Goal: Use online tool/utility: Use online tool/utility

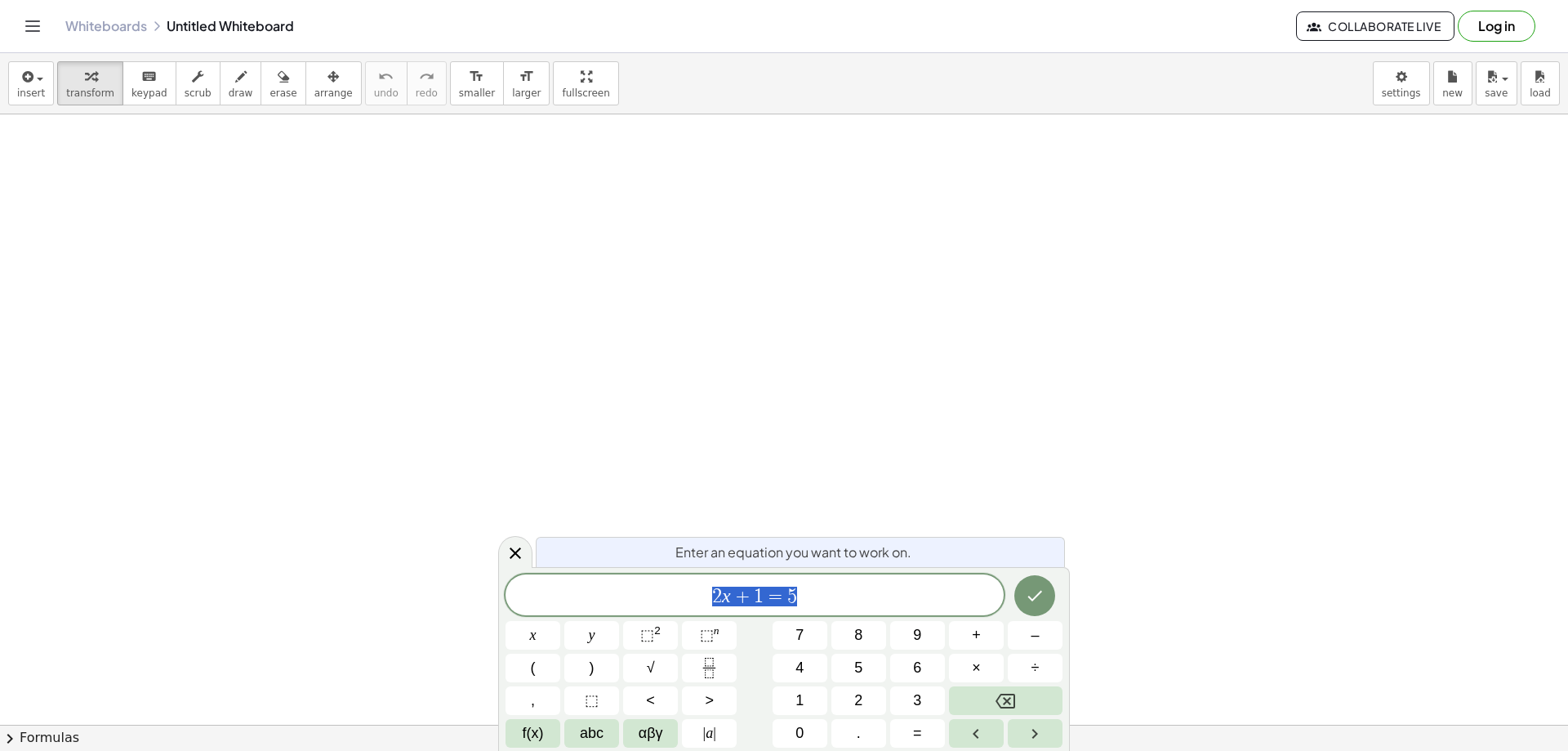
scroll to position [82, 0]
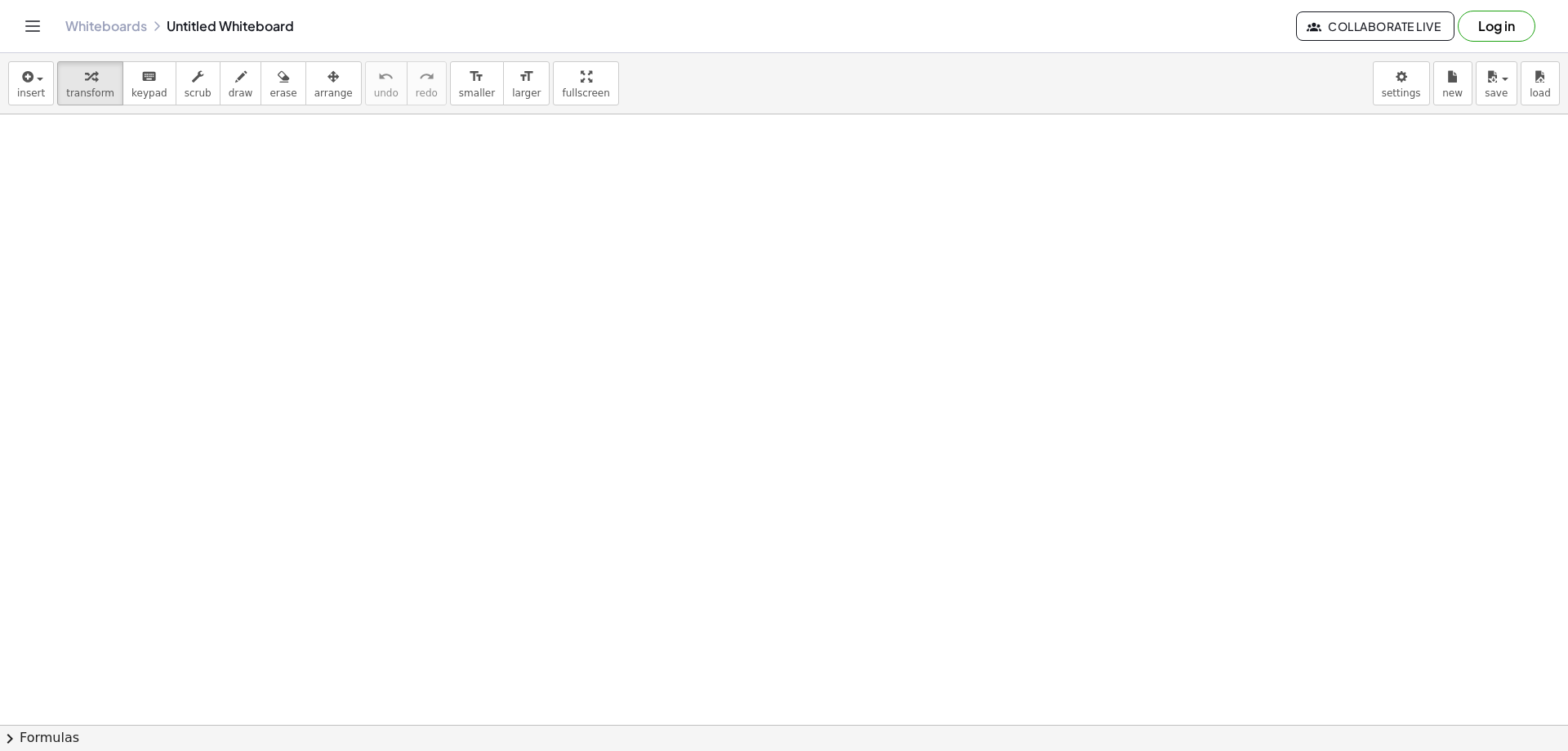
drag, startPoint x: 642, startPoint y: 278, endPoint x: 747, endPoint y: 314, distance: 111.0
click at [235, 83] on icon "button" at bounding box center [240, 77] width 12 height 20
drag, startPoint x: 488, startPoint y: 240, endPoint x: 756, endPoint y: 349, distance: 289.3
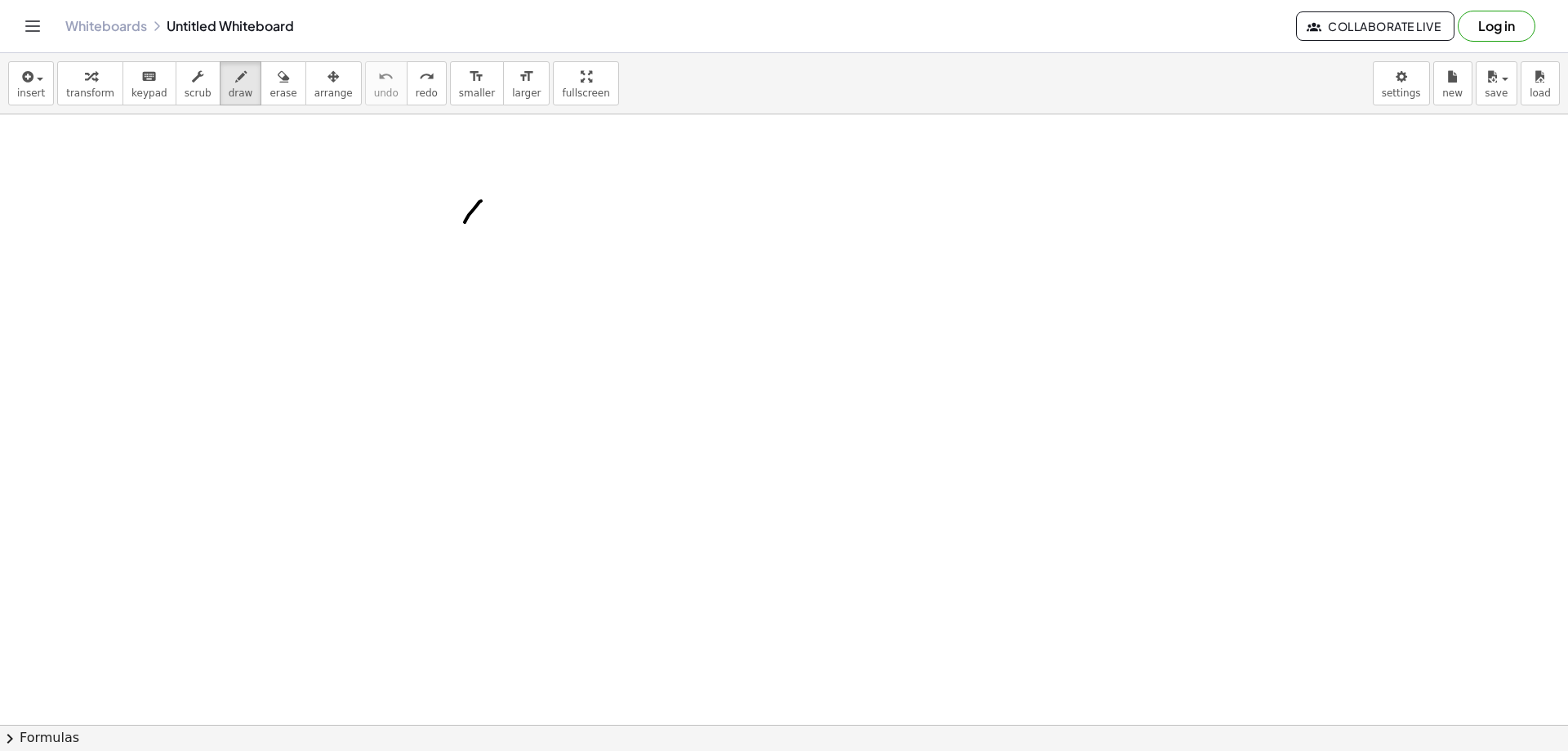
drag, startPoint x: 465, startPoint y: 223, endPoint x: 486, endPoint y: 197, distance: 33.4
drag, startPoint x: 490, startPoint y: 206, endPoint x: 492, endPoint y: 224, distance: 18.1
drag, startPoint x: 478, startPoint y: 213, endPoint x: 493, endPoint y: 210, distance: 15.3
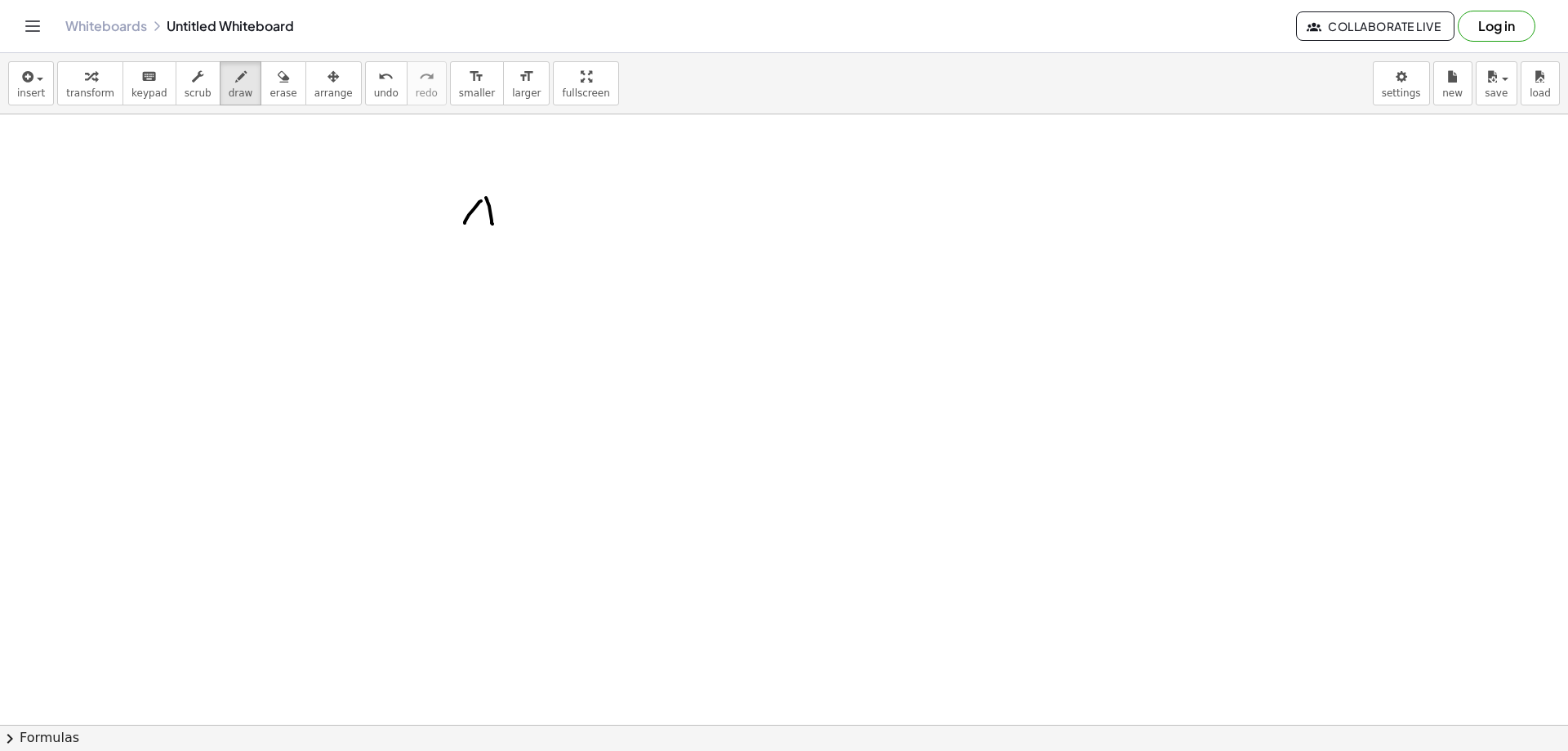
drag, startPoint x: 506, startPoint y: 196, endPoint x: 509, endPoint y: 220, distance: 24.2
drag, startPoint x: 524, startPoint y: 203, endPoint x: 510, endPoint y: 211, distance: 16.1
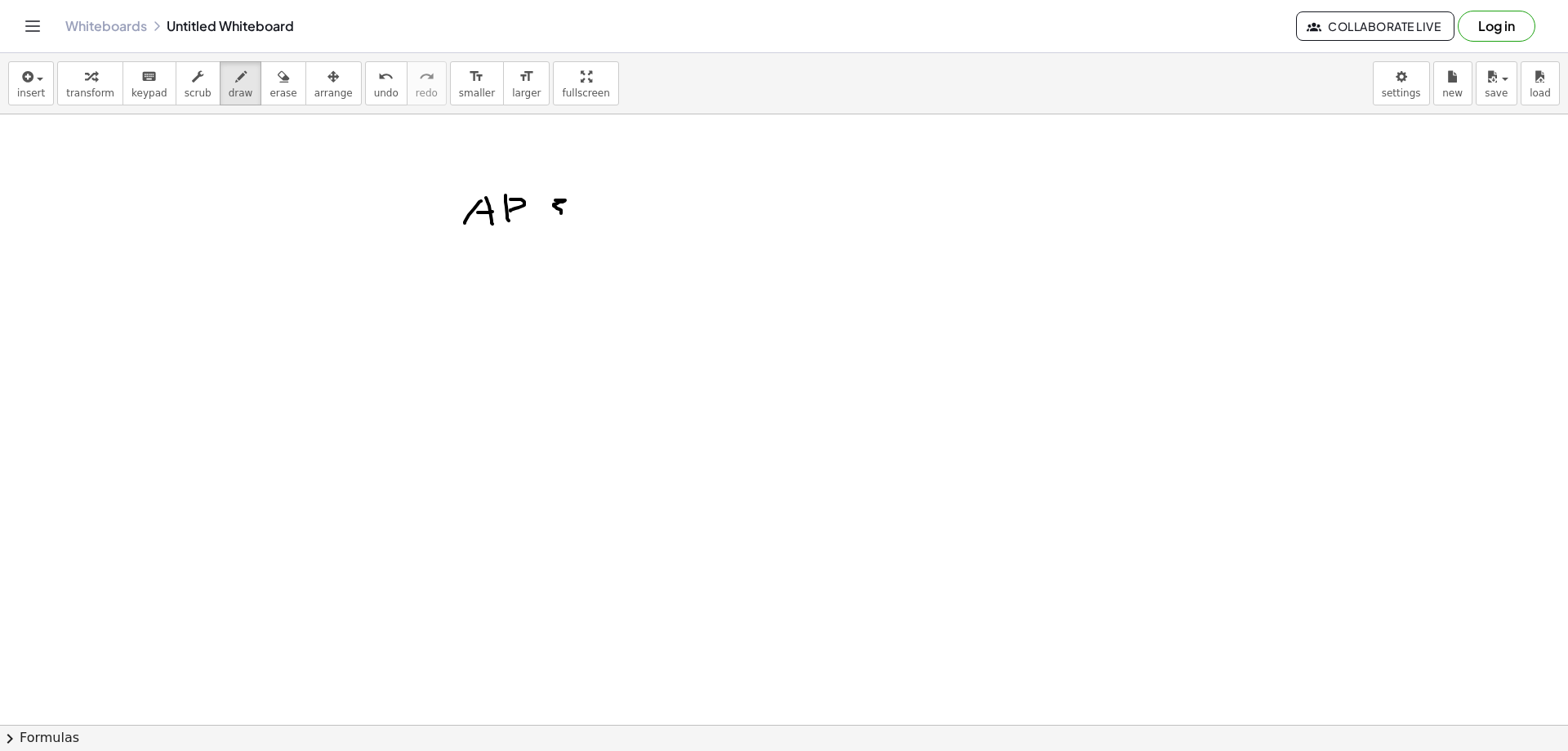
drag, startPoint x: 565, startPoint y: 200, endPoint x: 546, endPoint y: 220, distance: 27.6
drag, startPoint x: 574, startPoint y: 206, endPoint x: 586, endPoint y: 224, distance: 21.6
drag, startPoint x: 413, startPoint y: 180, endPoint x: 415, endPoint y: 199, distance: 19.1
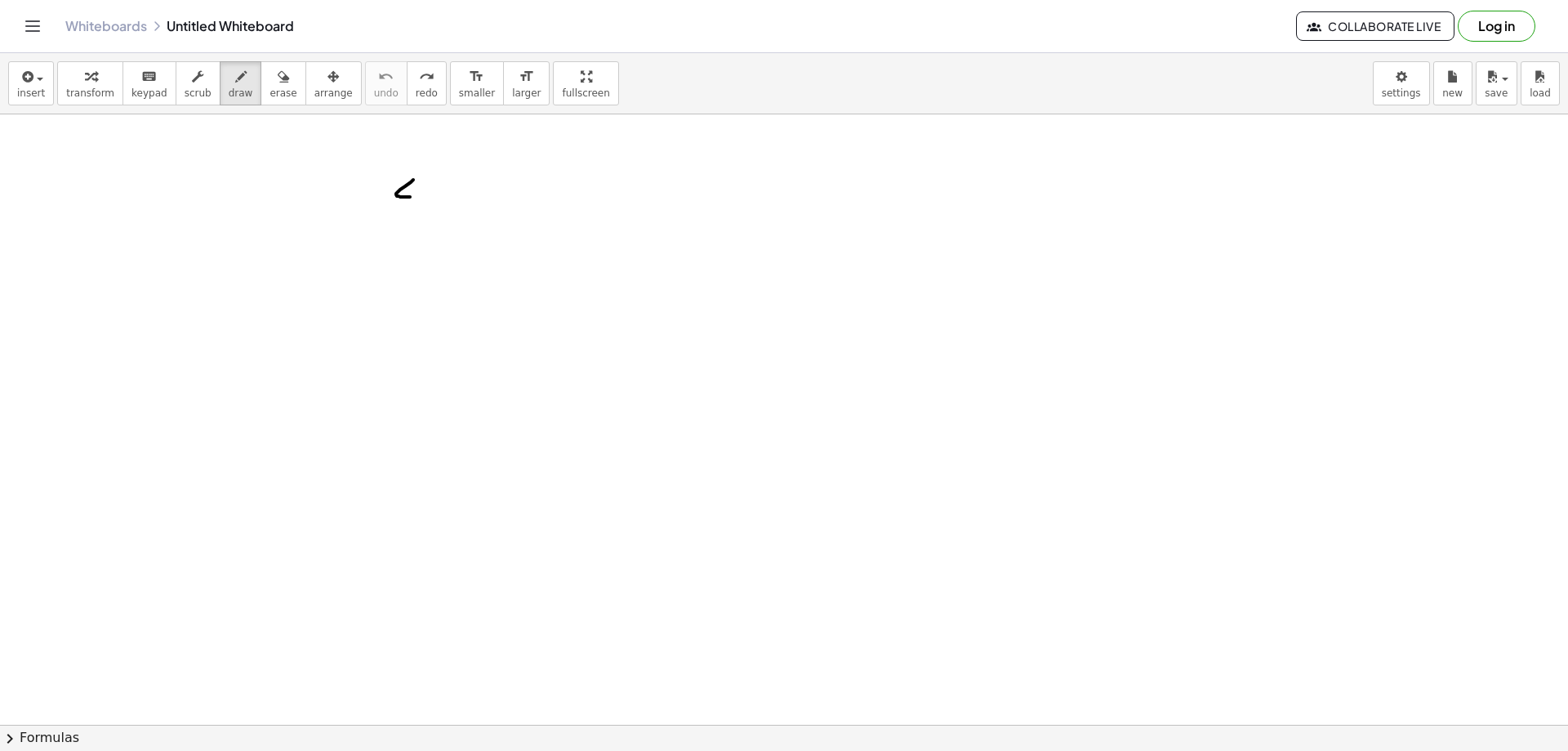
drag, startPoint x: 418, startPoint y: 184, endPoint x: 418, endPoint y: 205, distance: 21.0
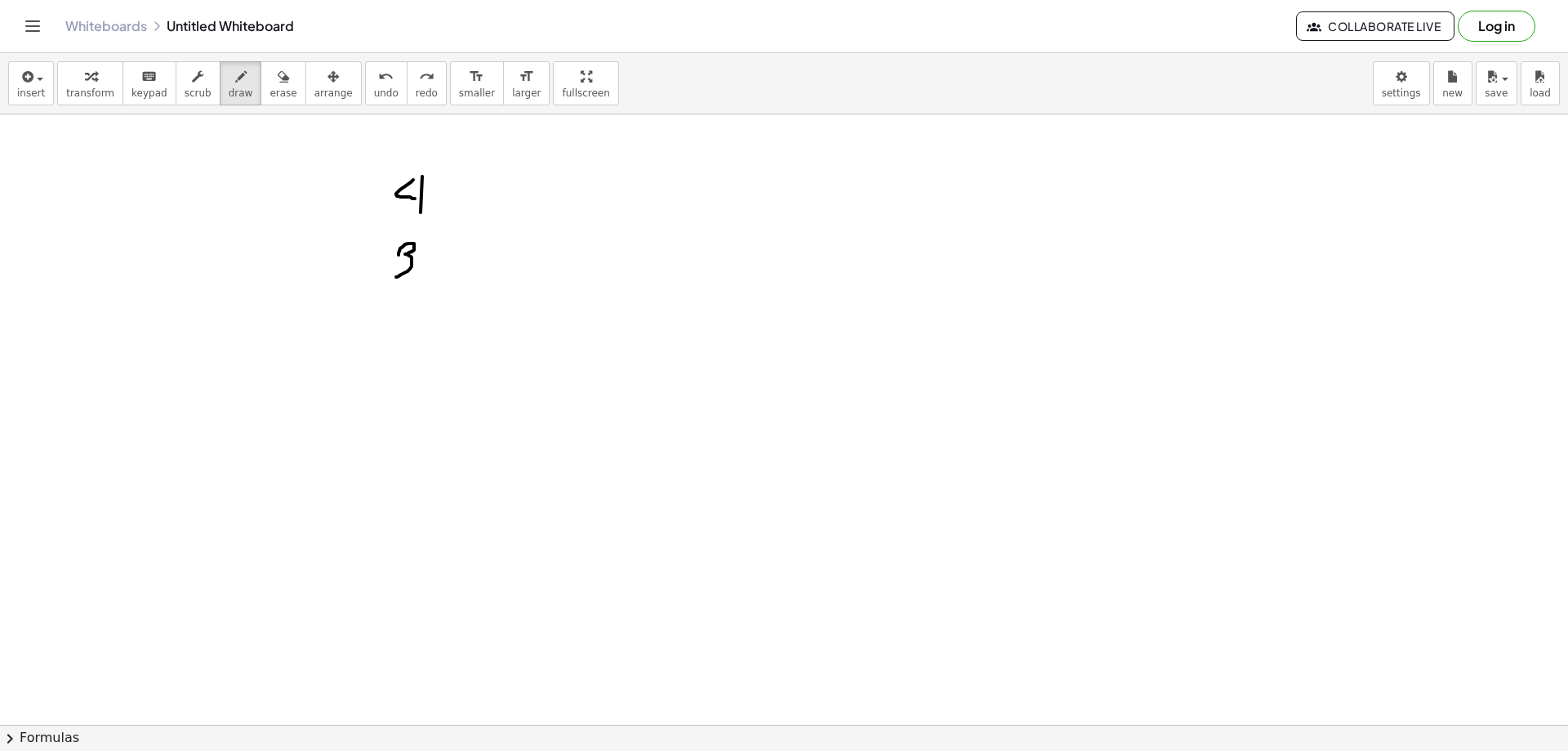
drag, startPoint x: 400, startPoint y: 251, endPoint x: 396, endPoint y: 277, distance: 26.3
drag, startPoint x: 426, startPoint y: 256, endPoint x: 459, endPoint y: 287, distance: 45.3
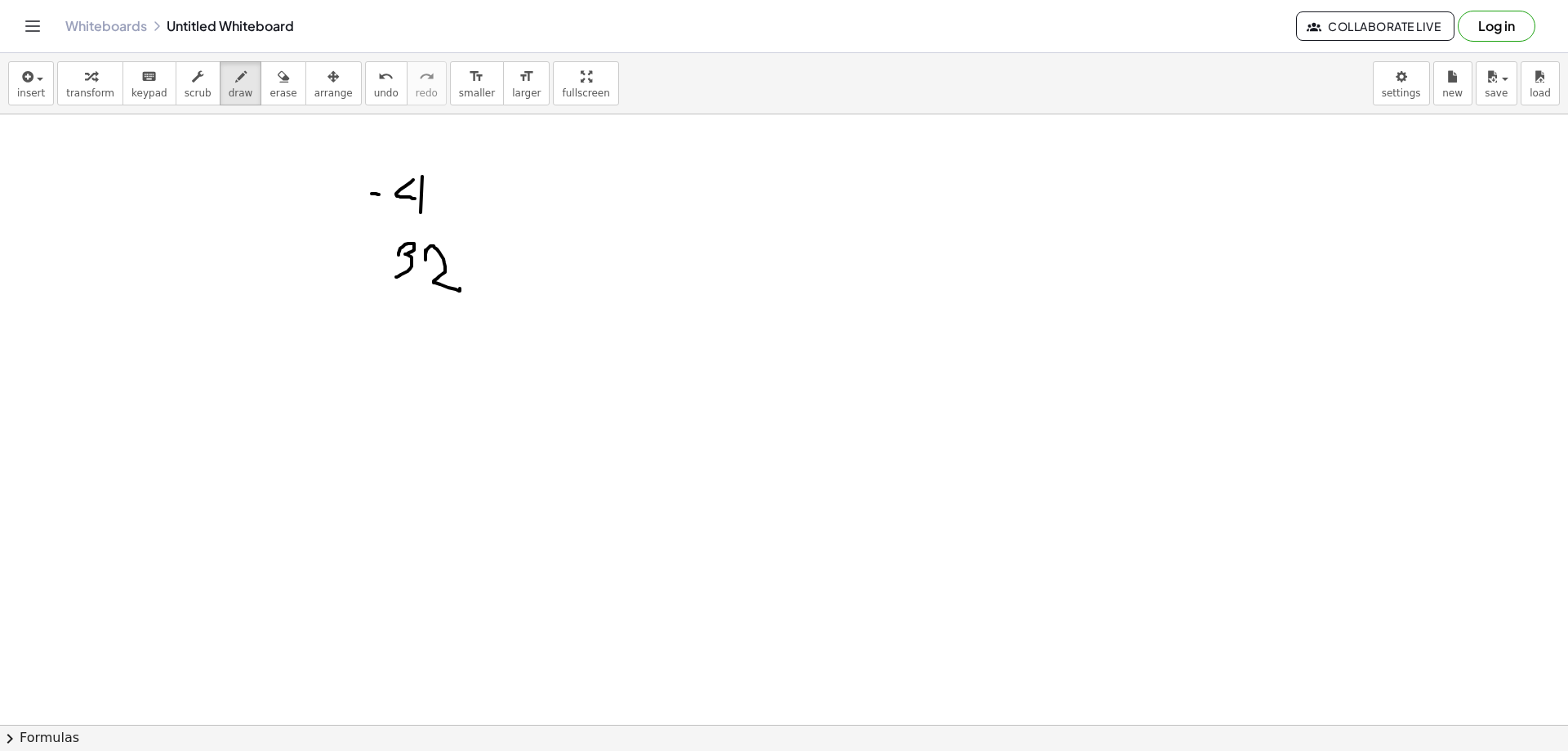
drag, startPoint x: 368, startPoint y: 206, endPoint x: 377, endPoint y: 206, distance: 9.0
drag, startPoint x: 366, startPoint y: 243, endPoint x: 362, endPoint y: 255, distance: 12.6
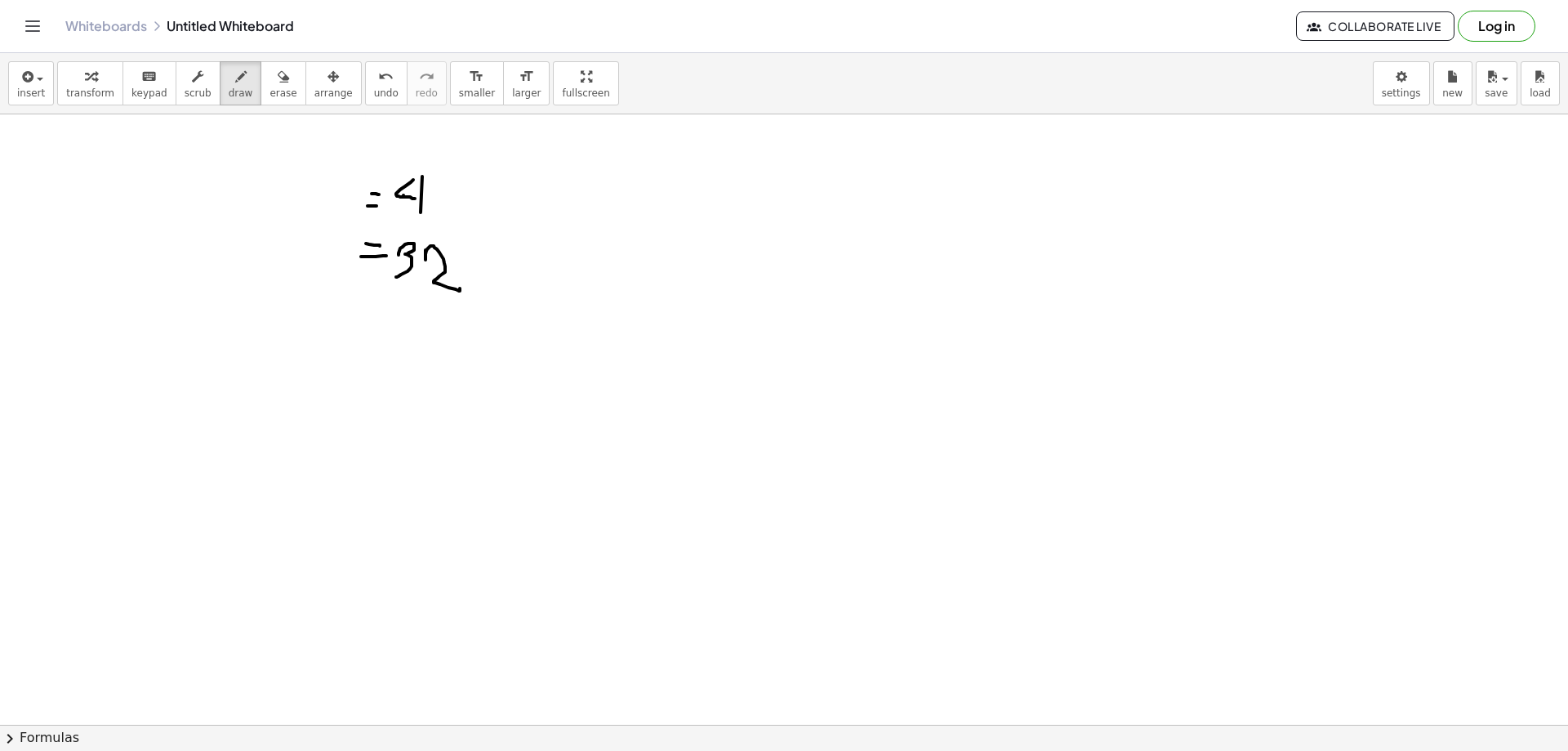
click at [132, 94] on span "keypad" at bounding box center [150, 93] width 36 height 12
drag, startPoint x: 579, startPoint y: 363, endPoint x: 574, endPoint y: 373, distance: 11.2
click at [270, 94] on span "erase" at bounding box center [283, 93] width 27 height 12
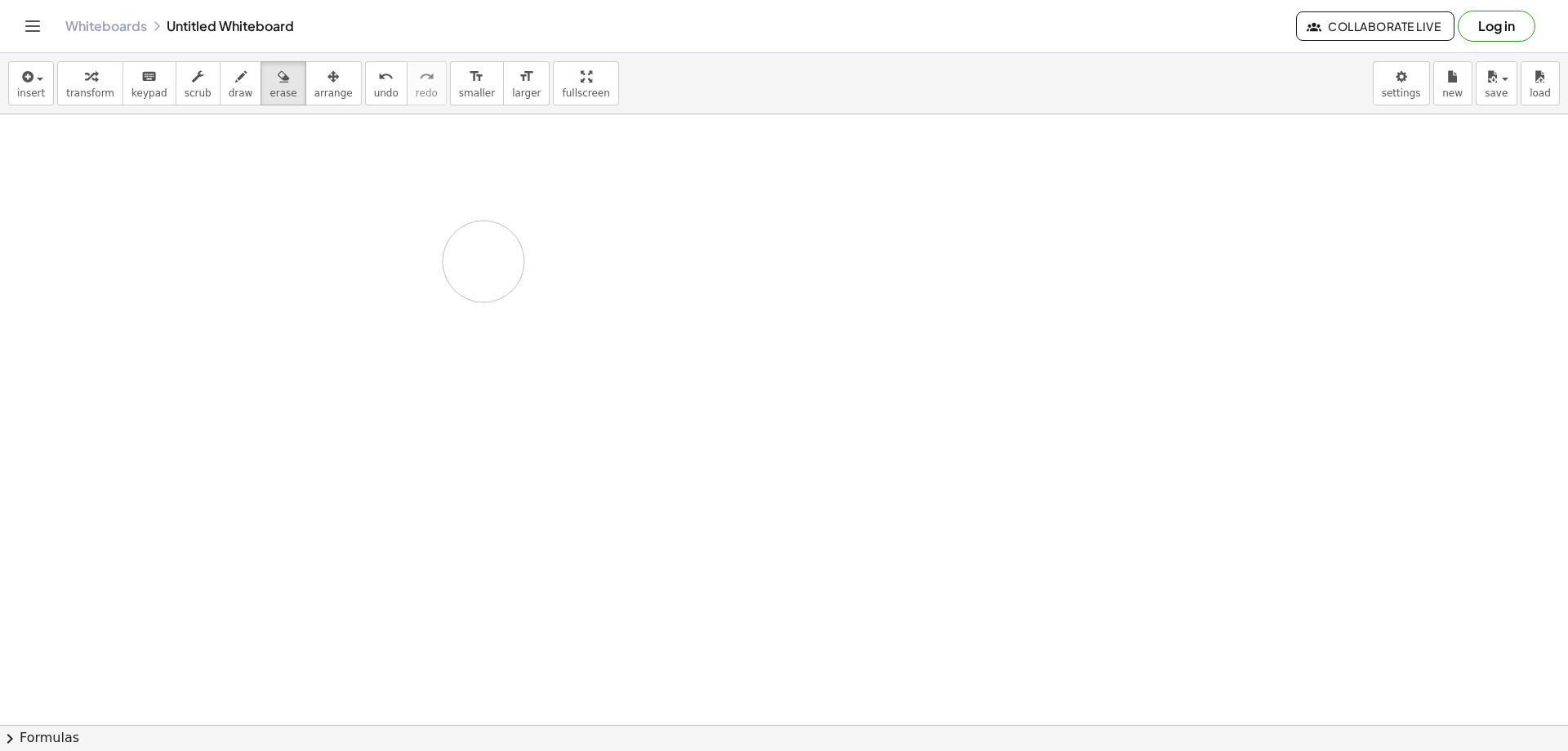
drag, startPoint x: 396, startPoint y: 192, endPoint x: 507, endPoint y: 233, distance: 118.3
drag, startPoint x: 477, startPoint y: 236, endPoint x: 399, endPoint y: 223, distance: 79.1
click at [235, 84] on icon "button" at bounding box center [240, 77] width 12 height 20
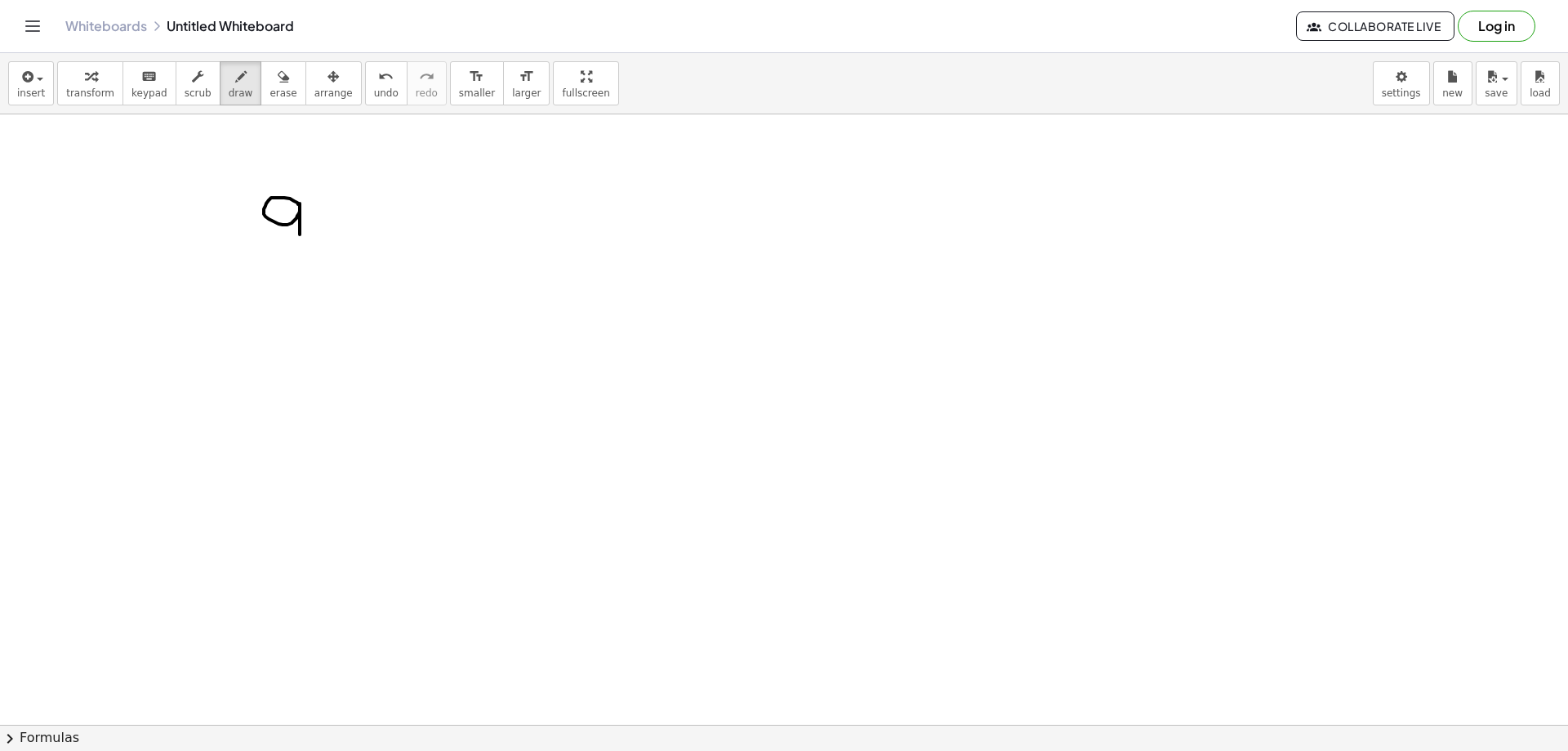
drag, startPoint x: 296, startPoint y: 202, endPoint x: 300, endPoint y: 234, distance: 32.2
drag, startPoint x: 314, startPoint y: 222, endPoint x: 346, endPoint y: 217, distance: 32.4
drag, startPoint x: 369, startPoint y: 191, endPoint x: 364, endPoint y: 221, distance: 30.4
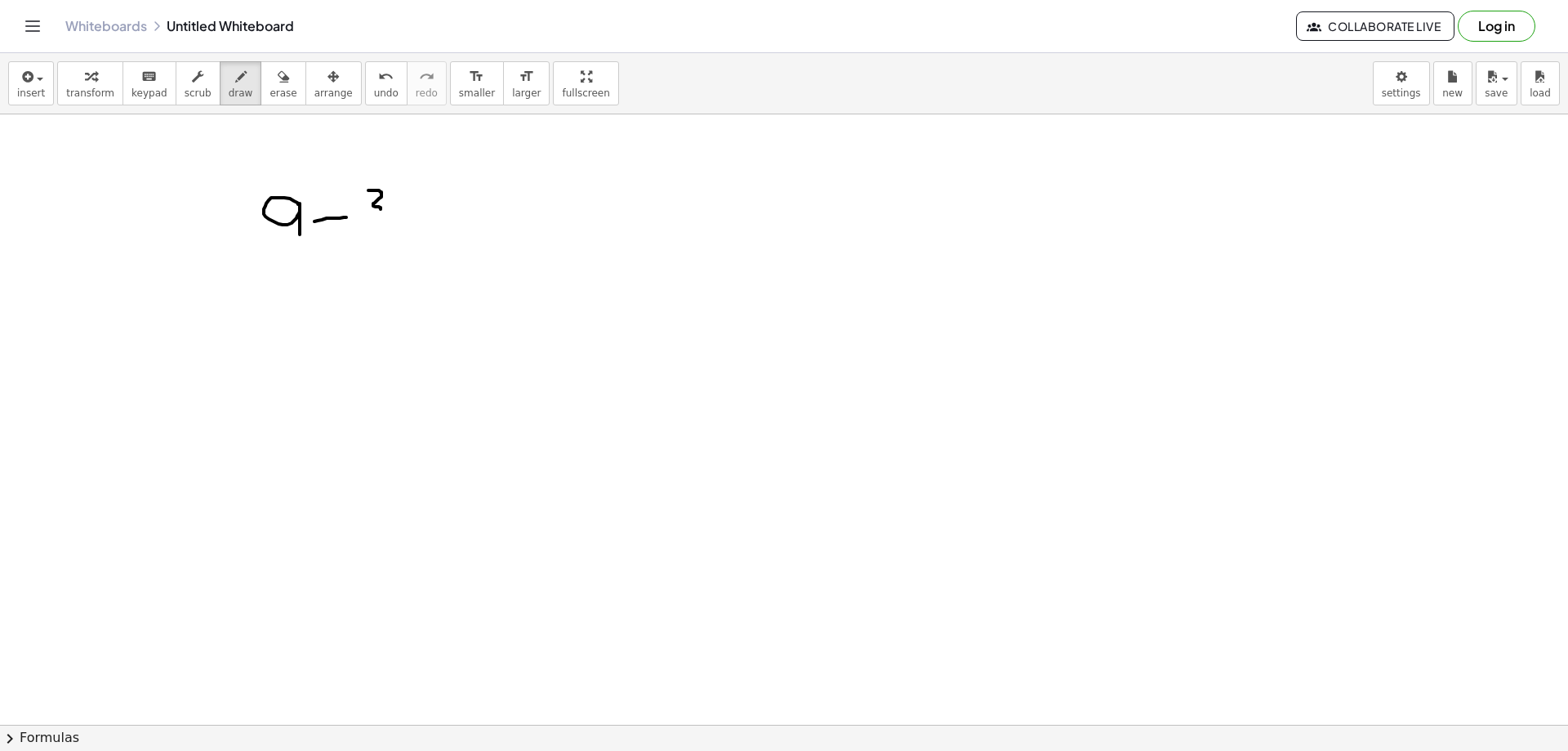
drag, startPoint x: 406, startPoint y: 190, endPoint x: 402, endPoint y: 233, distance: 43.2
drag, startPoint x: 289, startPoint y: 286, endPoint x: 312, endPoint y: 292, distance: 23.8
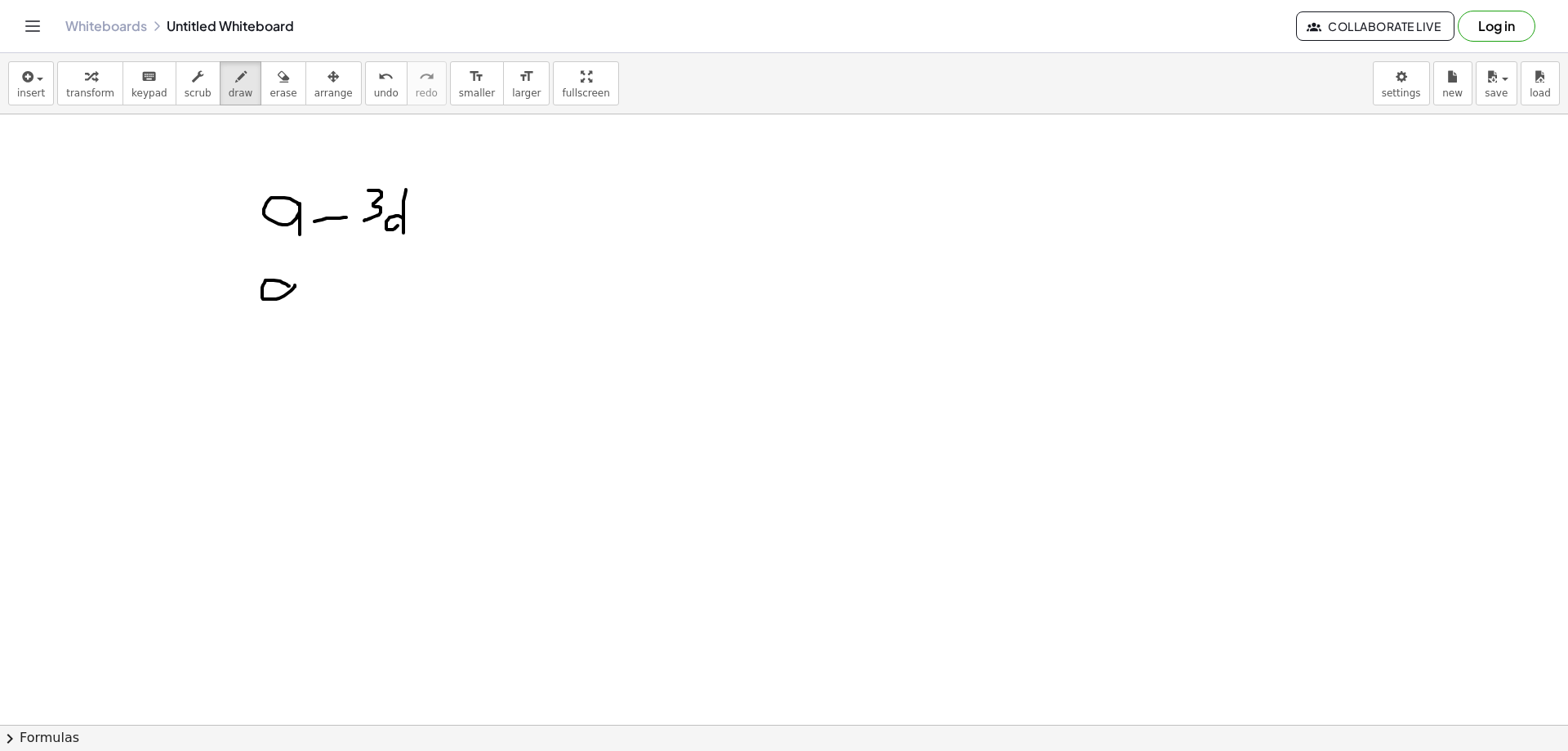
drag, startPoint x: 366, startPoint y: 292, endPoint x: 371, endPoint y: 298, distance: 7.8
drag, startPoint x: 370, startPoint y: 282, endPoint x: 361, endPoint y: 317, distance: 36.1
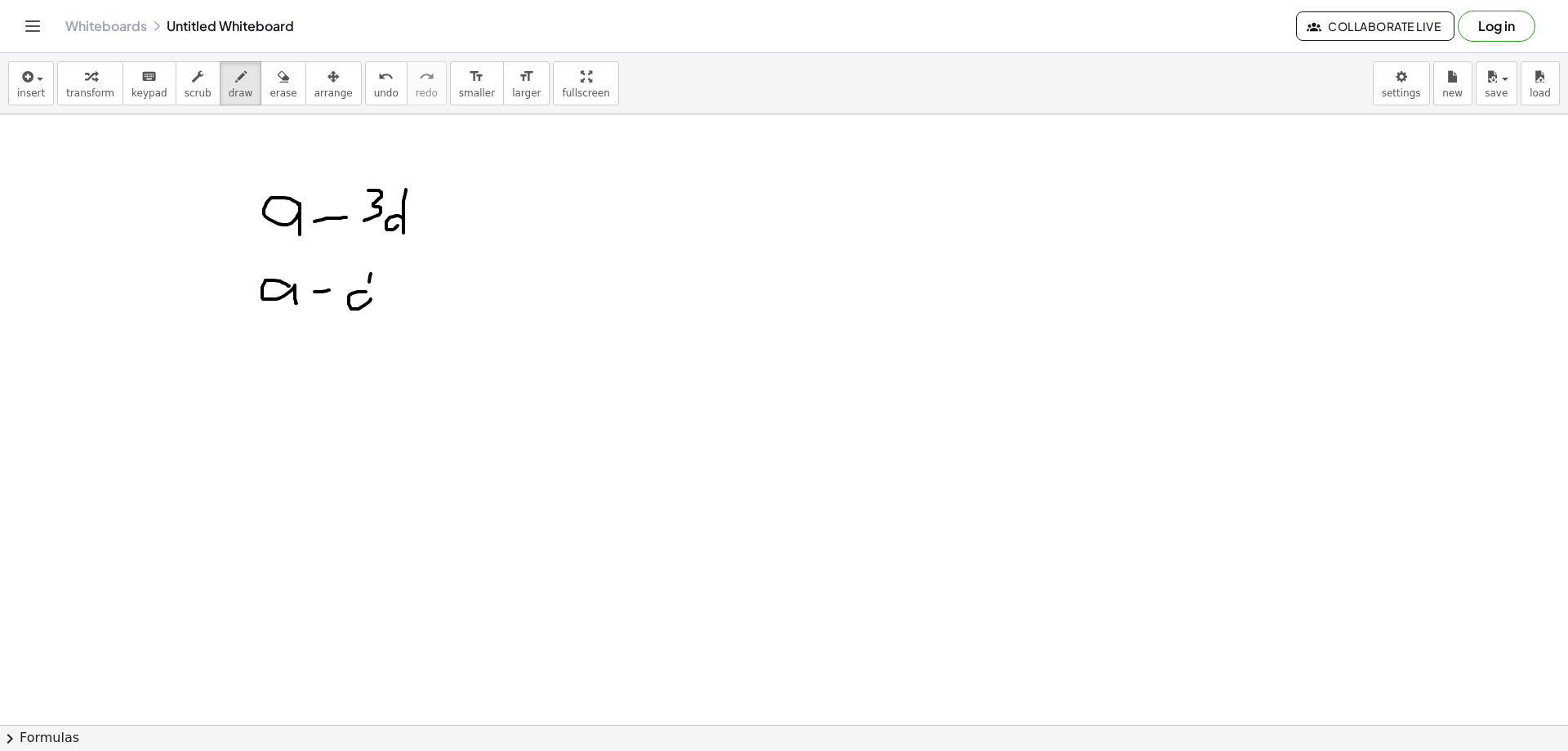
drag, startPoint x: 292, startPoint y: 355, endPoint x: 325, endPoint y: 336, distance: 38.1
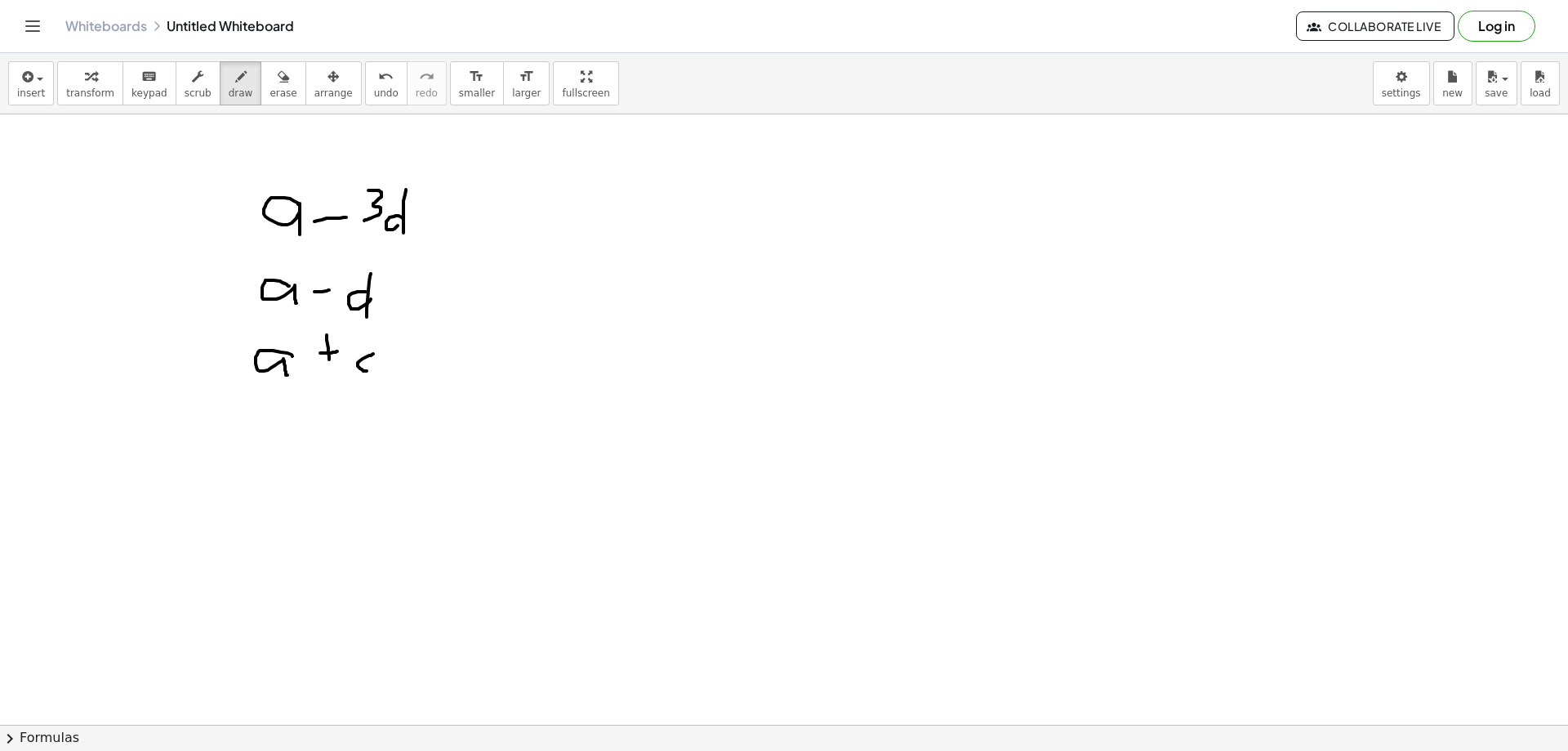
drag, startPoint x: 373, startPoint y: 354, endPoint x: 372, endPoint y: 367, distance: 13.0
drag, startPoint x: 378, startPoint y: 334, endPoint x: 361, endPoint y: 382, distance: 50.9
drag, startPoint x: 281, startPoint y: 430, endPoint x: 286, endPoint y: 446, distance: 16.8
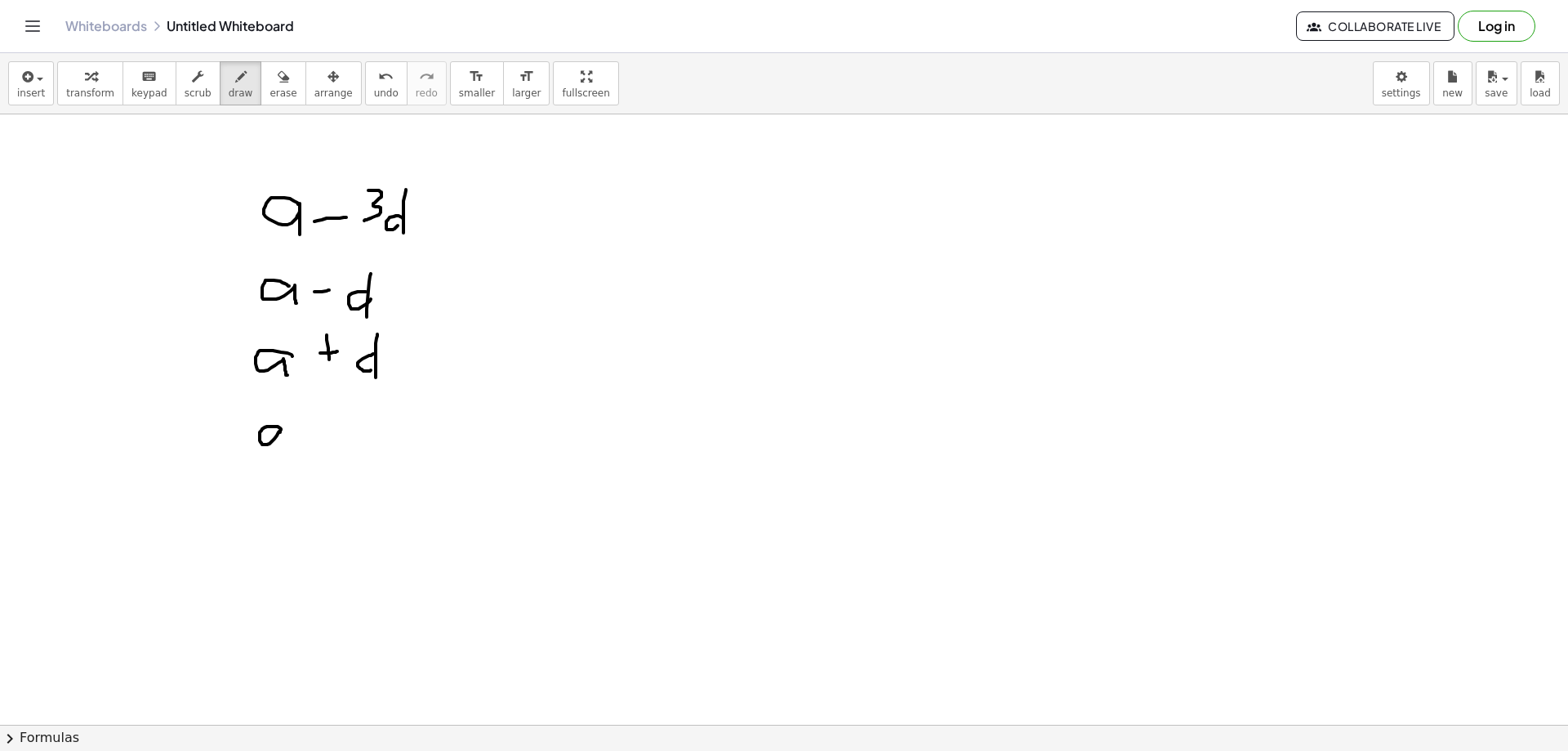
drag, startPoint x: 318, startPoint y: 423, endPoint x: 321, endPoint y: 450, distance: 27.2
drag, startPoint x: 312, startPoint y: 429, endPoint x: 329, endPoint y: 431, distance: 17.1
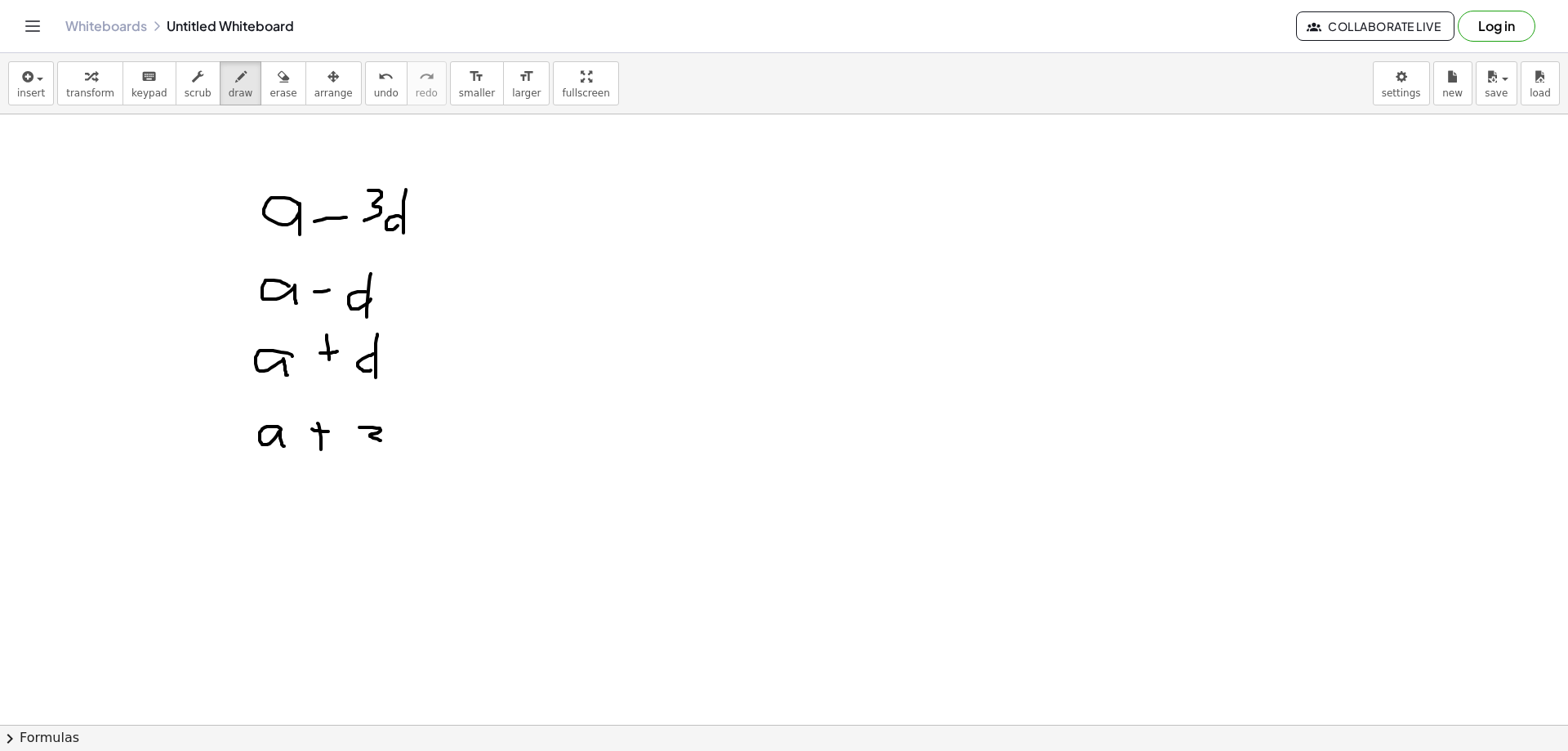
drag, startPoint x: 380, startPoint y: 429, endPoint x: 366, endPoint y: 447, distance: 22.8
drag, startPoint x: 403, startPoint y: 445, endPoint x: 406, endPoint y: 414, distance: 31.1
drag, startPoint x: 406, startPoint y: 411, endPoint x: 414, endPoint y: 457, distance: 46.7
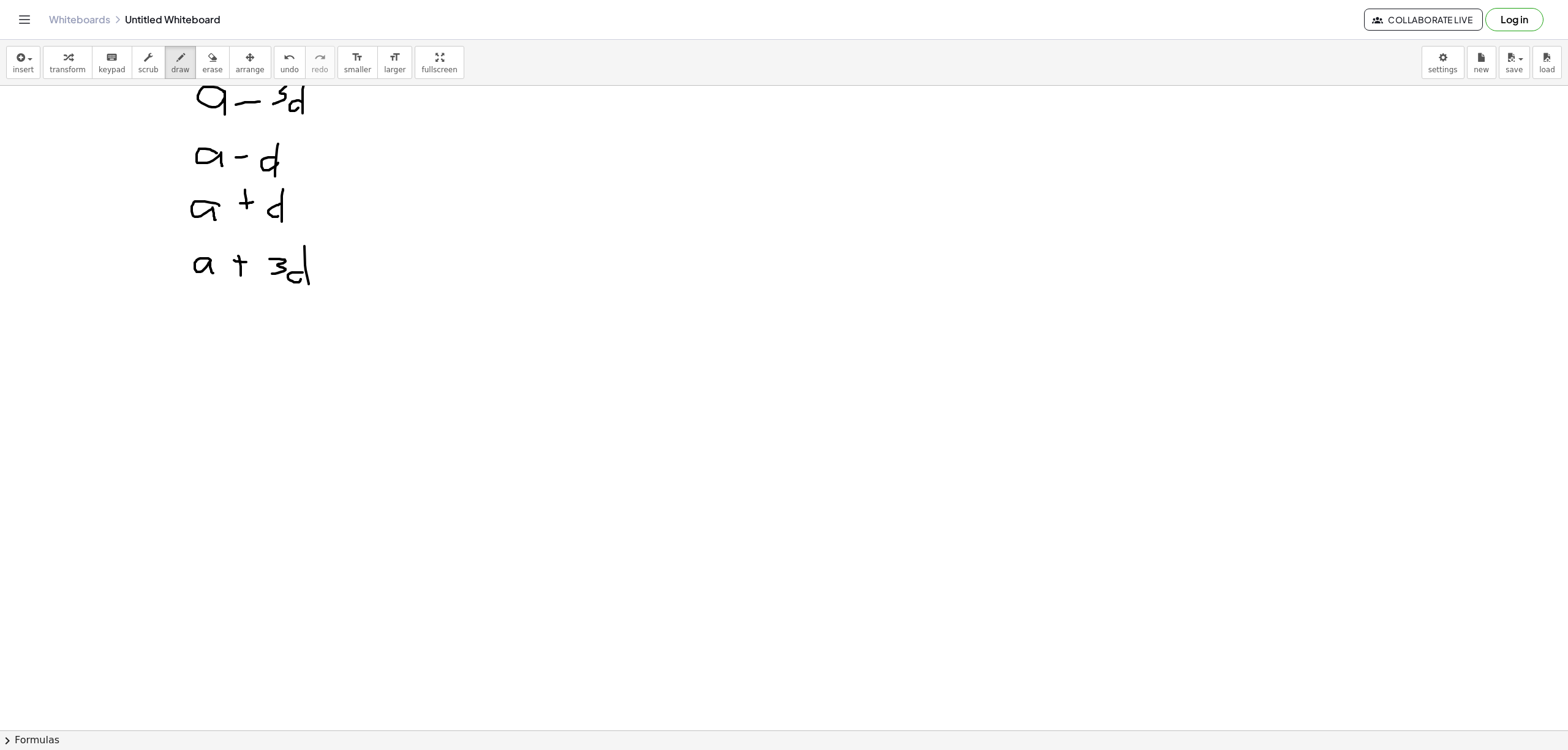
scroll to position [0, 0]
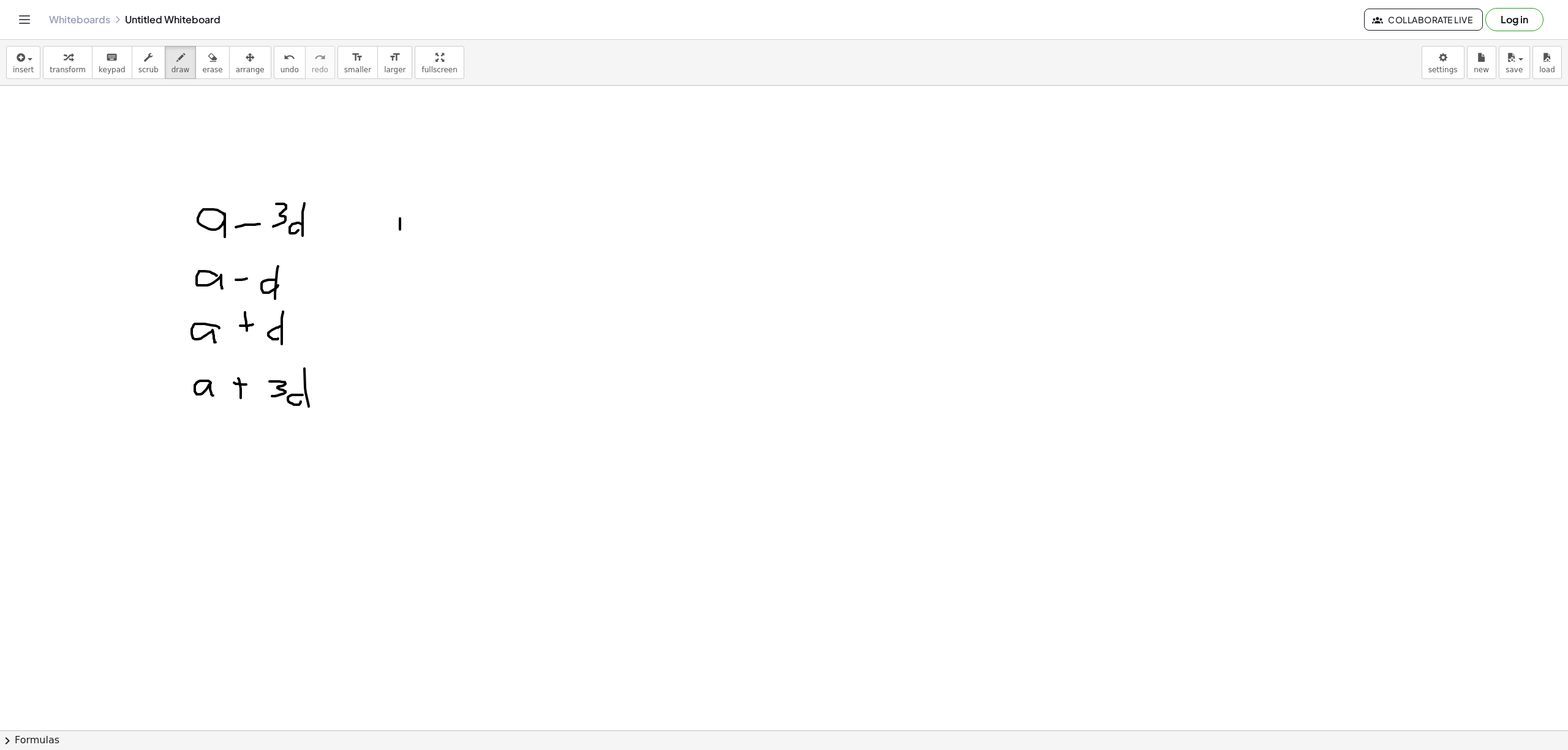
click at [400, 231] on div at bounding box center [784, 729] width 1568 height 1288
drag, startPoint x: 497, startPoint y: 145, endPoint x: 491, endPoint y: 172, distance: 27.7
click at [491, 172] on div at bounding box center [784, 729] width 1568 height 1288
drag, startPoint x: 502, startPoint y: 155, endPoint x: 509, endPoint y: 155, distance: 7.0
click at [509, 155] on div at bounding box center [784, 729] width 1568 height 1288
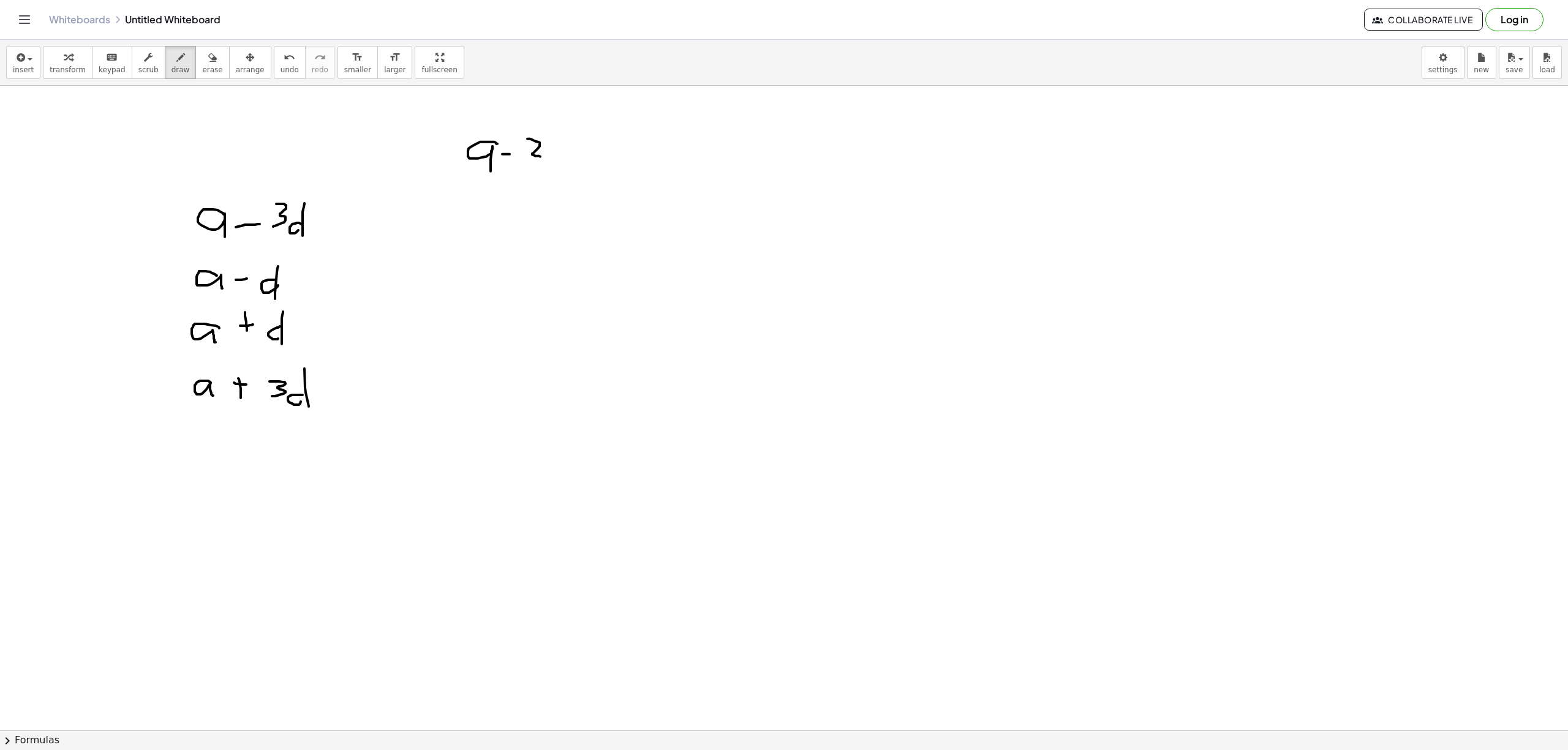
drag, startPoint x: 527, startPoint y: 139, endPoint x: 528, endPoint y: 169, distance: 30.0
click at [523, 170] on div at bounding box center [784, 729] width 1568 height 1288
drag, startPoint x: 563, startPoint y: 159, endPoint x: 559, endPoint y: 145, distance: 14.6
click at [553, 169] on div at bounding box center [784, 729] width 1568 height 1288
drag, startPoint x: 559, startPoint y: 145, endPoint x: 556, endPoint y: 177, distance: 32.1
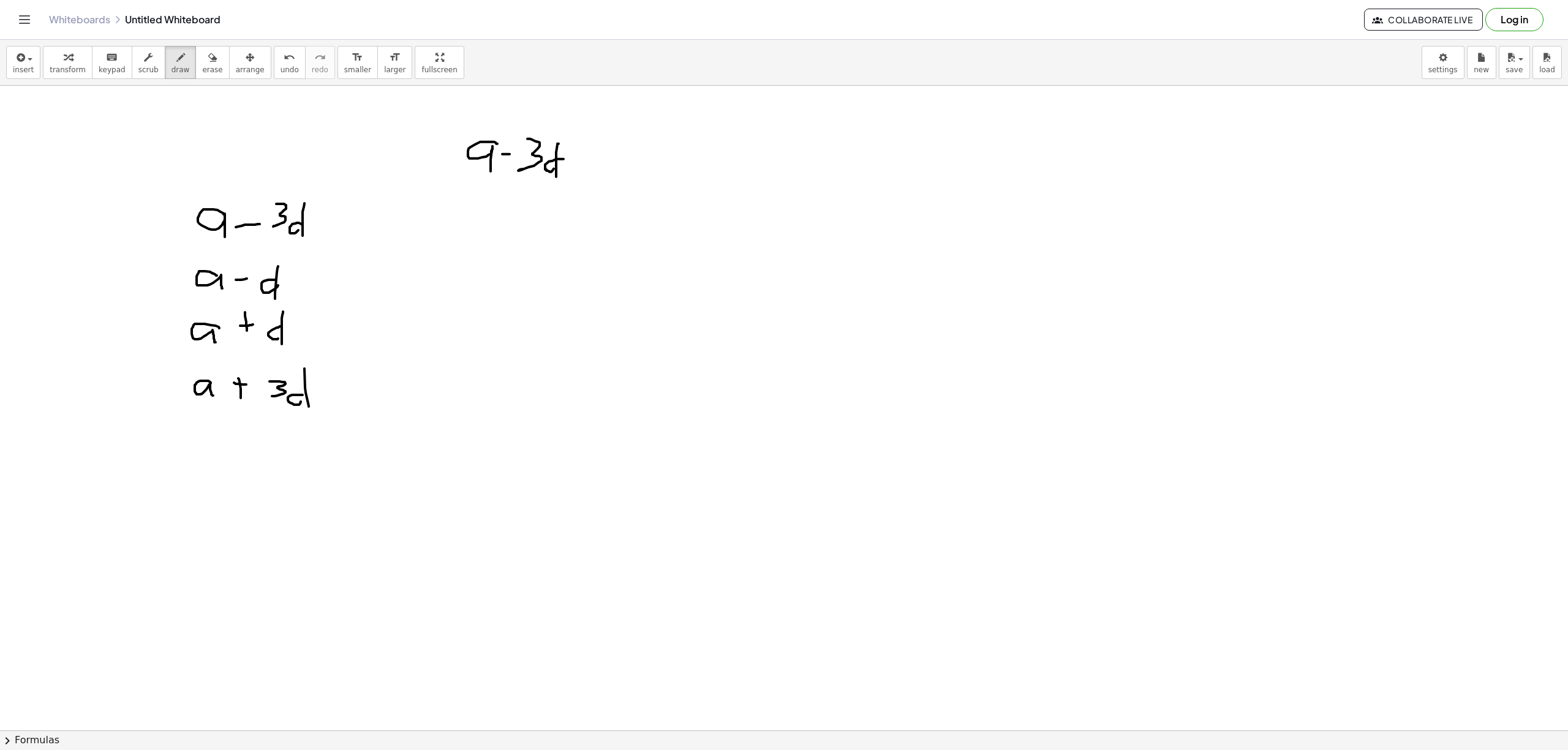
click at [556, 177] on div at bounding box center [784, 729] width 1568 height 1288
drag, startPoint x: 463, startPoint y: 127, endPoint x: 591, endPoint y: 157, distance: 131.5
click at [456, 179] on div at bounding box center [784, 729] width 1568 height 1288
drag, startPoint x: 576, startPoint y: 137, endPoint x: 566, endPoint y: 192, distance: 55.9
click at [566, 192] on div at bounding box center [784, 729] width 1568 height 1288
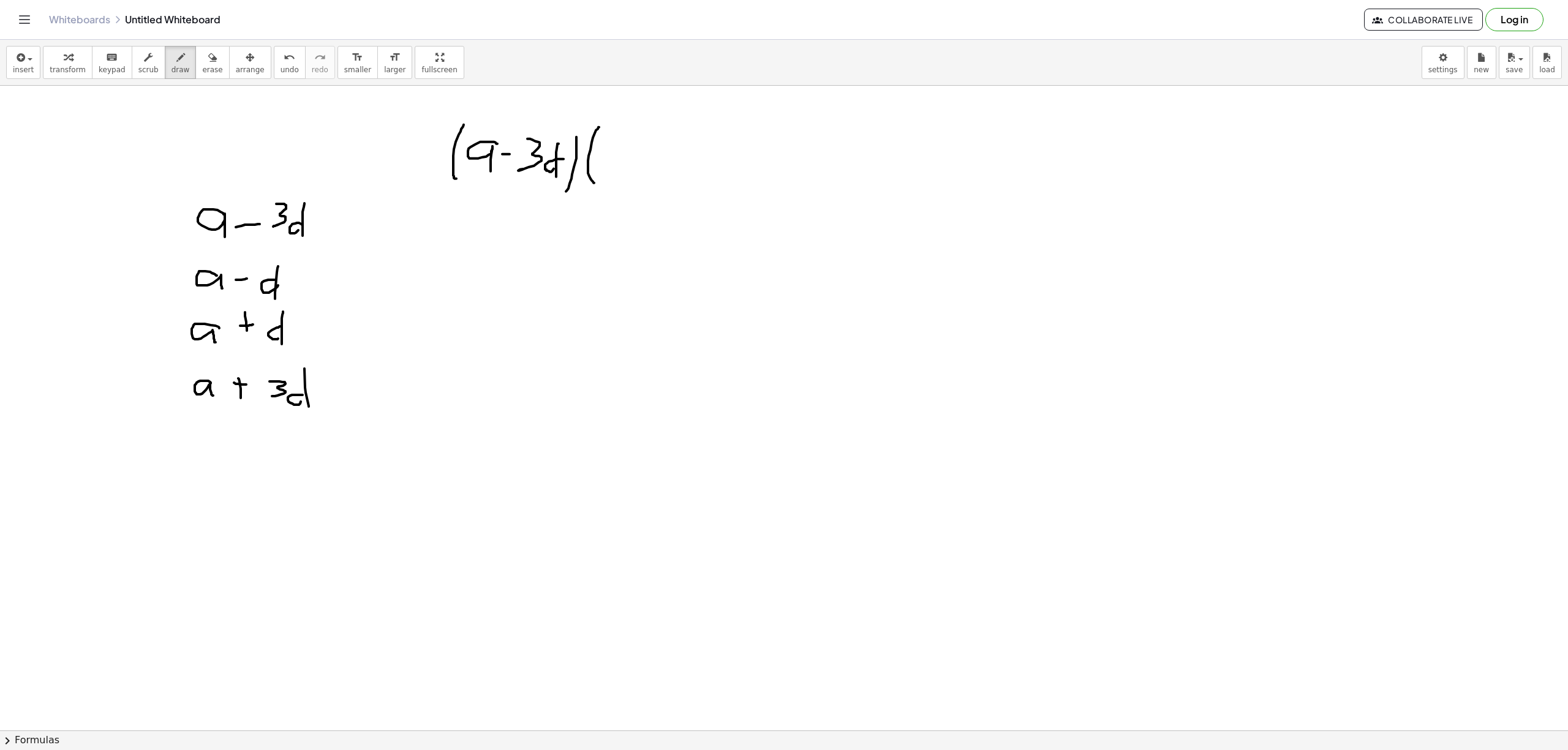
drag, startPoint x: 596, startPoint y: 131, endPoint x: 623, endPoint y: 162, distance: 41.1
click at [596, 183] on div at bounding box center [784, 729] width 1568 height 1288
drag, startPoint x: 623, startPoint y: 158, endPoint x: 620, endPoint y: 171, distance: 13.3
click at [619, 172] on div at bounding box center [784, 729] width 1568 height 1288
drag, startPoint x: 632, startPoint y: 149, endPoint x: 632, endPoint y: 167, distance: 18.0
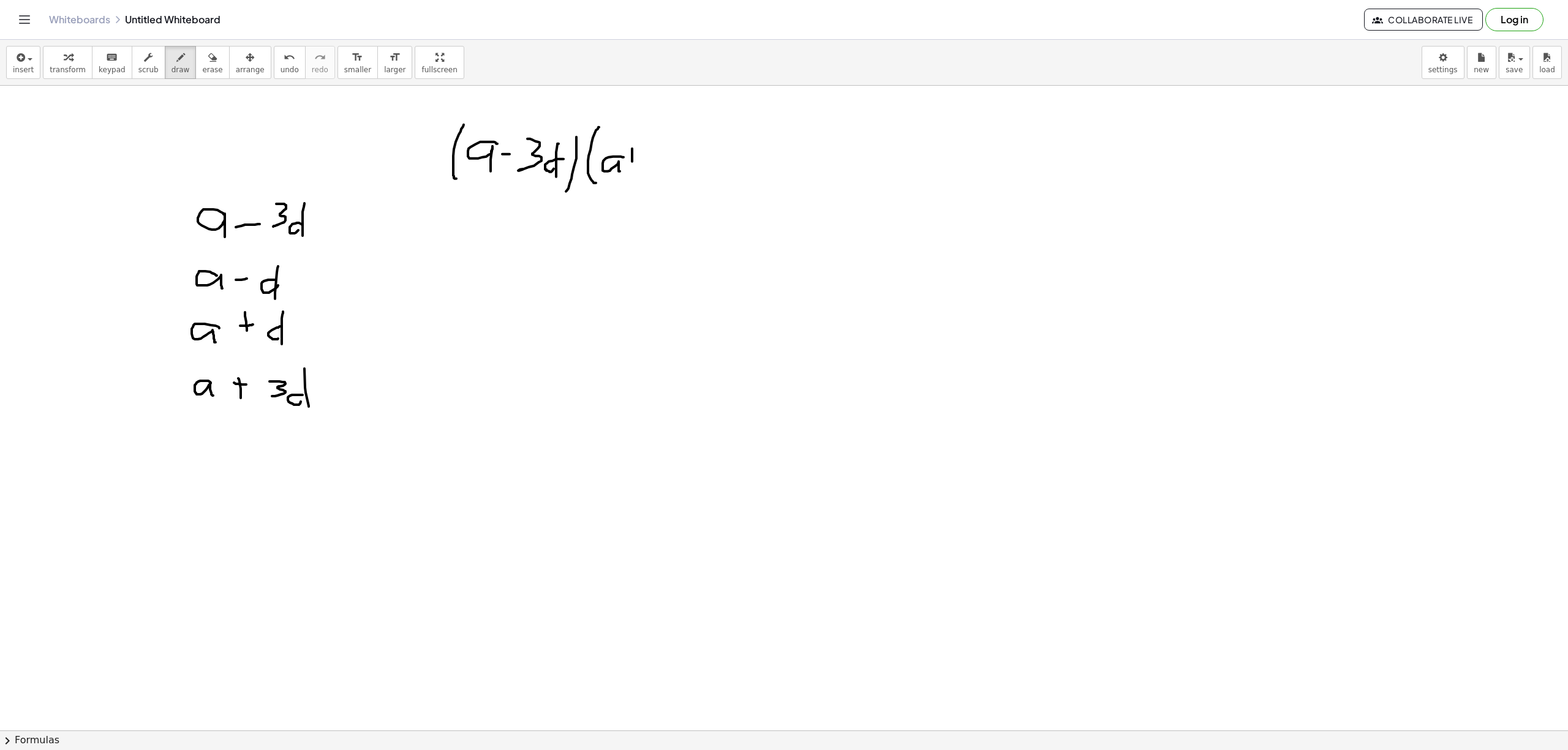
click at [632, 169] on div at bounding box center [784, 729] width 1568 height 1288
drag, startPoint x: 627, startPoint y: 159, endPoint x: 637, endPoint y: 158, distance: 10.0
click at [637, 158] on div at bounding box center [784, 729] width 1568 height 1288
drag
click at [653, 173] on div at bounding box center [784, 729] width 1568 height 1288
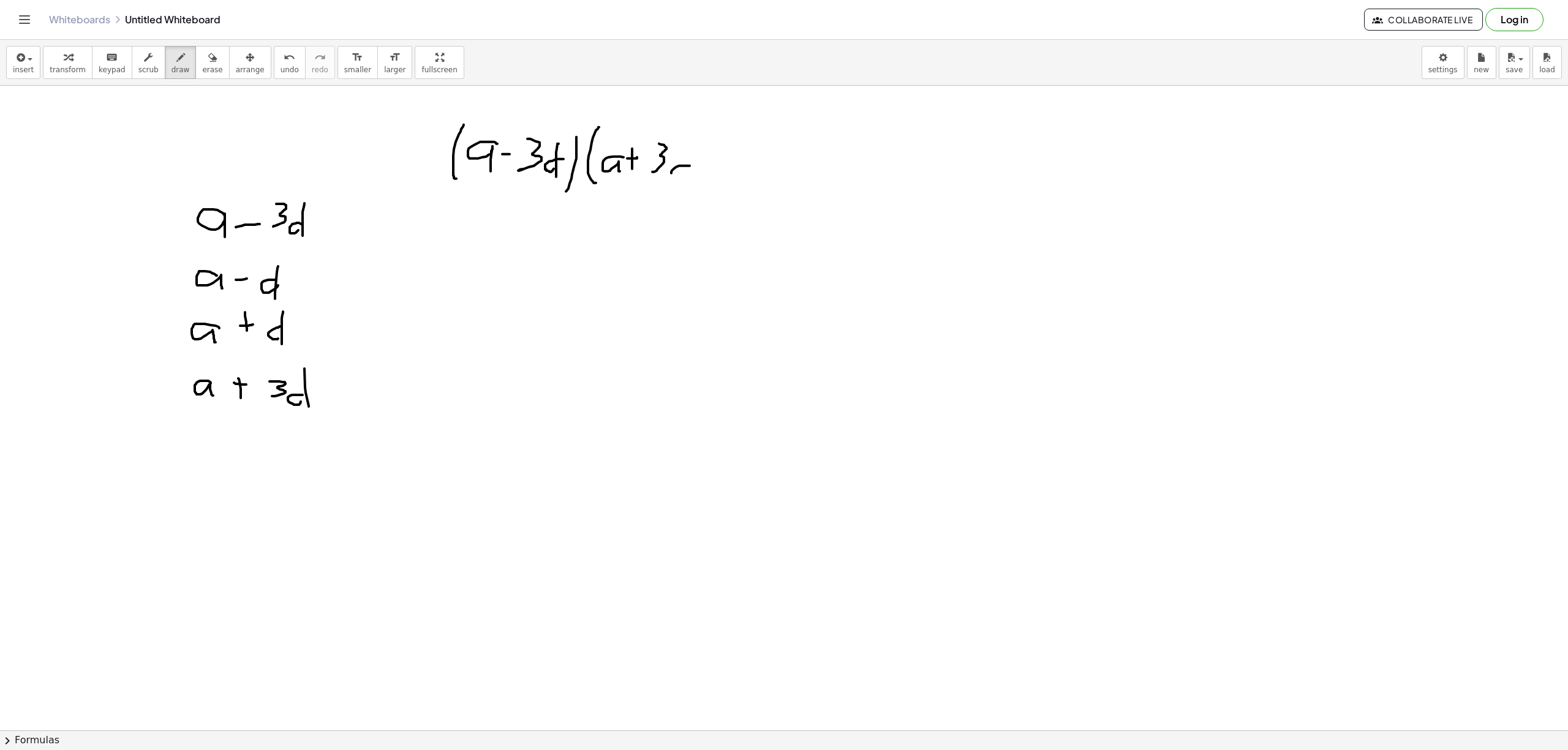
click at [686, 176] on div at bounding box center [784, 729] width 1568 height 1288
click at [682, 171] on div at bounding box center [784, 729] width 1568 height 1288
click at [704, 195] on div at bounding box center [784, 729] width 1568 height 1288
click at [729, 199] on div at bounding box center [784, 729] width 1568 height 1288
click at [466, 270] on div at bounding box center [784, 729] width 1568 height 1288
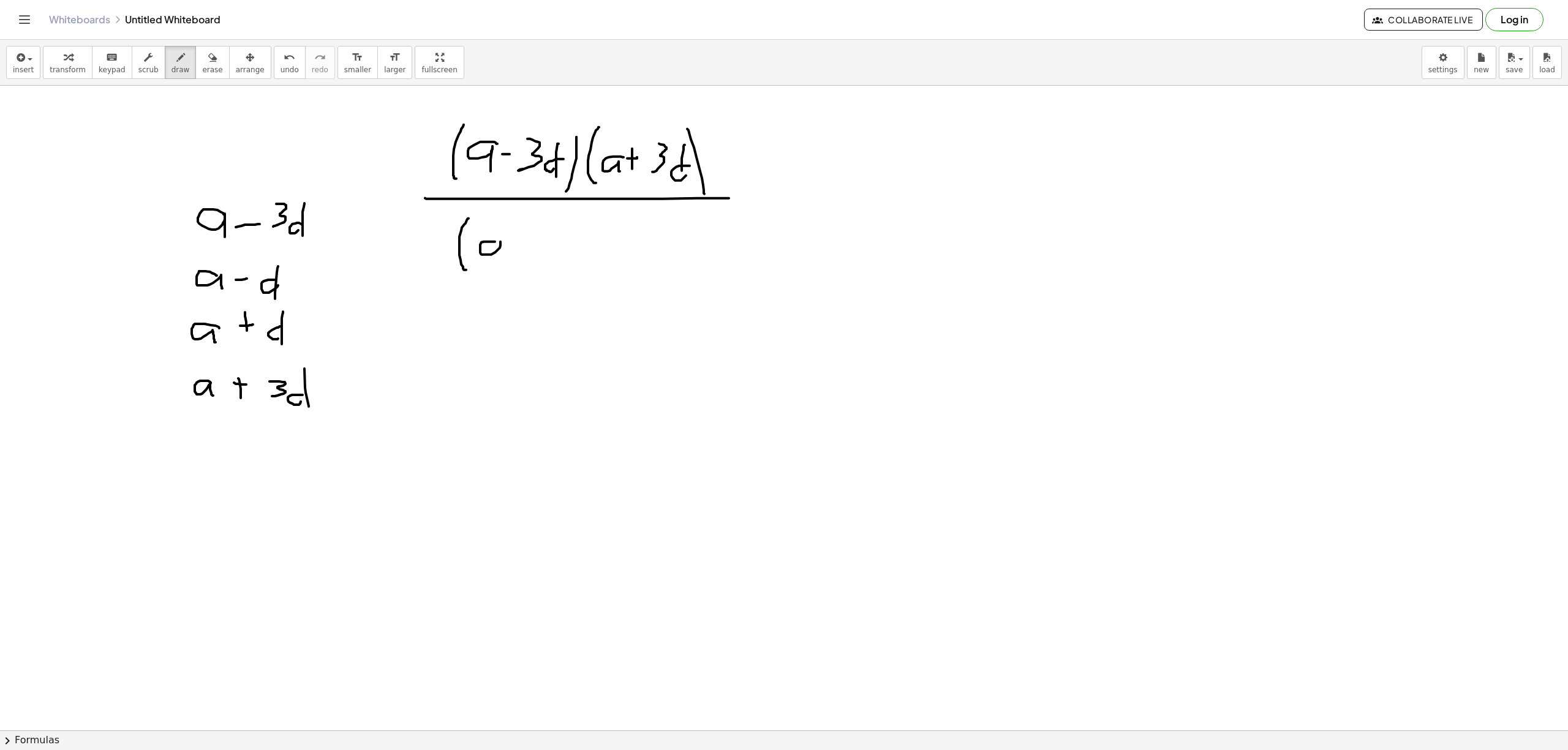
click at [501, 253] on div at bounding box center [784, 729] width 1568 height 1288
click at [524, 246] on div at bounding box center [784, 729] width 1568 height 1288
click at [554, 257] on div at bounding box center [784, 729] width 1568 height 1288
click at [553, 261] on div at bounding box center [784, 729] width 1568 height 1288
click at [563, 264] on div at bounding box center [784, 729] width 1568 height 1288
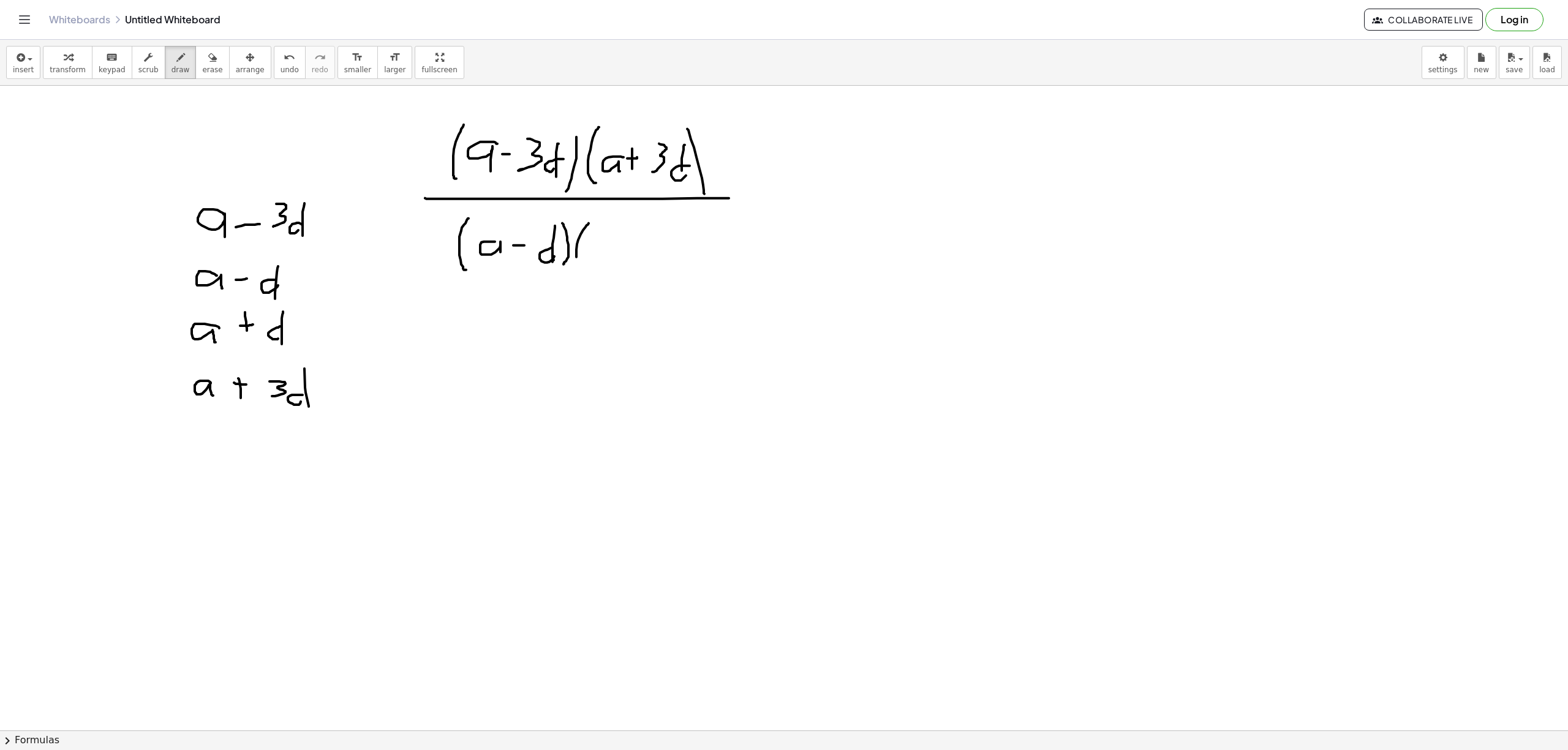
click at [581, 270] on div at bounding box center [784, 729] width 1568 height 1288
click at [603, 263] on div at bounding box center [784, 729] width 1568 height 1288
click at [625, 260] on div at bounding box center [784, 729] width 1568 height 1288
click at [633, 253] on div at bounding box center [784, 729] width 1568 height 1288
click at [653, 263] on div at bounding box center [784, 729] width 1568 height 1288
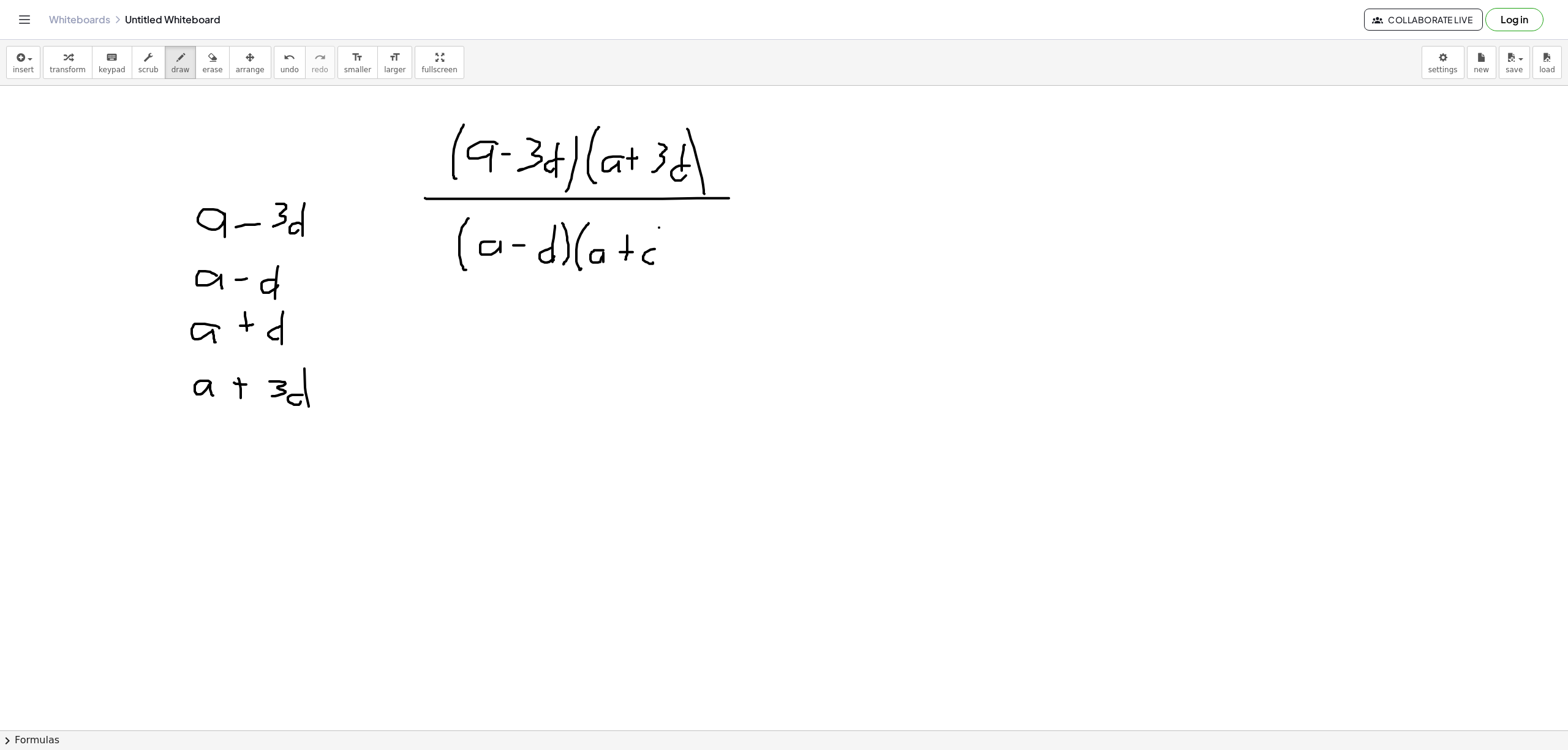
click at [656, 261] on div at bounding box center [784, 729] width 1568 height 1288
click at [674, 279] on div at bounding box center [784, 729] width 1568 height 1288
click at [778, 185] on div at bounding box center [784, 729] width 1568 height 1288
click at [768, 192] on div at bounding box center [784, 729] width 1568 height 1288
click at [843, 176] on div at bounding box center [784, 729] width 1568 height 1288
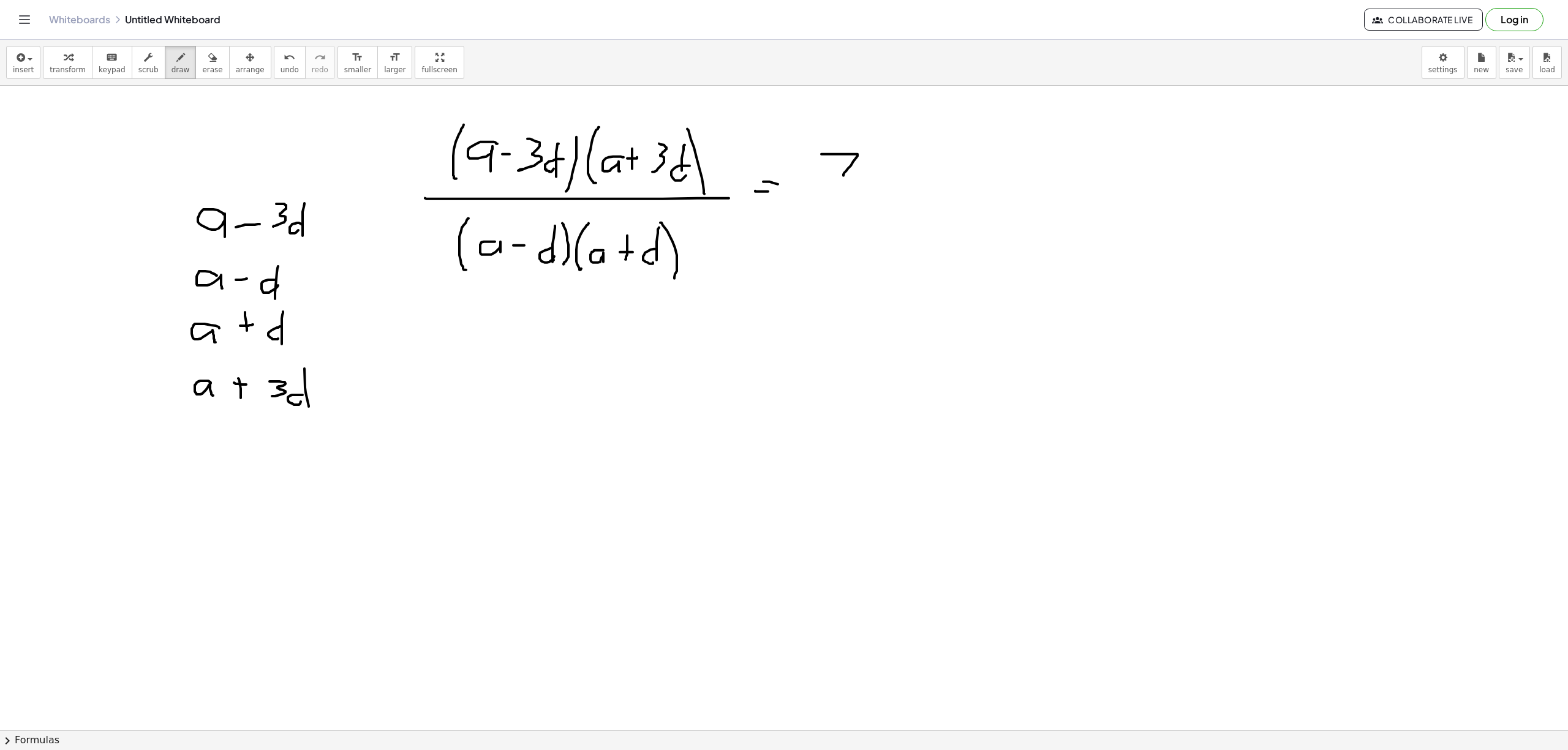
click at [856, 169] on div at bounding box center [784, 729] width 1568 height 1288
click at [912, 194] on div at bounding box center [784, 729] width 1568 height 1288
click at [816, 224] on div at bounding box center [784, 729] width 1568 height 1288
click at [824, 235] on div at bounding box center [784, 729] width 1568 height 1288
click at [878, 220] on div at bounding box center [784, 729] width 1568 height 1288
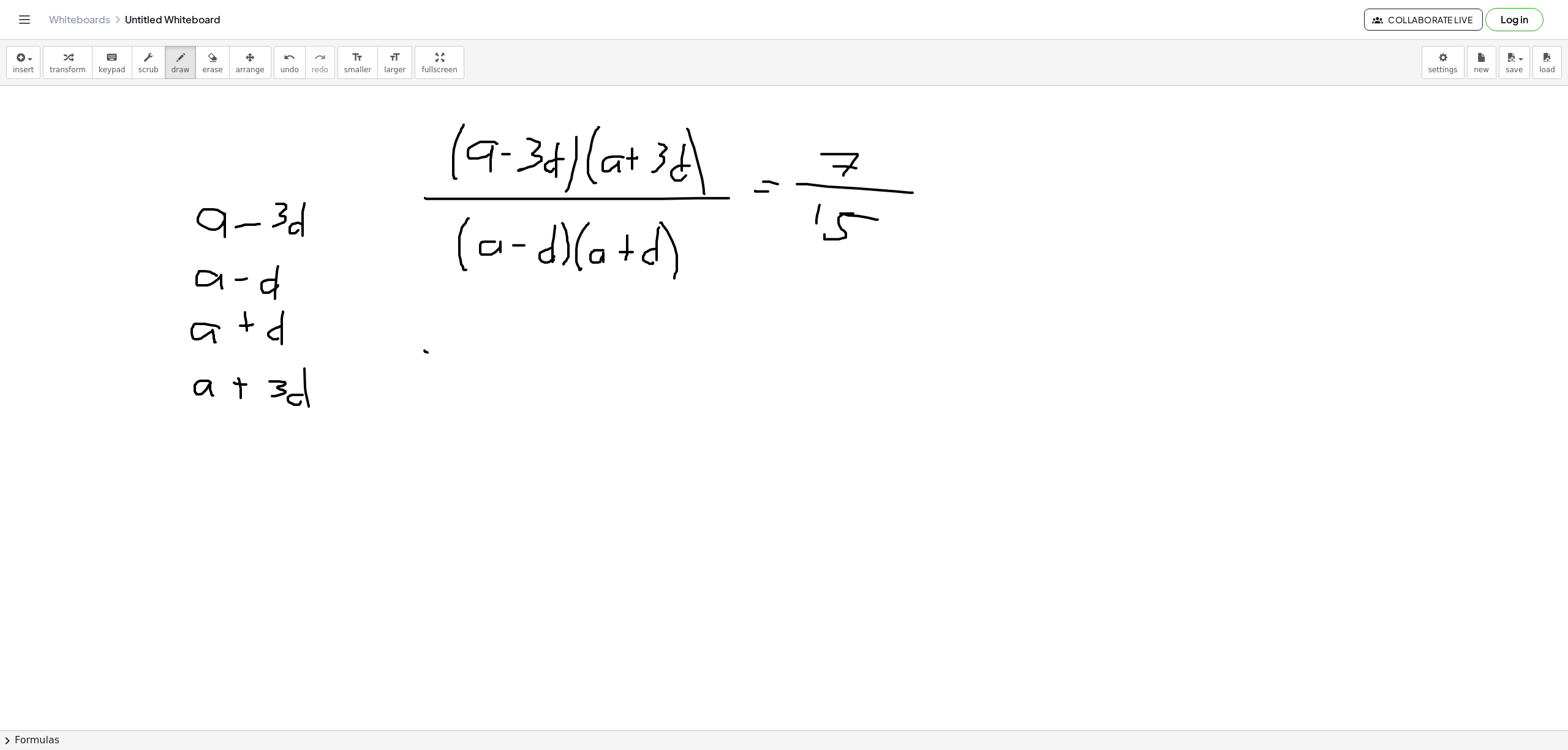
click at [445, 356] on div at bounding box center [784, 729] width 1568 height 1288
click at [427, 363] on div at bounding box center [784, 729] width 1568 height 1288
drag, startPoint x: 501, startPoint y: 356, endPoint x: 515, endPoint y: 367, distance: 17.8
click at [515, 367] on div at bounding box center [784, 729] width 1568 height 1288
drag, startPoint x: 532, startPoint y: 332, endPoint x: 547, endPoint y: 352, distance: 25.0
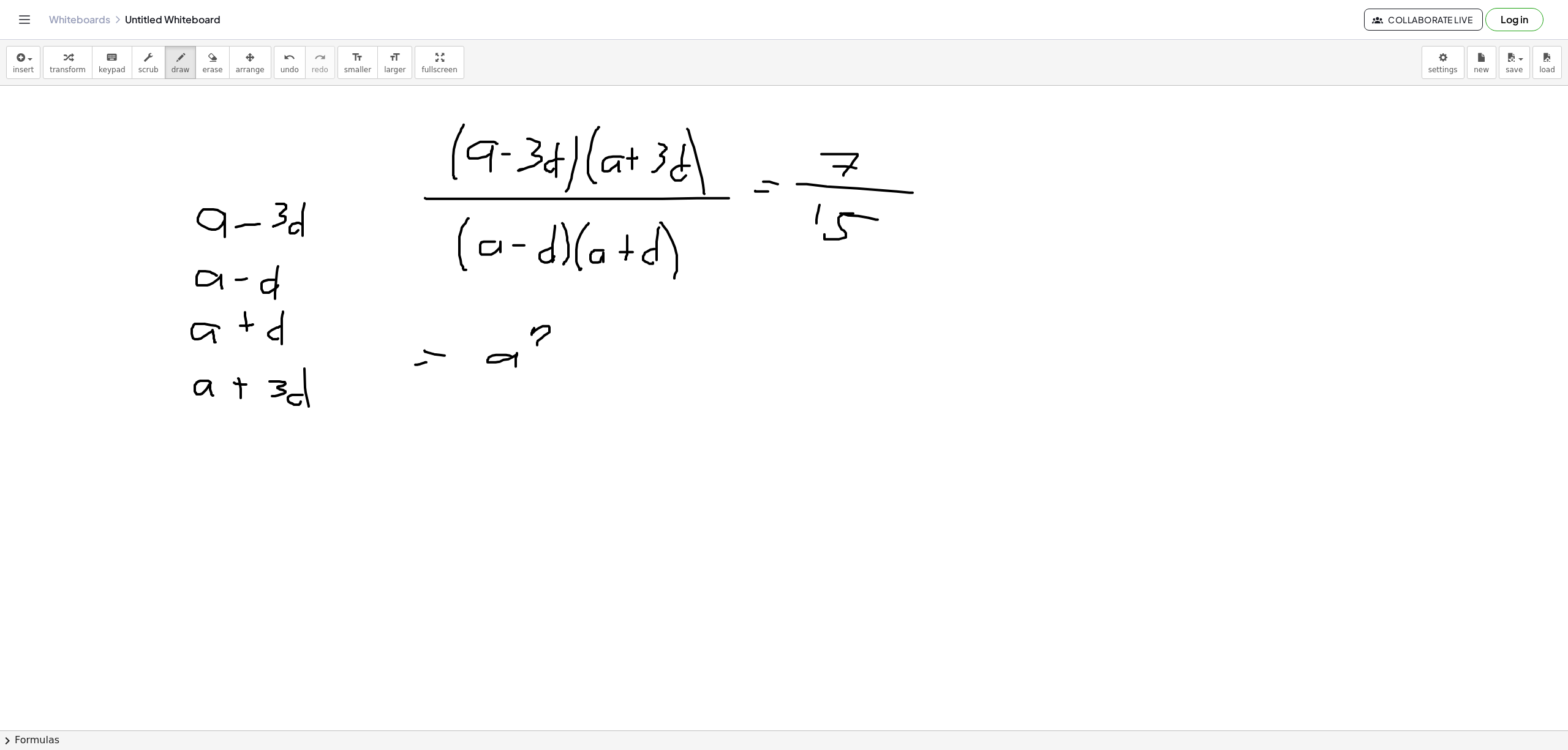
click at [547, 352] on div at bounding box center [784, 729] width 1568 height 1288
drag, startPoint x: 564, startPoint y: 362, endPoint x: 557, endPoint y: 368, distance: 9.2
click at [563, 368] on div at bounding box center [784, 729] width 1568 height 1288
drag, startPoint x: 557, startPoint y: 368, endPoint x: 578, endPoint y: 363, distance: 21.6
click at [572, 366] on div at bounding box center [784, 729] width 1568 height 1288
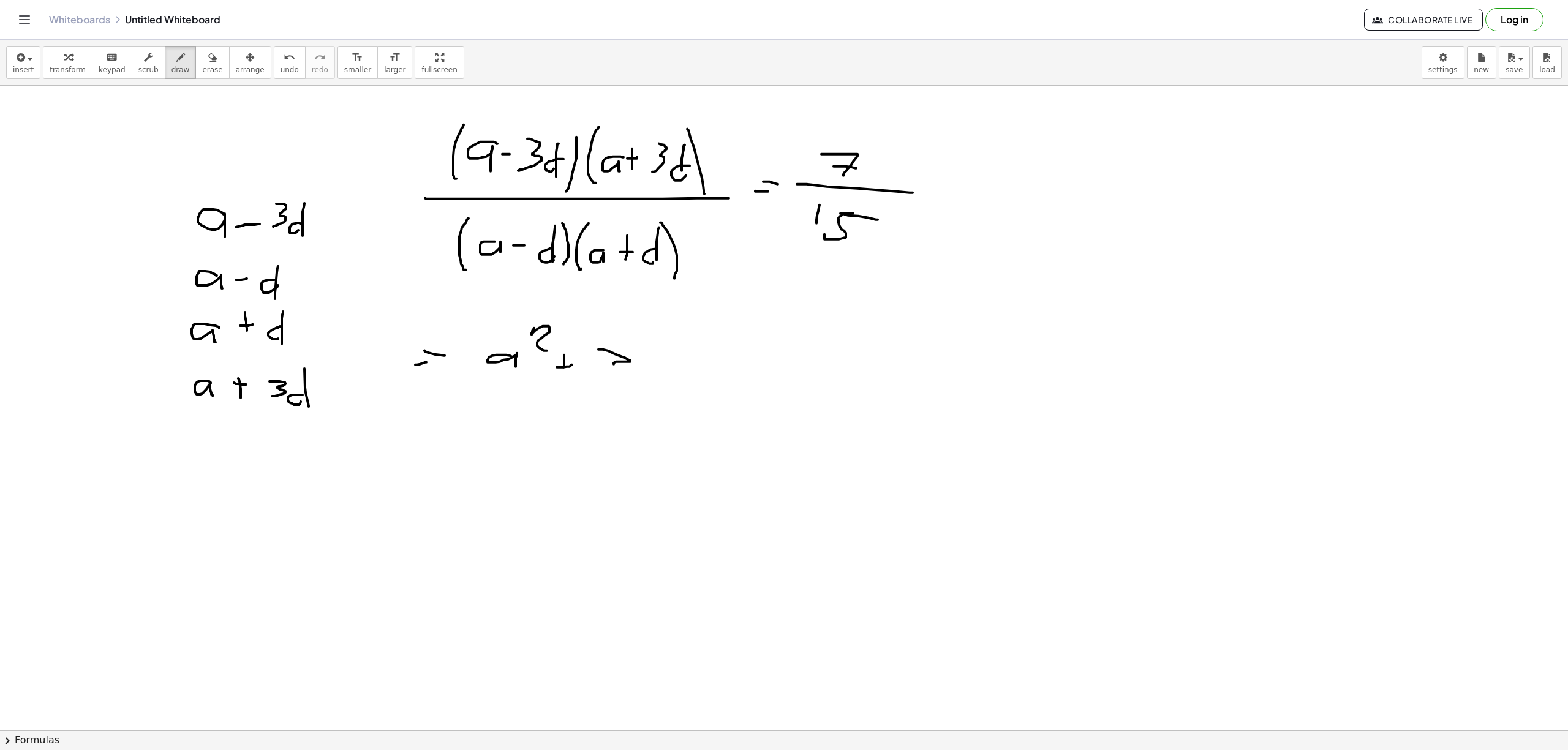
drag, startPoint x: 598, startPoint y: 350, endPoint x: 601, endPoint y: 378, distance: 28.2
click at [601, 378] on div at bounding box center [784, 729] width 1568 height 1288
drag, startPoint x: 648, startPoint y: 372, endPoint x: 652, endPoint y: 384, distance: 12.6
click at [645, 388] on div at bounding box center [784, 729] width 1568 height 1288
drag, startPoint x: 672, startPoint y: 374, endPoint x: 669, endPoint y: 387, distance: 13.3
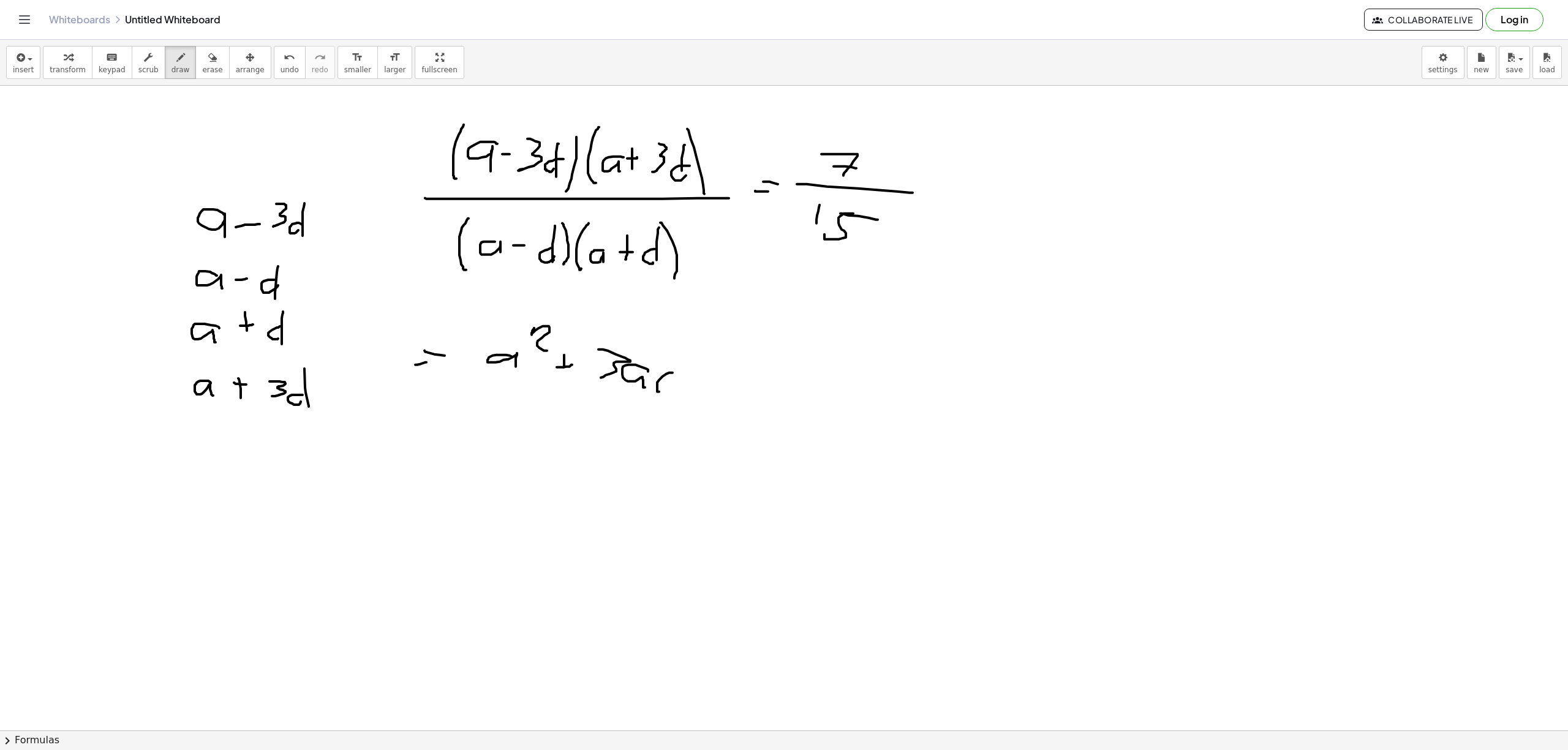
click at [668, 388] on div at bounding box center [784, 729] width 1568 height 1288
drag, startPoint x: 672, startPoint y: 361, endPoint x: 670, endPoint y: 395, distance: 34.1
click at [670, 395] on div at bounding box center [784, 729] width 1568 height 1288
drag, startPoint x: 708, startPoint y: 361, endPoint x: 704, endPoint y: 383, distance: 22.4
click at [704, 383] on div at bounding box center [784, 729] width 1568 height 1288
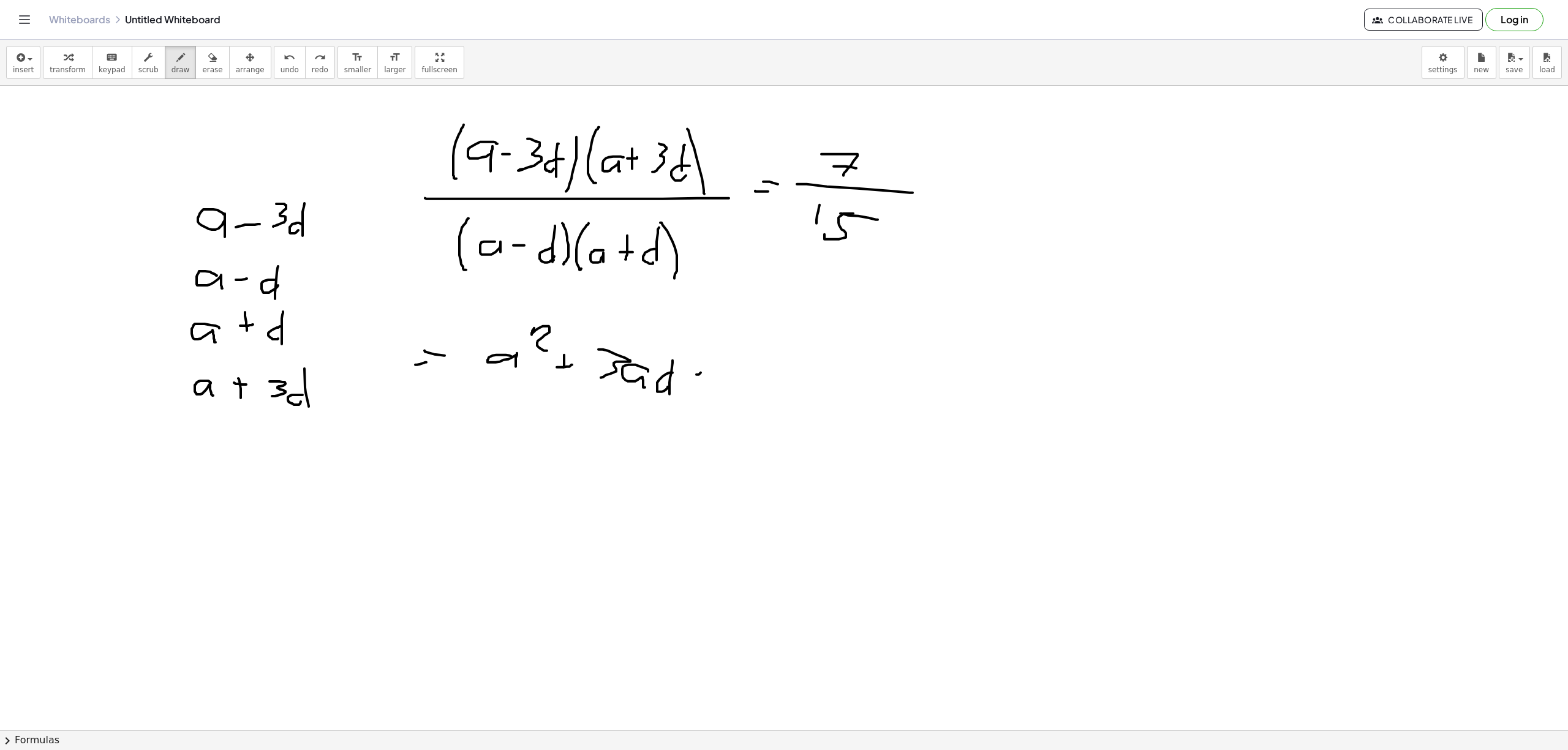
drag, startPoint x: 696, startPoint y: 375, endPoint x: 714, endPoint y: 370, distance: 18.7
click at [714, 370] on div at bounding box center [784, 729] width 1568 height 1288
drag, startPoint x: 758, startPoint y: 360, endPoint x: 772, endPoint y: 381, distance: 25.2
click at [758, 381] on div at bounding box center [784, 729] width 1568 height 1288
click at [772, 394] on div at bounding box center [784, 729] width 1568 height 1288
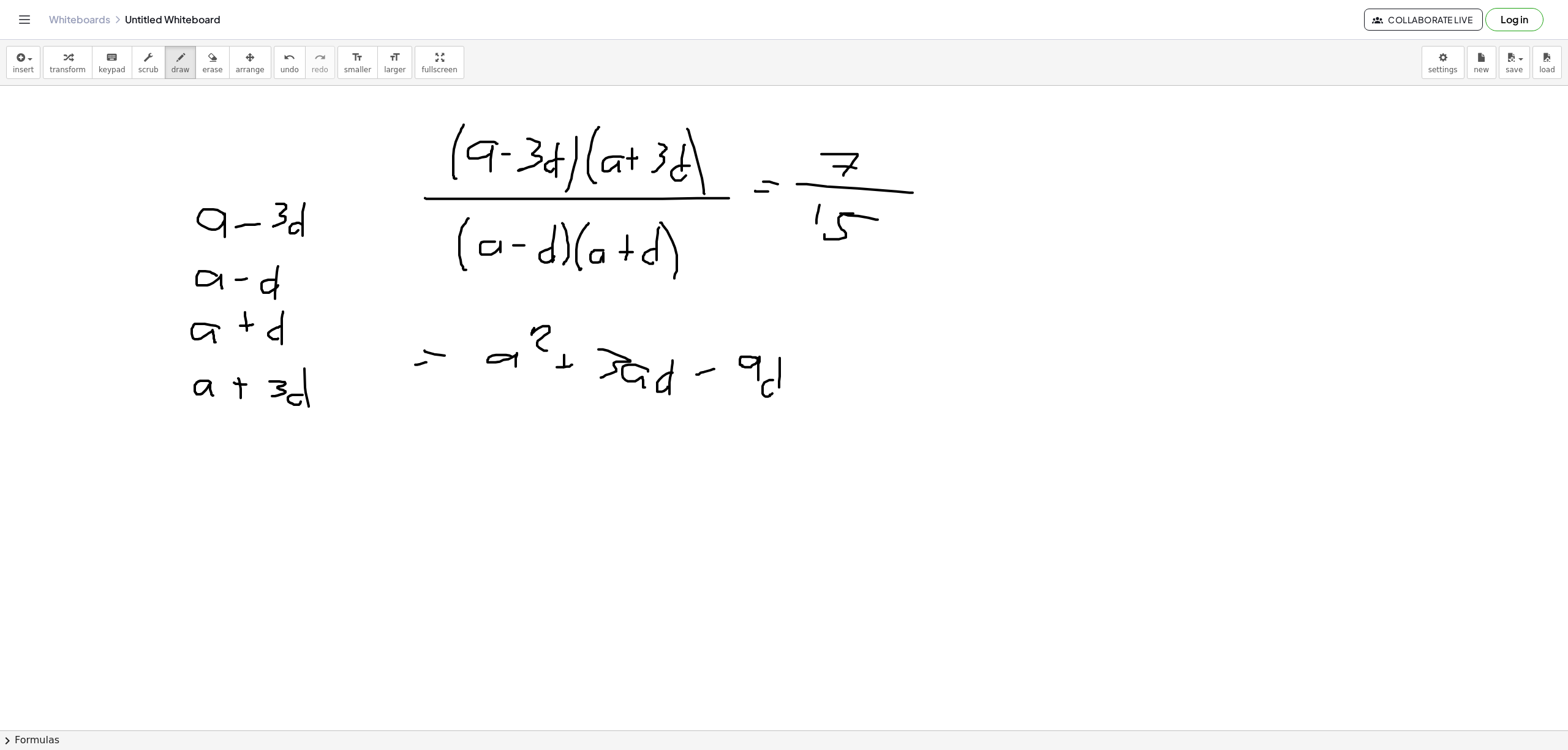
drag, startPoint x: 780, startPoint y: 359, endPoint x: 780, endPoint y: 388, distance: 29.0
click at [778, 388] on div at bounding box center [784, 729] width 1568 height 1288
drag, startPoint x: 790, startPoint y: 348, endPoint x: 806, endPoint y: 361, distance: 20.6
click at [806, 361] on div at bounding box center [784, 729] width 1568 height 1288
drag, startPoint x: 736, startPoint y: 349, endPoint x: 755, endPoint y: 368, distance: 26.9
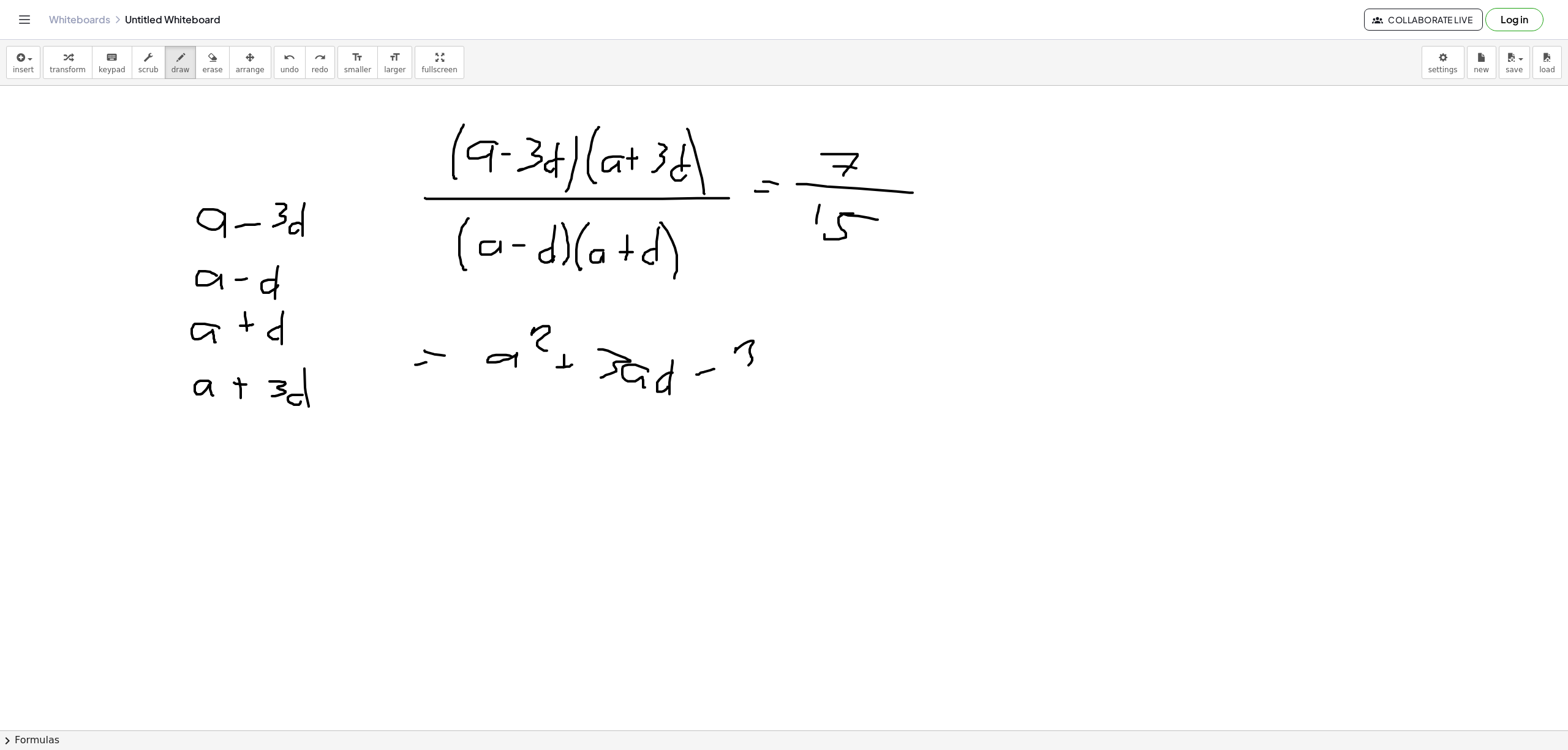
click at [745, 370] on div at bounding box center [784, 729] width 1568 height 1288
drag, startPoint x: 764, startPoint y: 368, endPoint x: 768, endPoint y: 376, distance: 8.9
click at [768, 376] on div at bounding box center [784, 729] width 1568 height 1288
drag, startPoint x: 782, startPoint y: 378, endPoint x: 794, endPoint y: 351, distance: 29.5
click at [782, 387] on div at bounding box center [784, 729] width 1568 height 1288
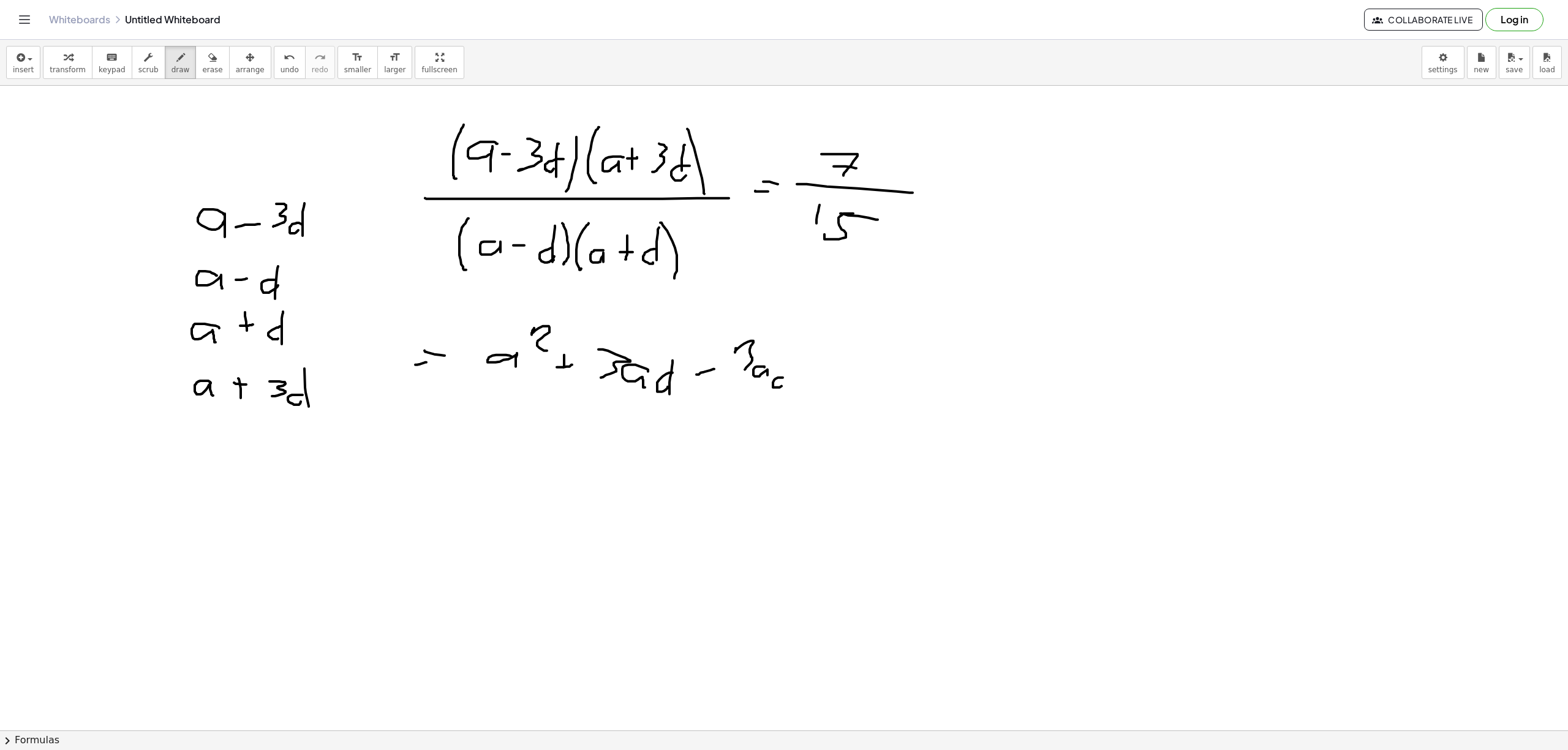
drag, startPoint x: 792, startPoint y: 345, endPoint x: 788, endPoint y: 382, distance: 37.2
click at [788, 382] on div at bounding box center [784, 729] width 1568 height 1288
drag, startPoint x: 831, startPoint y: 378, endPoint x: 842, endPoint y: 377, distance: 11.0
click at [842, 377] on div at bounding box center [784, 729] width 1568 height 1288
drag, startPoint x: 890, startPoint y: 358, endPoint x: 888, endPoint y: 382, distance: 24.1
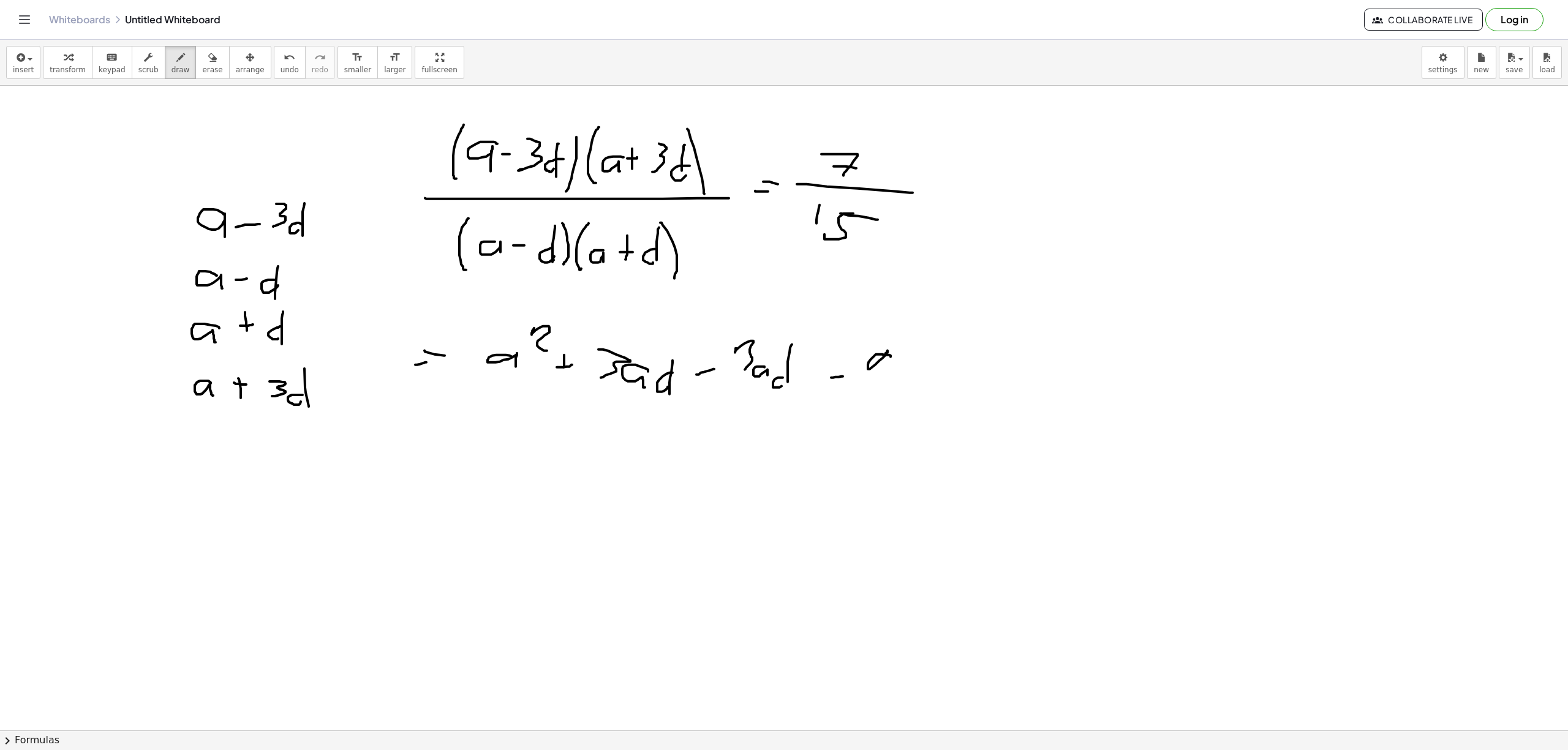
click at [887, 383] on div at bounding box center [784, 729] width 1568 height 1288
drag, startPoint x: 908, startPoint y: 374, endPoint x: 912, endPoint y: 380, distance: 7.2
click at [911, 382] on div at bounding box center [784, 729] width 1568 height 1288
click at [917, 389] on div at bounding box center [784, 729] width 1568 height 1288
drag, startPoint x: 924, startPoint y: 388, endPoint x: 939, endPoint y: 396, distance: 17.0
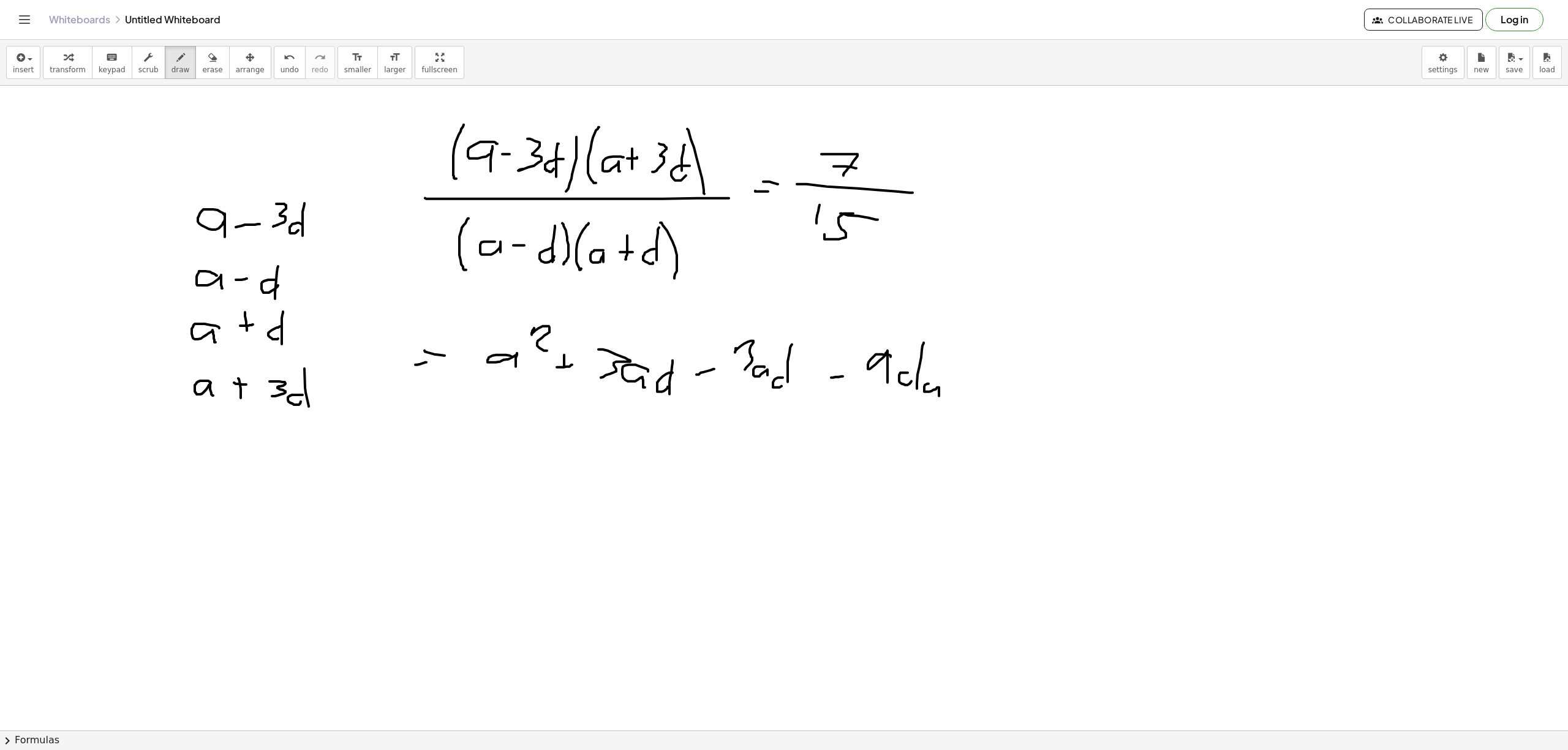
click at [939, 396] on div at bounding box center [784, 729] width 1568 height 1288
click at [172, 63] on div "button" at bounding box center [181, 57] width 19 height 15
drag, startPoint x: 563, startPoint y: 390, endPoint x: 1003, endPoint y: 398, distance: 440.1
click at [1003, 398] on div at bounding box center [784, 729] width 1568 height 1288
drag, startPoint x: 708, startPoint y: 358, endPoint x: 711, endPoint y: 384, distance: 26.2
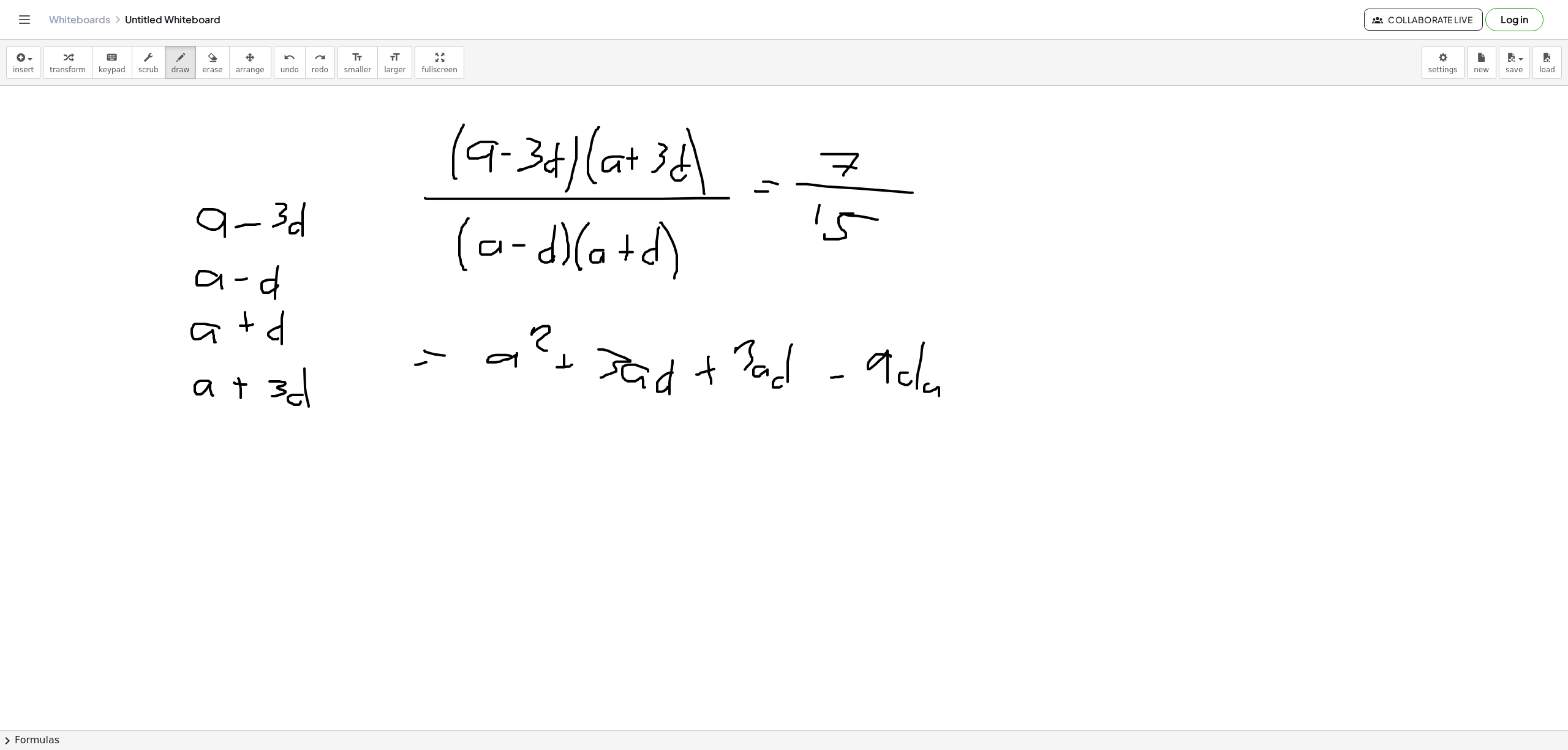
click at [711, 384] on div at bounding box center [784, 729] width 1568 height 1288
click at [212, 65] on button "erase" at bounding box center [212, 63] width 33 height 33
click at [204, 66] on span "erase" at bounding box center [212, 69] width 20 height 9
click at [569, 362] on div at bounding box center [784, 729] width 1568 height 1288
click at [172, 67] on span "draw" at bounding box center [181, 69] width 19 height 9
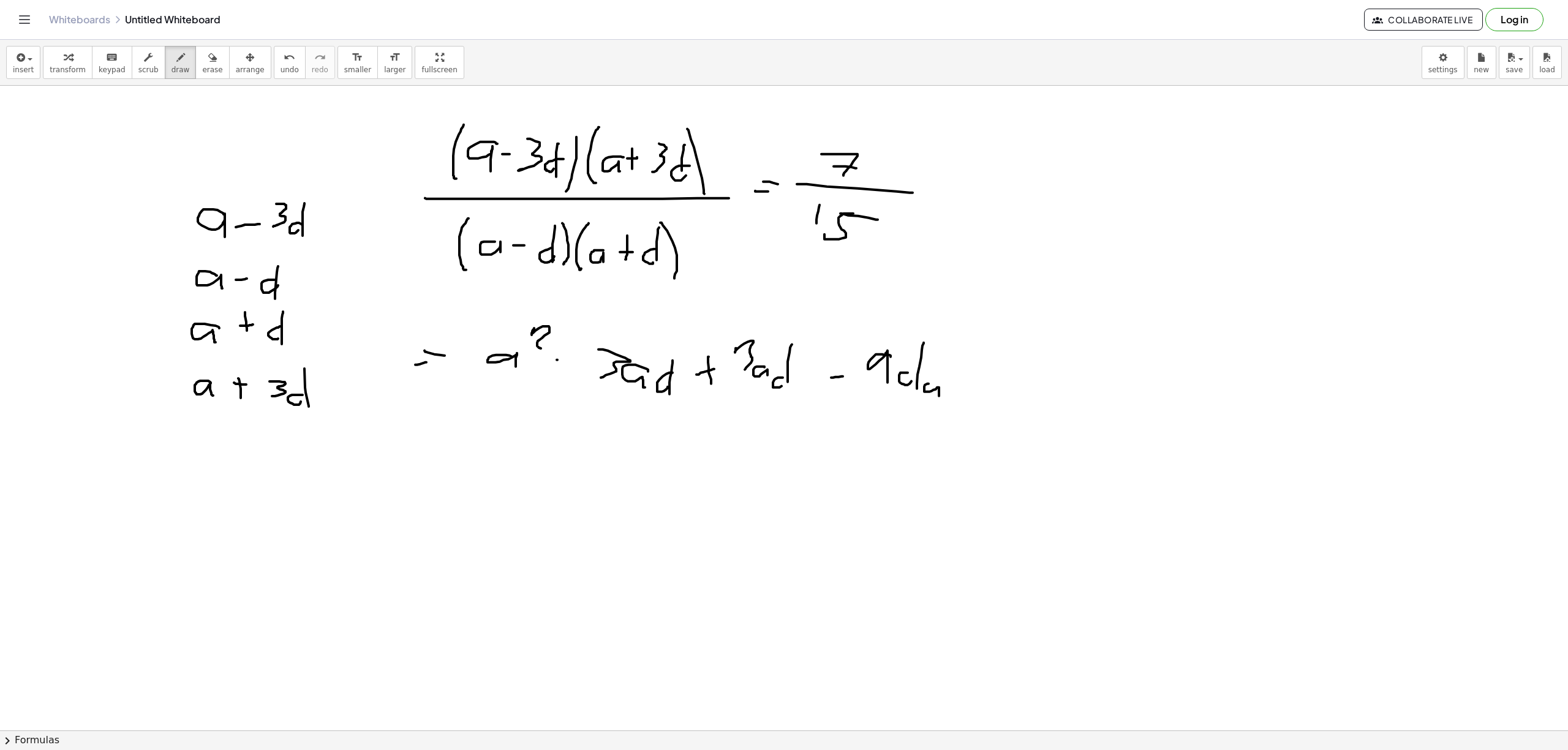
drag, startPoint x: 557, startPoint y: 360, endPoint x: 571, endPoint y: 362, distance: 14.1
click at [571, 362] on div at bounding box center [784, 729] width 1568 height 1288
drag, startPoint x: 486, startPoint y: 128, endPoint x: 660, endPoint y: 129, distance: 174.0
click at [660, 129] on div at bounding box center [784, 729] width 1568 height 1288
drag, startPoint x: 497, startPoint y: 94, endPoint x: 495, endPoint y: 105, distance: 11.2
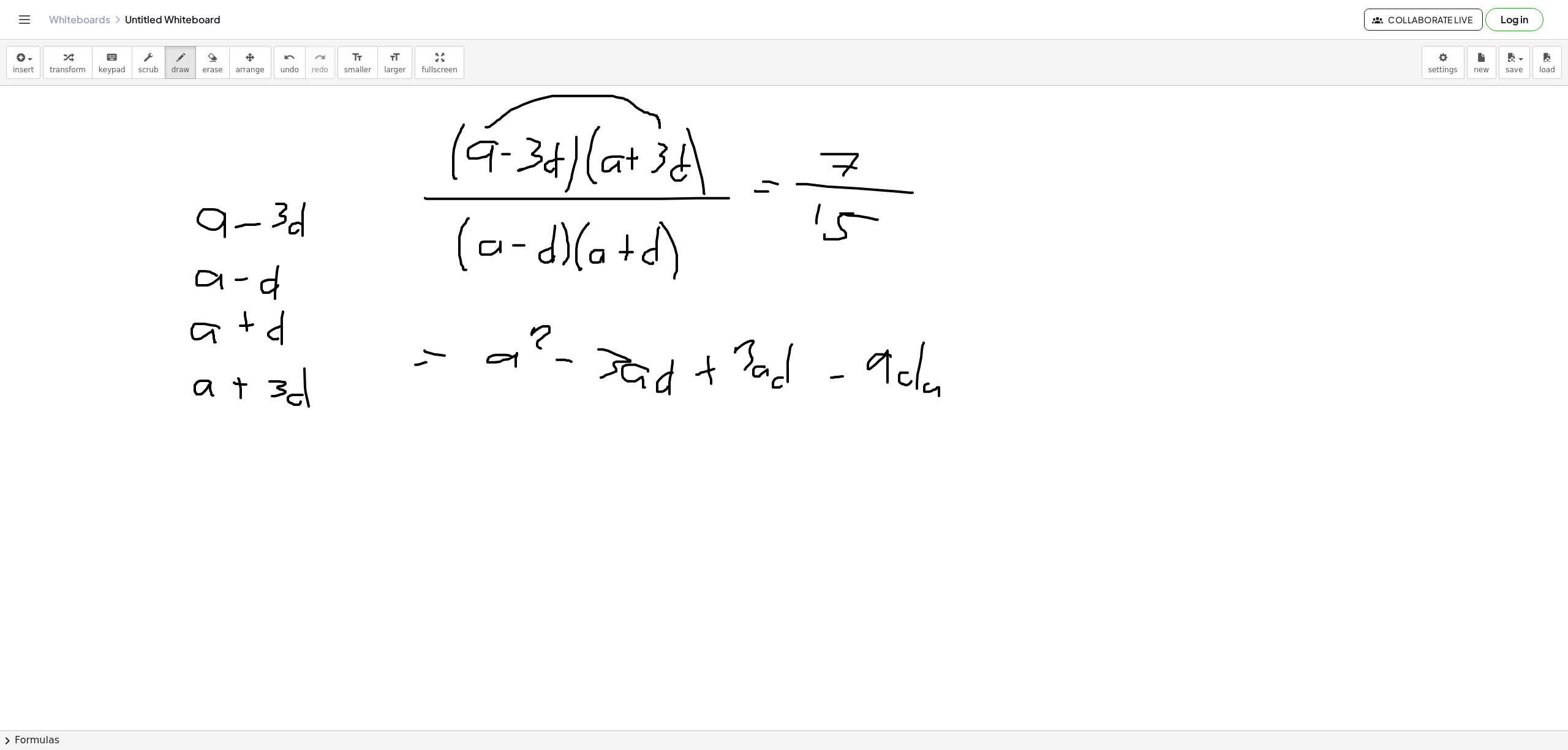
click at [495, 105] on div at bounding box center [784, 729] width 1568 height 1288
drag, startPoint x: 495, startPoint y: 97, endPoint x: 503, endPoint y: 99, distance: 8.2
click at [503, 99] on div at bounding box center [784, 729] width 1568 height 1288
drag, startPoint x: 496, startPoint y: 103, endPoint x: 505, endPoint y: 104, distance: 9.1
click at [505, 104] on div at bounding box center [784, 729] width 1568 height 1288
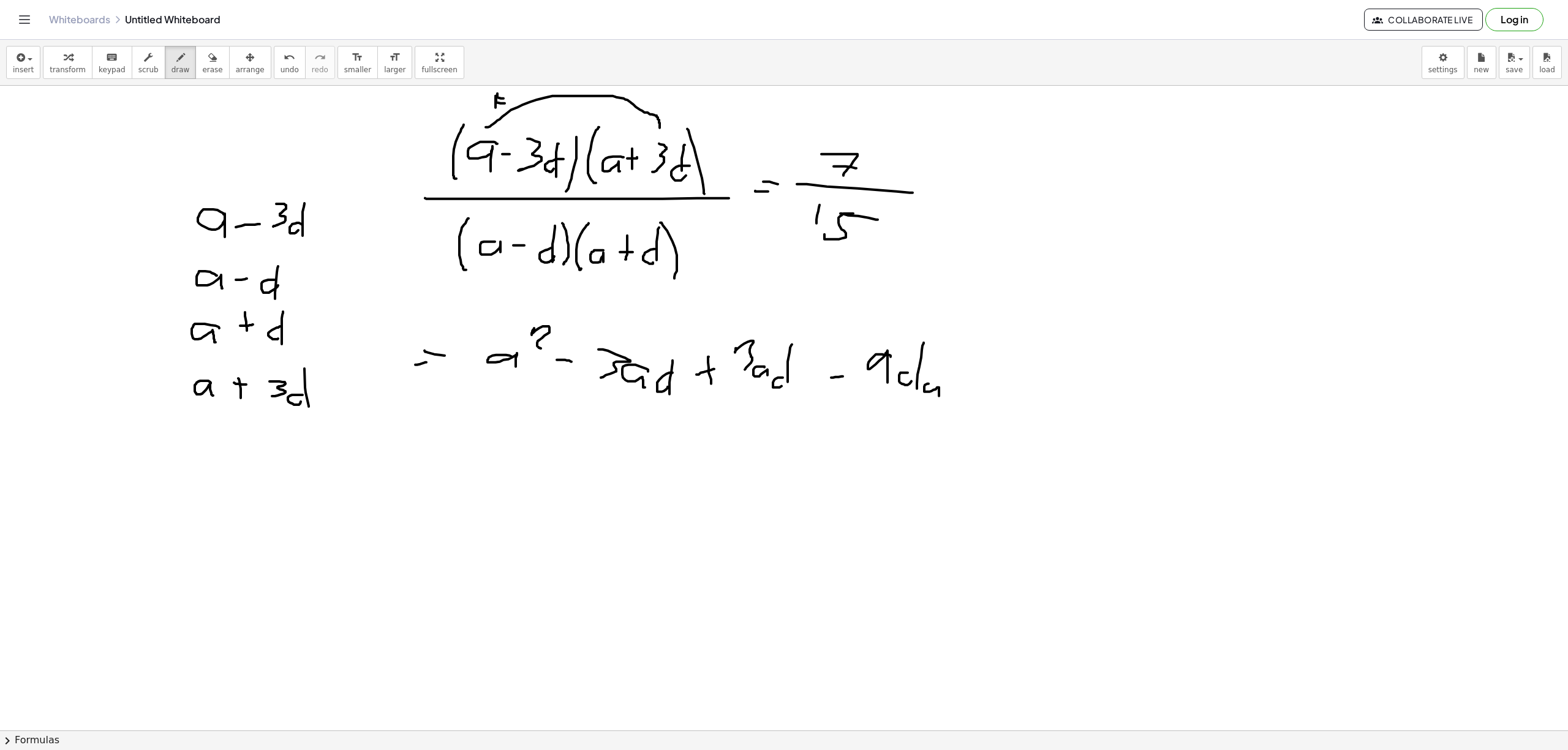
drag, startPoint x: 495, startPoint y: 98, endPoint x: 495, endPoint y: 109, distance: 11.0
click at [495, 109] on div at bounding box center [784, 729] width 1568 height 1288
drag, startPoint x: 489, startPoint y: 125, endPoint x: 597, endPoint y: 120, distance: 108.1
click at [597, 120] on div at bounding box center [784, 729] width 1568 height 1288
drag, startPoint x: 469, startPoint y: 99, endPoint x: 469, endPoint y: 107, distance: 8.0
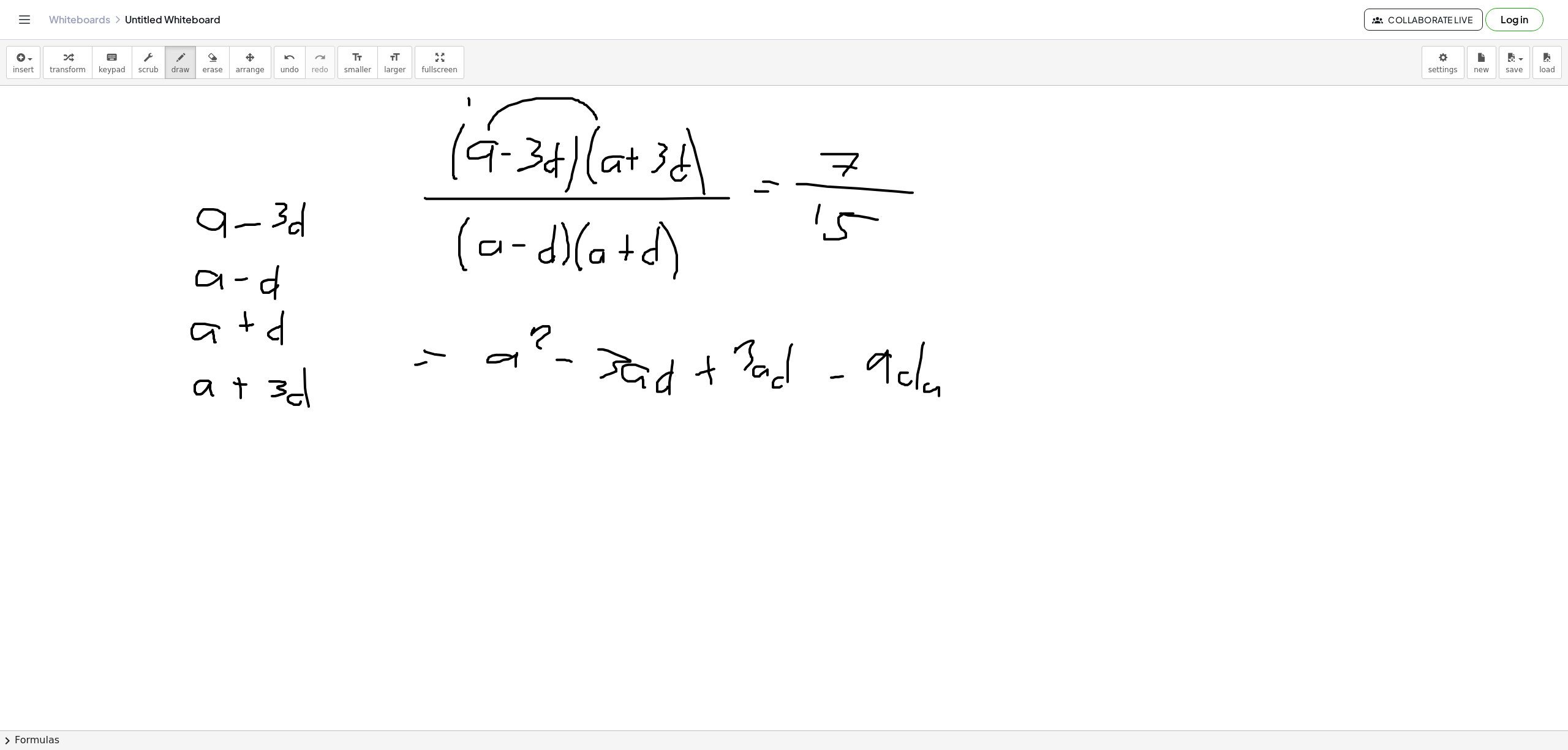
click at [469, 107] on div at bounding box center [784, 729] width 1568 height 1288
drag, startPoint x: 473, startPoint y: 99, endPoint x: 486, endPoint y: 103, distance: 13.6
click at [474, 99] on div at bounding box center [784, 729] width 1568 height 1288
drag, startPoint x: 480, startPoint y: 94, endPoint x: 480, endPoint y: 103, distance: 9.0
click at [480, 103] on div at bounding box center [784, 729] width 1568 height 1288
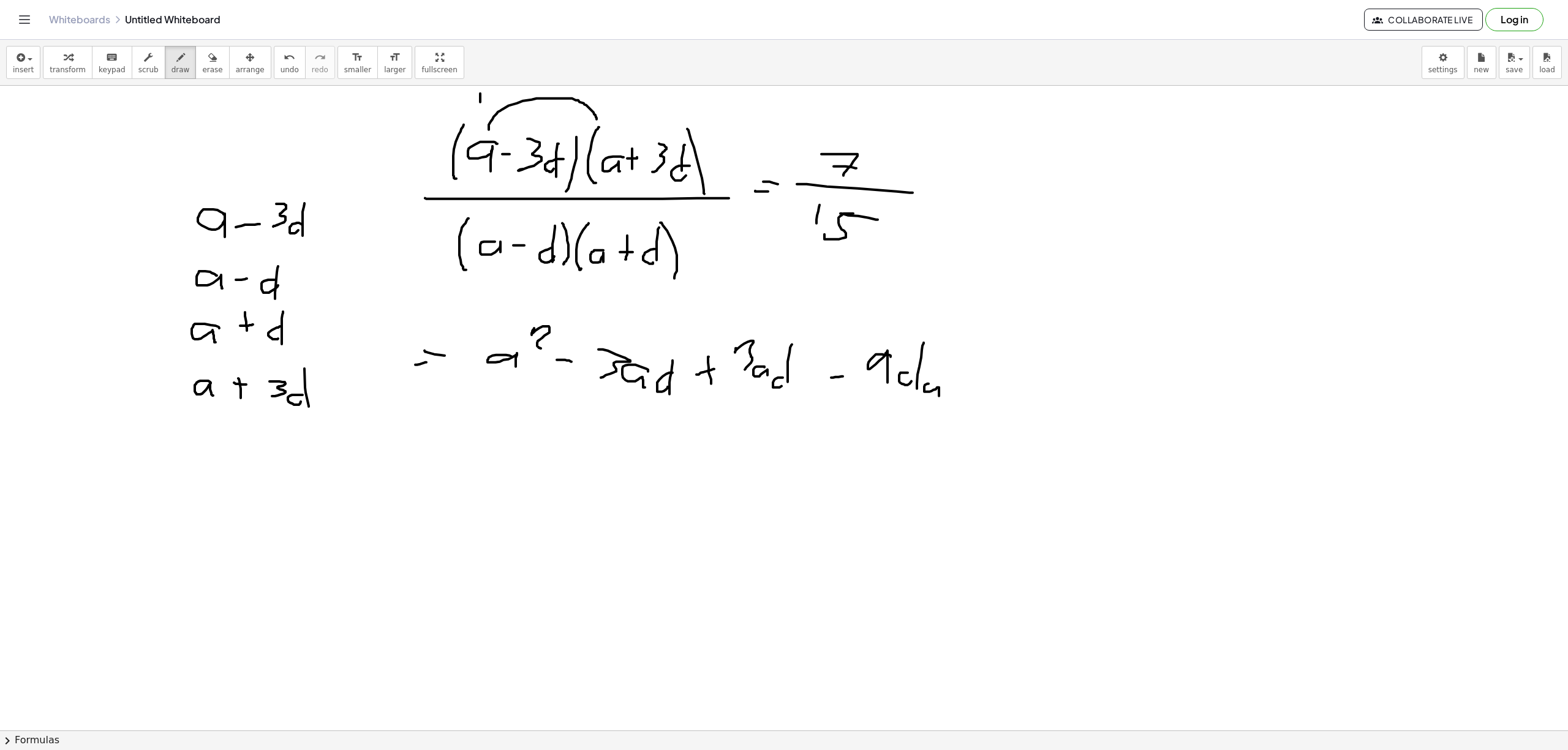
click at [487, 93] on div at bounding box center [784, 729] width 1568 height 1288
click at [486, 99] on div at bounding box center [784, 729] width 1568 height 1288
drag, startPoint x: 498, startPoint y: 132, endPoint x: 690, endPoint y: 136, distance: 192.0
click at [690, 136] on div at bounding box center [784, 729] width 1568 height 1288
drag, startPoint x: 491, startPoint y: 135, endPoint x: 662, endPoint y: 127, distance: 171.2
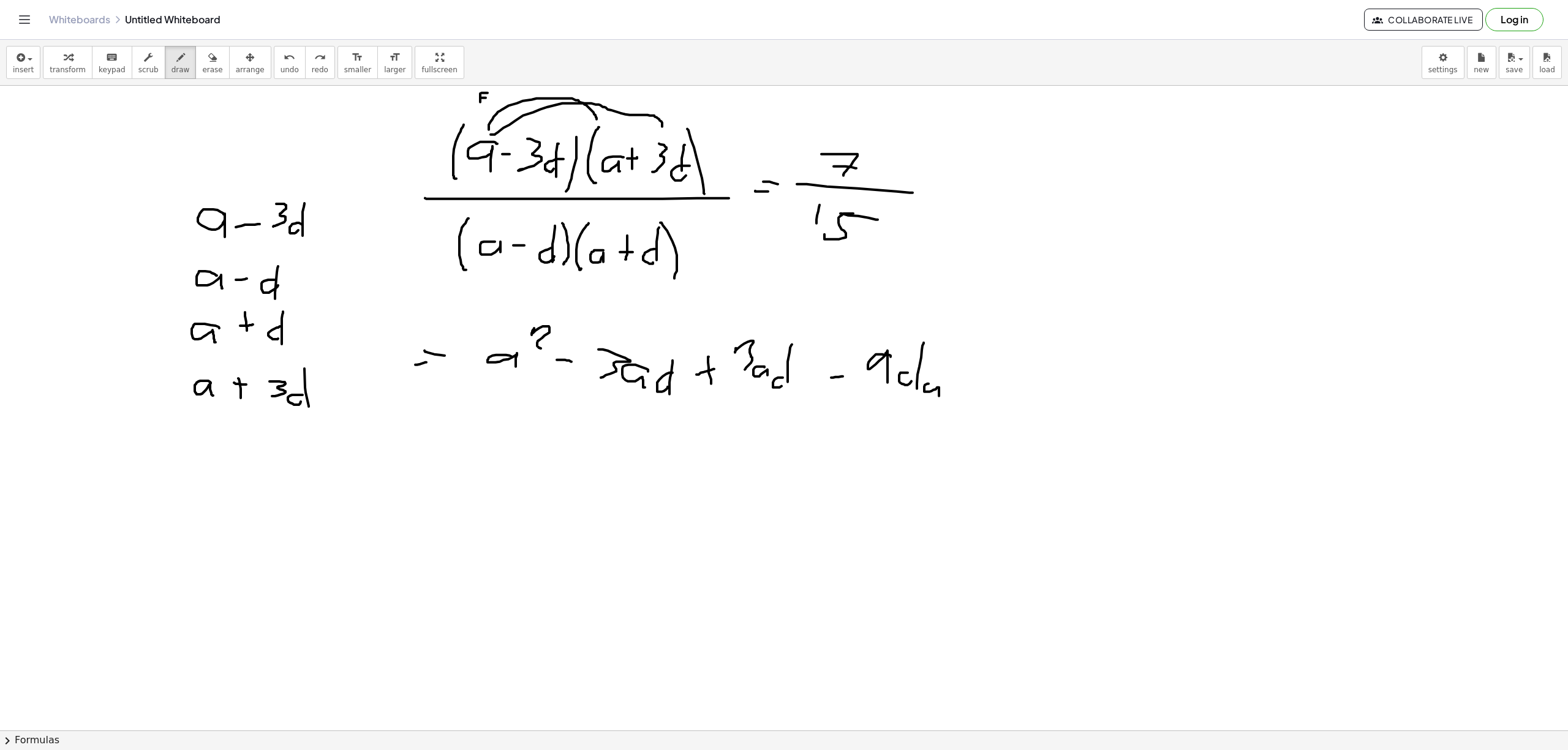
click at [662, 127] on div at bounding box center [784, 729] width 1568 height 1288
click at [643, 96] on div at bounding box center [784, 729] width 1568 height 1288
drag, startPoint x: 649, startPoint y: 98, endPoint x: 659, endPoint y: 101, distance: 10.4
click at [656, 101] on div at bounding box center [784, 729] width 1568 height 1288
drag, startPoint x: 664, startPoint y: 99, endPoint x: 660, endPoint y: 107, distance: 8.9
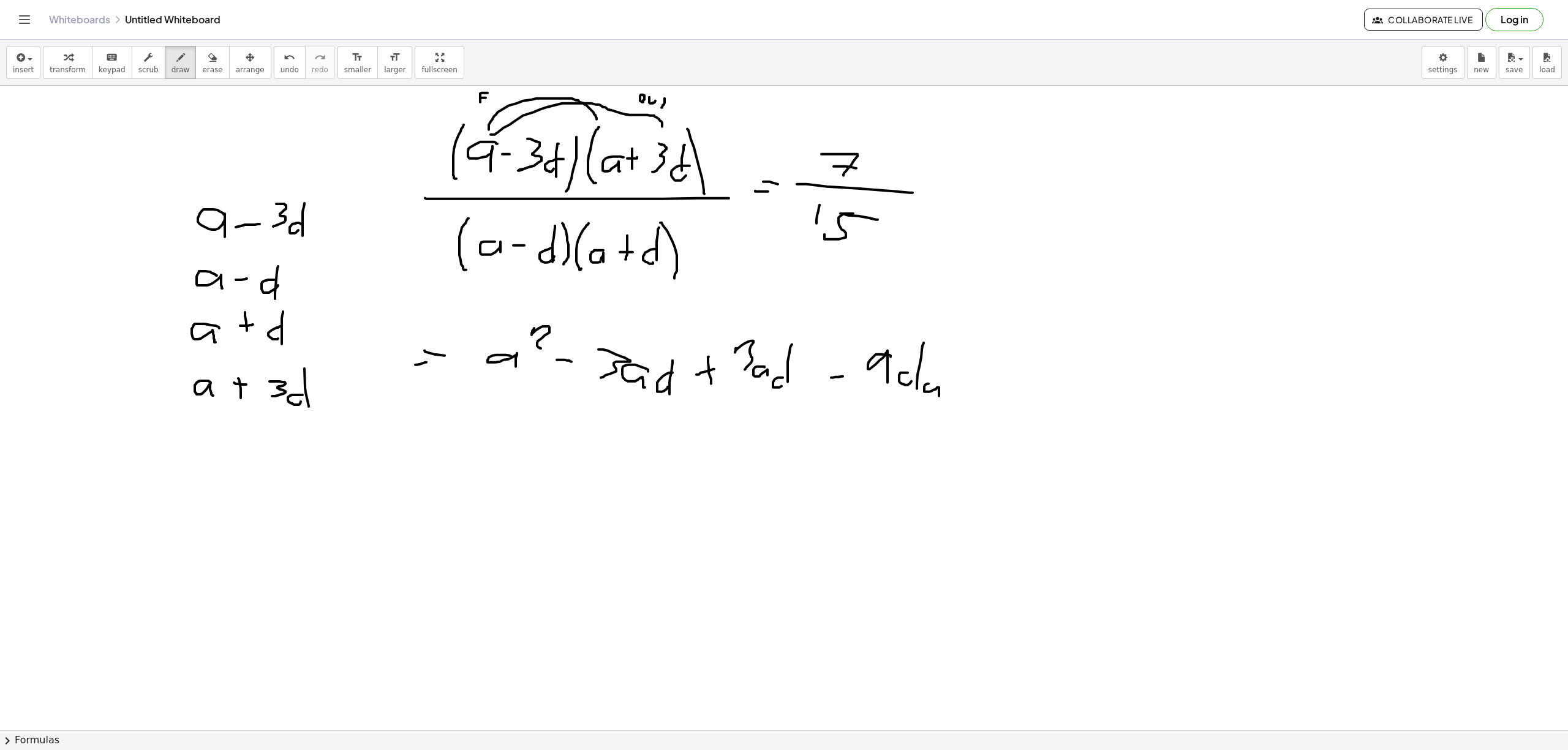
click at [662, 109] on div at bounding box center [784, 729] width 1568 height 1288
click at [664, 103] on div at bounding box center [784, 729] width 1568 height 1288
drag, startPoint x: 549, startPoint y: 196, endPoint x: 610, endPoint y: 181, distance: 62.8
click at [610, 181] on div at bounding box center [784, 729] width 1568 height 1288
drag, startPoint x: 578, startPoint y: 182, endPoint x: 579, endPoint y: 189, distance: 7.1
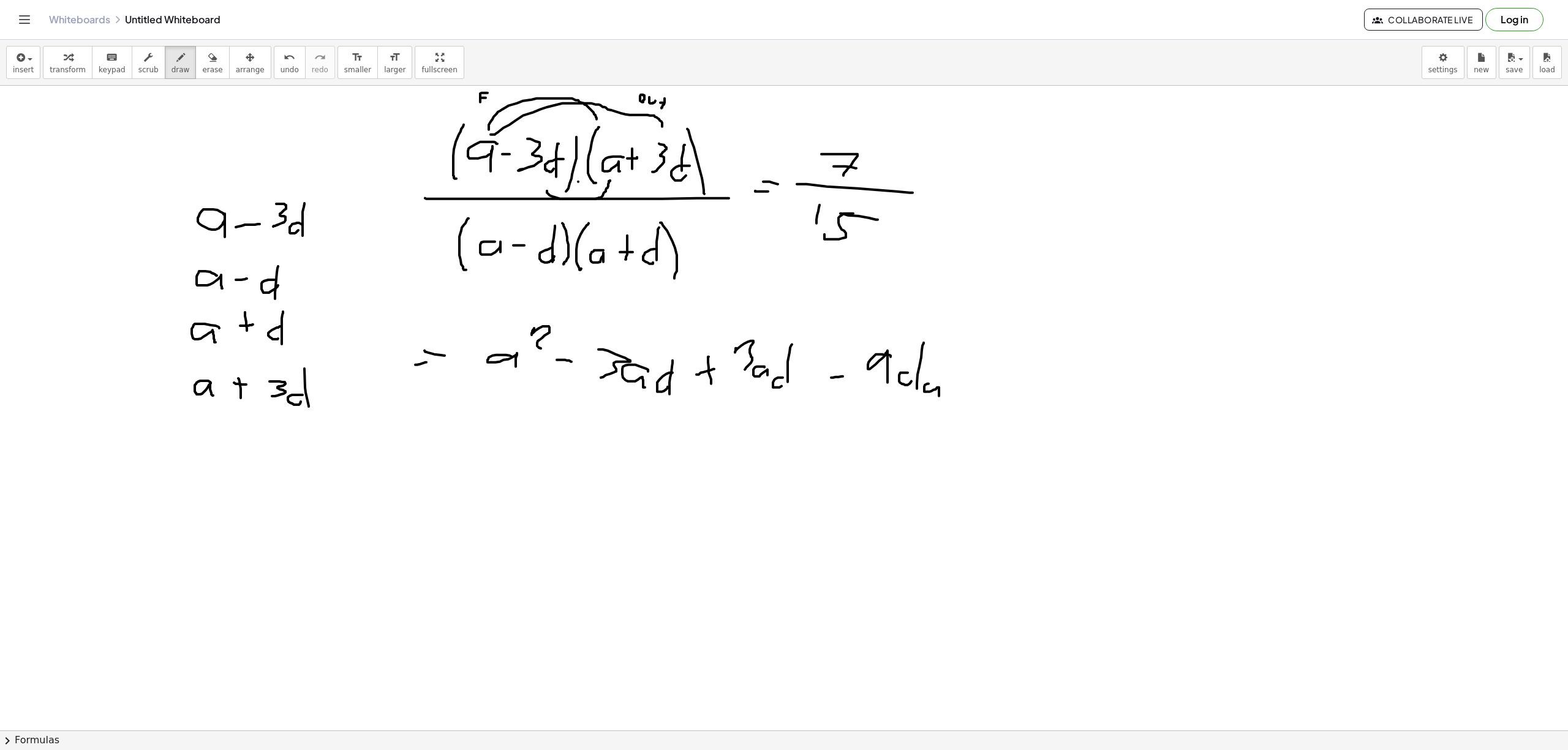
click at [578, 189] on div at bounding box center [784, 729] width 1568 height 1288
click at [585, 186] on div at bounding box center [784, 729] width 1568 height 1288
click at [589, 192] on div at bounding box center [784, 729] width 1568 height 1288
click at [586, 185] on div at bounding box center [784, 729] width 1568 height 1288
drag, startPoint x: 537, startPoint y: 182, endPoint x: 663, endPoint y: 194, distance: 126.6
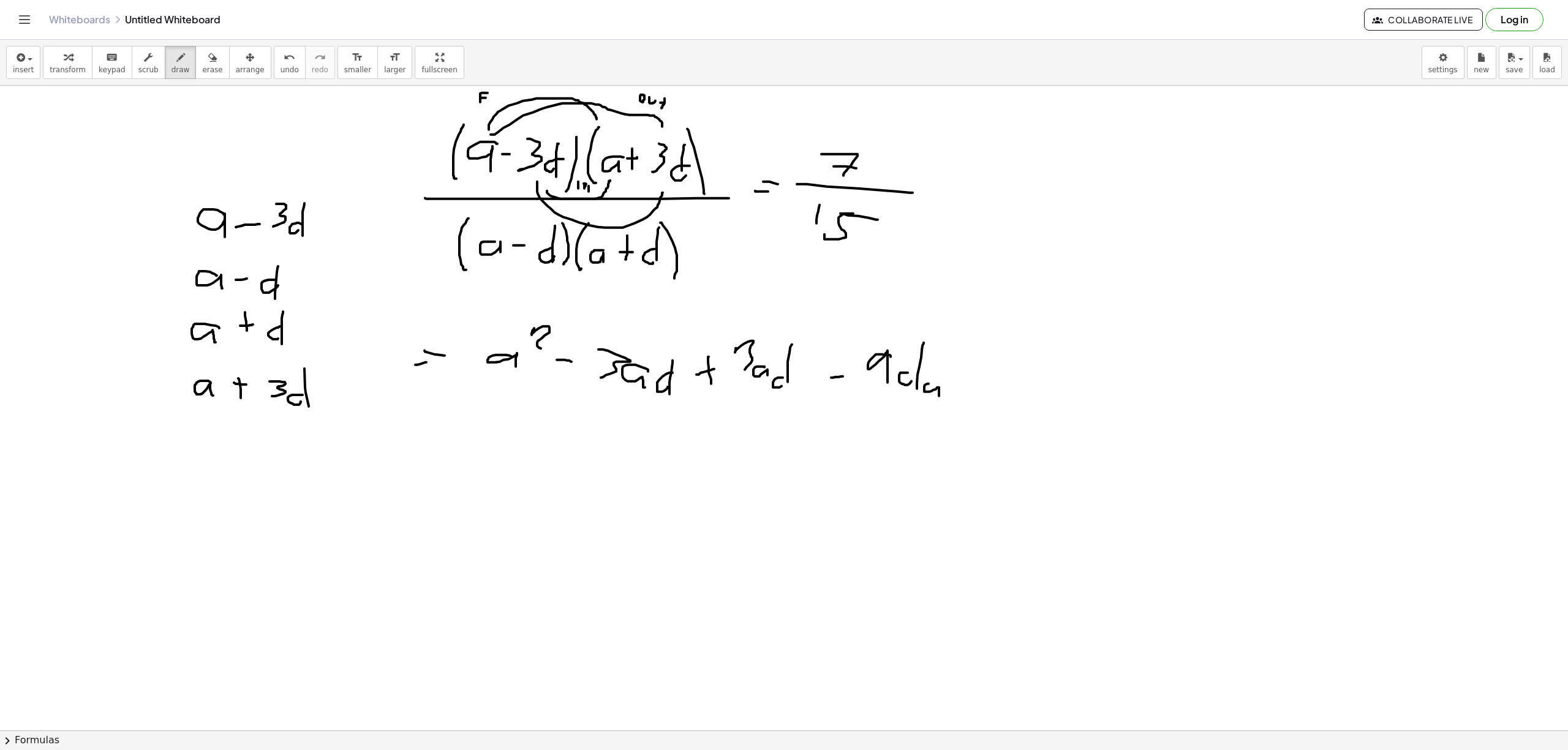
click at [663, 194] on div at bounding box center [784, 729] width 1568 height 1288
drag, startPoint x: 672, startPoint y: 206, endPoint x: 682, endPoint y: 209, distance: 10.4
click at [679, 209] on div at bounding box center [784, 729] width 1568 height 1288
drag, startPoint x: 682, startPoint y: 209, endPoint x: 696, endPoint y: 214, distance: 14.9
click at [690, 214] on div at bounding box center [784, 729] width 1568 height 1288
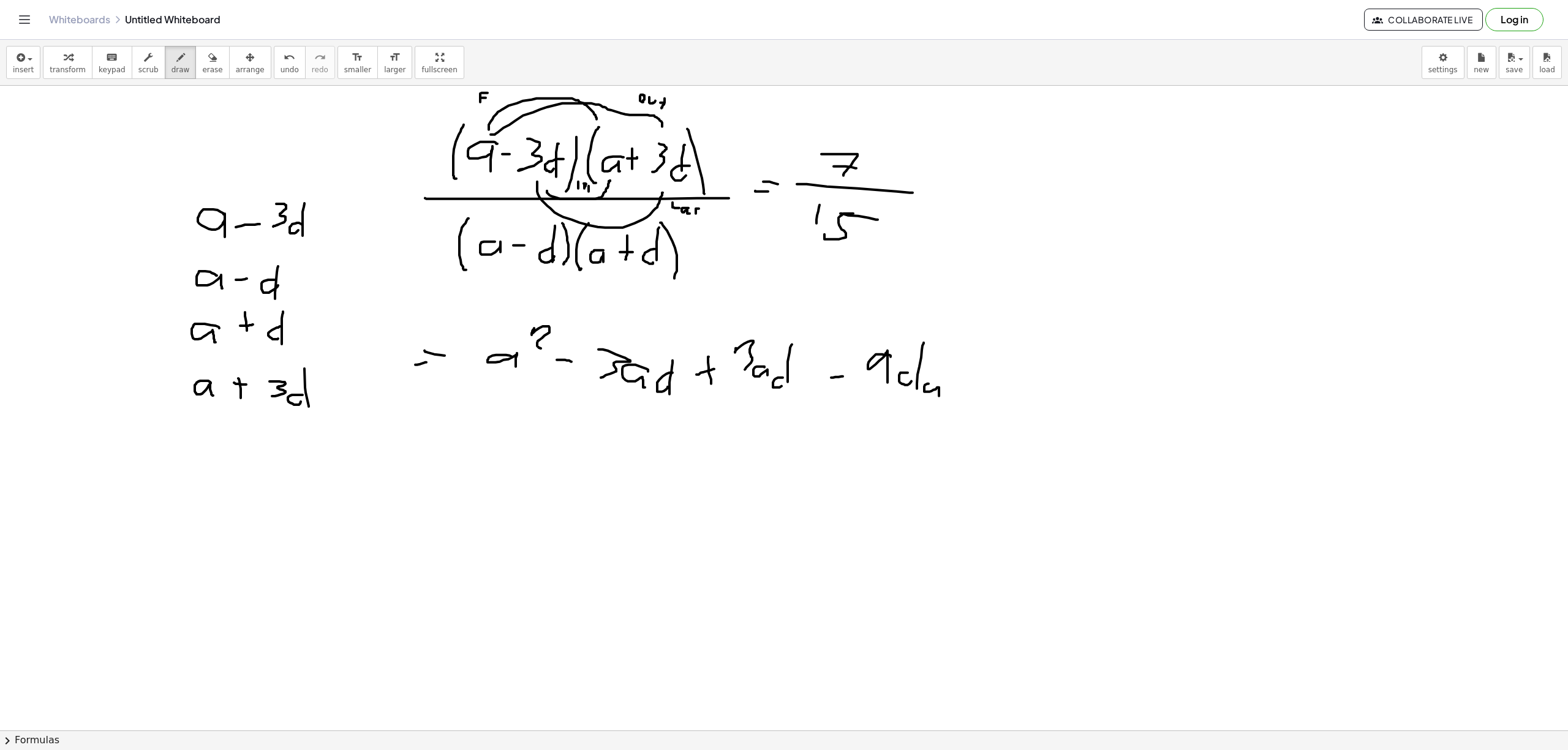
drag, startPoint x: 699, startPoint y: 210, endPoint x: 690, endPoint y: 217, distance: 11.4
click at [690, 217] on div at bounding box center [784, 729] width 1568 height 1288
drag, startPoint x: 706, startPoint y: 207, endPoint x: 701, endPoint y: 218, distance: 12.1
click at [701, 218] on div at bounding box center [784, 729] width 1568 height 1288
drag, startPoint x: 700, startPoint y: 212, endPoint x: 707, endPoint y: 213, distance: 7.1
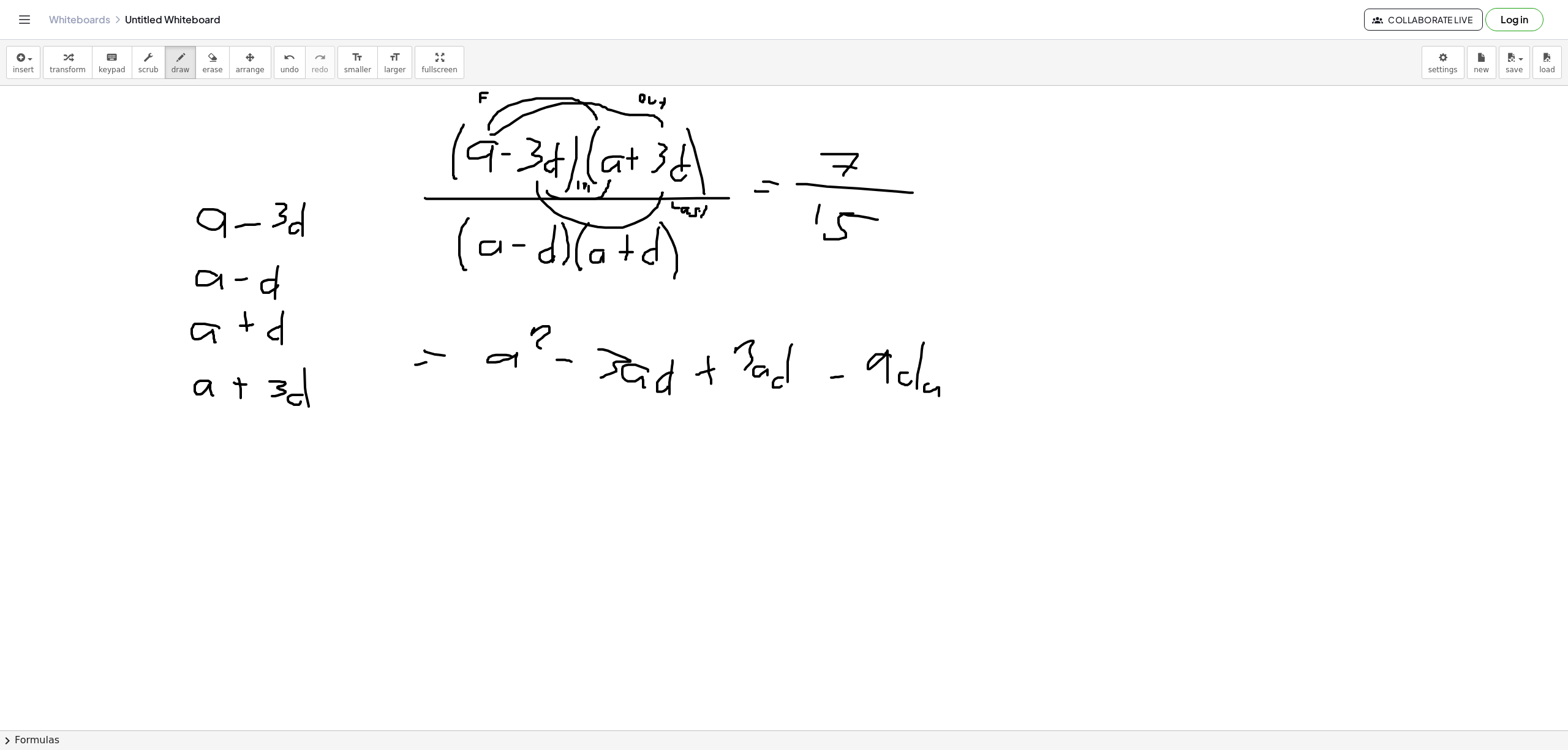
click at [707, 213] on div at bounding box center [784, 729] width 1568 height 1288
drag, startPoint x: 573, startPoint y: 348, endPoint x: 568, endPoint y: 368, distance: 20.6
click at [568, 368] on div at bounding box center [784, 729] width 1568 height 1288
drag, startPoint x: 559, startPoint y: 359, endPoint x: 571, endPoint y: 361, distance: 12.2
click at [571, 361] on div at bounding box center [784, 729] width 1568 height 1288
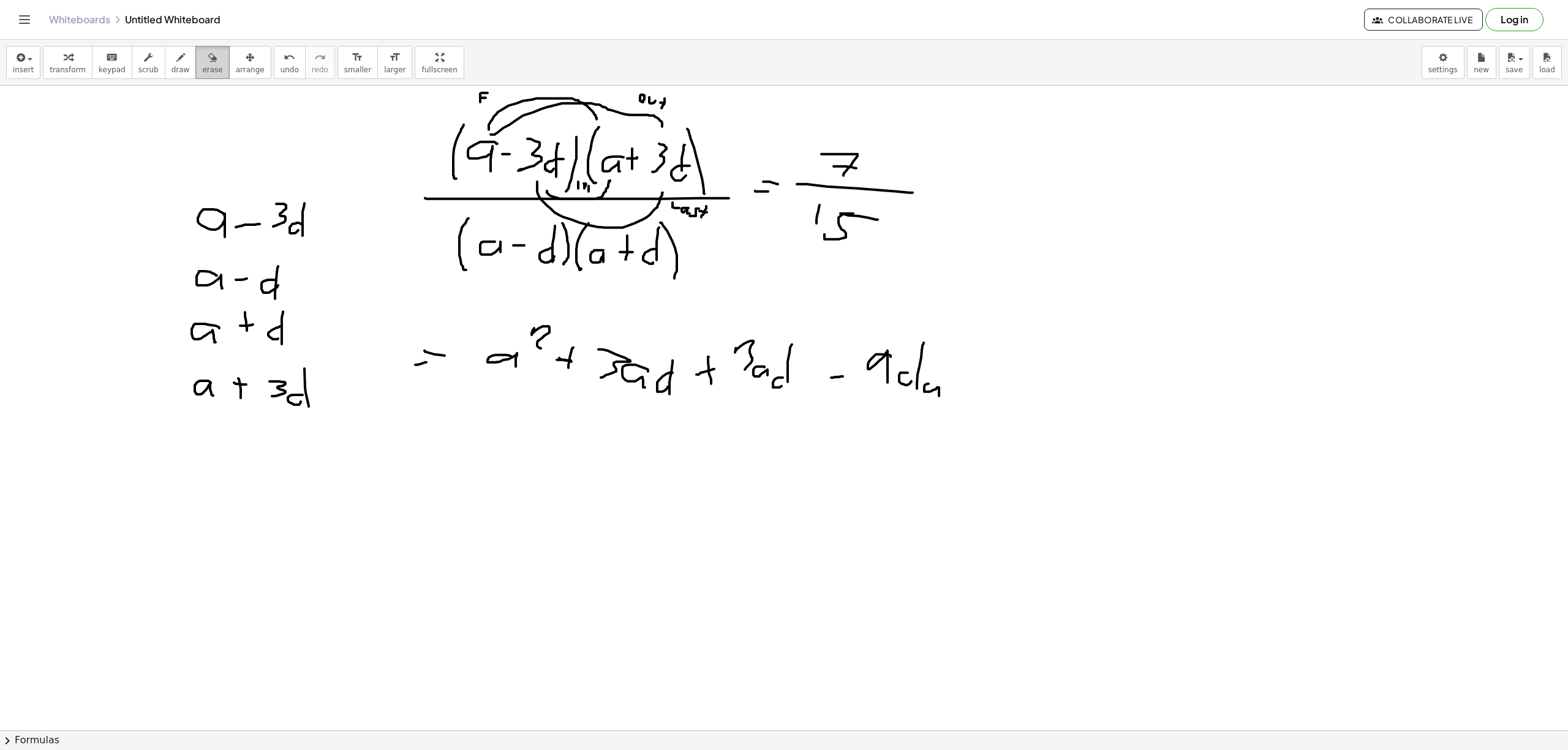
click at [208, 63] on button "erase" at bounding box center [212, 63] width 33 height 33
click at [706, 374] on div at bounding box center [784, 729] width 1568 height 1288
click at [176, 59] on icon "button" at bounding box center [180, 57] width 9 height 15
drag, startPoint x: 703, startPoint y: 376, endPoint x: 718, endPoint y: 376, distance: 15.0
click at [718, 376] on div at bounding box center [784, 729] width 1568 height 1288
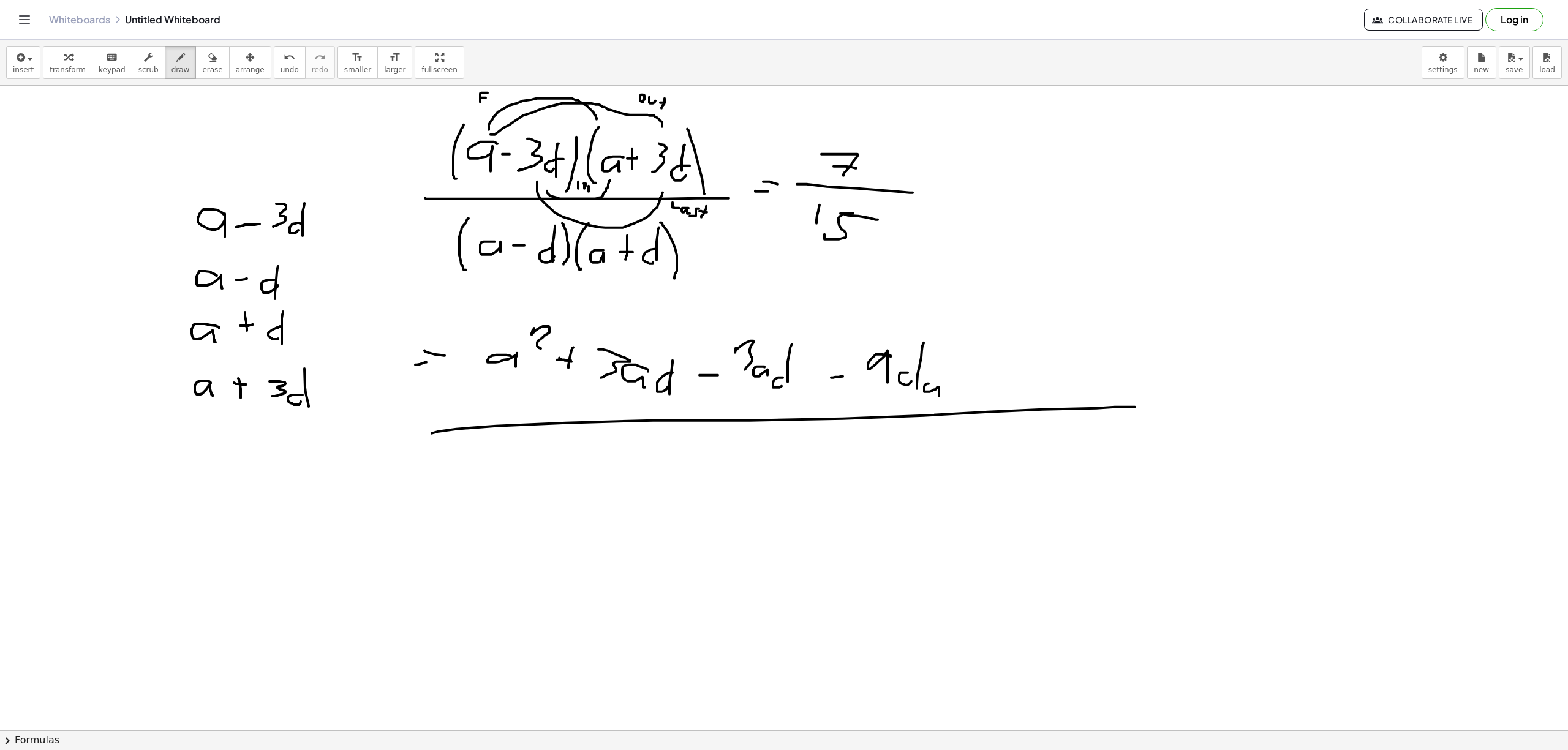
drag, startPoint x: 653, startPoint y: 421, endPoint x: 1135, endPoint y: 408, distance: 482.2
click at [1135, 408] on div at bounding box center [784, 729] width 1568 height 1288
drag, startPoint x: 556, startPoint y: 448, endPoint x: 569, endPoint y: 438, distance: 16.4
click at [557, 466] on div at bounding box center [784, 729] width 1568 height 1288
drag, startPoint x: 569, startPoint y: 437, endPoint x: 577, endPoint y: 448, distance: 13.6
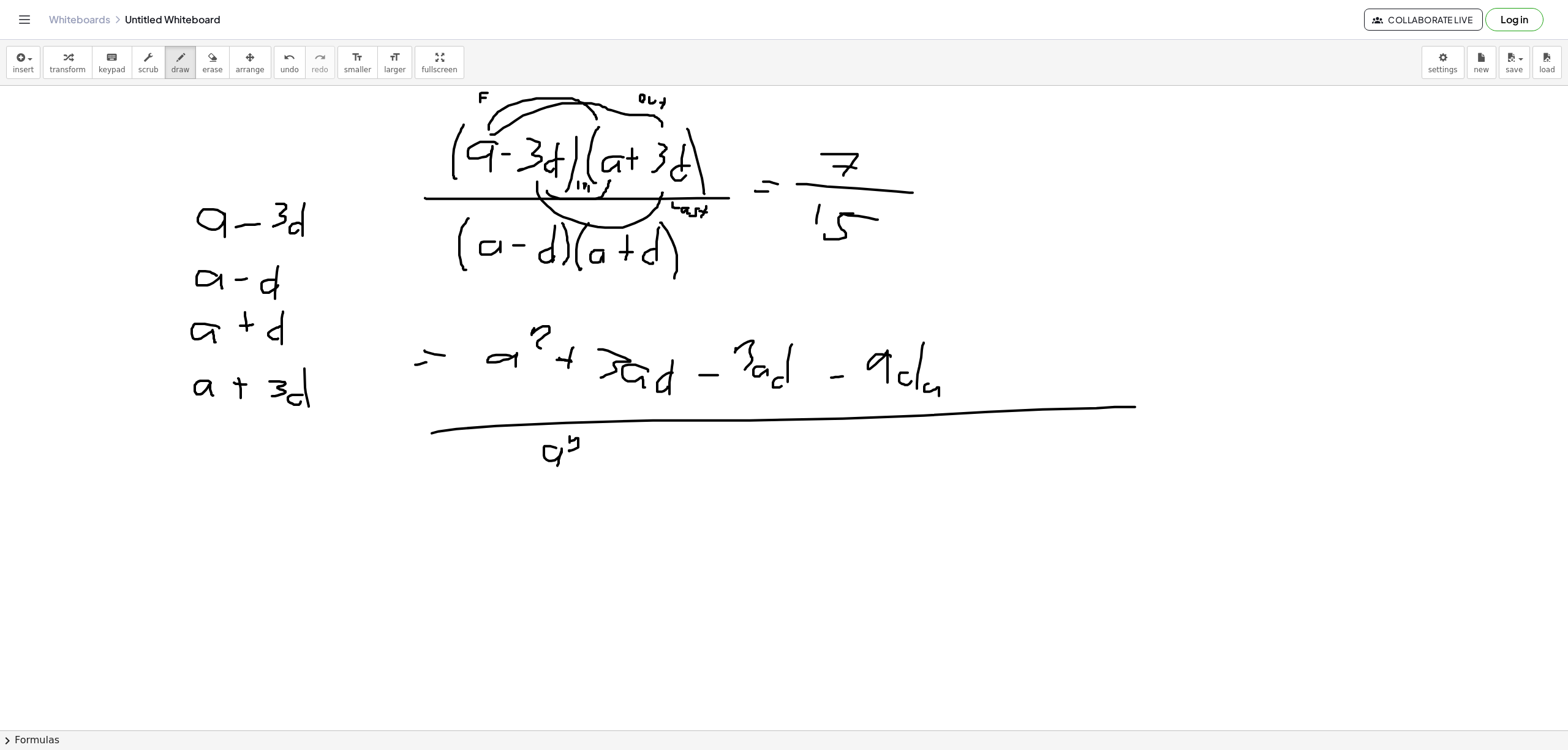
click at [576, 453] on div at bounding box center [784, 729] width 1568 height 1288
drag, startPoint x: 599, startPoint y: 456, endPoint x: 595, endPoint y: 475, distance: 19.4
click at [595, 475] on div at bounding box center [784, 729] width 1568 height 1288
drag, startPoint x: 593, startPoint y: 468, endPoint x: 610, endPoint y: 468, distance: 17.0
click at [608, 468] on div at bounding box center [784, 729] width 1568 height 1288
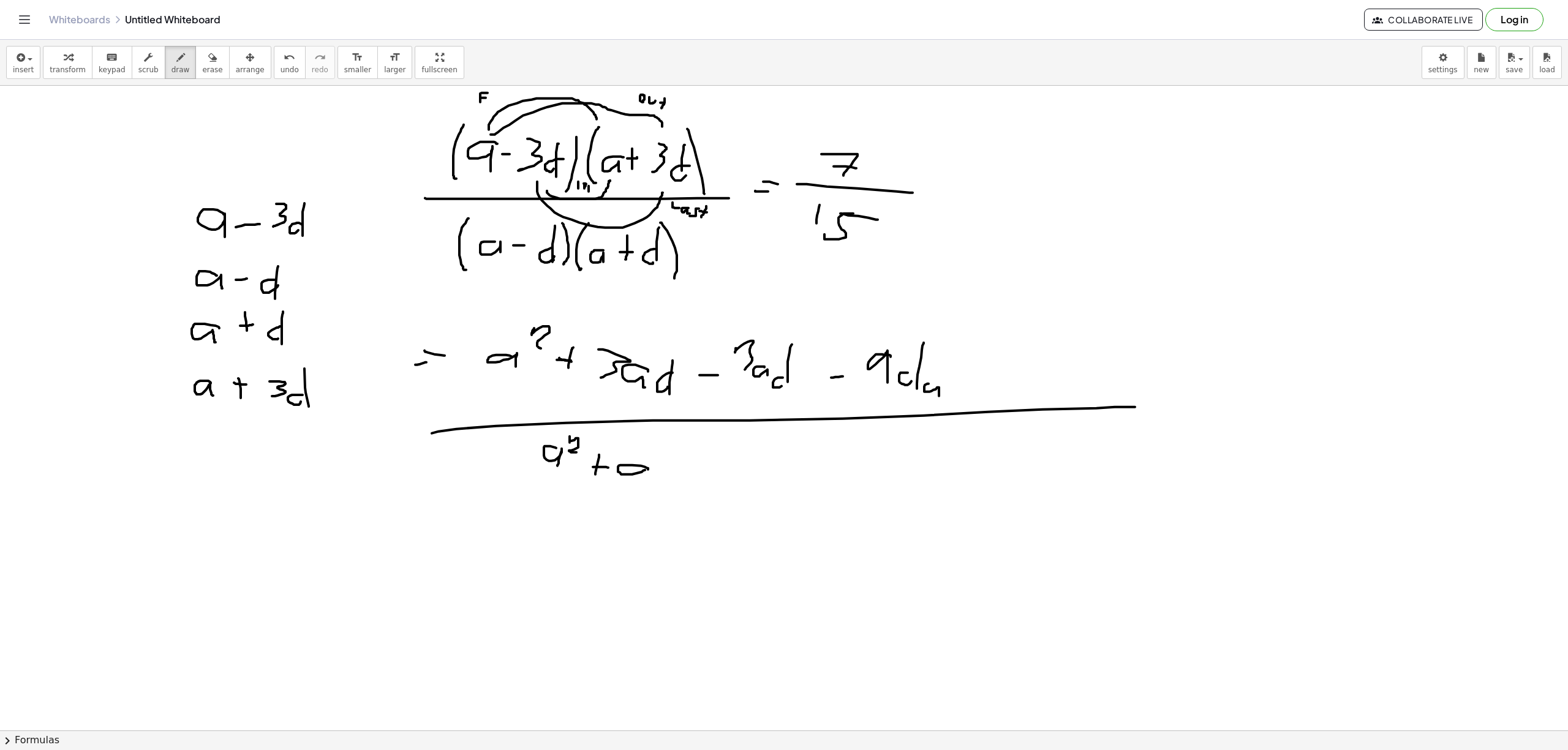
drag, startPoint x: 648, startPoint y: 470, endPoint x: 660, endPoint y: 474, distance: 12.6
click at [642, 478] on div at bounding box center [784, 729] width 1568 height 1288
drag, startPoint x: 656, startPoint y: 470, endPoint x: 669, endPoint y: 456, distance: 19.1
click at [665, 478] on div at bounding box center [784, 729] width 1568 height 1288
drag, startPoint x: 664, startPoint y: 470, endPoint x: 664, endPoint y: 478, distance: 8.0
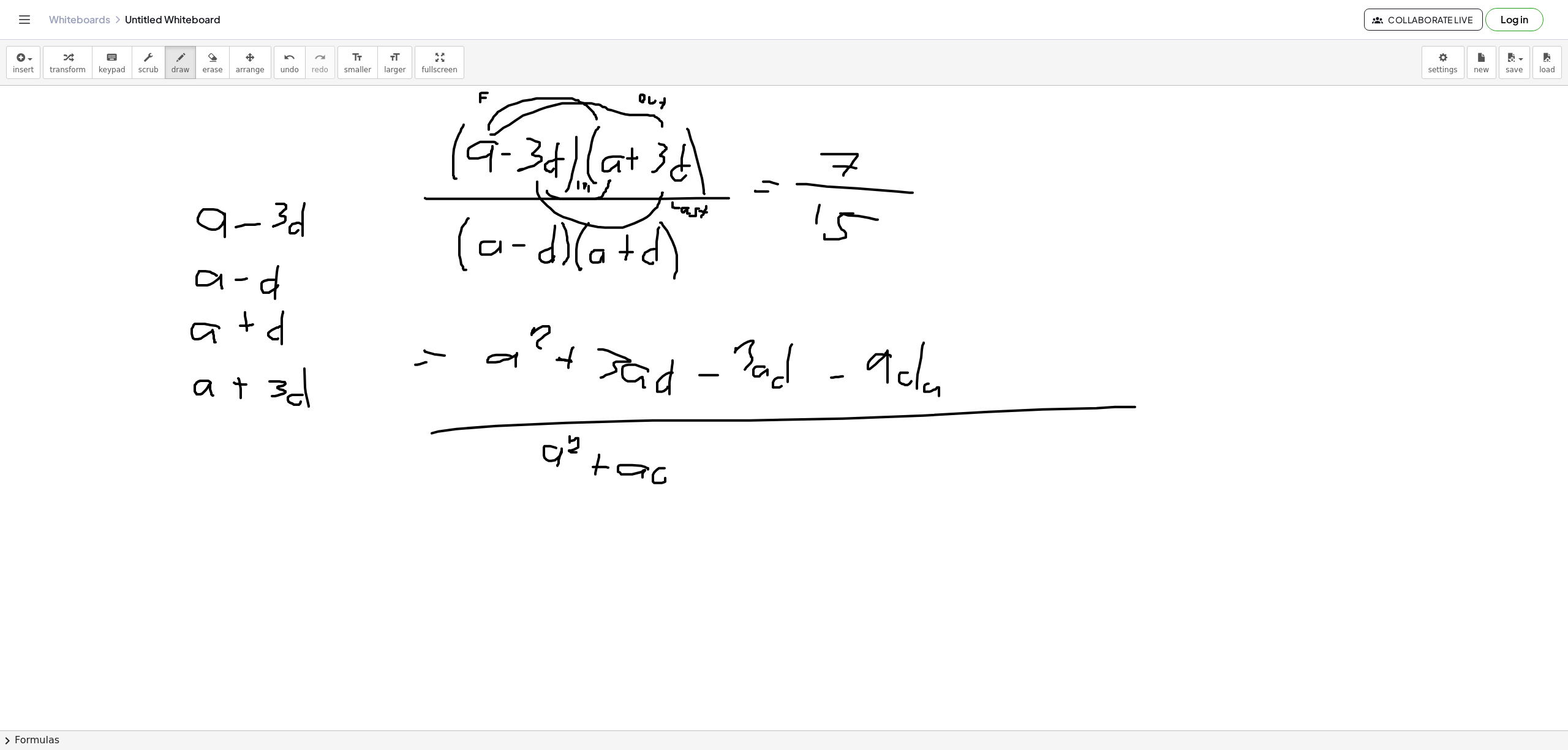
click at [664, 478] on div at bounding box center [784, 729] width 1568 height 1288
click at [699, 463] on div at bounding box center [784, 729] width 1568 height 1288
drag, startPoint x: 728, startPoint y: 465, endPoint x: 743, endPoint y: 470, distance: 15.8
click at [733, 473] on div at bounding box center [784, 729] width 1568 height 1288
drag, startPoint x: 740, startPoint y: 469, endPoint x: 755, endPoint y: 454, distance: 21.2
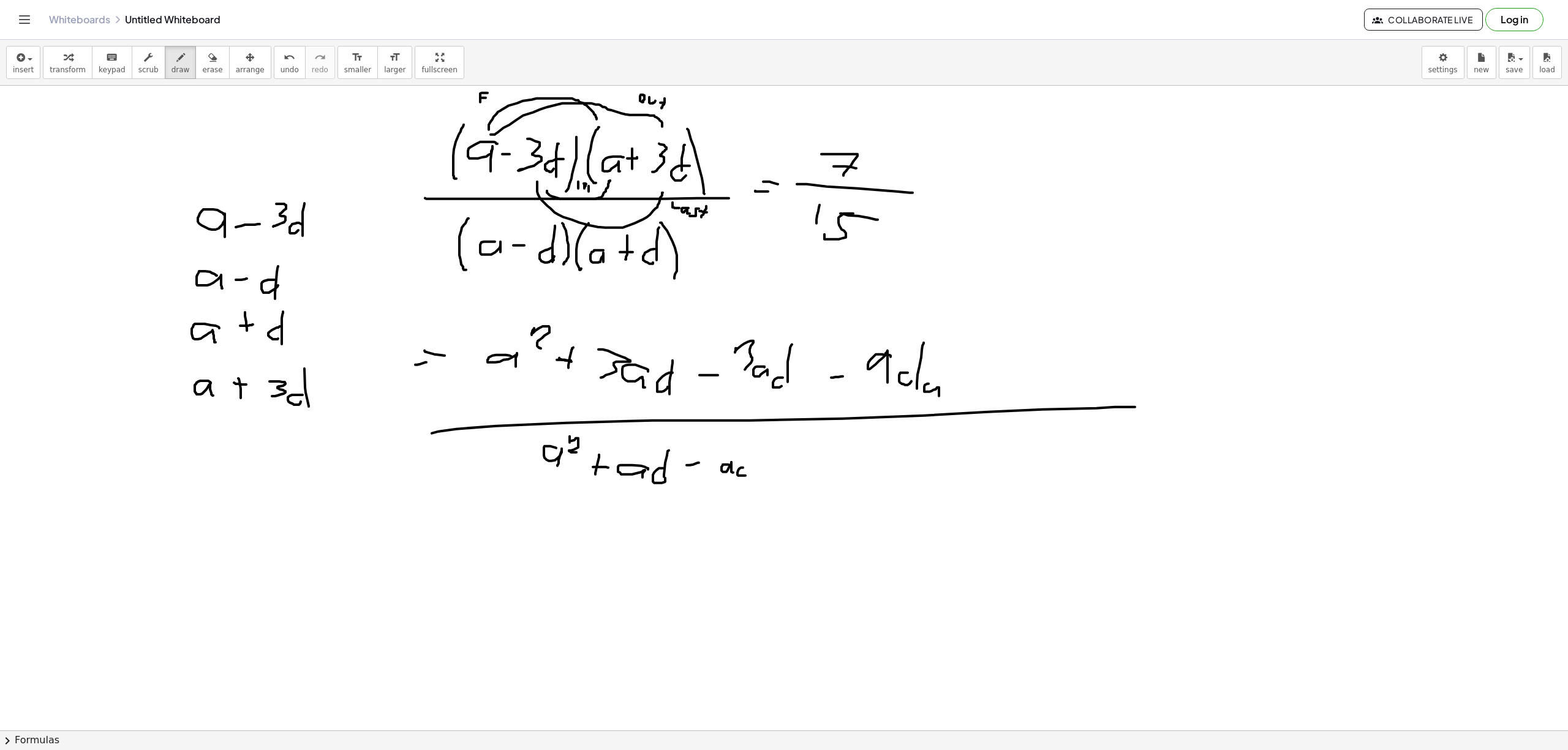
click at [746, 475] on div at bounding box center [784, 729] width 1568 height 1288
drag, startPoint x: 754, startPoint y: 446, endPoint x: 752, endPoint y: 471, distance: 25.1
click at [752, 471] on div at bounding box center [784, 729] width 1568 height 1288
drag, startPoint x: 782, startPoint y: 470, endPoint x: 792, endPoint y: 468, distance: 10.2
click at [792, 468] on div at bounding box center [784, 729] width 1568 height 1288
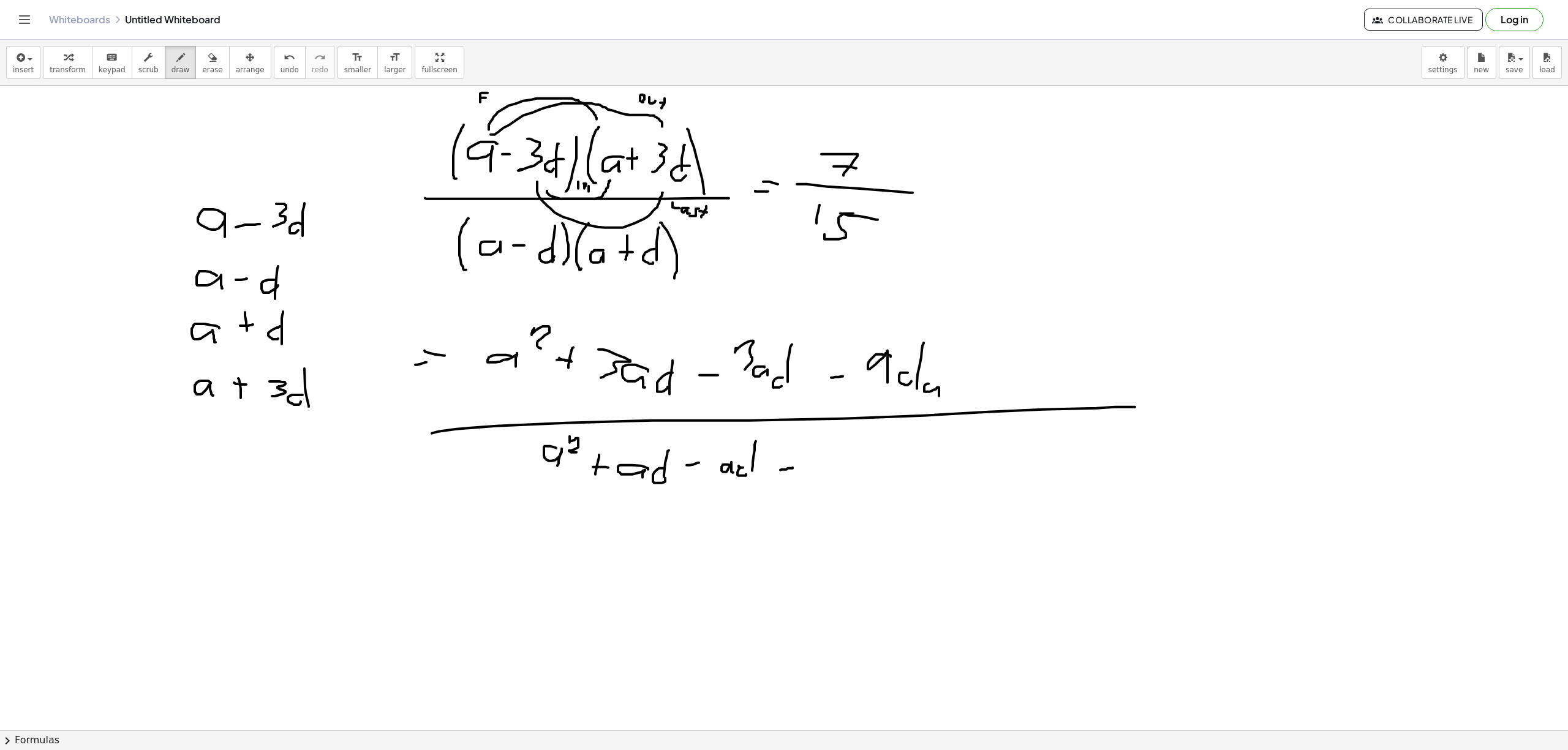
drag, startPoint x: 740, startPoint y: 468, endPoint x: 748, endPoint y: 468, distance: 8.0
click at [747, 468] on div at bounding box center [784, 729] width 1568 height 1288
drag, startPoint x: 741, startPoint y: 476, endPoint x: 753, endPoint y: 475, distance: 12.0
click at [753, 475] on div at bounding box center [784, 729] width 1568 height 1288
drag, startPoint x: 813, startPoint y: 468, endPoint x: 826, endPoint y: 460, distance: 15.3
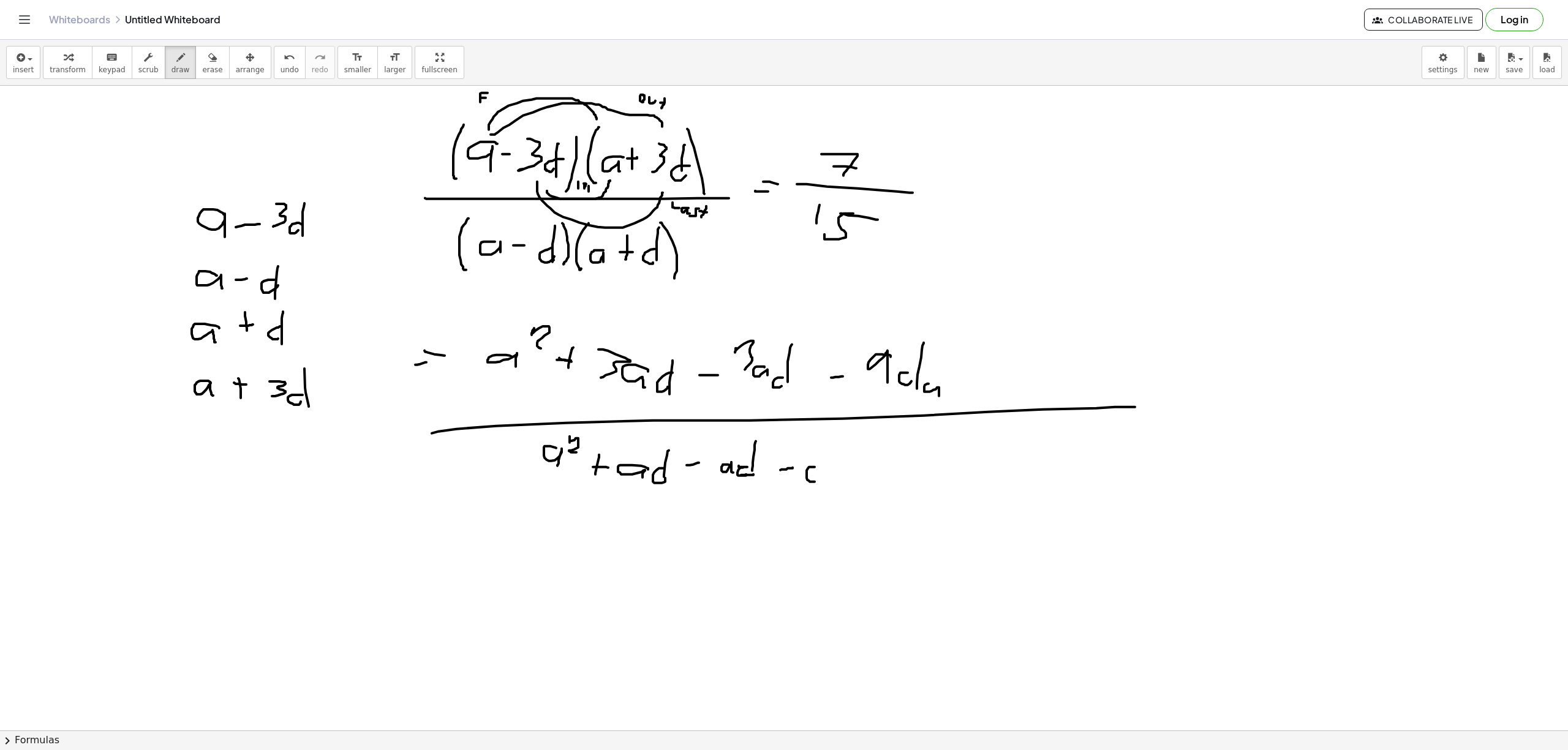
click at [826, 469] on div at bounding box center [784, 729] width 1568 height 1288
click at [818, 472] on div at bounding box center [784, 729] width 1568 height 1288
drag, startPoint x: 833, startPoint y: 441, endPoint x: 836, endPoint y: 456, distance: 15.3
click at [836, 456] on div at bounding box center [784, 729] width 1568 height 1288
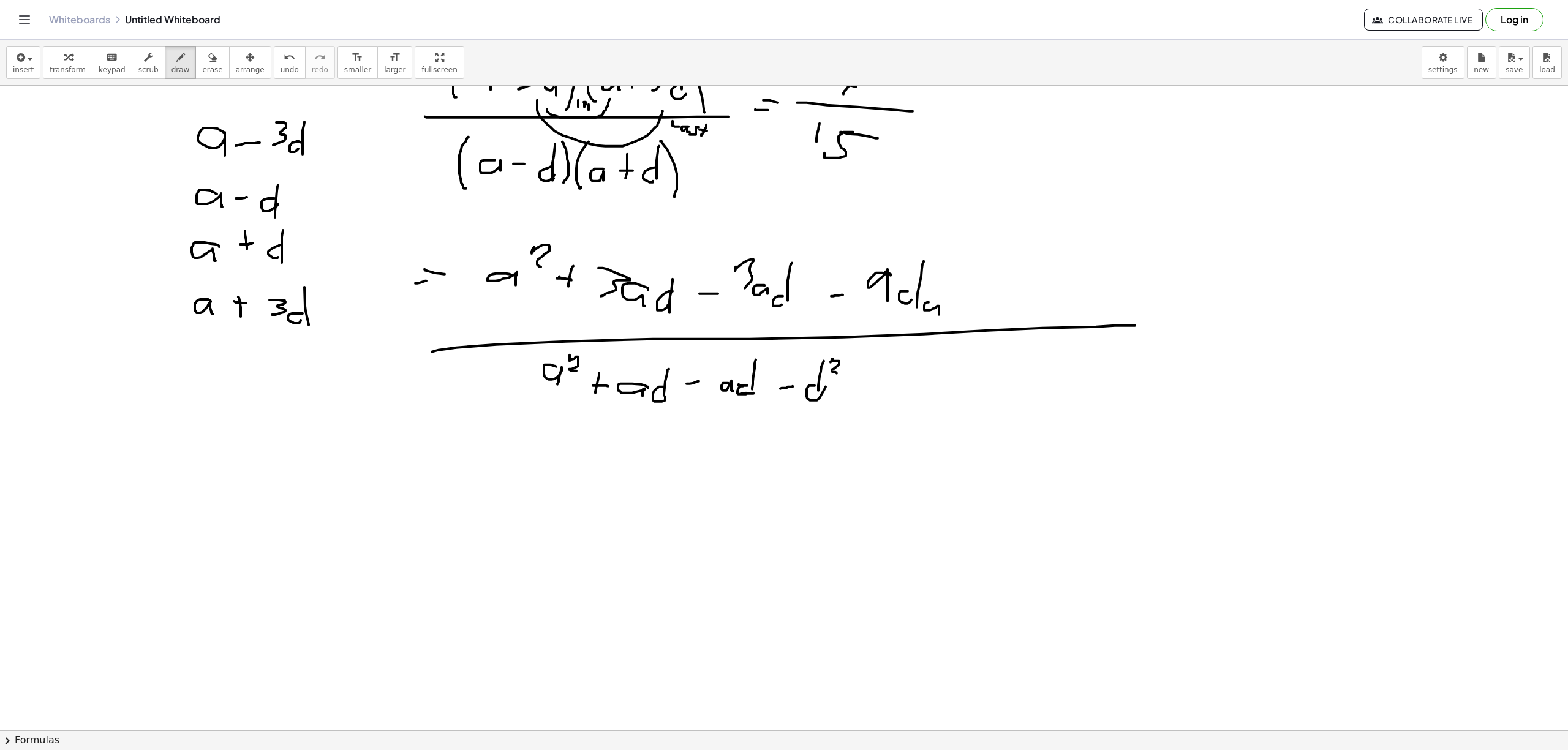
drag, startPoint x: 437, startPoint y: 500, endPoint x: 430, endPoint y: 512, distance: 13.9
click at [446, 500] on div at bounding box center [784, 648] width 1568 height 1288
click at [440, 512] on div at bounding box center [784, 648] width 1568 height 1288
drag, startPoint x: 627, startPoint y: 488, endPoint x: 631, endPoint y: 476, distance: 12.6
click at [623, 506] on div at bounding box center [784, 648] width 1568 height 1288
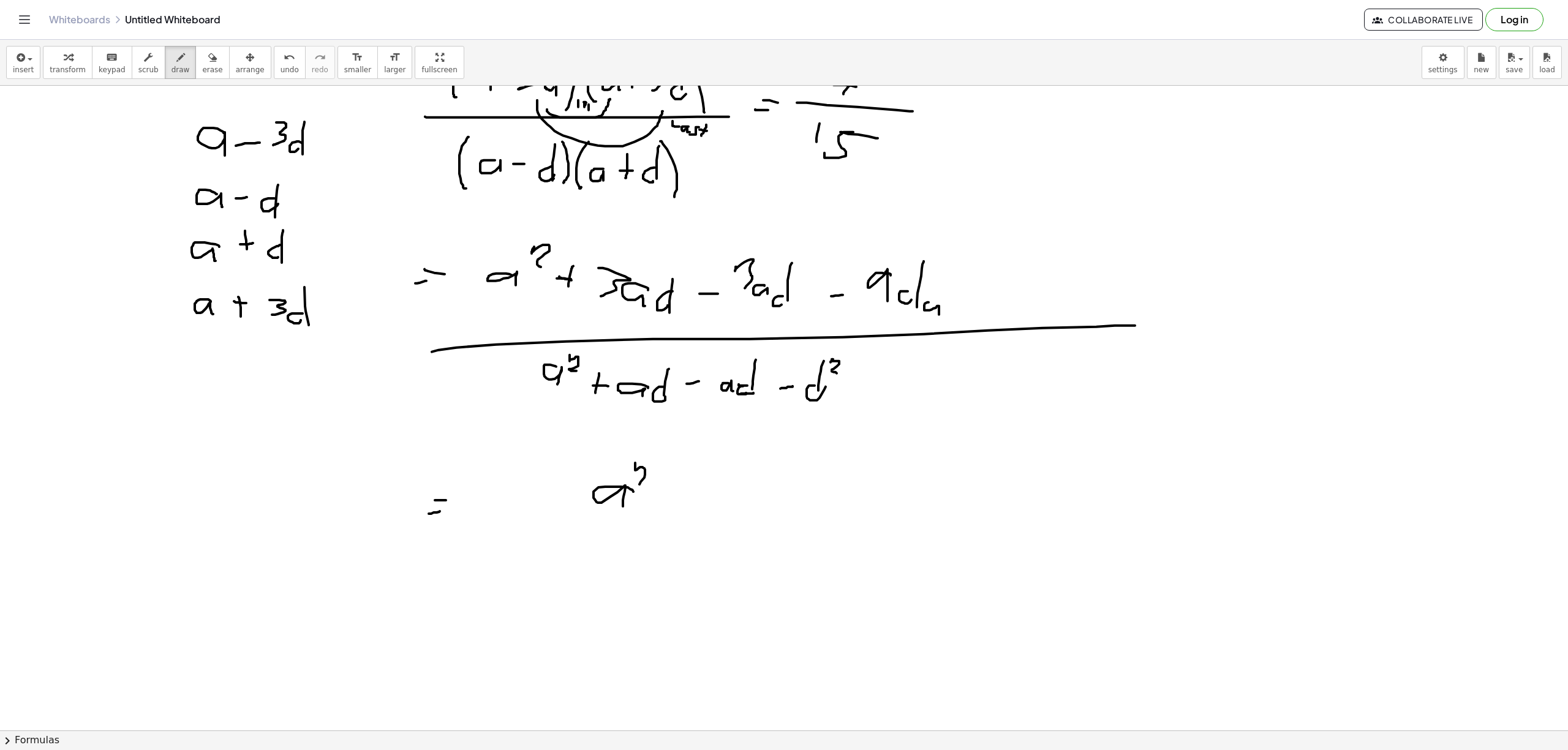
drag, startPoint x: 635, startPoint y: 470, endPoint x: 659, endPoint y: 488, distance: 30.0
click at [659, 488] on div at bounding box center [784, 648] width 1568 height 1288
drag, startPoint x: 677, startPoint y: 512, endPoint x: 702, endPoint y: 508, distance: 25.3
click at [702, 508] on div at bounding box center [784, 648] width 1568 height 1288
drag, startPoint x: 744, startPoint y: 484, endPoint x: 755, endPoint y: 524, distance: 41.5
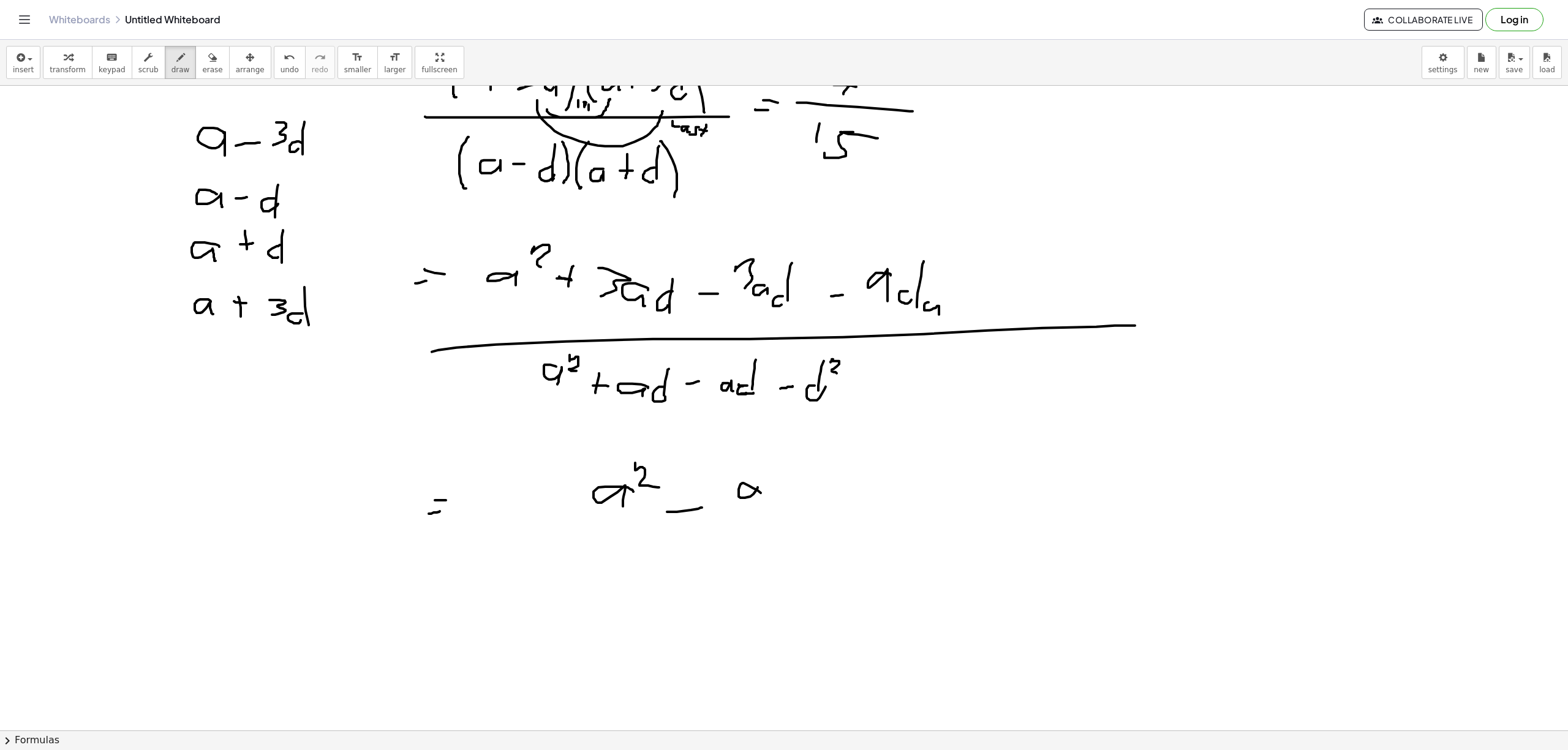
click at [755, 524] on div at bounding box center [784, 648] width 1568 height 1288
drag, startPoint x: 775, startPoint y: 509, endPoint x: 782, endPoint y: 512, distance: 7.6
click at [776, 520] on div at bounding box center [784, 648] width 1568 height 1288
drag, startPoint x: 786, startPoint y: 476, endPoint x: 777, endPoint y: 527, distance: 51.8
click at [777, 527] on div at bounding box center [784, 648] width 1568 height 1288
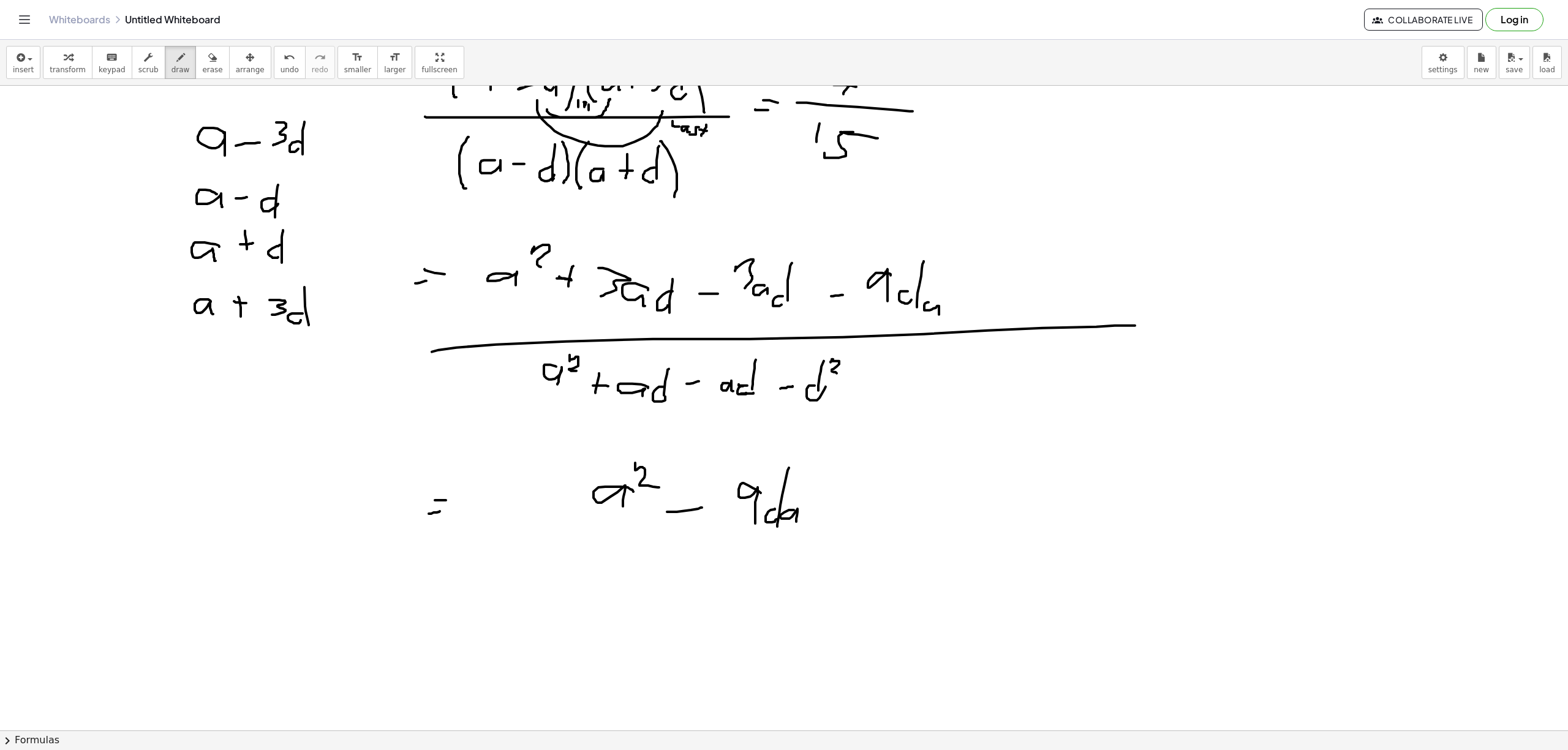
drag, startPoint x: 792, startPoint y: 510, endPoint x: 796, endPoint y: 522, distance: 12.6
click at [796, 522] on div at bounding box center [784, 648] width 1568 height 1288
click at [797, 468] on div at bounding box center [784, 648] width 1568 height 1288
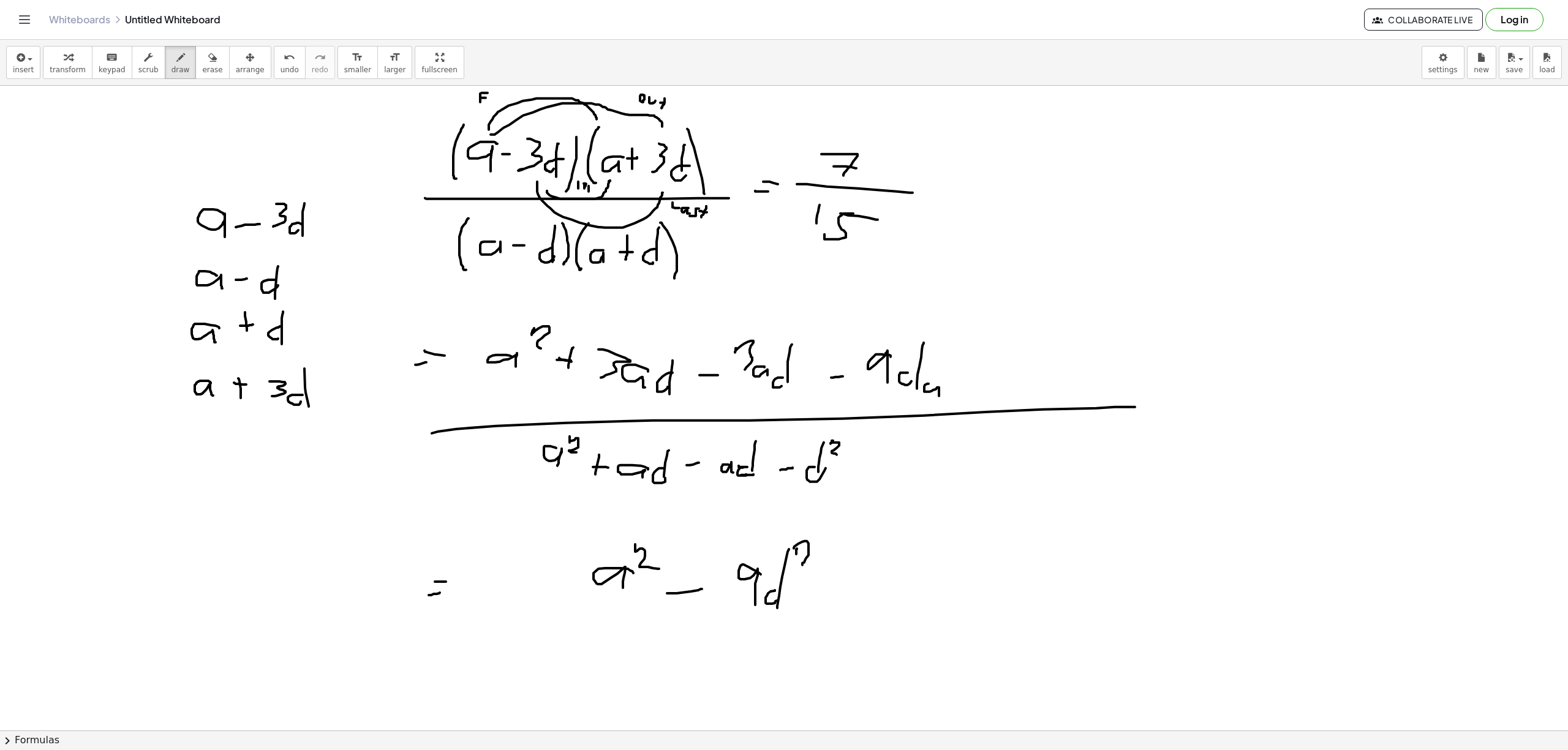
drag, startPoint x: 794, startPoint y: 549, endPoint x: 808, endPoint y: 567, distance: 22.8
click at [808, 567] on div at bounding box center [784, 729] width 1568 height 1288
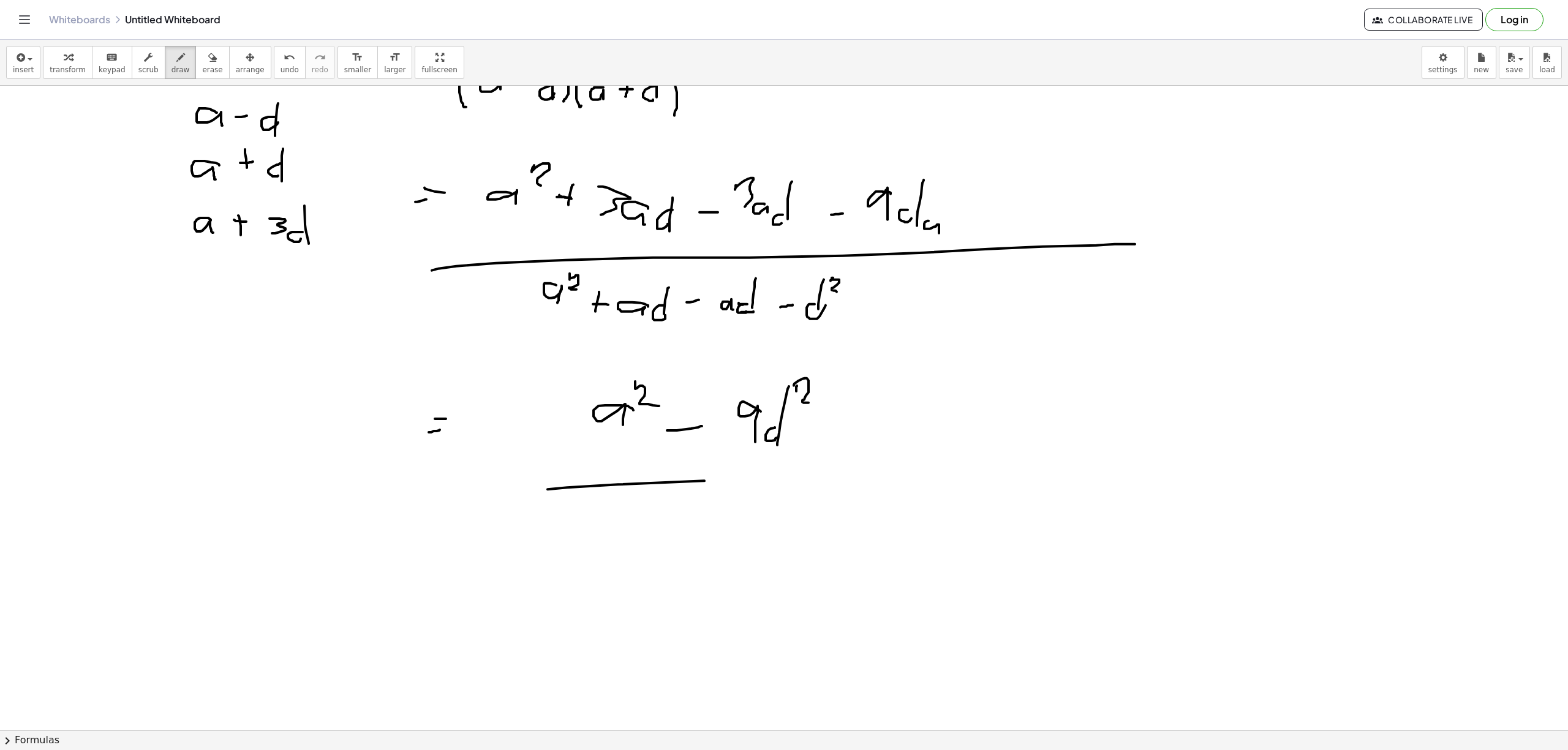
drag, startPoint x: 704, startPoint y: 481, endPoint x: 954, endPoint y: 475, distance: 250.1
click at [955, 476] on div at bounding box center [784, 567] width 1568 height 1288
drag, startPoint x: 672, startPoint y: 536, endPoint x: 653, endPoint y: 550, distance: 23.6
click at [653, 550] on div at bounding box center [784, 567] width 1568 height 1288
drag, startPoint x: 669, startPoint y: 508, endPoint x: 690, endPoint y: 527, distance: 28.3
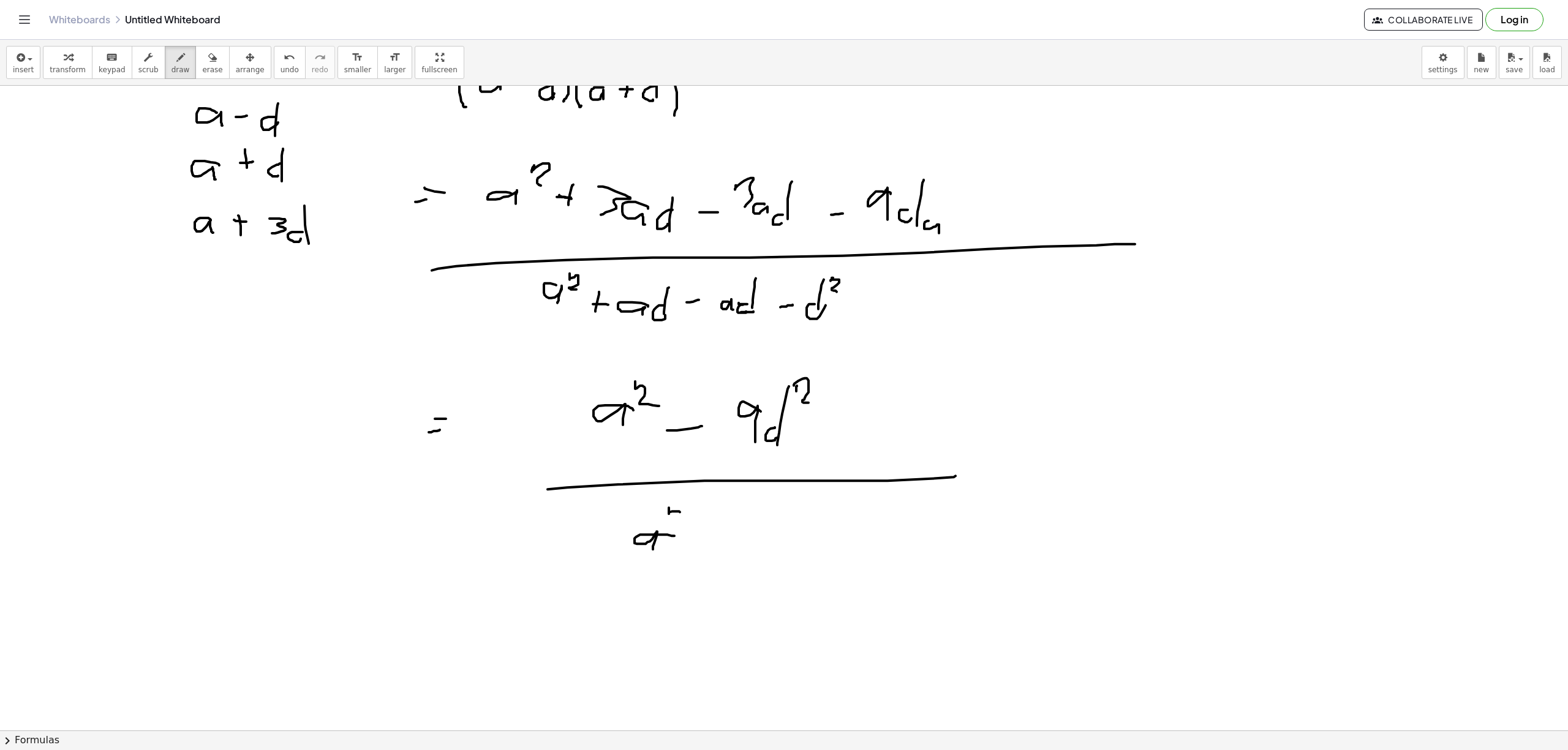
click at [690, 526] on div at bounding box center [784, 567] width 1568 height 1288
click at [730, 549] on div at bounding box center [784, 567] width 1568 height 1288
drag, startPoint x: 742, startPoint y: 551, endPoint x: 755, endPoint y: 530, distance: 24.7
click at [750, 554] on div at bounding box center [784, 567] width 1568 height 1288
drag, startPoint x: 751, startPoint y: 551, endPoint x: 765, endPoint y: 541, distance: 17.2
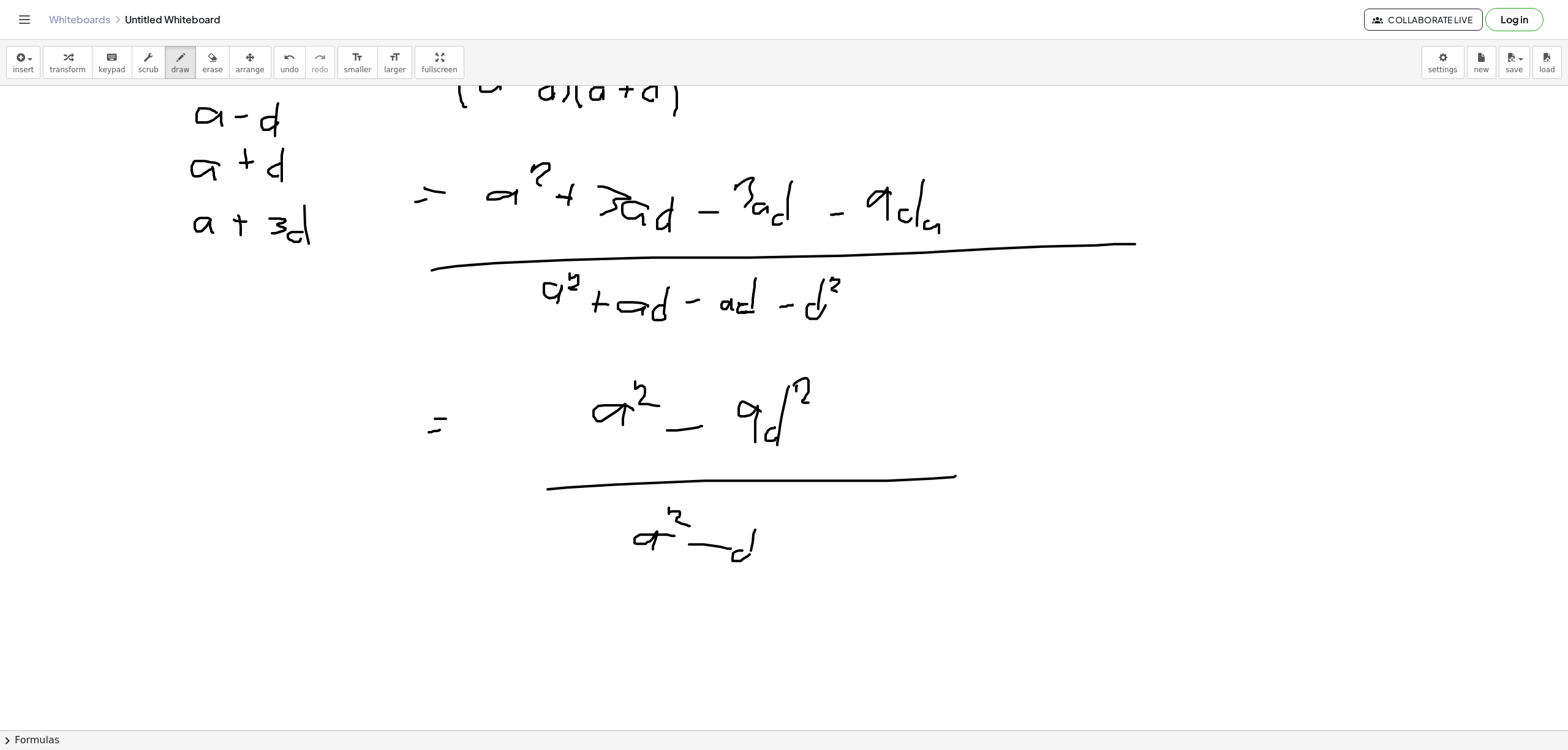
click at [750, 569] on div at bounding box center [784, 567] width 1568 height 1288
drag, startPoint x: 770, startPoint y: 522, endPoint x: 794, endPoint y: 537, distance: 28.3
click at [792, 540] on div at bounding box center [784, 567] width 1568 height 1288
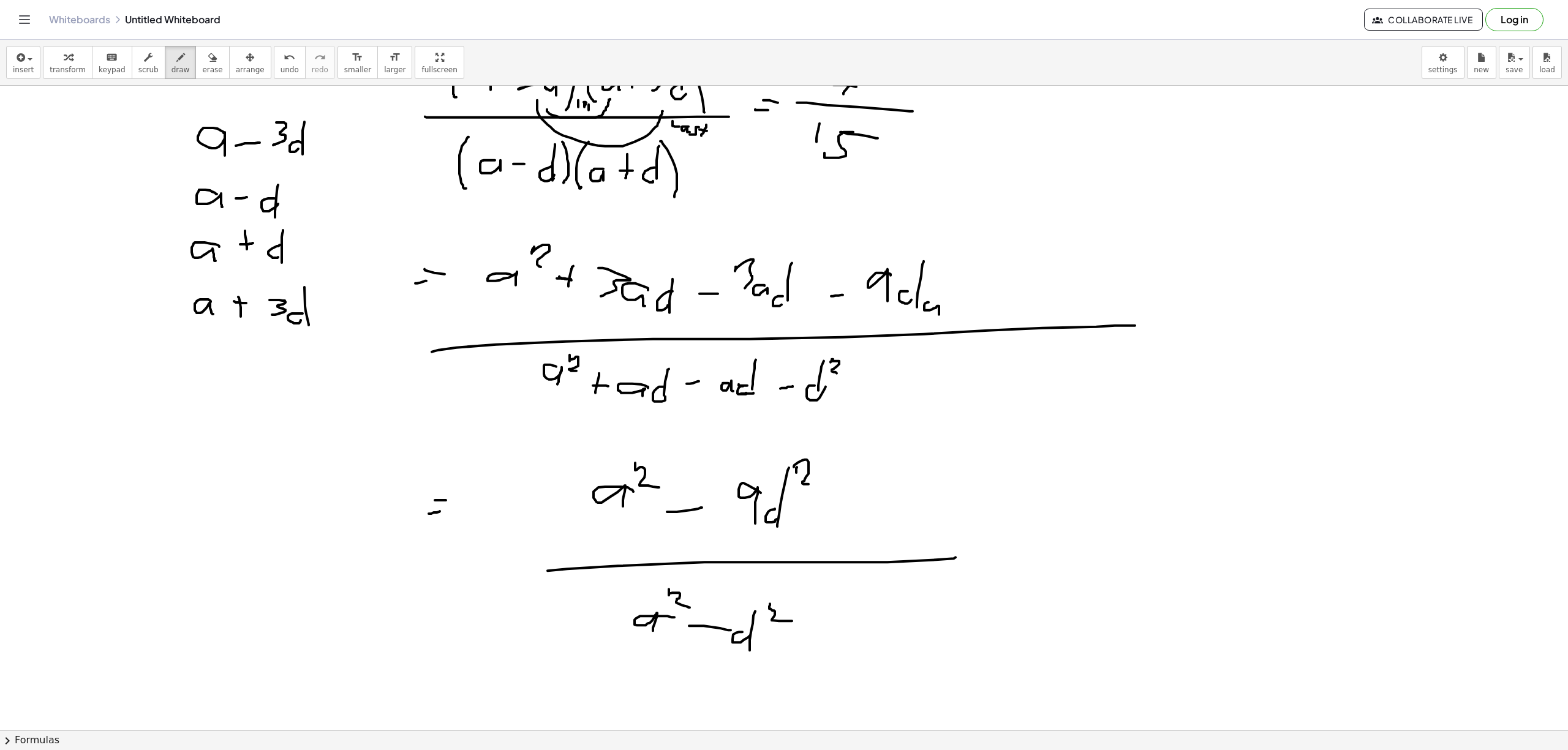
scroll to position [0, 0]
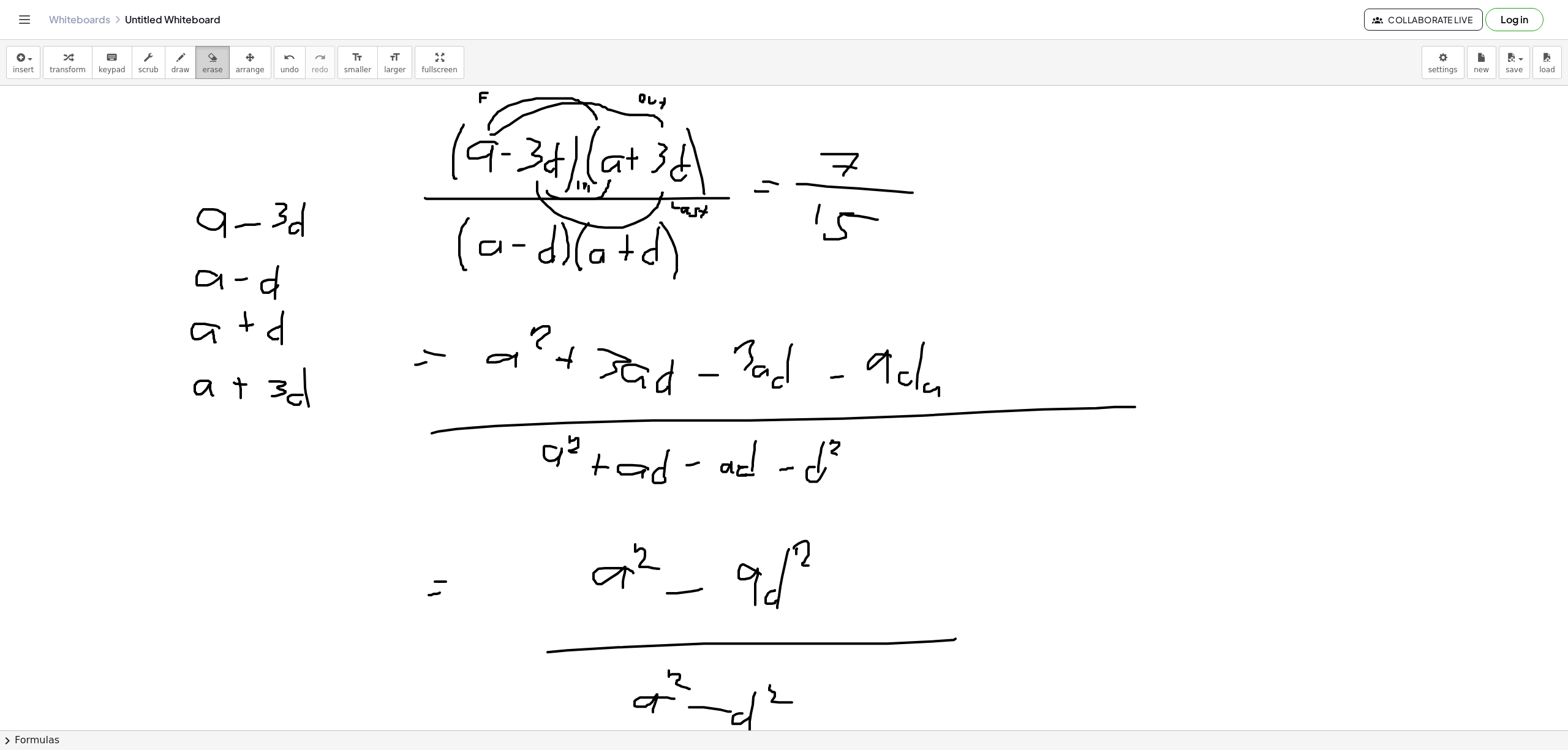
click at [208, 63] on icon "button" at bounding box center [212, 57] width 9 height 15
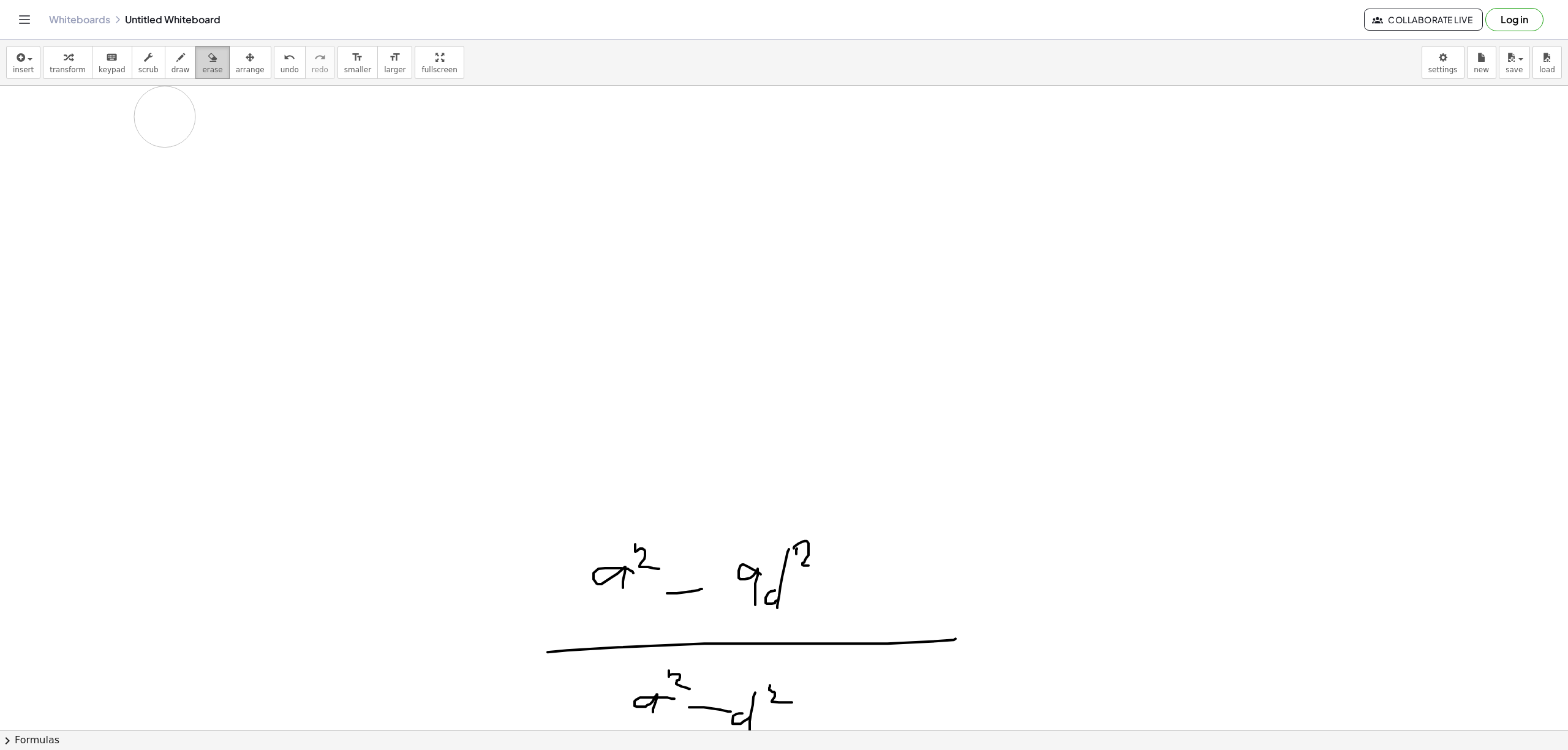
drag, startPoint x: 198, startPoint y: 171, endPoint x: 182, endPoint y: 67, distance: 105.2
click at [164, 116] on div at bounding box center [784, 729] width 1568 height 1288
click at [179, 66] on button "draw" at bounding box center [181, 63] width 32 height 33
drag, startPoint x: 1022, startPoint y: 581, endPoint x: 1039, endPoint y: 620, distance: 42.5
click at [1039, 620] on div at bounding box center [784, 729] width 1568 height 1288
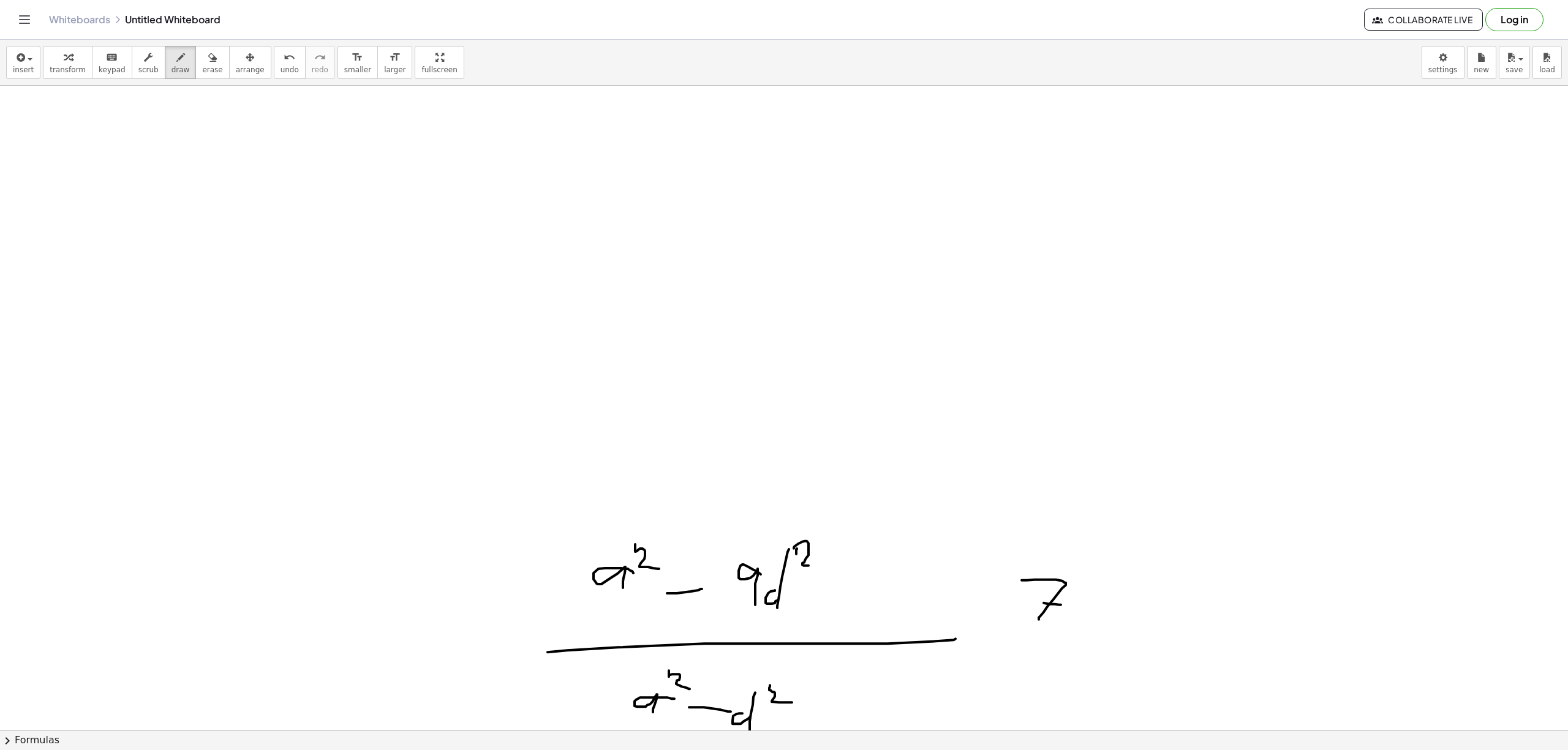
click at [1061, 605] on div at bounding box center [784, 729] width 1568 height 1288
drag, startPoint x: 1054, startPoint y: 628, endPoint x: 1049, endPoint y: 645, distance: 17.7
click at [1083, 625] on div at bounding box center [784, 729] width 1568 height 1288
click at [1003, 625] on div at bounding box center [784, 729] width 1568 height 1288
drag, startPoint x: 1039, startPoint y: 671, endPoint x: 1033, endPoint y: 672, distance: 6.1
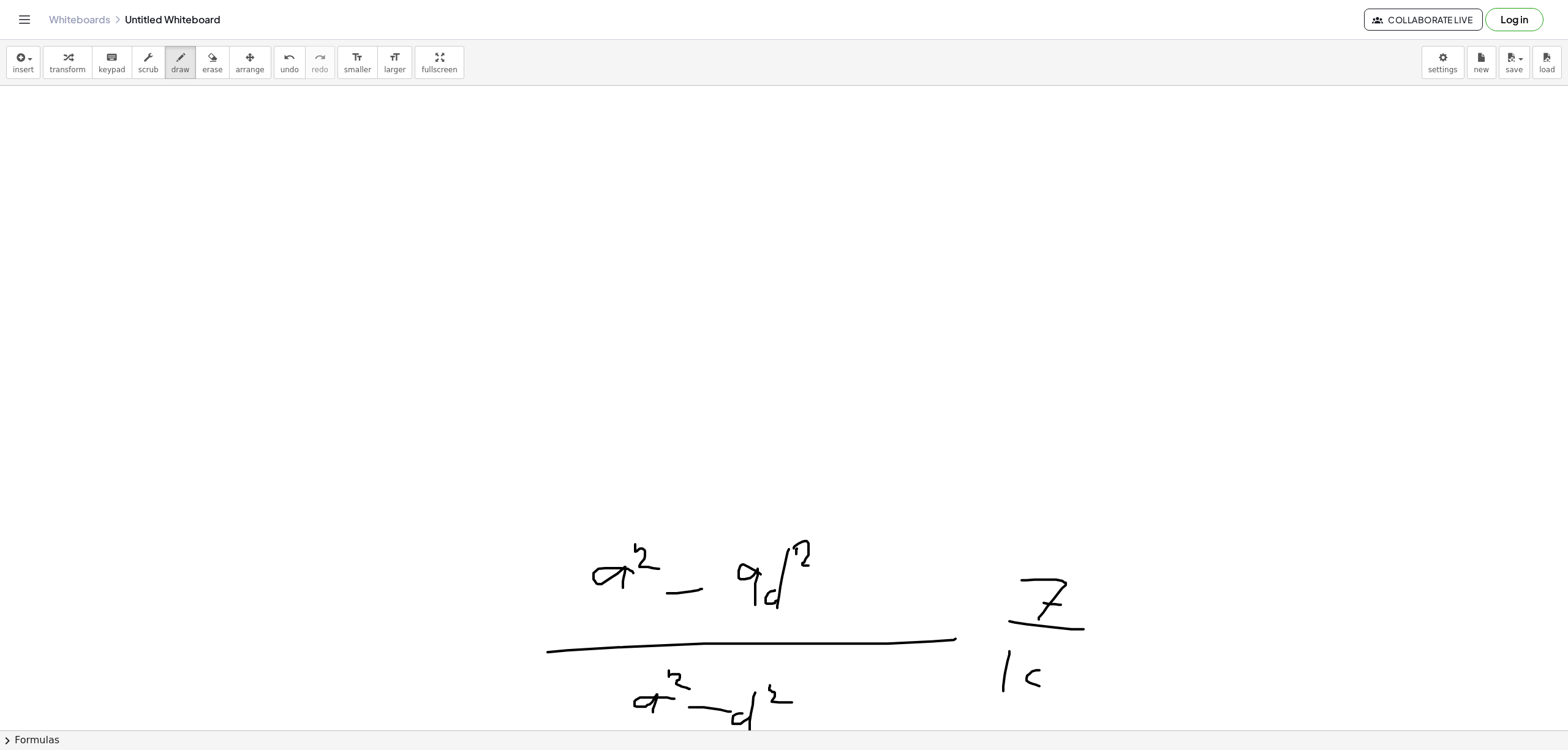
click at [1029, 625] on div at bounding box center [784, 729] width 1568 height 1288
click at [1069, 625] on div at bounding box center [784, 729] width 1568 height 1288
drag, startPoint x: 84, startPoint y: 170, endPoint x: 92, endPoint y: 185, distance: 17.0
click at [103, 177] on div at bounding box center [784, 729] width 1568 height 1288
click at [107, 181] on div at bounding box center [784, 729] width 1568 height 1288
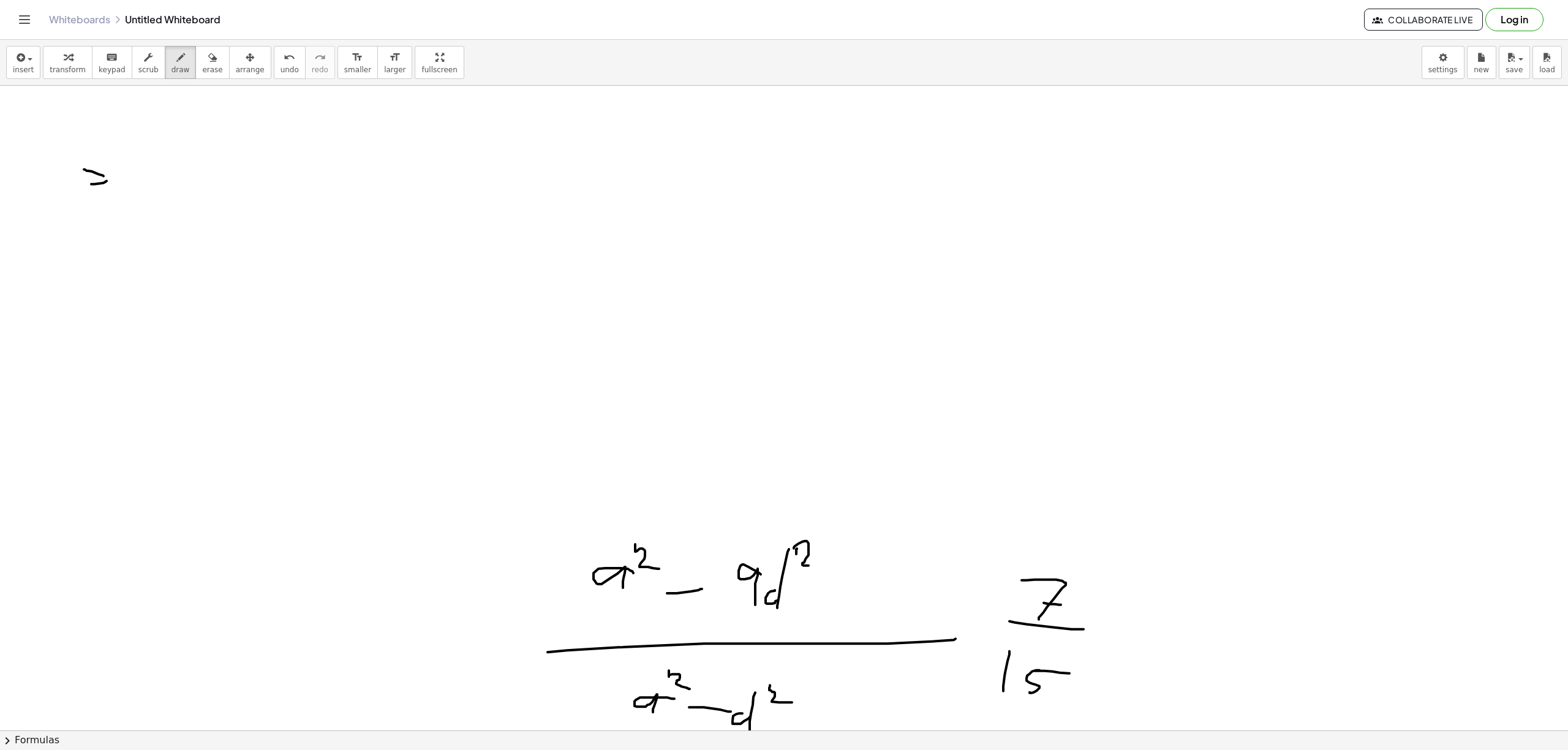
drag, startPoint x: 173, startPoint y: 177, endPoint x: 172, endPoint y: 200, distance: 23.0
click at [170, 204] on div at bounding box center [784, 729] width 1568 height 1288
drag, startPoint x: 182, startPoint y: 174, endPoint x: 174, endPoint y: 202, distance: 29.1
click at [174, 202] on div at bounding box center [784, 729] width 1568 height 1288
drag, startPoint x: 192, startPoint y: 169, endPoint x: 210, endPoint y: 171, distance: 18.1
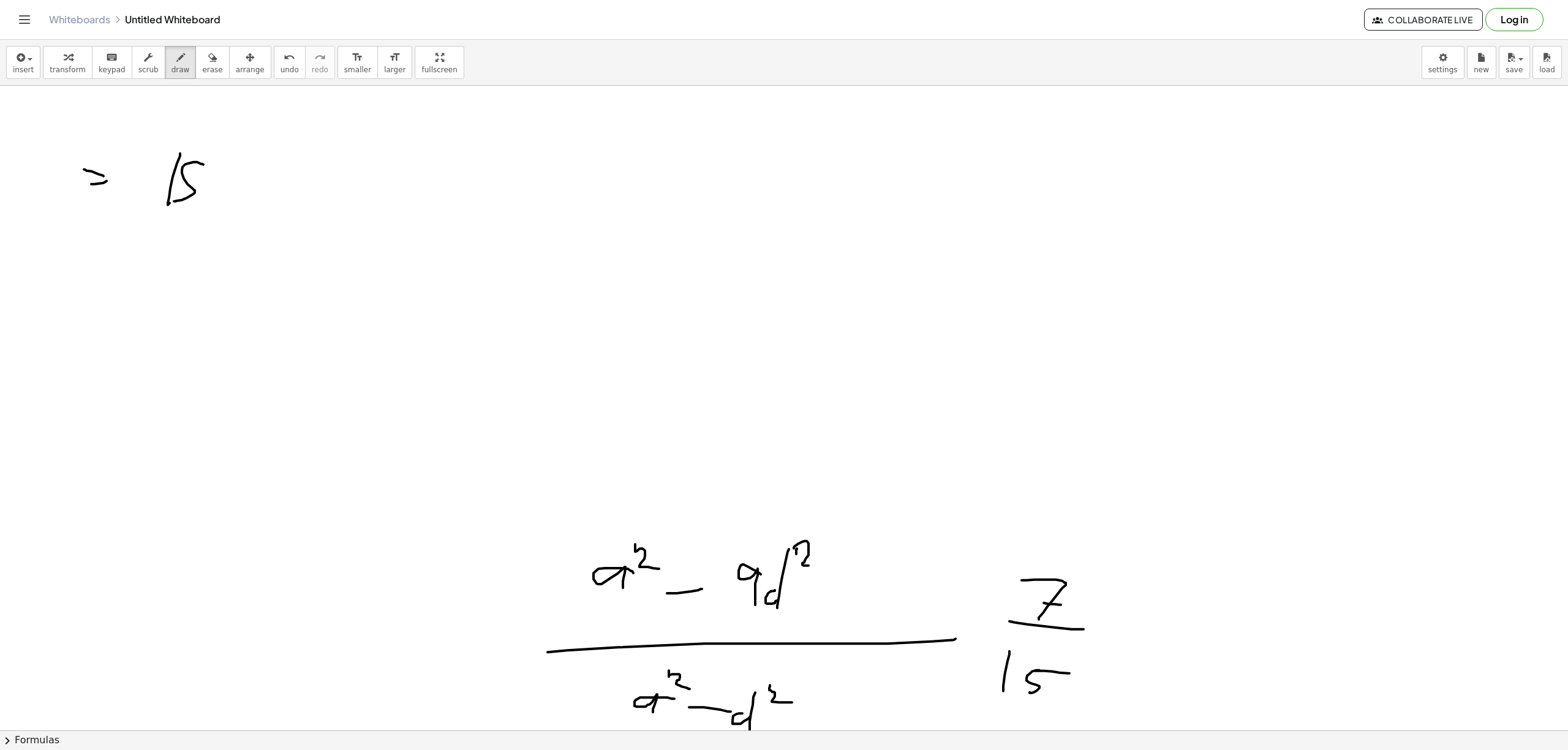
click at [204, 171] on div at bounding box center [784, 729] width 1568 height 1288
drag, startPoint x: 226, startPoint y: 141, endPoint x: 202, endPoint y: 226, distance: 88.3
click at [202, 226] on div at bounding box center [784, 729] width 1568 height 1288
drag, startPoint x: 244, startPoint y: 139, endPoint x: 229, endPoint y: 224, distance: 86.3
click at [211, 234] on div at bounding box center [784, 729] width 1568 height 1288
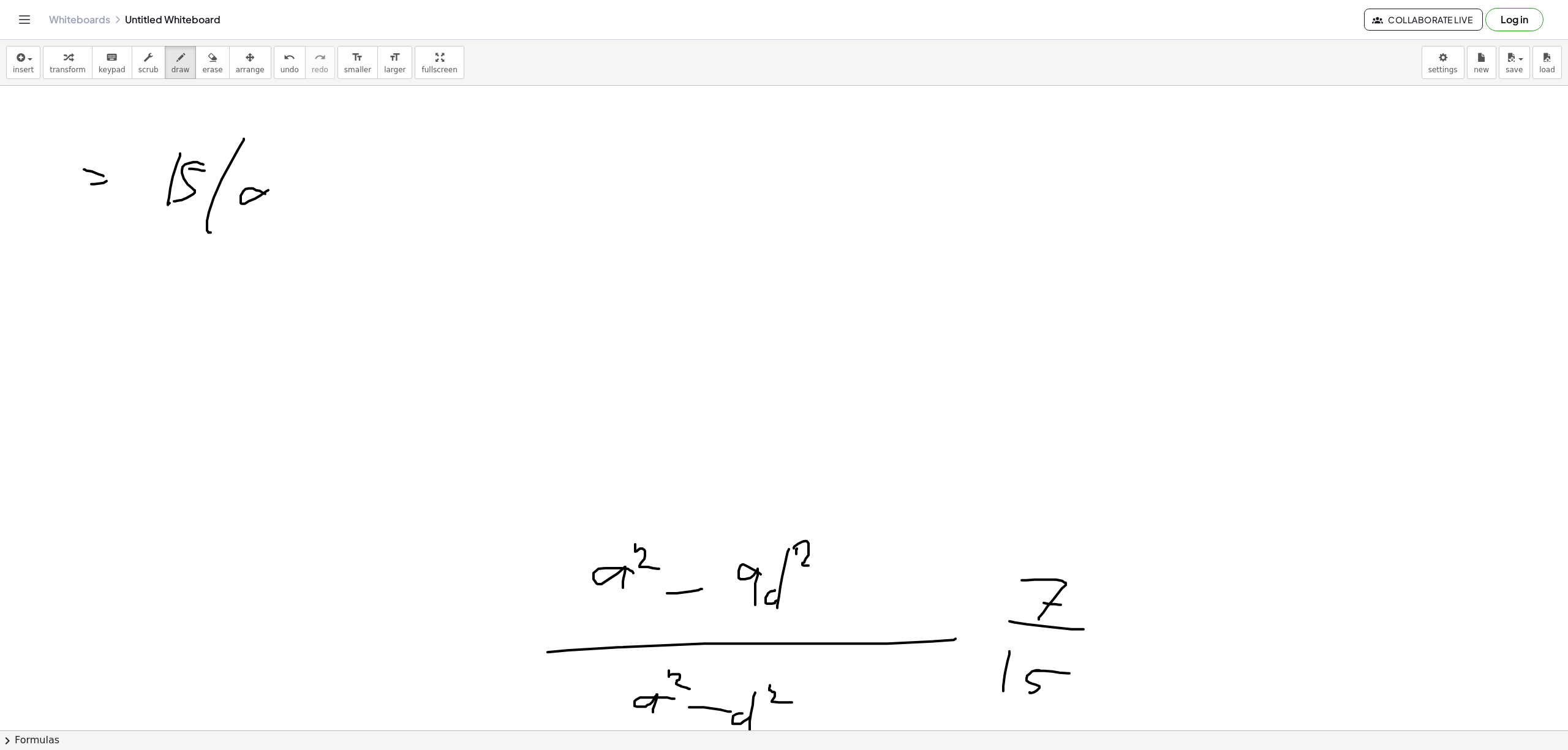
drag, startPoint x: 248, startPoint y: 189, endPoint x: 289, endPoint y: 159, distance: 50.8
click at [267, 200] on div at bounding box center [784, 729] width 1568 height 1288
drag, startPoint x: 288, startPoint y: 165, endPoint x: 301, endPoint y: 188, distance: 26.4
click at [295, 184] on div at bounding box center [784, 729] width 1568 height 1288
drag, startPoint x: 310, startPoint y: 194, endPoint x: 356, endPoint y: 192, distance: 46.0
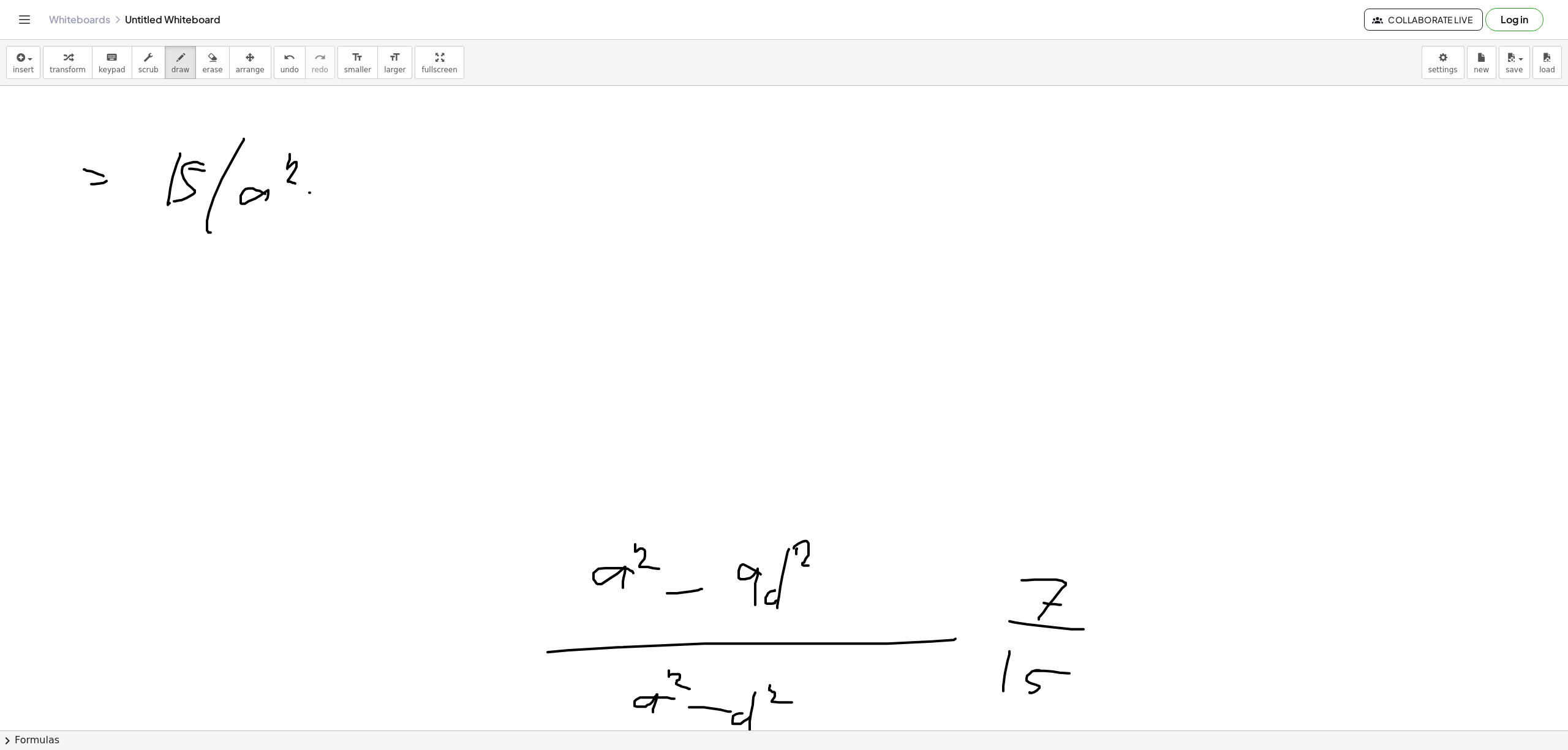
click at [330, 192] on div at bounding box center [784, 729] width 1568 height 1288
drag, startPoint x: 398, startPoint y: 165, endPoint x: 413, endPoint y: 191, distance: 30.0
click at [388, 195] on div at bounding box center [784, 729] width 1568 height 1288
drag, startPoint x: 413, startPoint y: 191, endPoint x: 417, endPoint y: 202, distance: 11.7
click at [415, 204] on div at bounding box center [784, 729] width 1568 height 1288
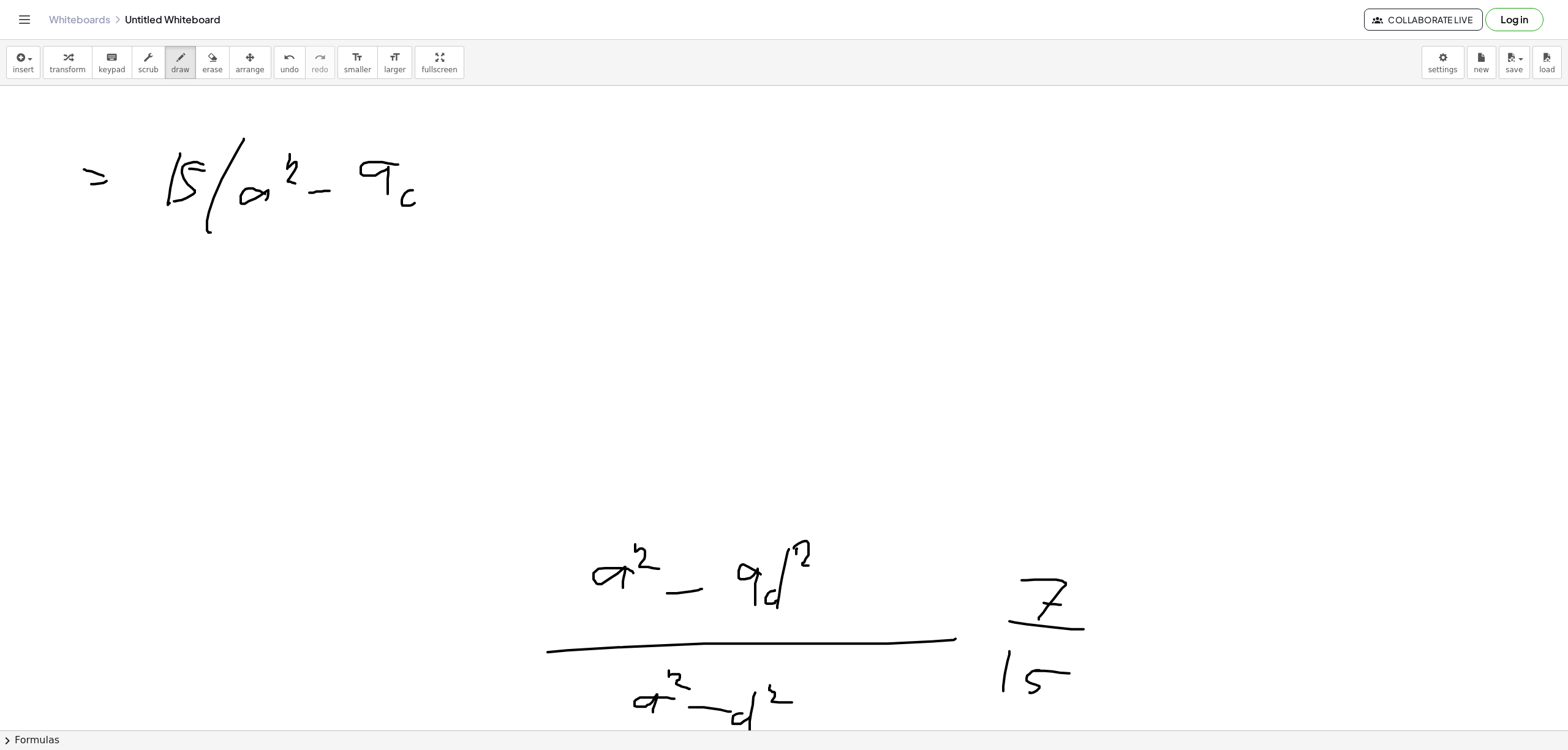
click at [409, 206] on div at bounding box center [784, 729] width 1568 height 1288
click at [436, 174] on div at bounding box center [784, 729] width 1568 height 1288
click at [451, 236] on div at bounding box center [784, 729] width 1568 height 1288
click at [507, 183] on div at bounding box center [784, 729] width 1568 height 1288
click at [518, 195] on div at bounding box center [784, 729] width 1568 height 1288
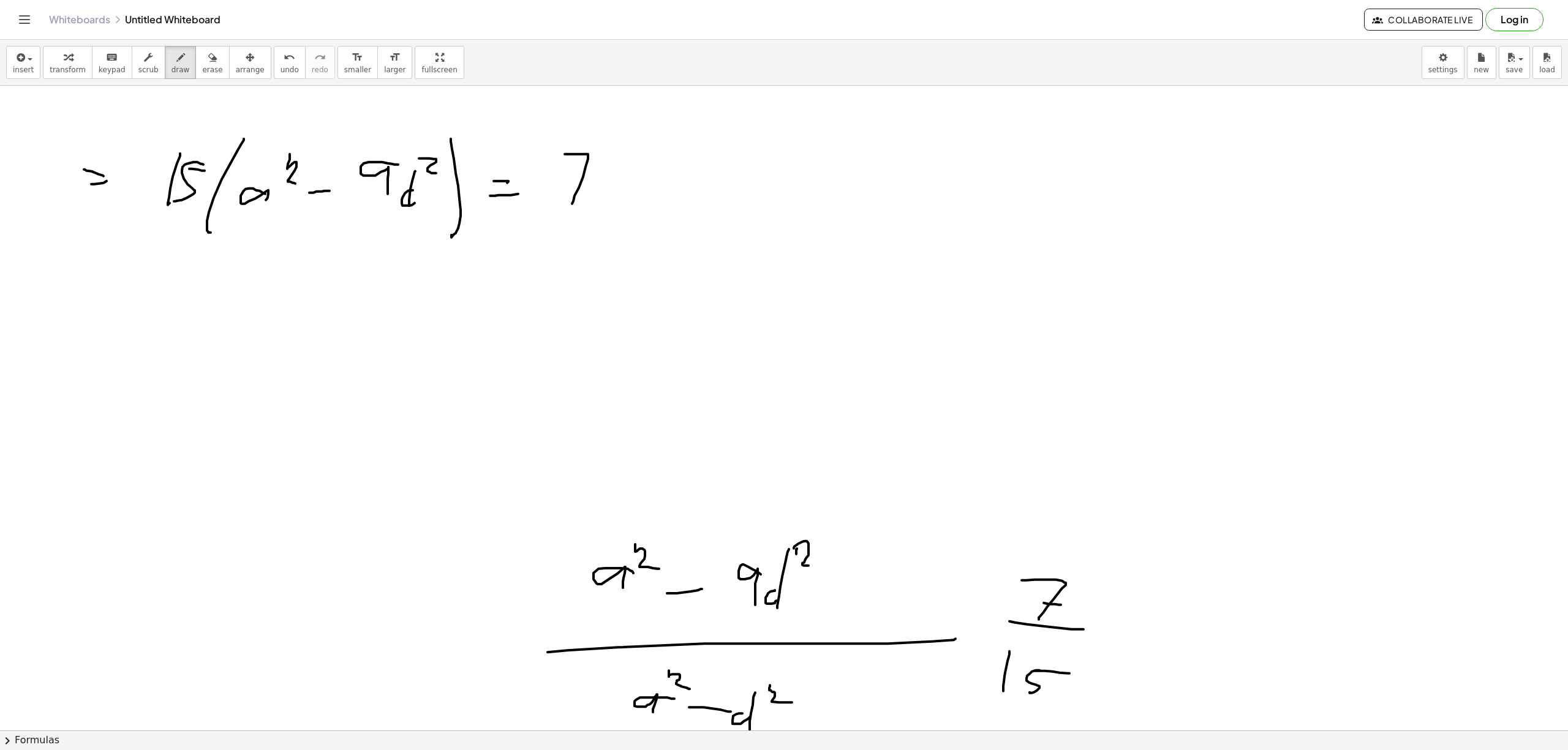
click at [572, 206] on div at bounding box center [784, 729] width 1568 height 1288
click at [597, 177] on div at bounding box center [784, 729] width 1568 height 1288
drag, startPoint x: 667, startPoint y: 133, endPoint x: 644, endPoint y: 217, distance: 87.1
click at [620, 236] on div at bounding box center [784, 729] width 1568 height 1288
click at [674, 194] on div at bounding box center [784, 729] width 1568 height 1288
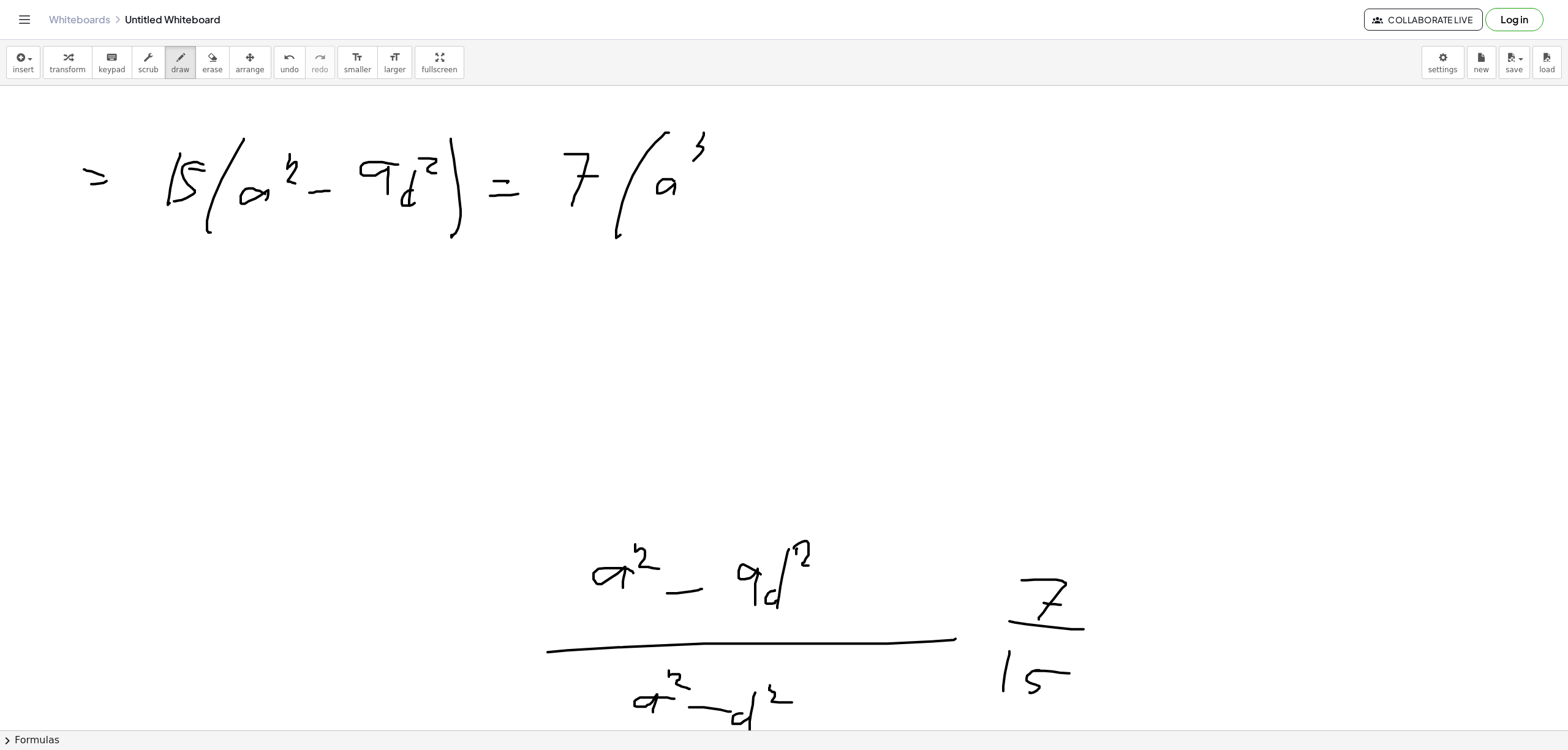
click at [694, 167] on div at bounding box center [784, 729] width 1568 height 1288
click at [718, 170] on div at bounding box center [784, 729] width 1568 height 1288
click at [774, 185] on div at bounding box center [784, 729] width 1568 height 1288
click at [775, 184] on div at bounding box center [784, 729] width 1568 height 1288
click at [806, 167] on div at bounding box center [784, 729] width 1568 height 1288
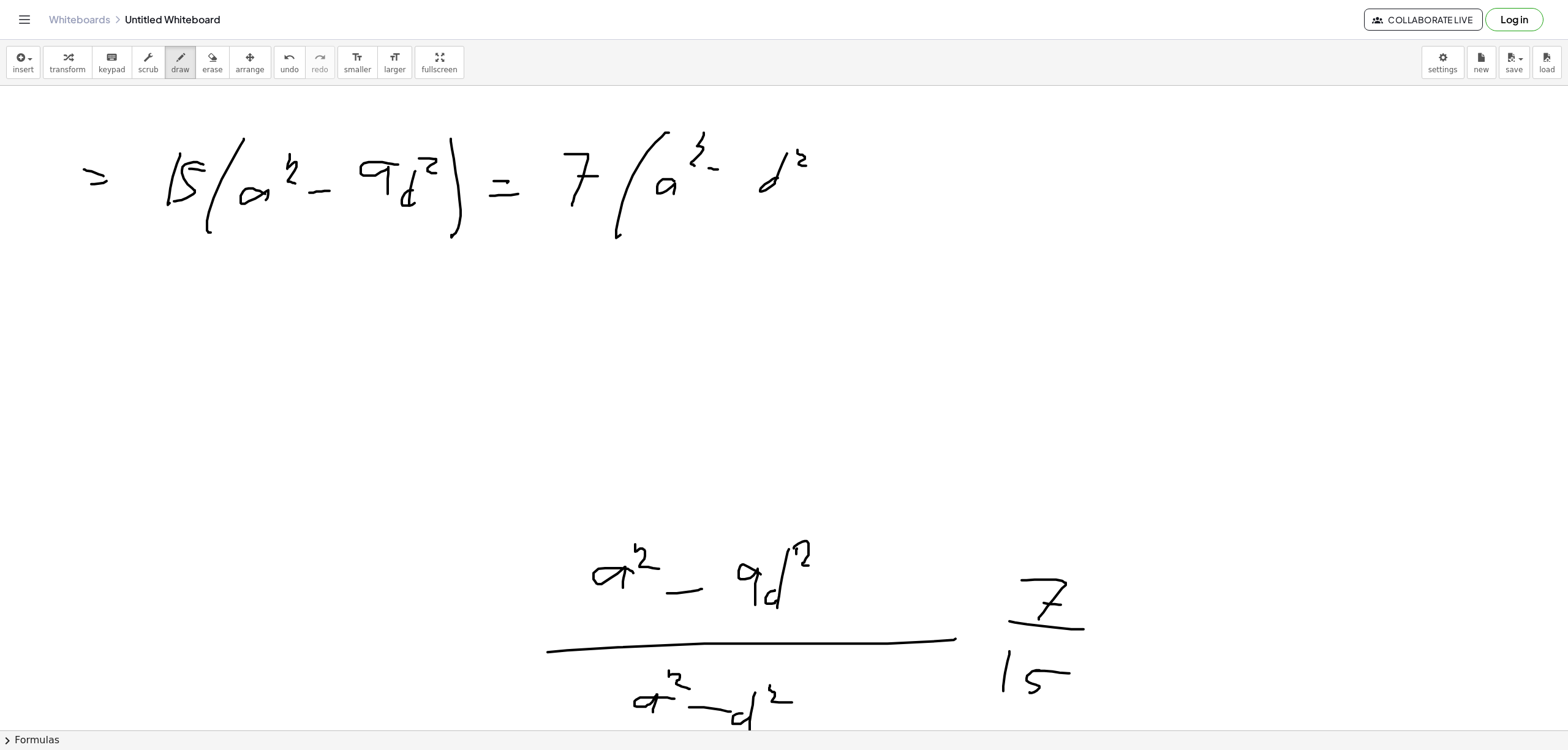
drag, startPoint x: 61, startPoint y: 338, endPoint x: 78, endPoint y: 346, distance: 18.8
click at [89, 344] on div at bounding box center [784, 729] width 1568 height 1288
drag, startPoint x: 78, startPoint y: 353, endPoint x: 92, endPoint y: 351, distance: 14.1
click at [81, 352] on div at bounding box center [784, 729] width 1568 height 1288
drag, startPoint x: 172, startPoint y: 338, endPoint x: 170, endPoint y: 350, distance: 12.2
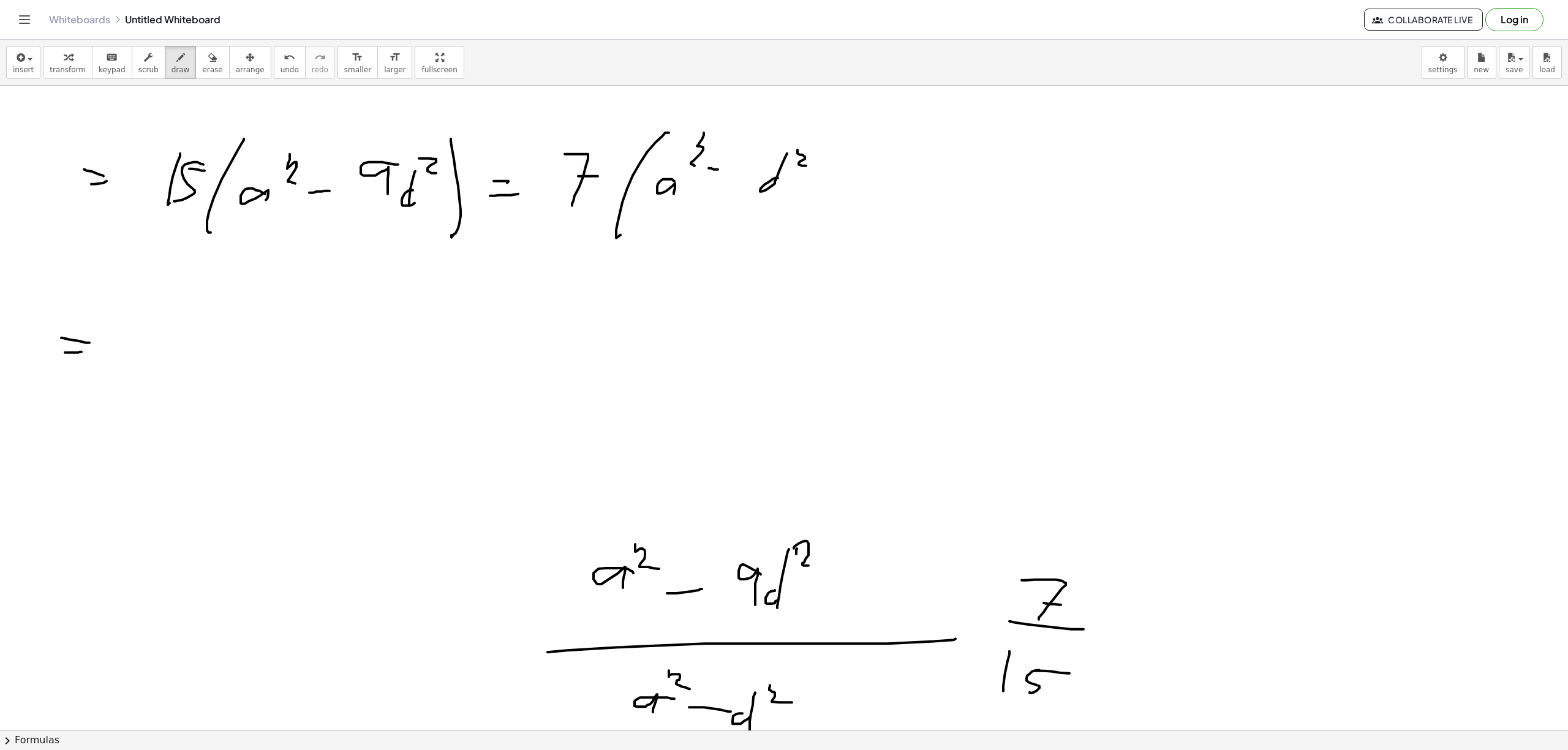
click at [170, 350] on div at bounding box center [784, 729] width 1568 height 1288
click at [178, 346] on div at bounding box center [784, 729] width 1568 height 1288
drag, startPoint x: 201, startPoint y: 322, endPoint x: 211, endPoint y: 330, distance: 12.8
click at [212, 322] on div at bounding box center [784, 729] width 1568 height 1288
drag, startPoint x: 221, startPoint y: 343, endPoint x: 219, endPoint y: 352, distance: 9.2
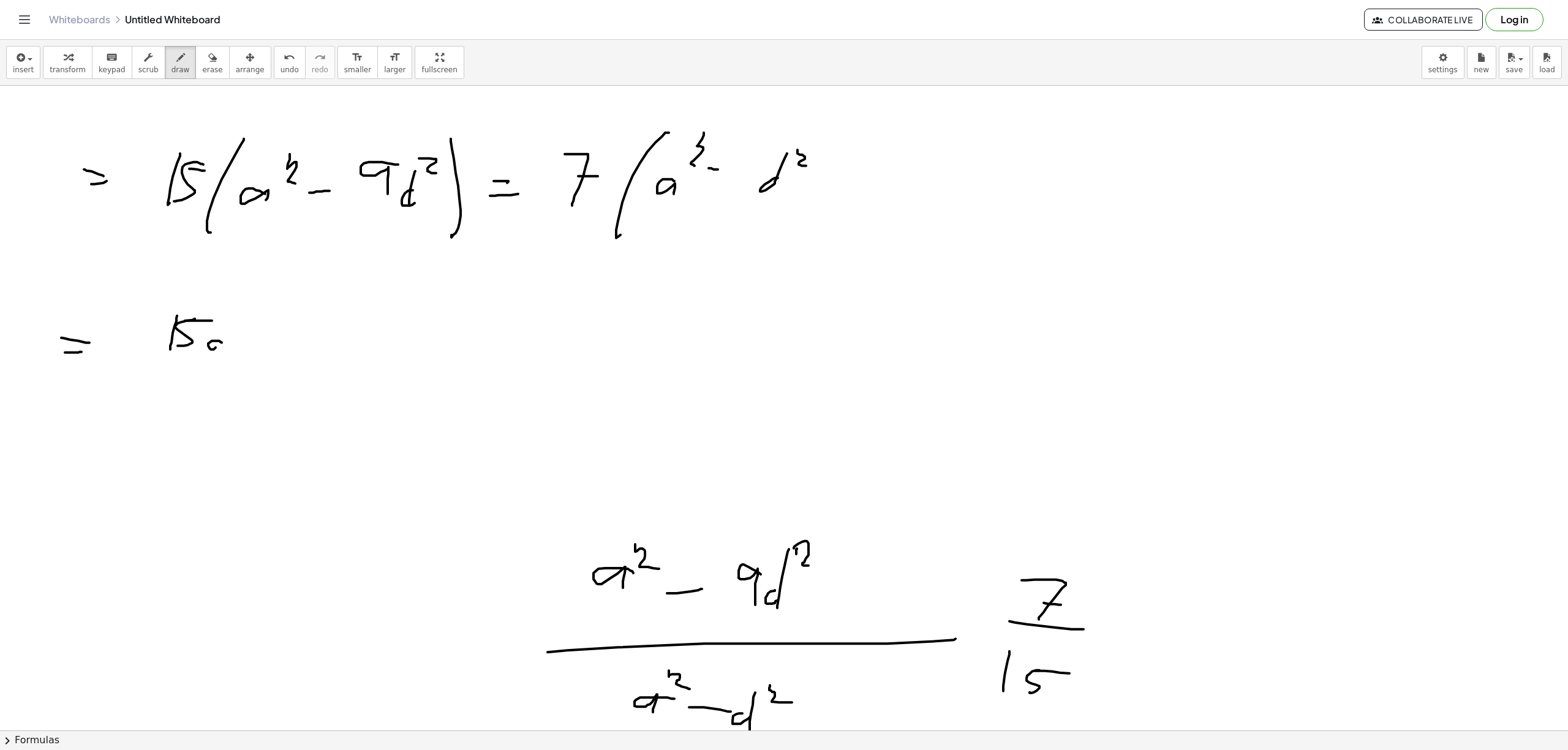
click at [219, 352] on div at bounding box center [784, 729] width 1568 height 1288
drag, startPoint x: 236, startPoint y: 307, endPoint x: 246, endPoint y: 324, distance: 19.7
click at [248, 326] on div at bounding box center [784, 729] width 1568 height 1288
drag, startPoint x: 264, startPoint y: 336, endPoint x: 284, endPoint y: 336, distance: 20.0
click at [284, 336] on div at bounding box center [784, 729] width 1568 height 1288
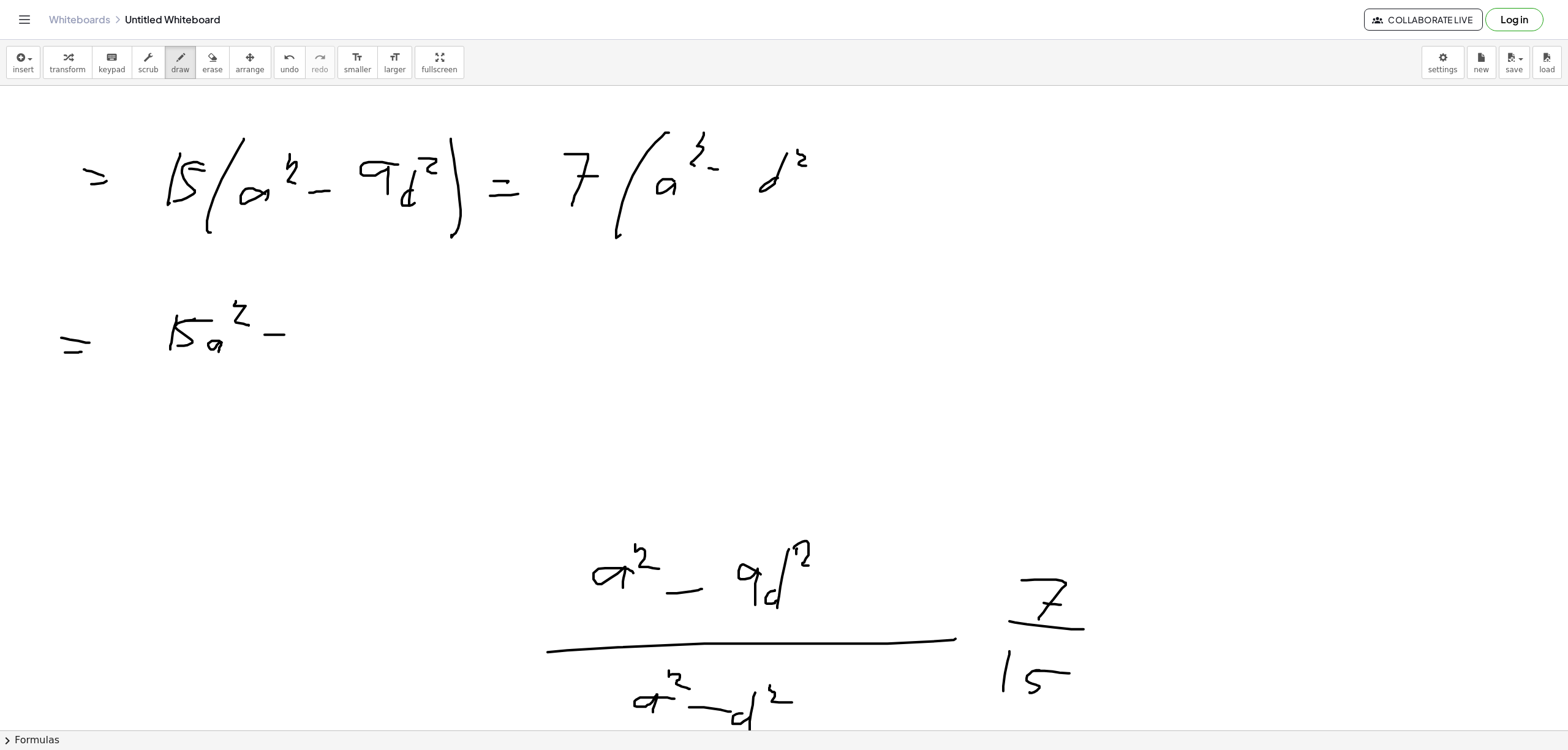
click at [480, 327] on div at bounding box center [784, 729] width 1568 height 1288
drag, startPoint x: 312, startPoint y: 317, endPoint x: 301, endPoint y: 349, distance: 33.8
click at [301, 349] on div at bounding box center [784, 729] width 1568 height 1288
drag, startPoint x: 319, startPoint y: 324, endPoint x: 312, endPoint y: 348, distance: 25.0
click at [311, 348] on div at bounding box center [784, 729] width 1568 height 1288
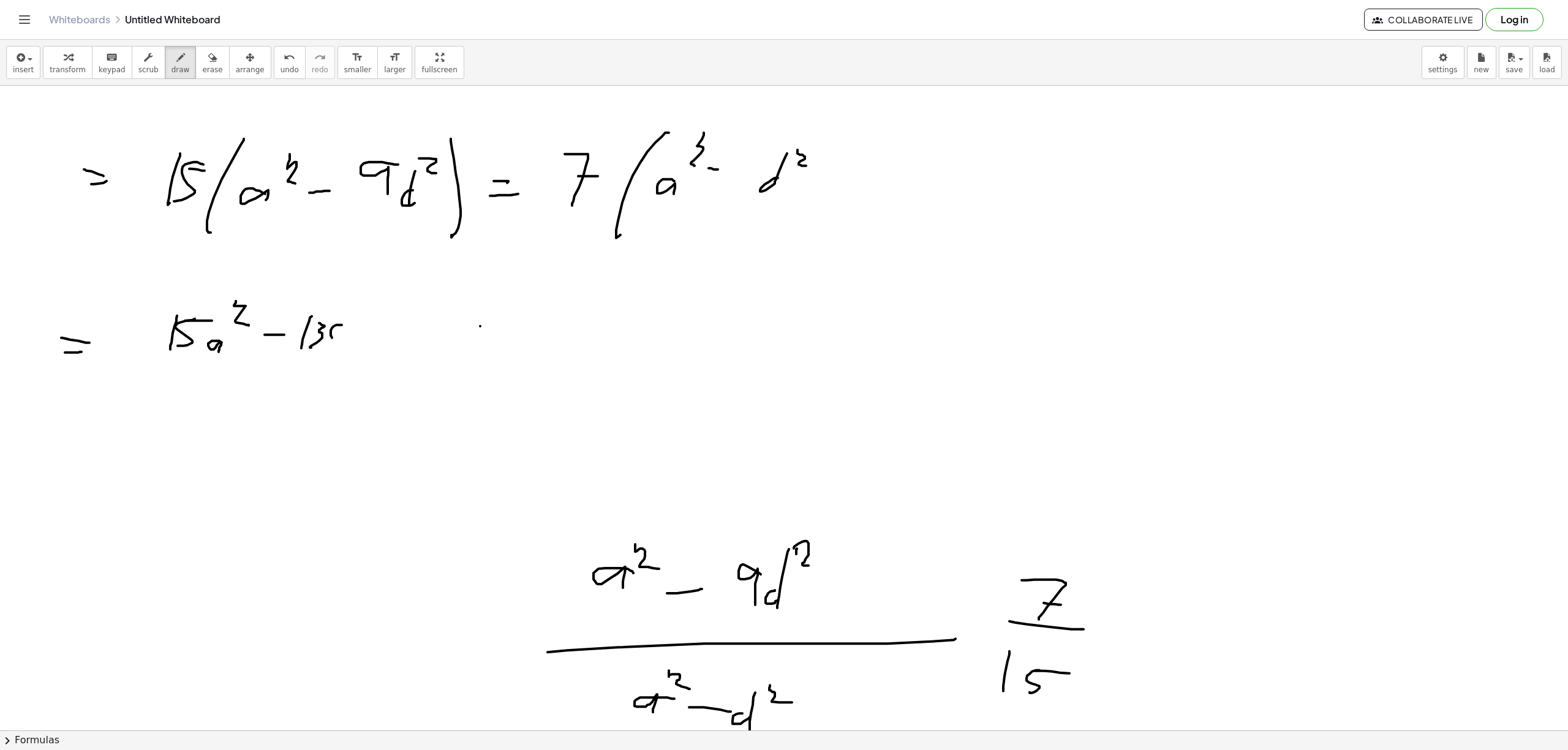
drag, startPoint x: 330, startPoint y: 331, endPoint x: 323, endPoint y: 342, distance: 13.0
click at [323, 345] on div at bounding box center [784, 729] width 1568 height 1288
drag, startPoint x: 346, startPoint y: 321, endPoint x: 360, endPoint y: 328, distance: 15.7
click at [355, 322] on div at bounding box center [784, 729] width 1568 height 1288
drag, startPoint x: 350, startPoint y: 341, endPoint x: 359, endPoint y: 342, distance: 9.1
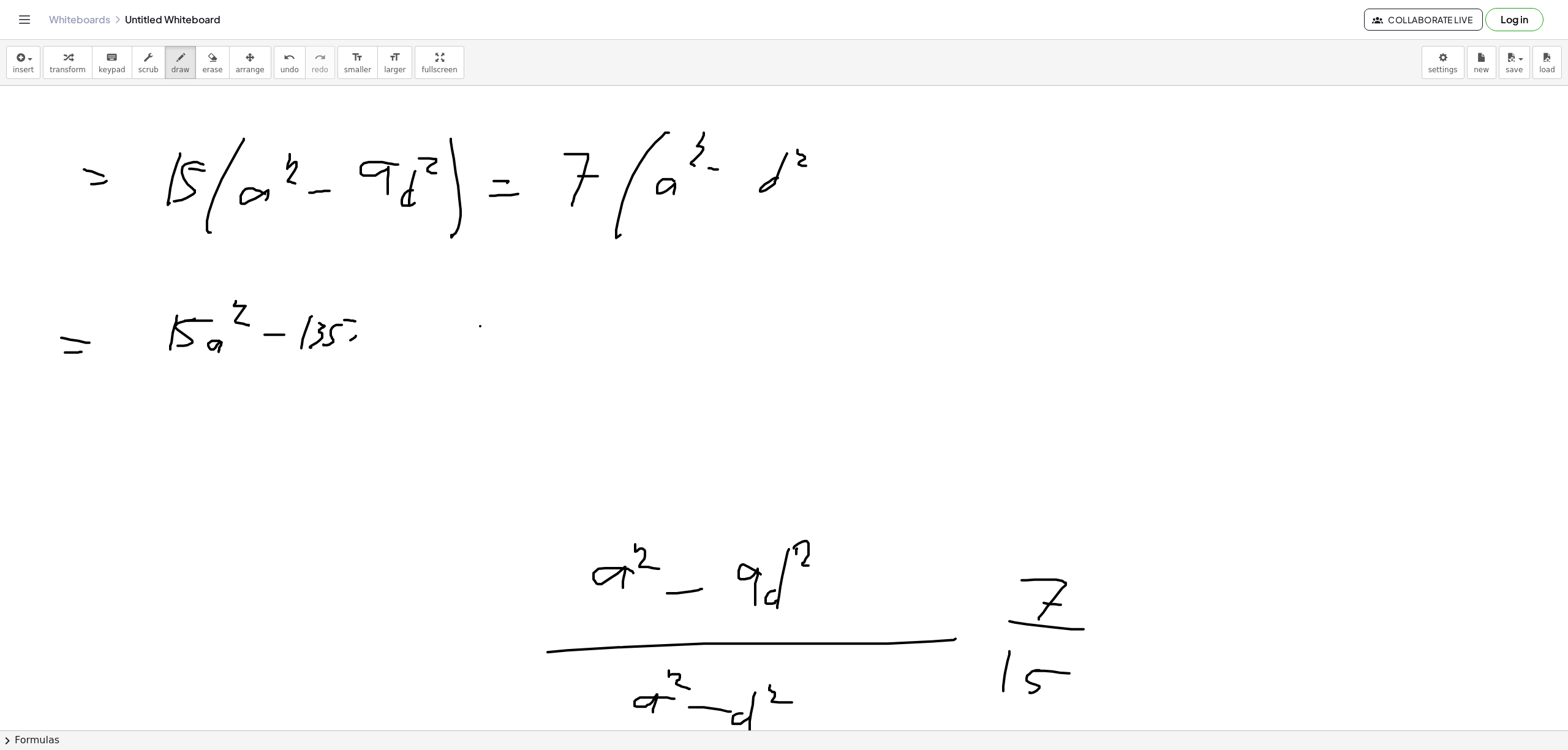
click at [358, 346] on div at bounding box center [784, 729] width 1568 height 1288
drag, startPoint x: 351, startPoint y: 356, endPoint x: 365, endPoint y: 319, distance: 39.6
click at [352, 353] on div at bounding box center [784, 729] width 1568 height 1288
drag, startPoint x: 365, startPoint y: 315, endPoint x: 375, endPoint y: 330, distance: 18.0
click at [375, 330] on div at bounding box center [784, 729] width 1568 height 1288
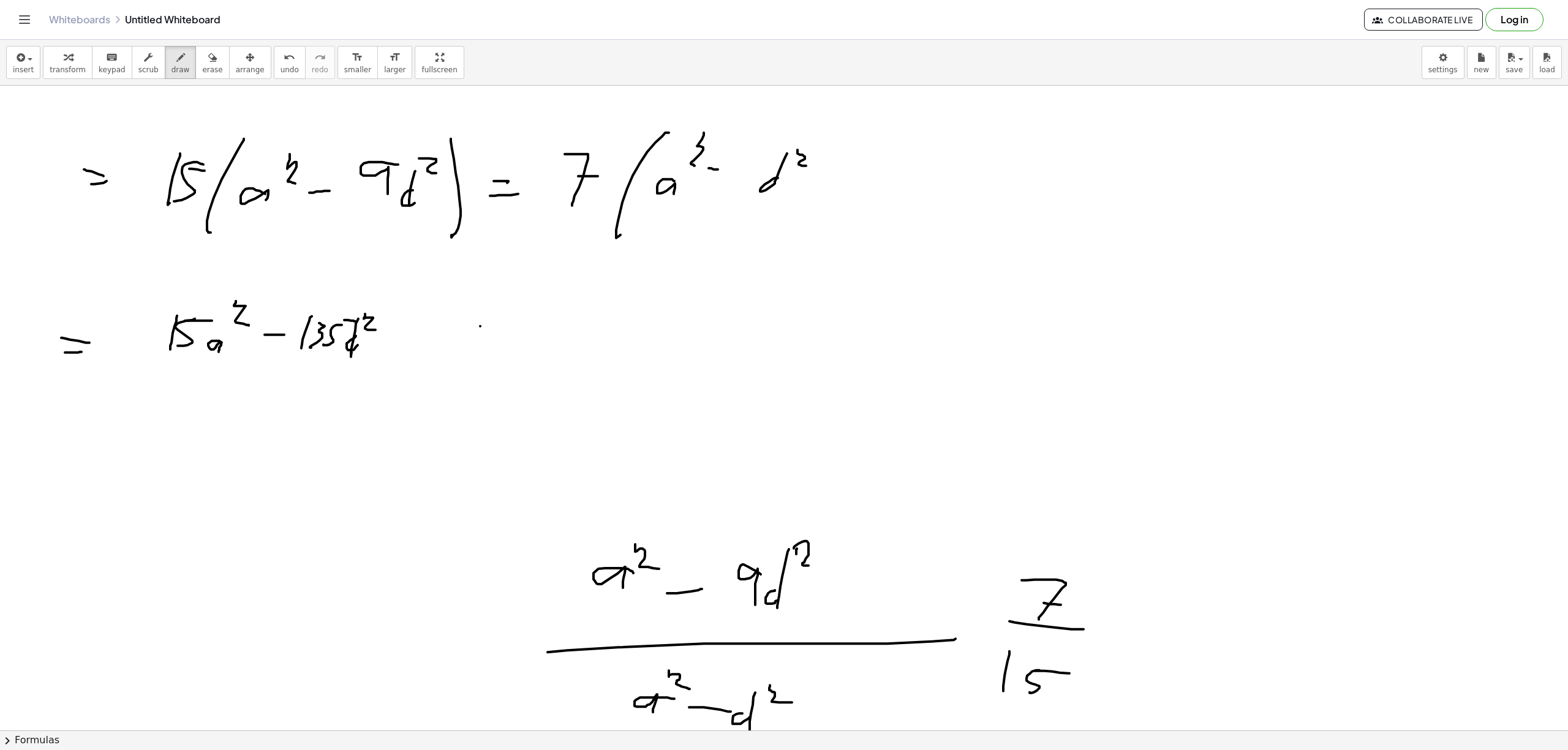
click at [427, 338] on div at bounding box center [784, 729] width 1568 height 1288
click at [427, 346] on div at bounding box center [784, 729] width 1568 height 1288
drag, startPoint x: 453, startPoint y: 317, endPoint x: 461, endPoint y: 355, distance: 38.8
click at [461, 355] on div at bounding box center [784, 729] width 1568 height 1288
drag, startPoint x: 471, startPoint y: 329, endPoint x: 485, endPoint y: 330, distance: 14.0
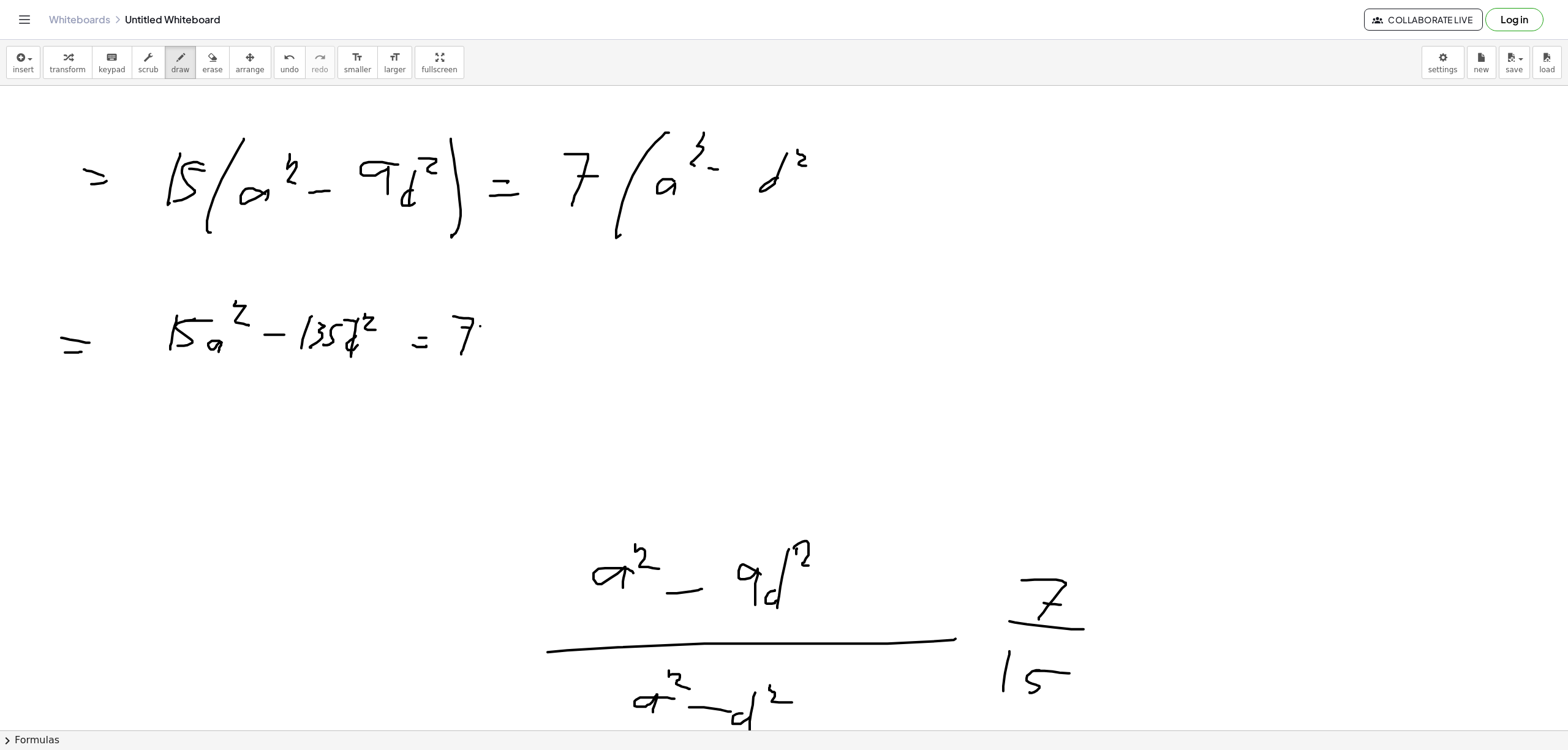
click at [484, 330] on div at bounding box center [784, 729] width 1568 height 1288
drag, startPoint x: 493, startPoint y: 336, endPoint x: 503, endPoint y: 344, distance: 12.8
click at [503, 344] on div at bounding box center [784, 729] width 1568 height 1288
drag, startPoint x: 511, startPoint y: 315, endPoint x: 532, endPoint y: 334, distance: 28.3
click at [530, 332] on div at bounding box center [784, 729] width 1568 height 1288
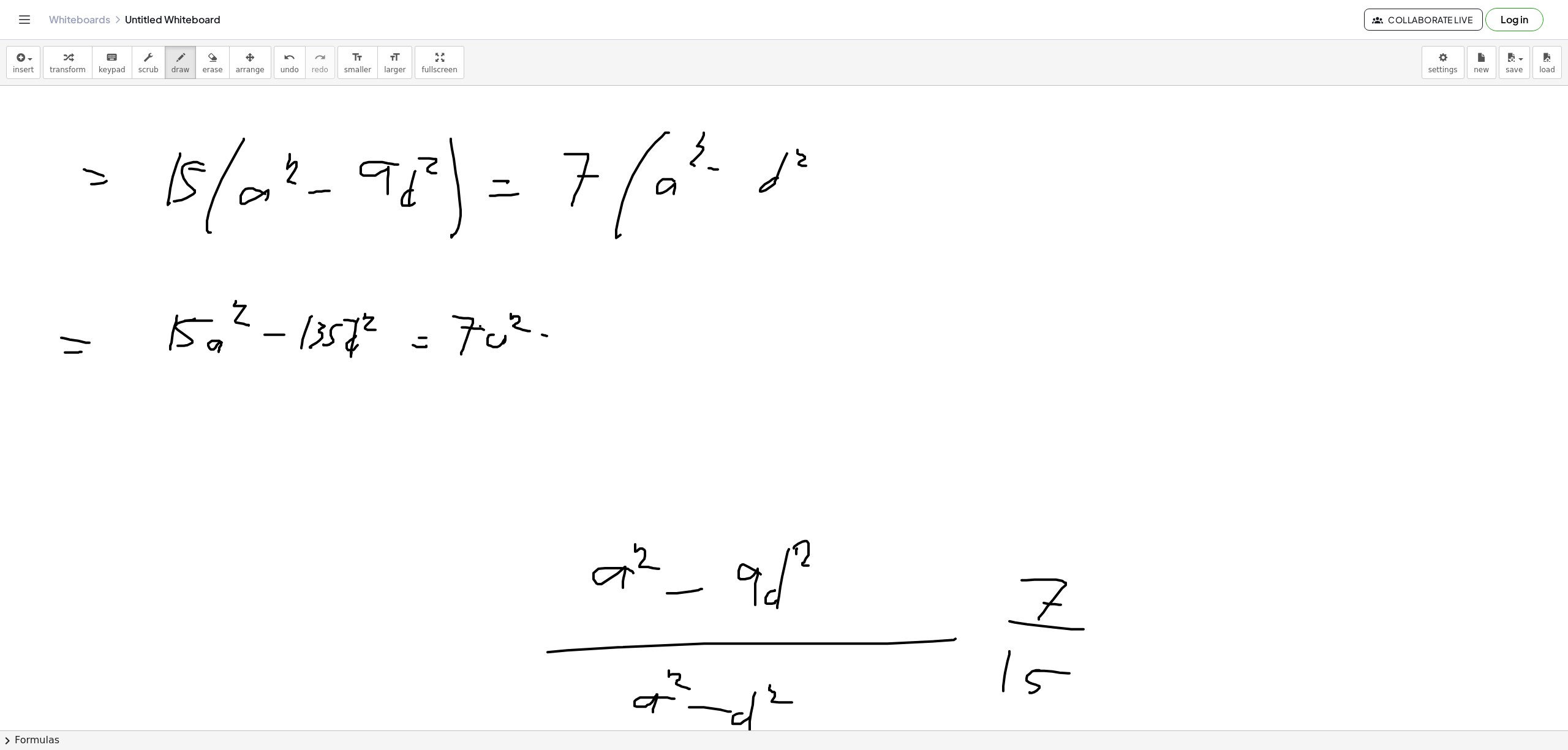
drag, startPoint x: 547, startPoint y: 337, endPoint x: 574, endPoint y: 339, distance: 27.1
click at [559, 340] on div at bounding box center [784, 729] width 1568 height 1288
drag, startPoint x: 593, startPoint y: 334, endPoint x: 578, endPoint y: 356, distance: 26.6
click at [578, 358] on div at bounding box center [784, 729] width 1568 height 1288
drag, startPoint x: 583, startPoint y: 346, endPoint x: 599, endPoint y: 346, distance: 16.0
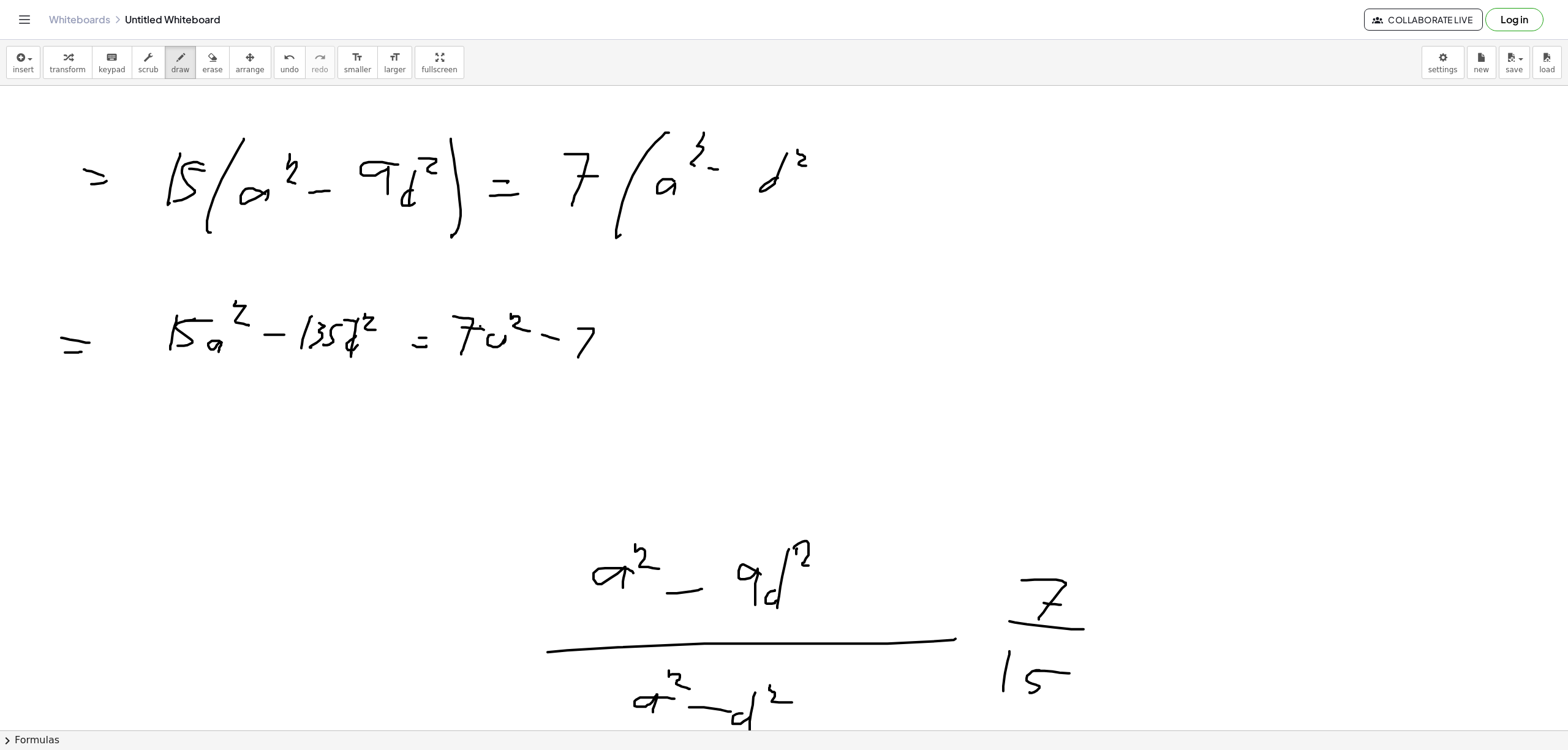
click at [597, 346] on div at bounding box center [784, 729] width 1568 height 1288
drag, startPoint x: 598, startPoint y: 345, endPoint x: 611, endPoint y: 330, distance: 19.8
click at [611, 352] on div at bounding box center [784, 729] width 1568 height 1288
click at [606, 360] on div at bounding box center [784, 729] width 1568 height 1288
drag, startPoint x: 625, startPoint y: 326, endPoint x: 581, endPoint y: 346, distance: 48.3
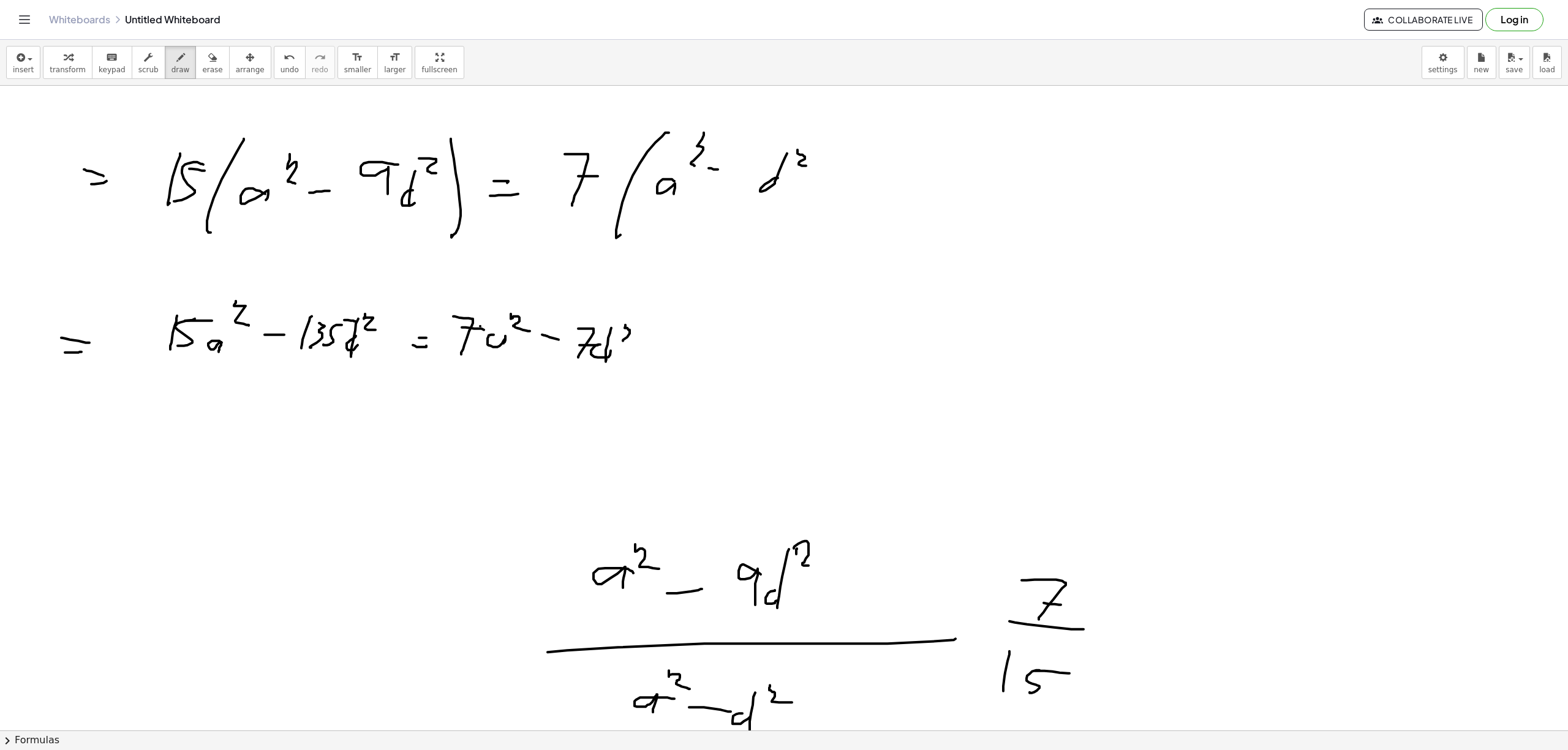
click at [625, 344] on div at bounding box center [784, 729] width 1568 height 1288
drag, startPoint x: 65, startPoint y: 425, endPoint x: 47, endPoint y: 436, distance: 21.1
click at [64, 427] on div at bounding box center [784, 729] width 1568 height 1288
drag, startPoint x: 47, startPoint y: 436, endPoint x: 77, endPoint y: 422, distance: 33.1
click at [61, 432] on div at bounding box center [784, 729] width 1568 height 1288
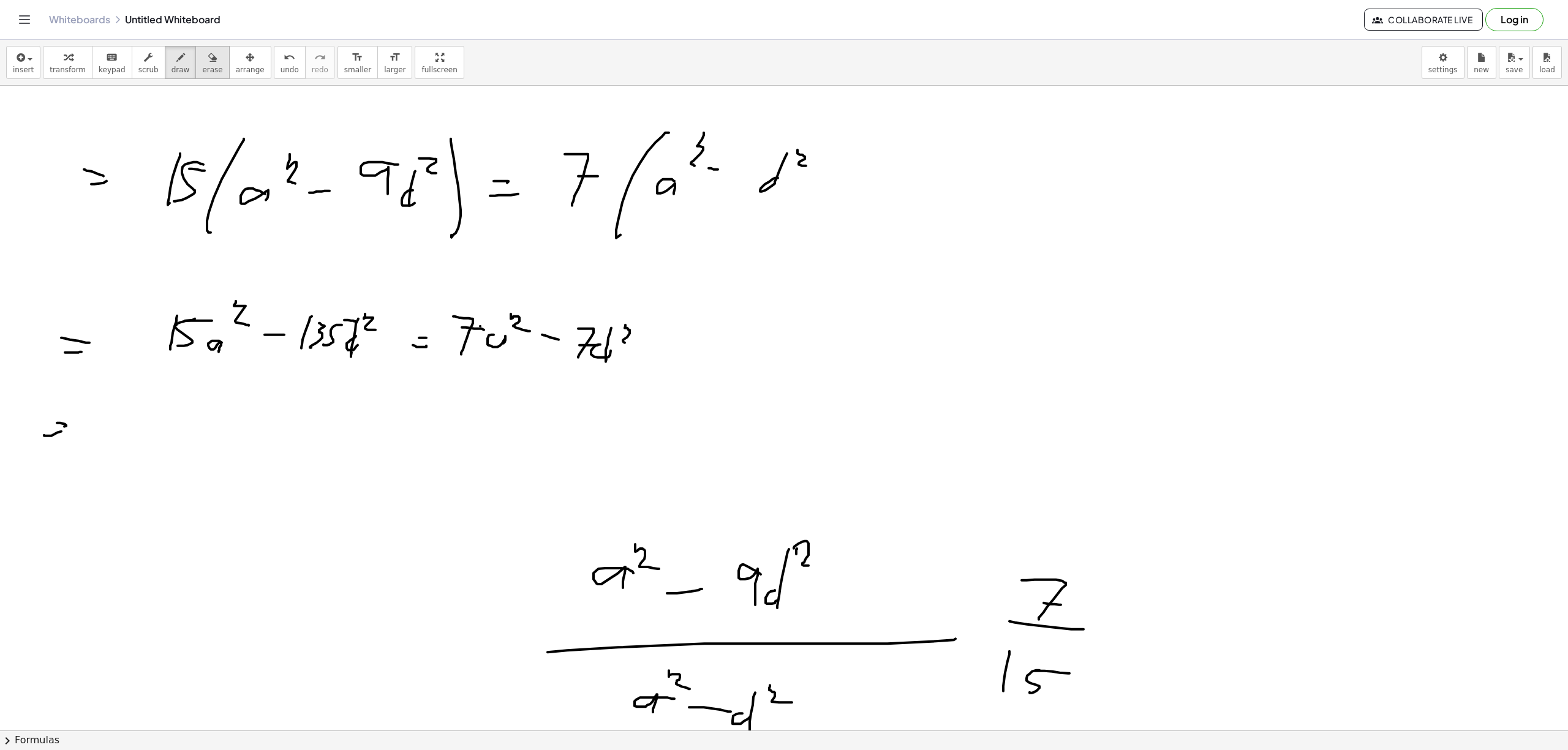
click at [211, 61] on button "erase" at bounding box center [212, 63] width 33 height 33
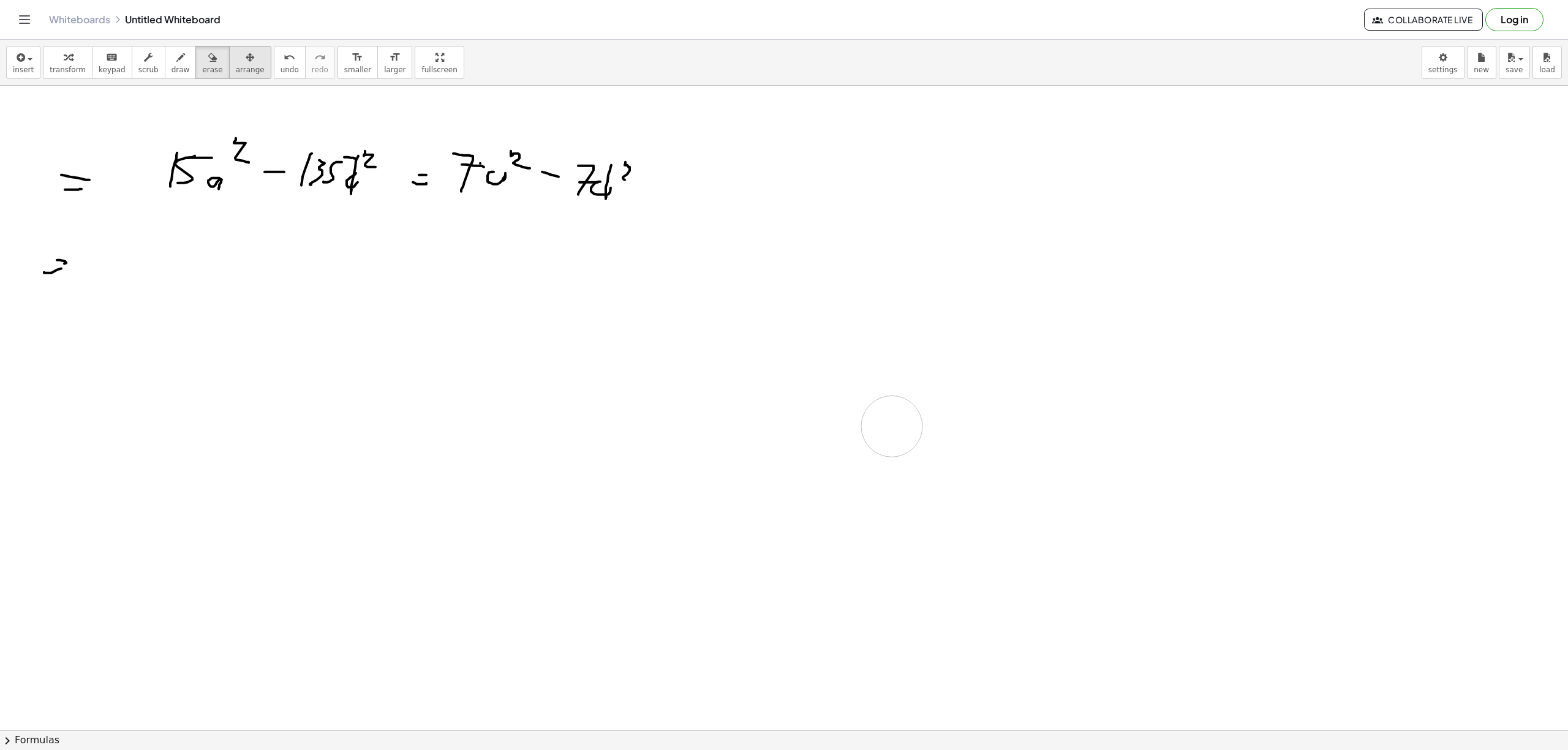
drag, startPoint x: 528, startPoint y: 419, endPoint x: 222, endPoint y: 77, distance: 458.9
click at [862, 396] on div at bounding box center [784, 567] width 1568 height 1288
click at [176, 51] on icon "button" at bounding box center [180, 57] width 9 height 15
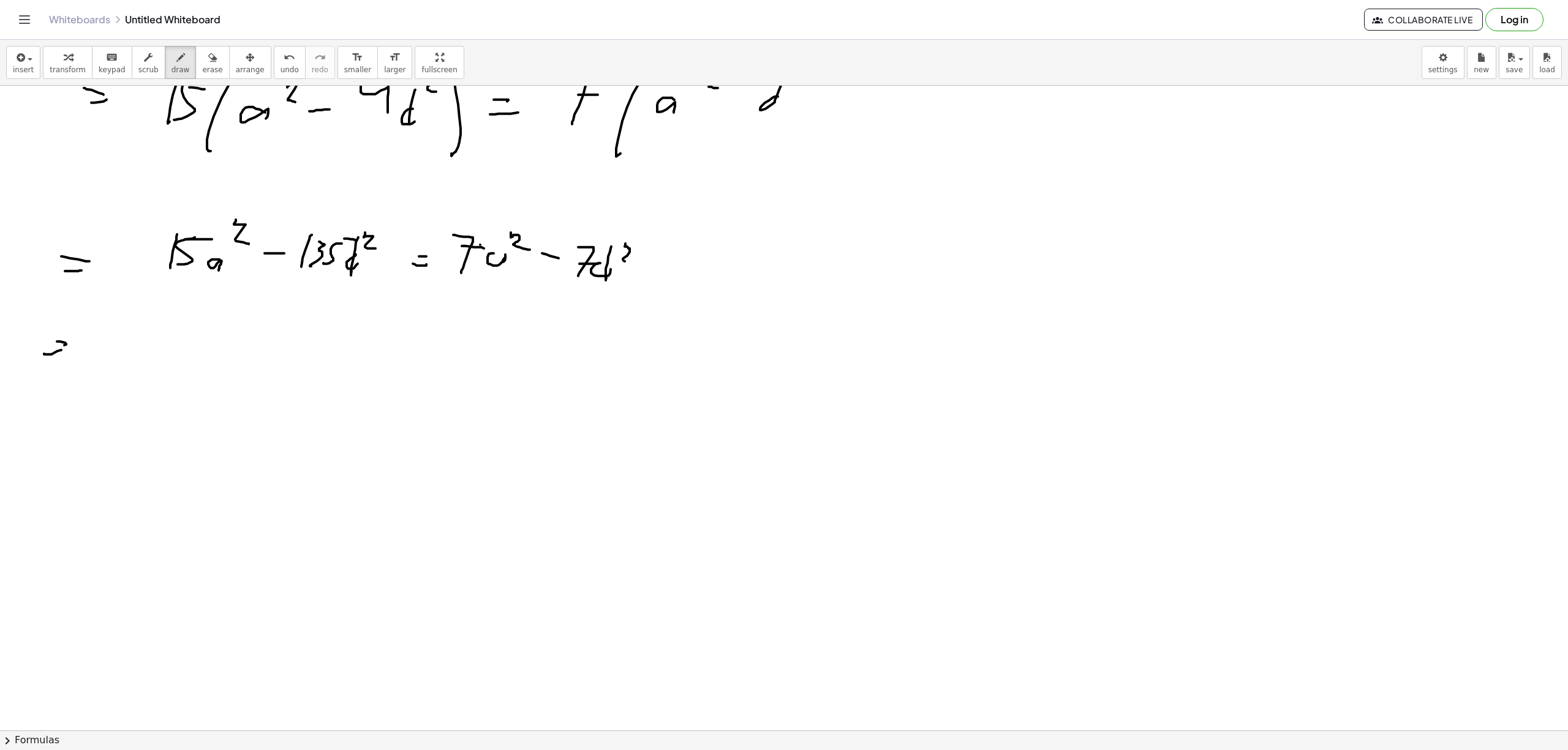
scroll to position [0, 0]
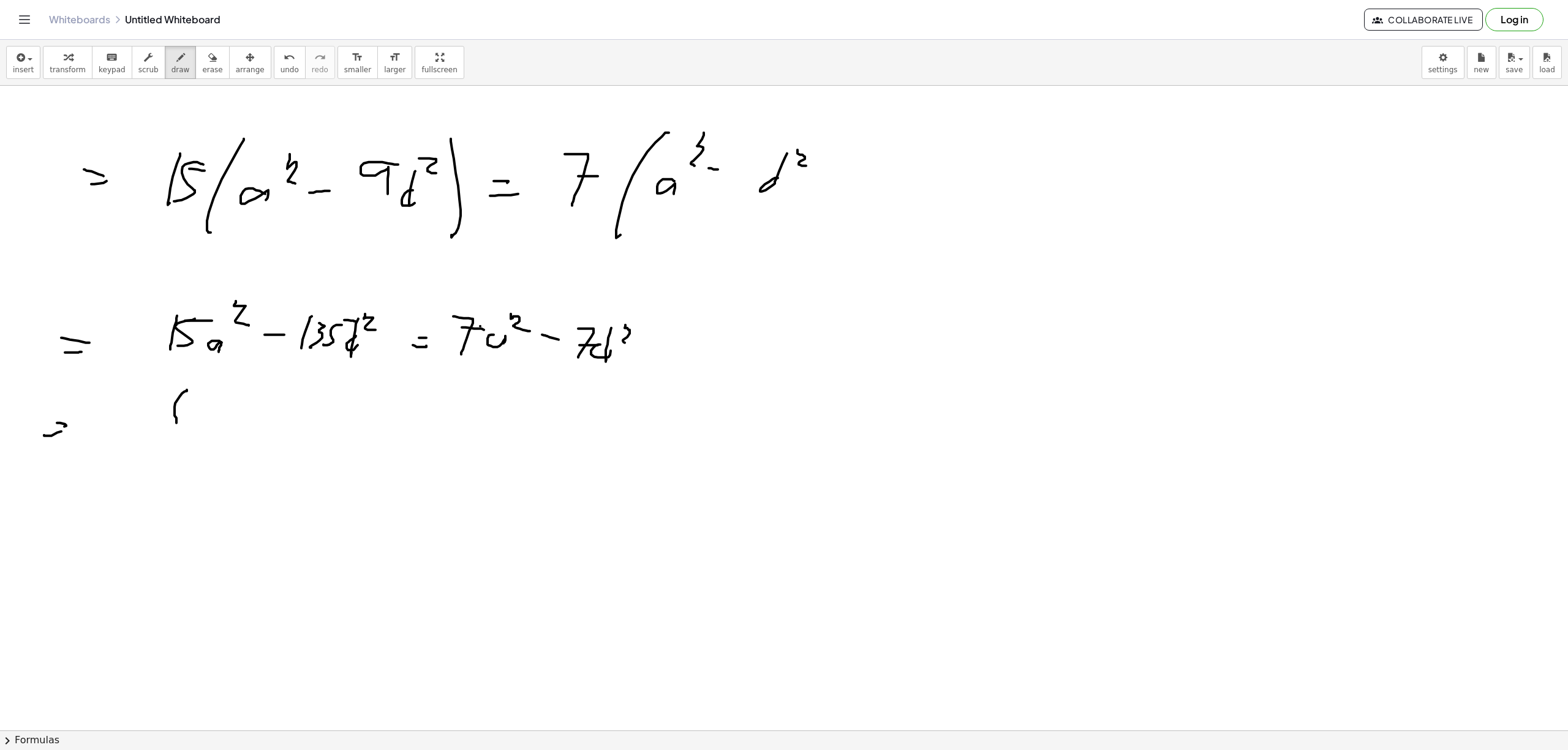
drag, startPoint x: 184, startPoint y: 392, endPoint x: 142, endPoint y: 438, distance: 62.3
click at [142, 438] on div at bounding box center [784, 729] width 1568 height 1288
drag, startPoint x: 172, startPoint y: 437, endPoint x: 174, endPoint y: 432, distance: 5.4
click at [174, 432] on div at bounding box center [784, 729] width 1568 height 1288
drag, startPoint x: 202, startPoint y: 429, endPoint x: 202, endPoint y: 452, distance: 23.0
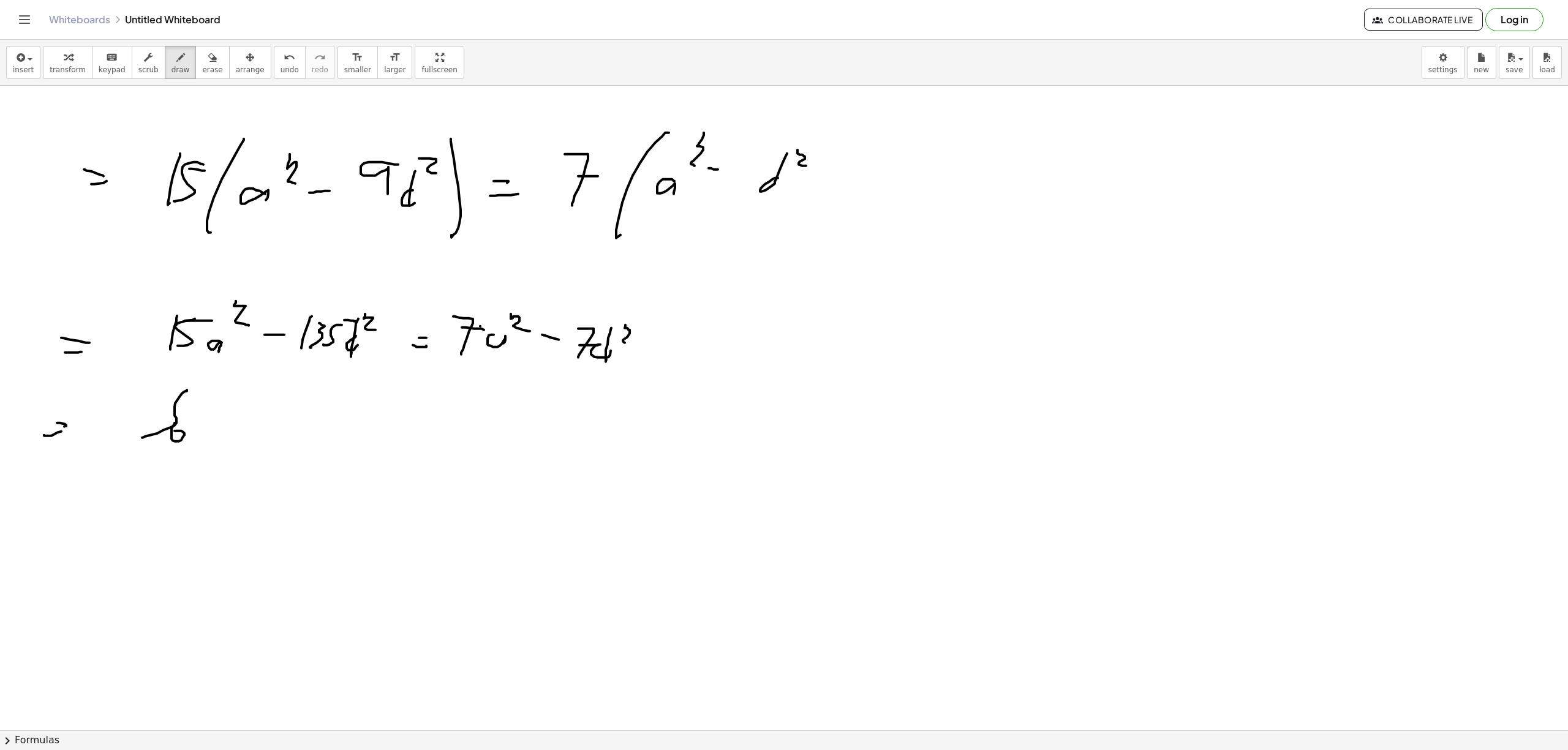
click at [202, 452] on div at bounding box center [784, 729] width 1568 height 1288
drag, startPoint x: 211, startPoint y: 436, endPoint x: 218, endPoint y: 446, distance: 12.2
click at [218, 436] on div at bounding box center [784, 729] width 1568 height 1288
click at [219, 444] on div at bounding box center [784, 729] width 1568 height 1288
click at [226, 422] on div at bounding box center [784, 729] width 1568 height 1288
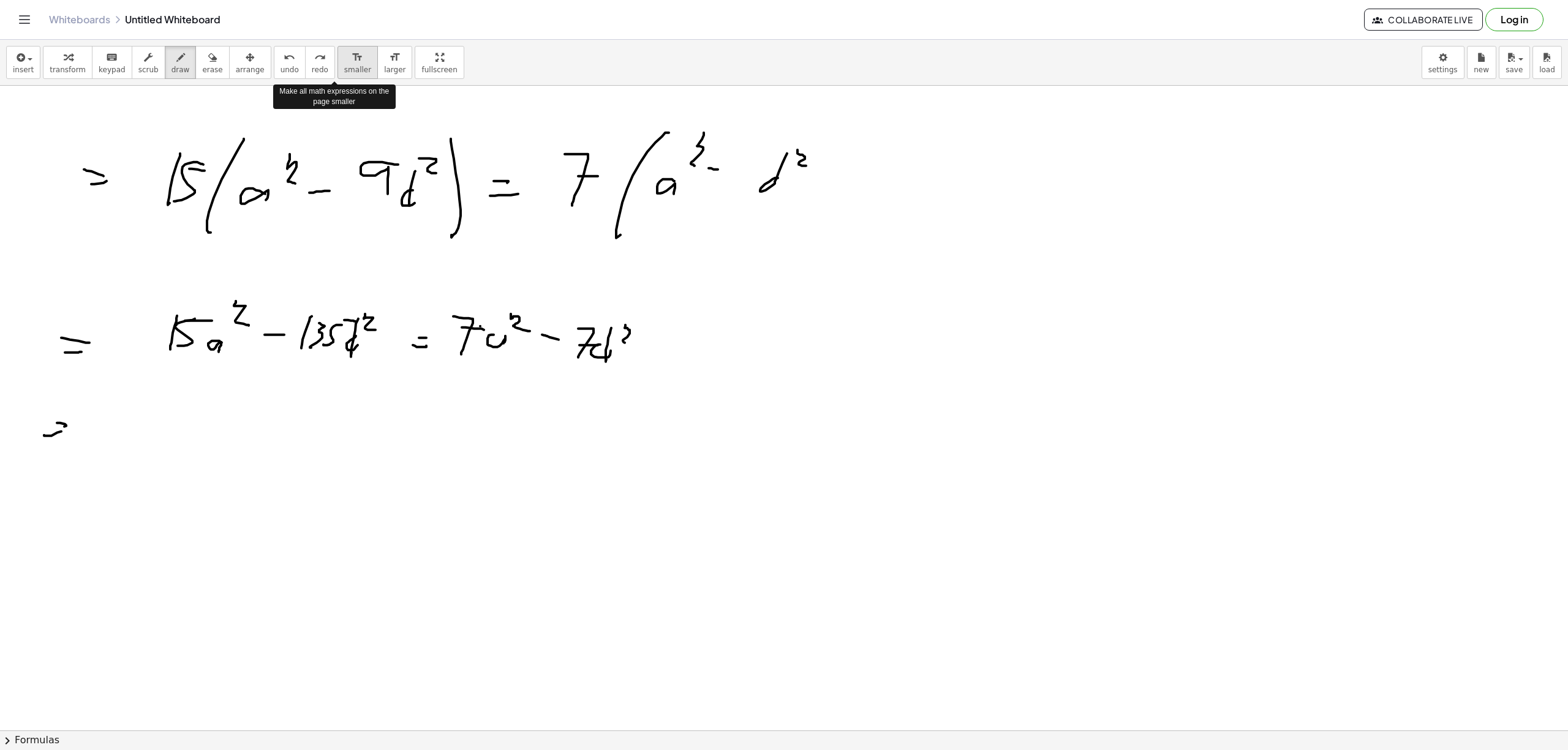
click at [344, 69] on span "smaller" at bounding box center [358, 69] width 27 height 9
click at [170, 448] on div at bounding box center [784, 729] width 1568 height 1288
click at [352, 57] on icon "format_size" at bounding box center [357, 57] width 11 height 15
click at [352, 64] on icon "format_size" at bounding box center [357, 57] width 11 height 15
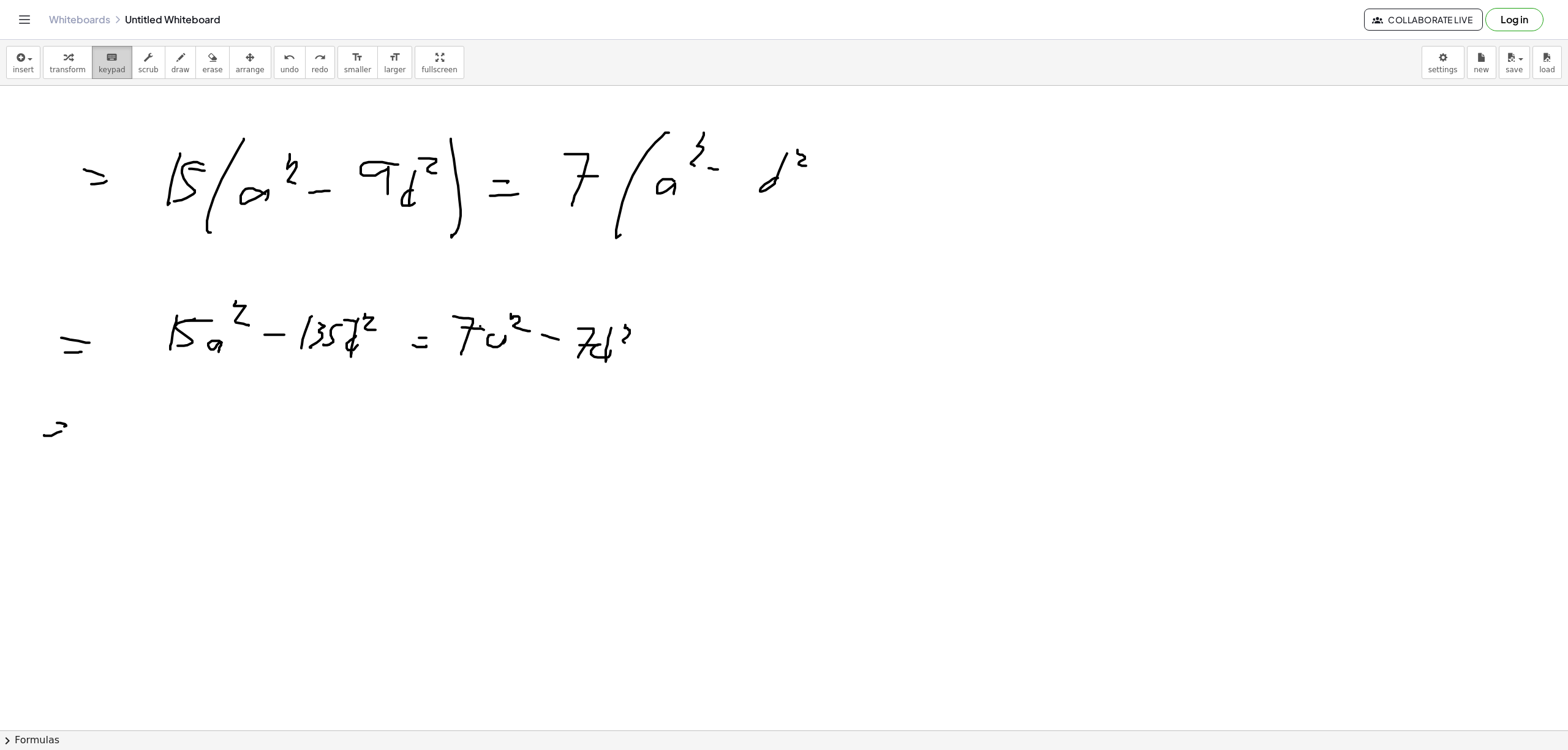
click at [113, 65] on span "keypad" at bounding box center [112, 69] width 27 height 9
click at [14, 56] on icon "button" at bounding box center [19, 57] width 11 height 15
click at [69, 169] on link "Text" at bounding box center [66, 167] width 119 height 27
click at [162, 436] on div at bounding box center [784, 729] width 1568 height 1288
click at [204, 170] on div "**********" at bounding box center [247, 171] width 184 height 42
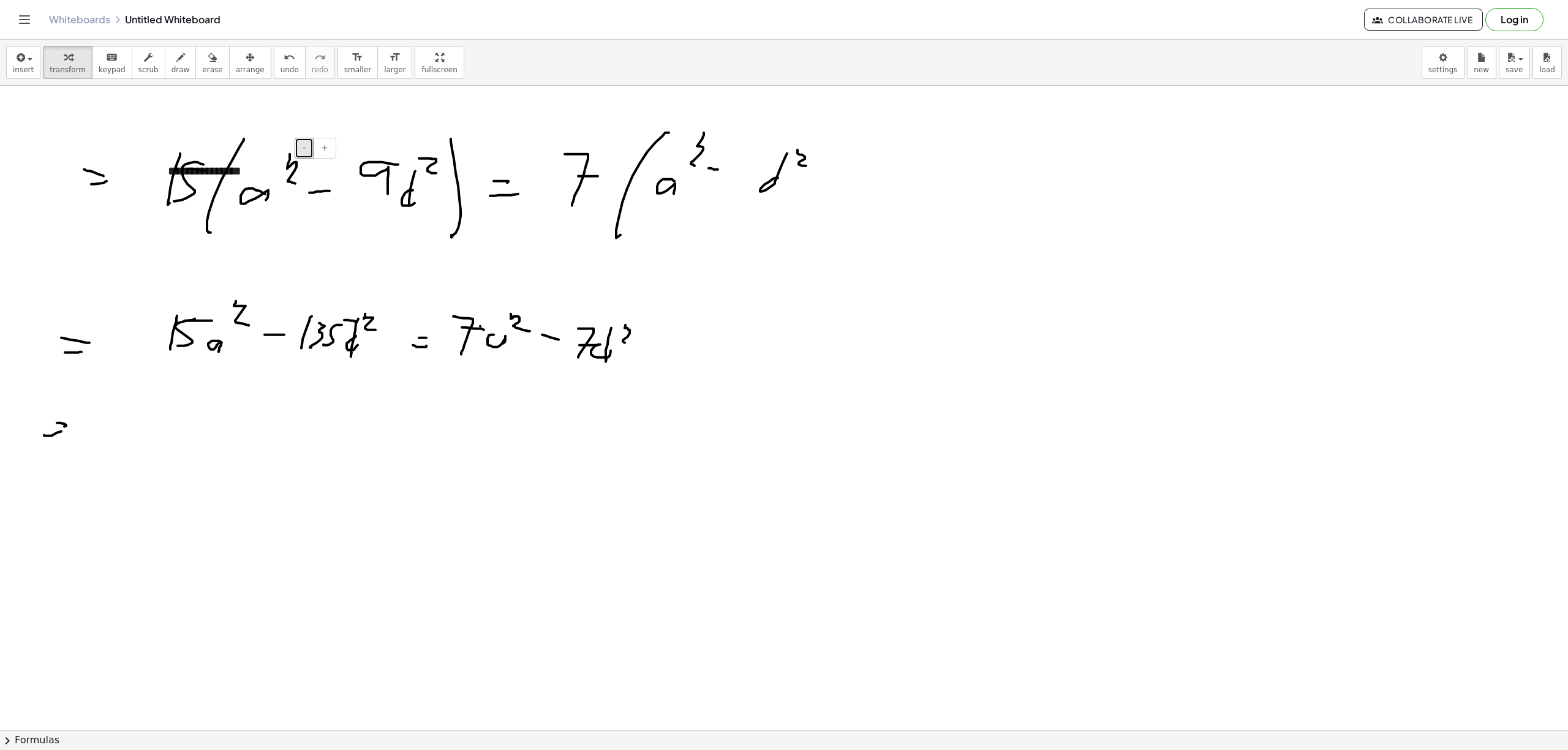
drag, startPoint x: 304, startPoint y: 145, endPoint x: 302, endPoint y: 176, distance: 31.1
click at [302, 176] on div "**********" at bounding box center [247, 171] width 184 height 42
click at [270, 169] on div "**********" at bounding box center [247, 171] width 184 height 42
drag, startPoint x: 246, startPoint y: 148, endPoint x: 251, endPoint y: 212, distance: 64.2
click at [251, 212] on div "**********" at bounding box center [784, 729] width 1568 height 1288
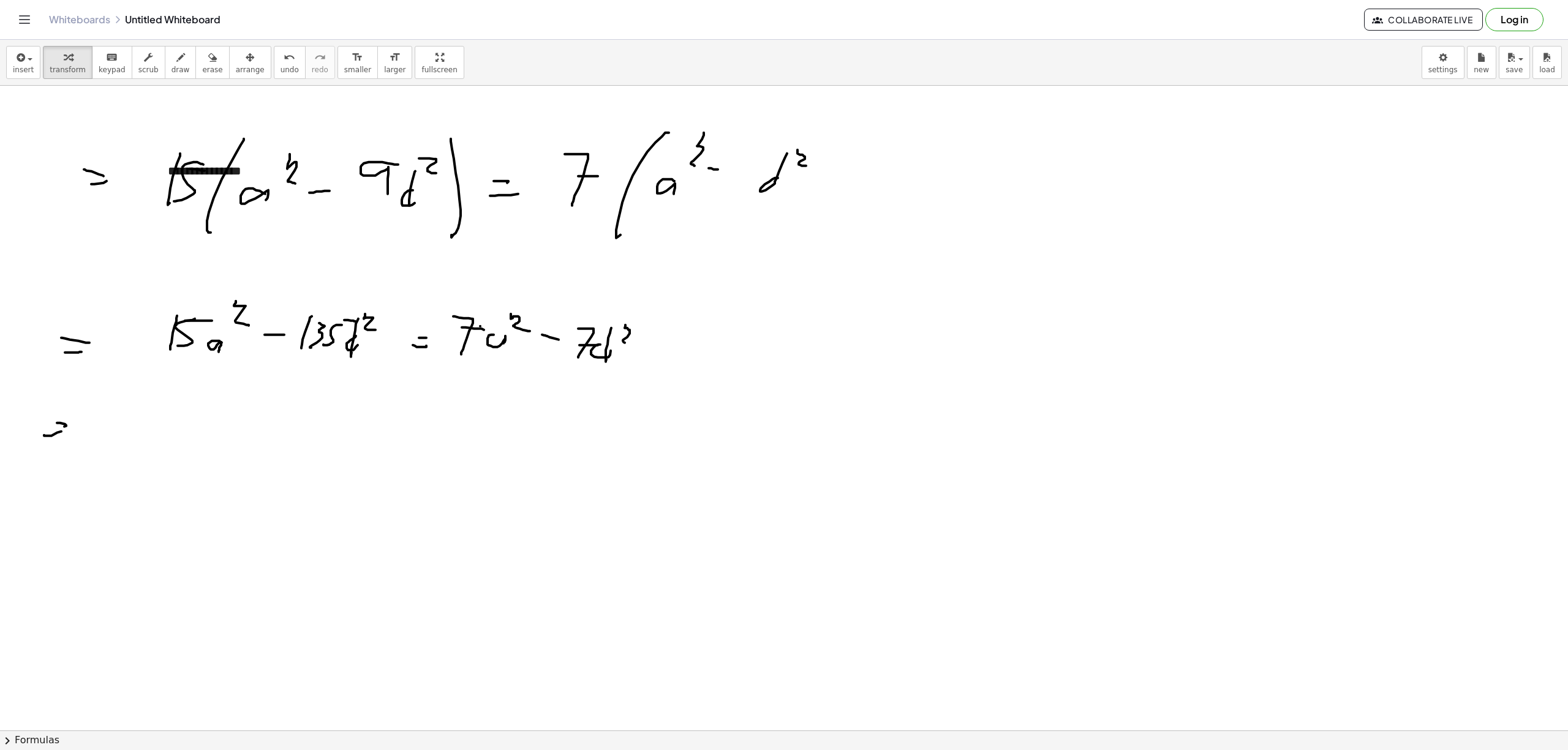
click at [219, 174] on div "**********" at bounding box center [247, 171] width 184 height 42
drag, startPoint x: 219, startPoint y: 169, endPoint x: 189, endPoint y: 164, distance: 30.4
click at [216, 169] on div "**********" at bounding box center [247, 171] width 184 height 42
drag, startPoint x: 189, startPoint y: 164, endPoint x: 155, endPoint y: 180, distance: 37.6
click at [167, 173] on div "**********" at bounding box center [247, 171] width 184 height 42
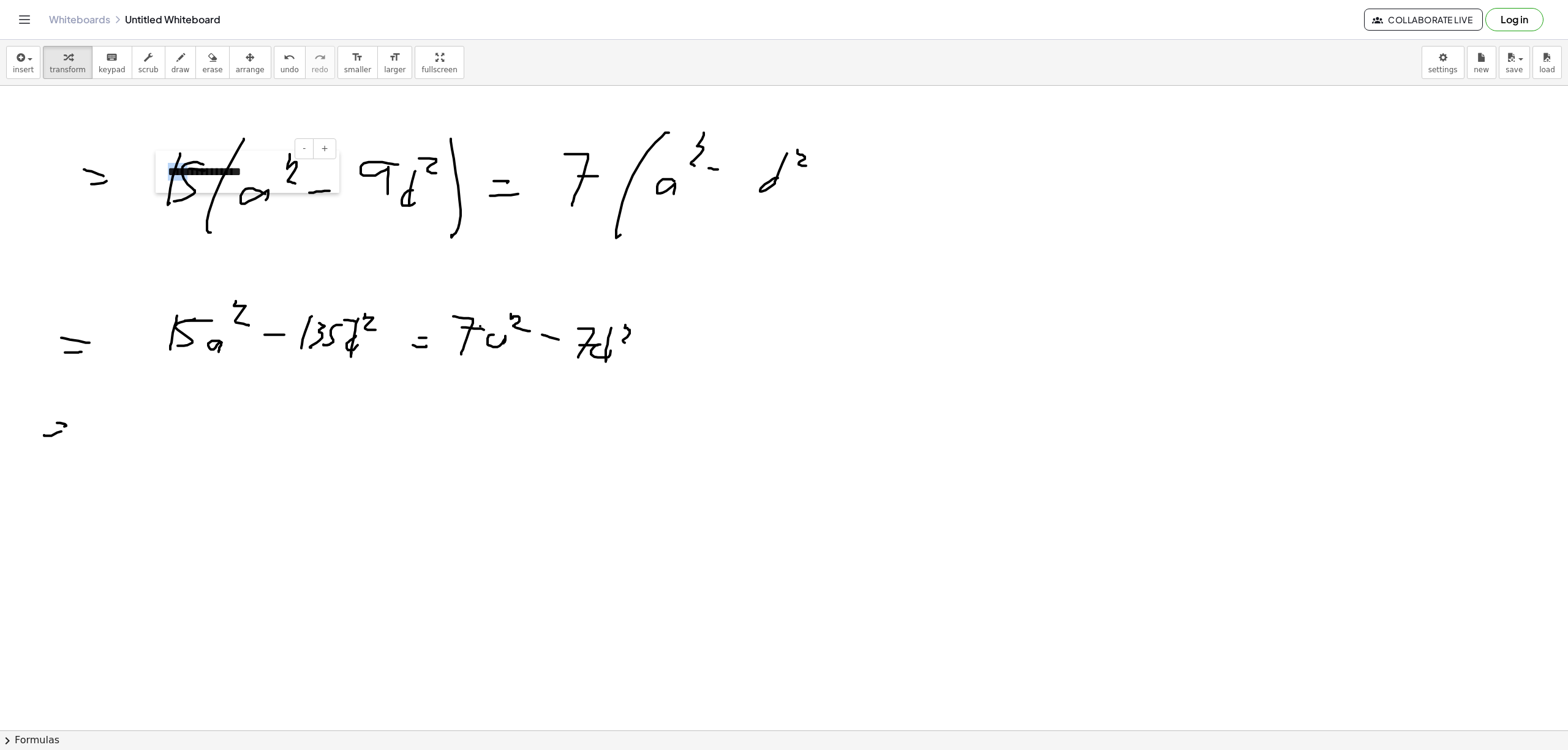
drag, startPoint x: 155, startPoint y: 180, endPoint x: 152, endPoint y: 189, distance: 9.5
click at [156, 189] on div at bounding box center [162, 171] width 12 height 42
click at [152, 229] on body "**********" at bounding box center [784, 375] width 1568 height 750
drag, startPoint x: 153, startPoint y: 171, endPoint x: 150, endPoint y: 434, distance: 263.0
click at [150, 430] on div at bounding box center [156, 408] width 12 height 42
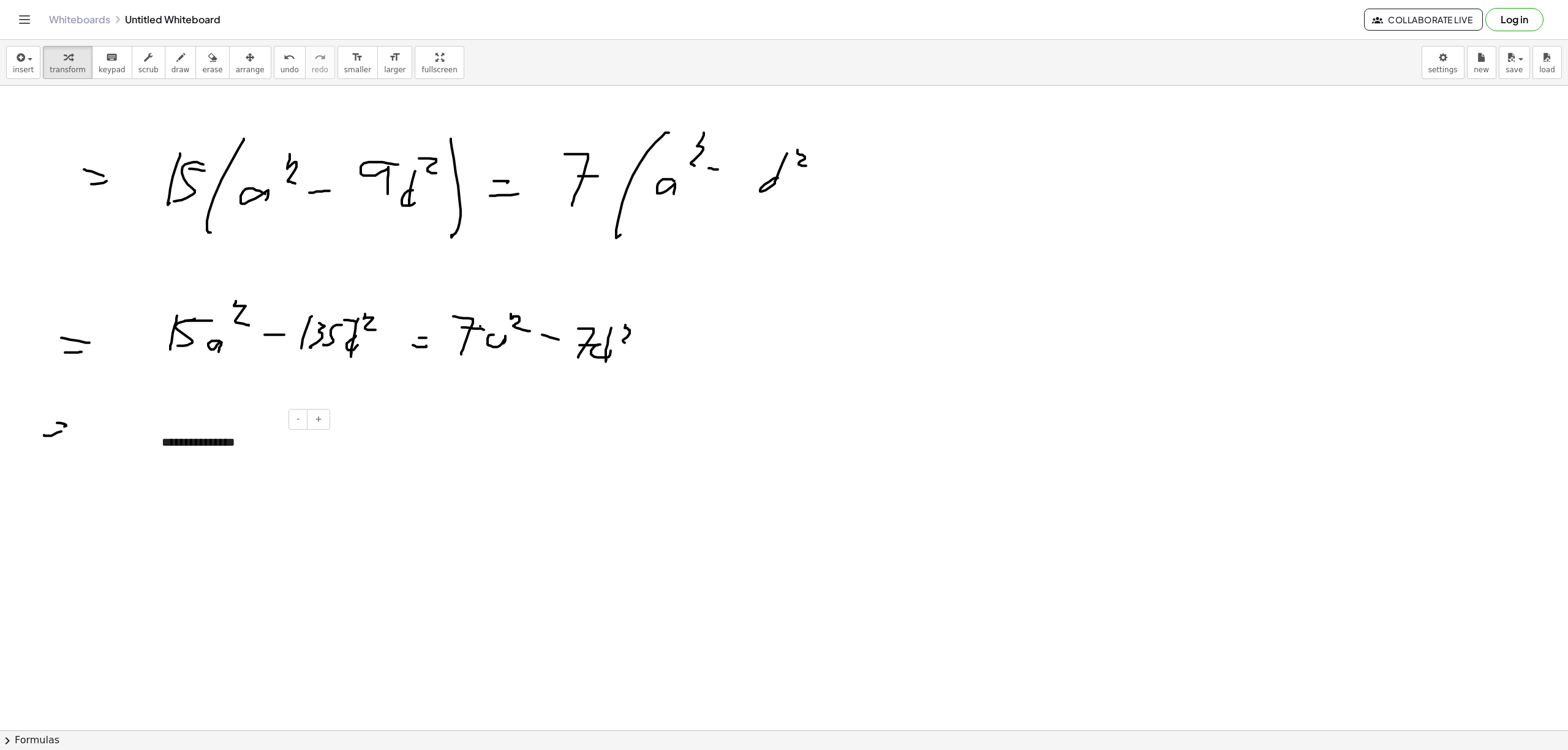
click at [191, 441] on div "**********" at bounding box center [241, 442] width 184 height 42
click at [194, 442] on div "**********" at bounding box center [241, 442] width 184 height 42
click at [479, 494] on div at bounding box center [784, 729] width 1568 height 1288
click at [176, 59] on icon "button" at bounding box center [180, 57] width 9 height 15
click at [37, 61] on button "insert" at bounding box center [23, 63] width 34 height 33
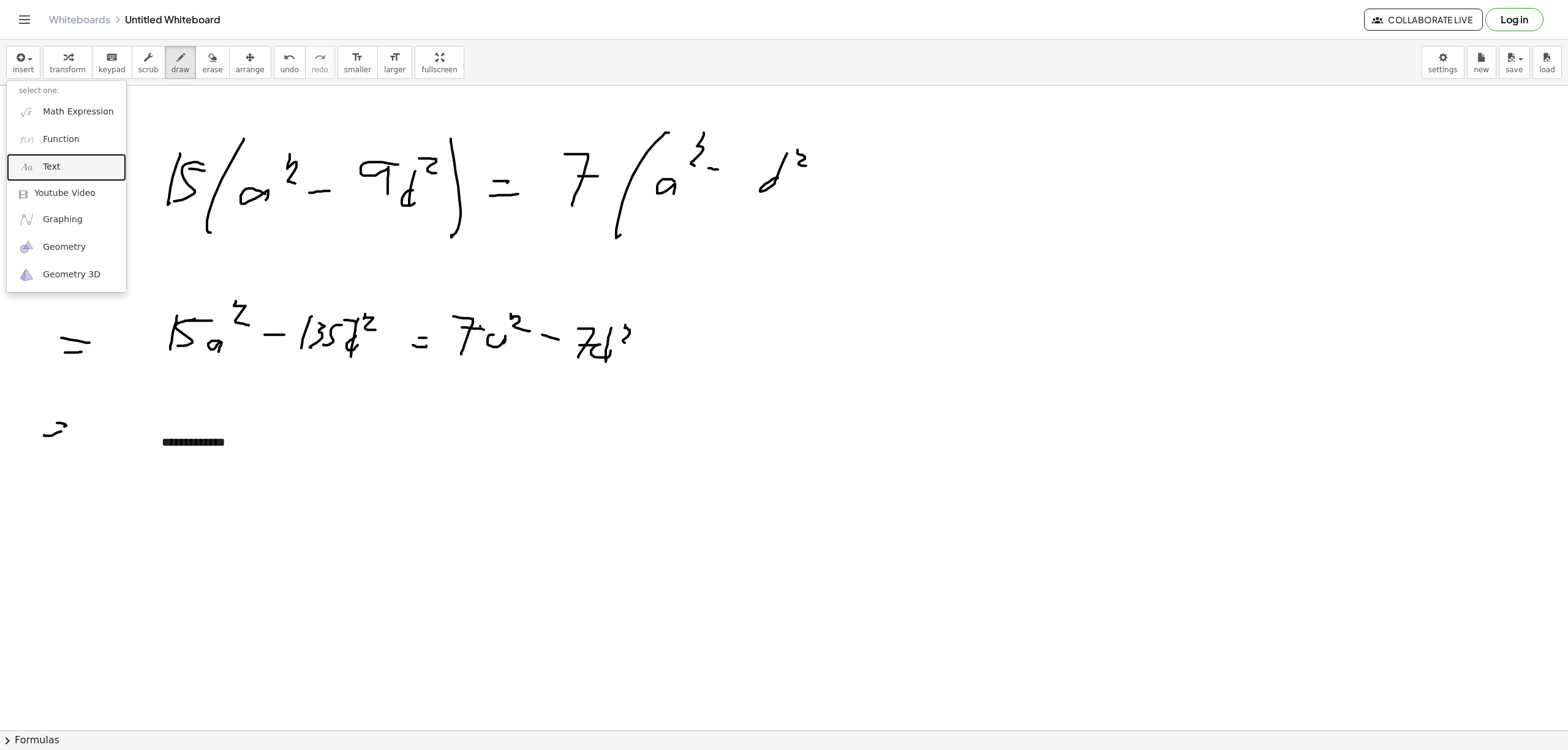
click at [61, 161] on link "Text" at bounding box center [66, 167] width 119 height 27
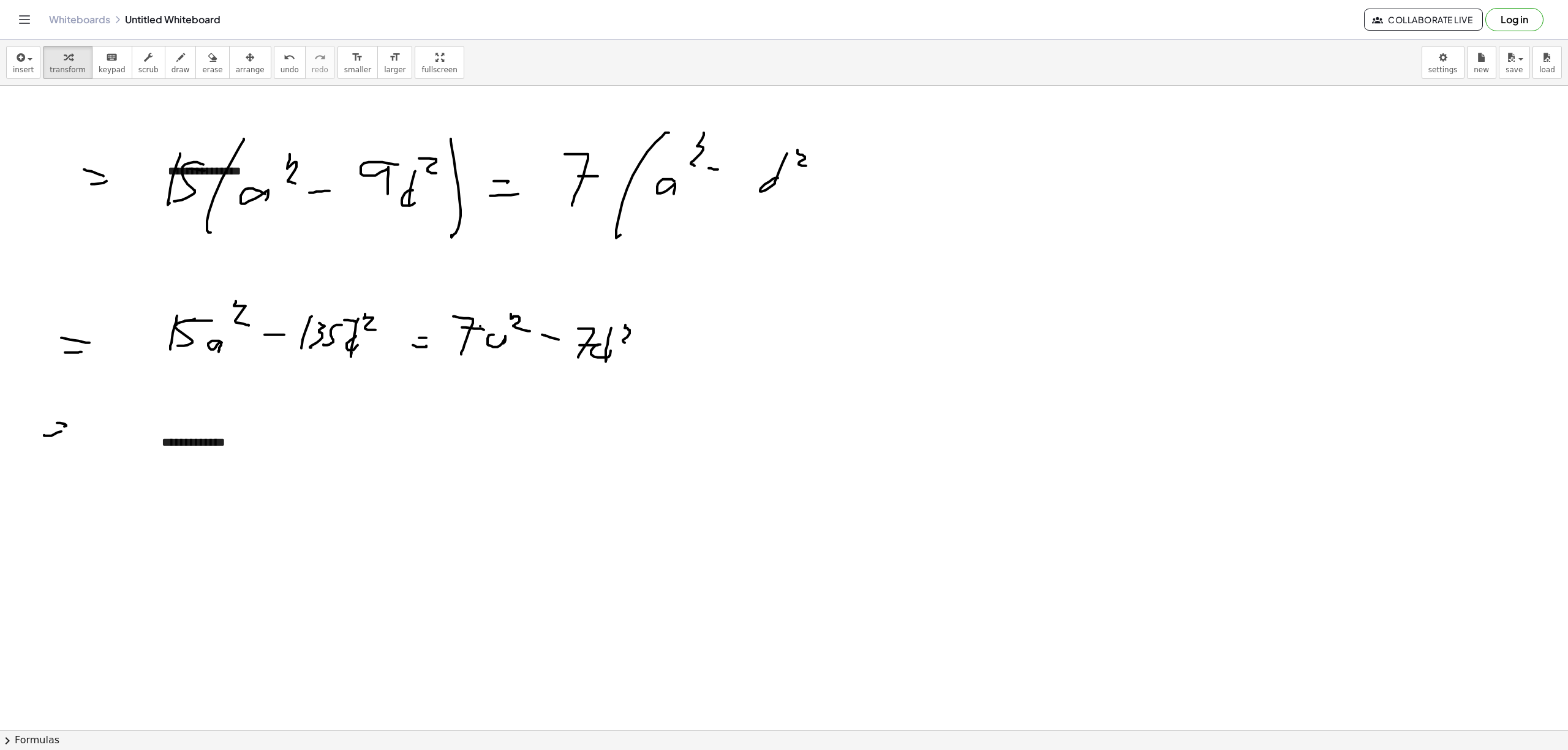
click at [991, 143] on div at bounding box center [784, 729] width 1568 height 1288
click at [30, 65] on span "insert" at bounding box center [23, 69] width 21 height 9
click at [352, 157] on div at bounding box center [784, 729] width 1568 height 1288
click at [152, 165] on div at bounding box center [784, 729] width 1568 height 1288
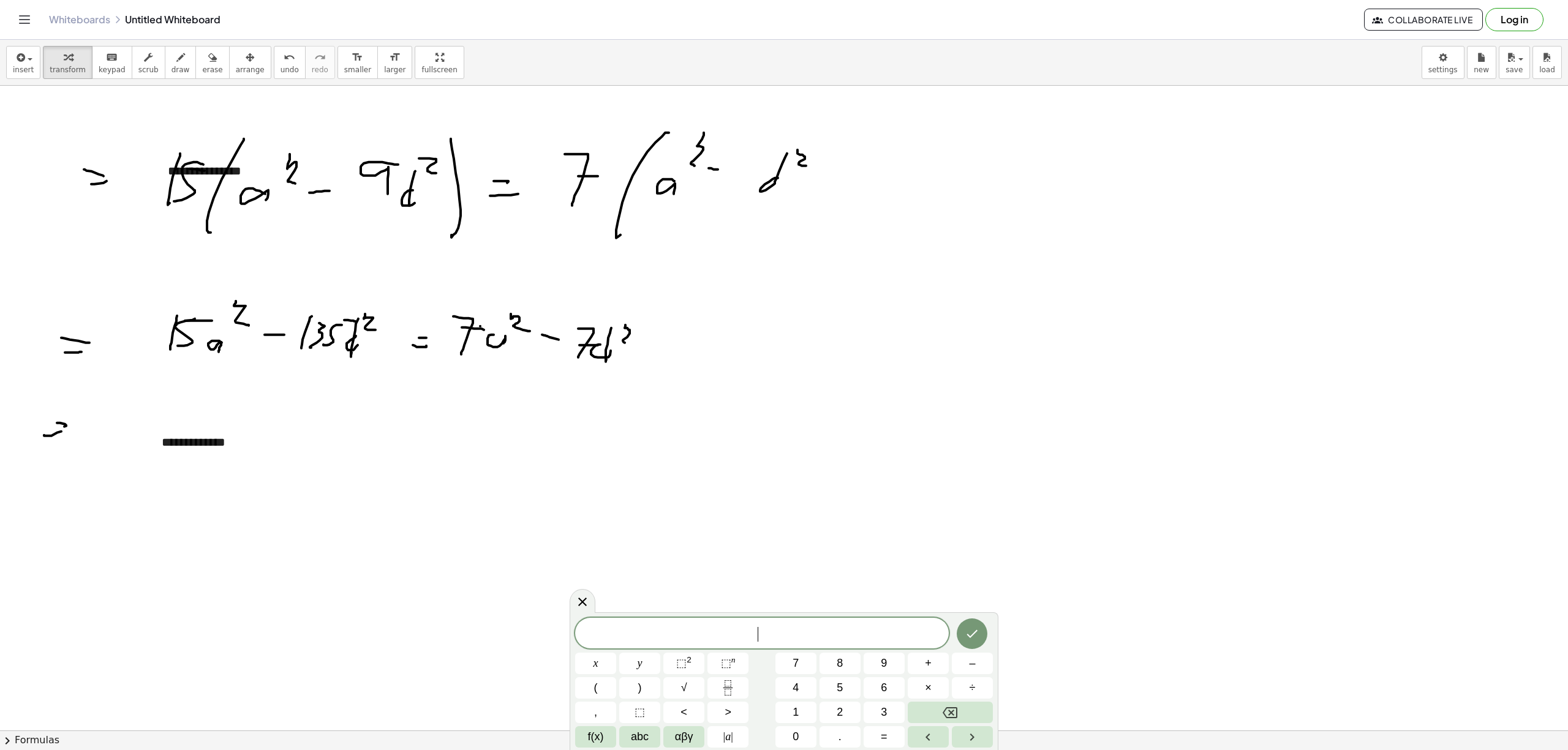
click at [150, 175] on div at bounding box center [784, 729] width 1568 height 1288
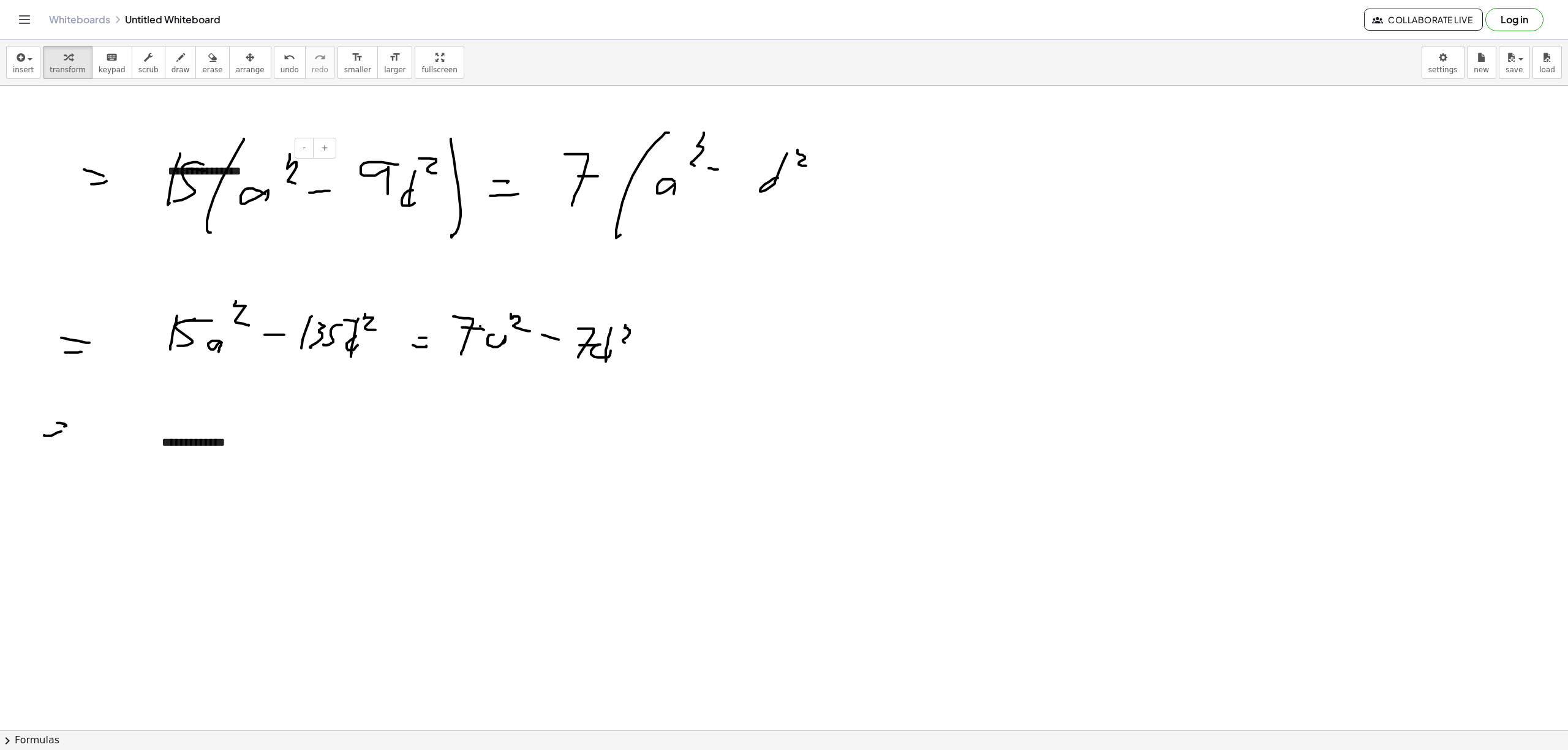
click at [178, 176] on div "**********" at bounding box center [247, 171] width 184 height 42
drag, startPoint x: 156, startPoint y: 167, endPoint x: 1012, endPoint y: 179, distance: 856.1
click at [936, 161] on div at bounding box center [929, 174] width 12 height 42
click at [1034, 172] on div "**********" at bounding box center [1051, 165] width 184 height 42
click at [1047, 172] on div "**********" at bounding box center [1051, 165] width 184 height 42
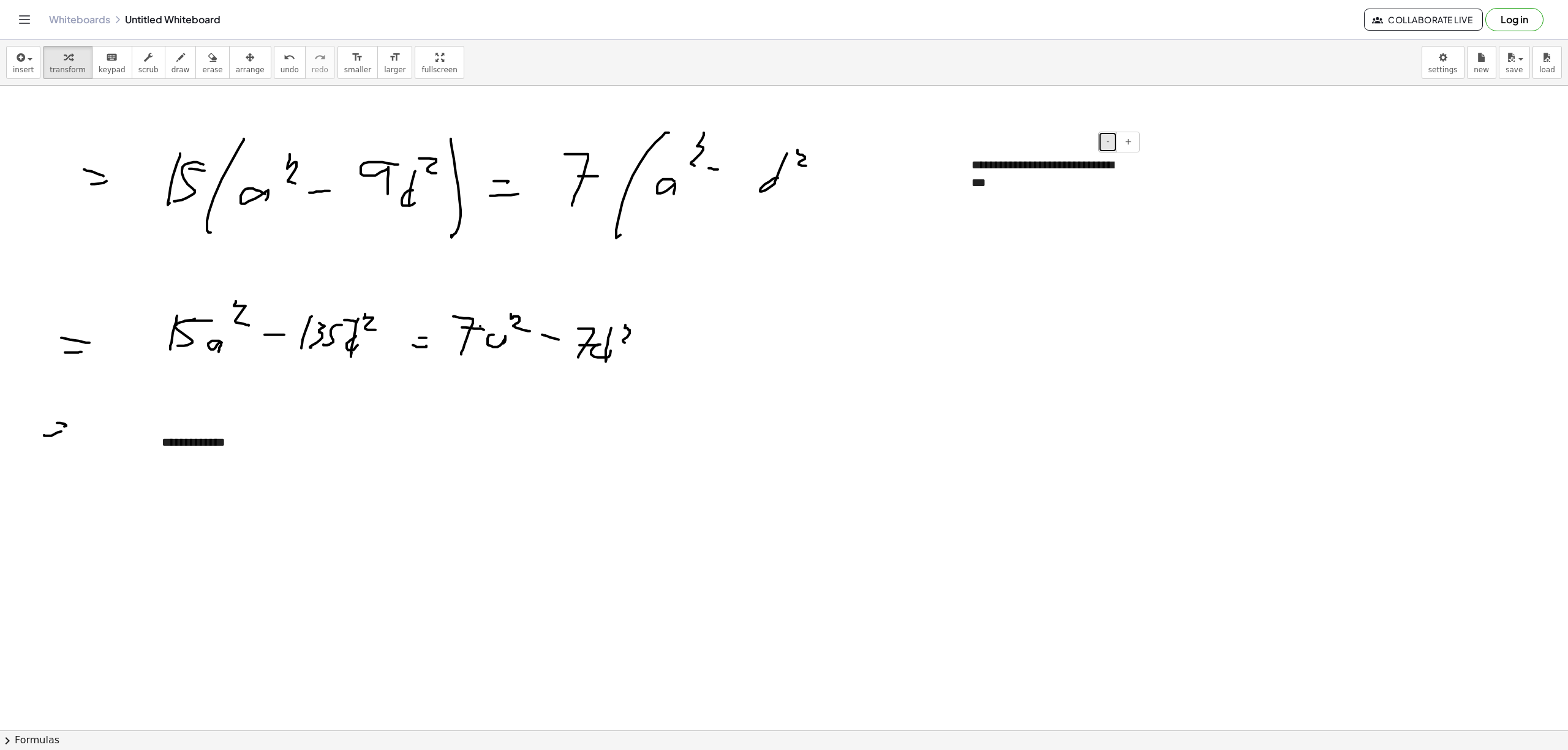
click at [1112, 143] on button "-" at bounding box center [1107, 141] width 19 height 21
click at [1127, 138] on span "+" at bounding box center [1127, 141] width 7 height 10
click at [1121, 174] on div "**********" at bounding box center [1051, 163] width 184 height 39
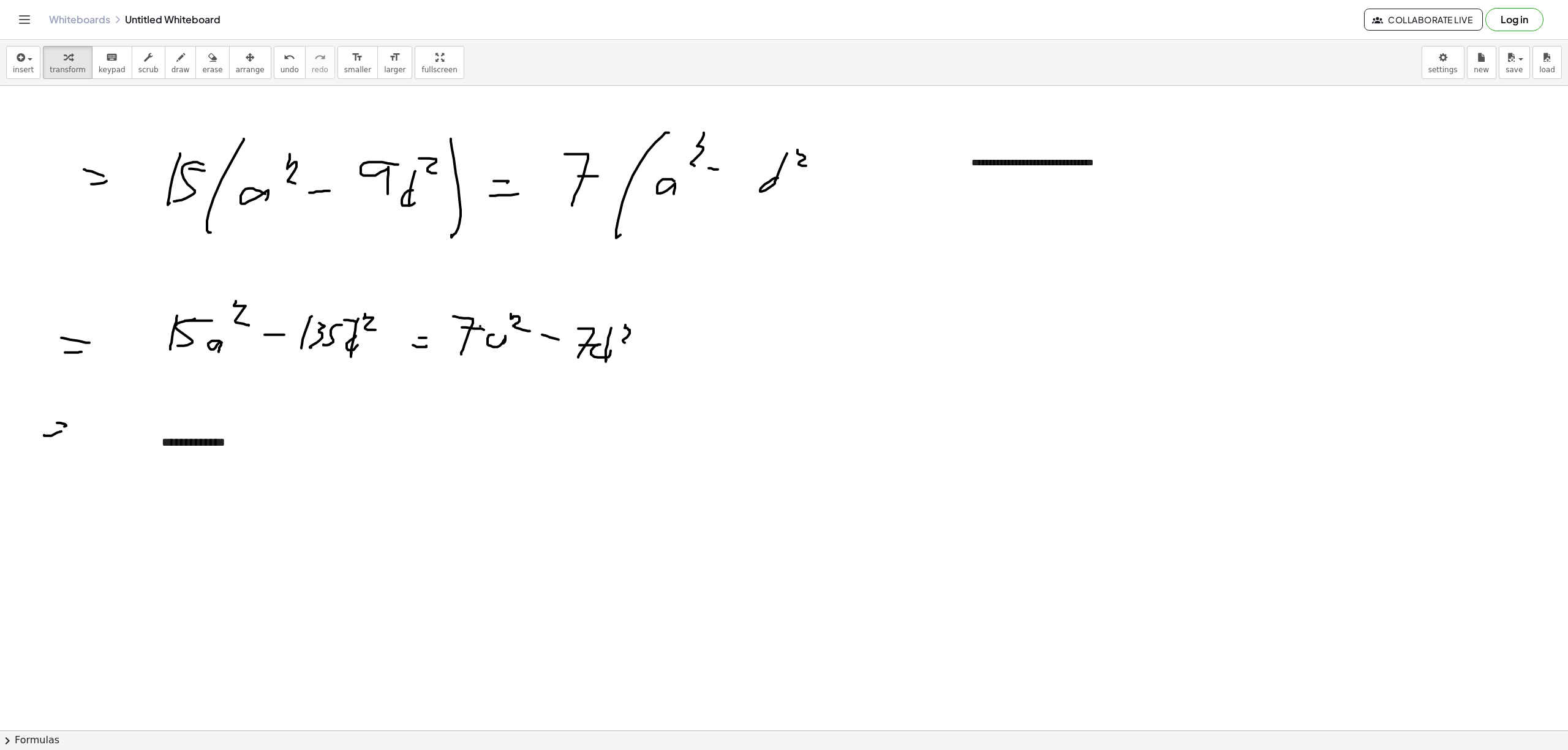
click at [1132, 201] on div at bounding box center [784, 729] width 1568 height 1288
click at [1015, 167] on div "**********" at bounding box center [1051, 163] width 184 height 39
click at [1025, 212] on div at bounding box center [784, 729] width 1568 height 1288
drag, startPoint x: 170, startPoint y: 63, endPoint x: 796, endPoint y: 158, distance: 633.2
click at [176, 63] on icon "button" at bounding box center [180, 57] width 9 height 15
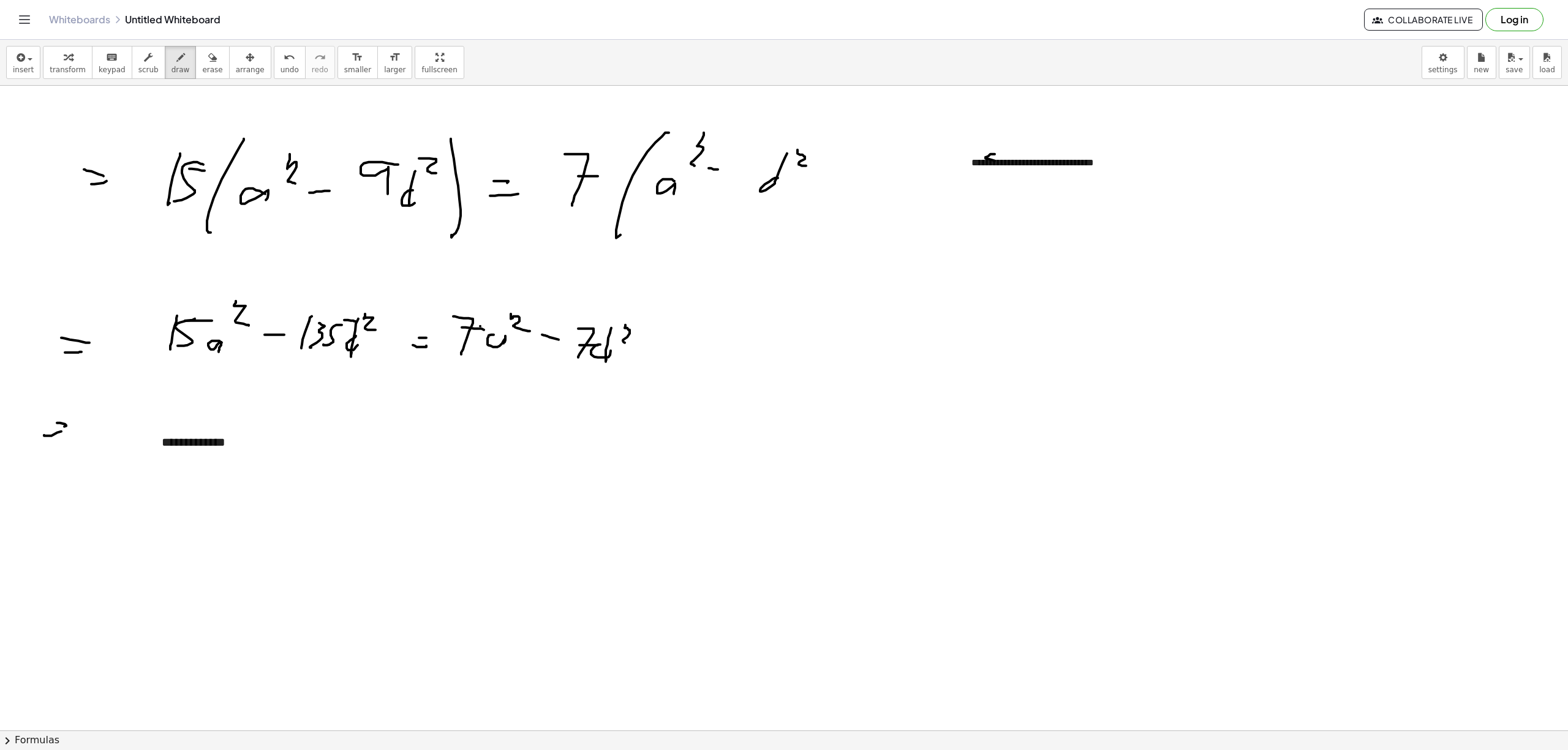
drag, startPoint x: 995, startPoint y: 155, endPoint x: 1075, endPoint y: 163, distance: 80.4
click at [1077, 163] on div at bounding box center [784, 729] width 1568 height 1288
click at [202, 65] on span "erase" at bounding box center [212, 69] width 20 height 9
drag, startPoint x: 983, startPoint y: 180, endPoint x: 1192, endPoint y: 167, distance: 209.4
click at [1192, 167] on div at bounding box center [784, 729] width 1568 height 1288
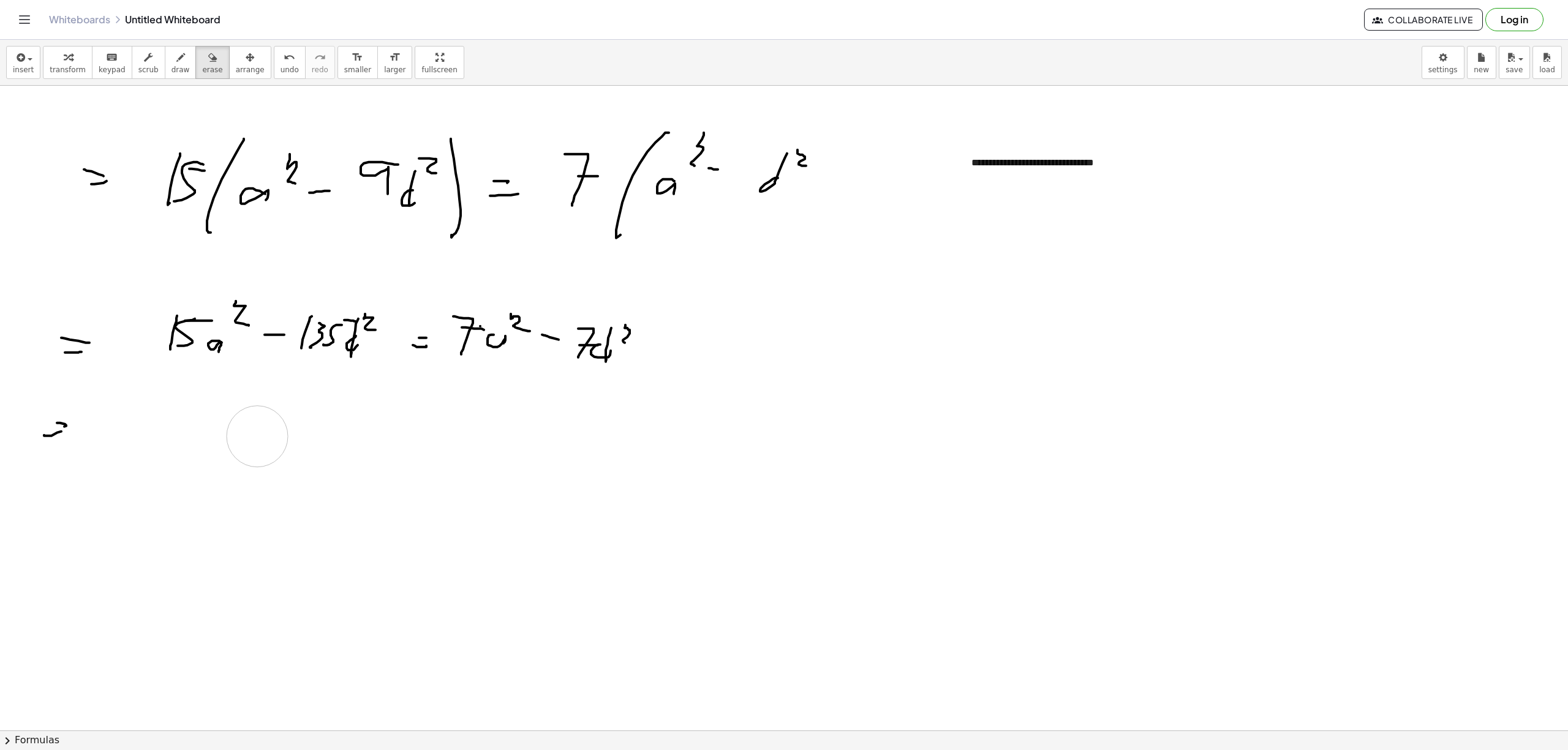
drag, startPoint x: 201, startPoint y: 446, endPoint x: 542, endPoint y: 411, distance: 342.8
click at [258, 437] on div at bounding box center [784, 729] width 1568 height 1288
drag, startPoint x: 1005, startPoint y: 159, endPoint x: 1103, endPoint y: 163, distance: 98.1
click at [1101, 163] on div at bounding box center [784, 729] width 1568 height 1288
drag, startPoint x: 248, startPoint y: 446, endPoint x: 352, endPoint y: 447, distance: 104.0
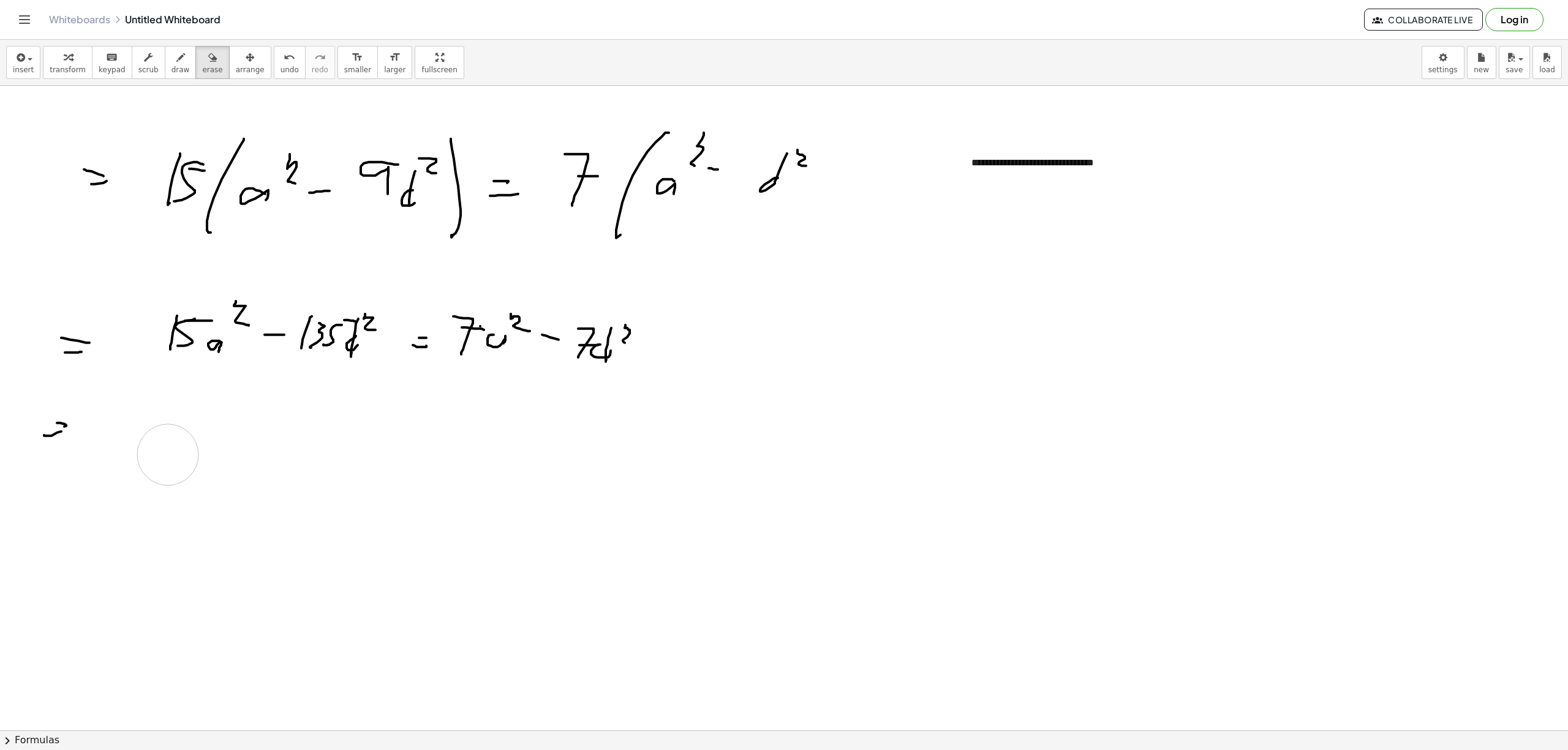
click at [170, 454] on div at bounding box center [784, 729] width 1568 height 1288
click at [35, 63] on button "insert" at bounding box center [23, 63] width 34 height 33
click at [176, 61] on icon "button" at bounding box center [180, 57] width 9 height 15
drag, startPoint x: 935, startPoint y: 236, endPoint x: 946, endPoint y: 230, distance: 12.5
click at [935, 241] on div at bounding box center [784, 729] width 1568 height 1288
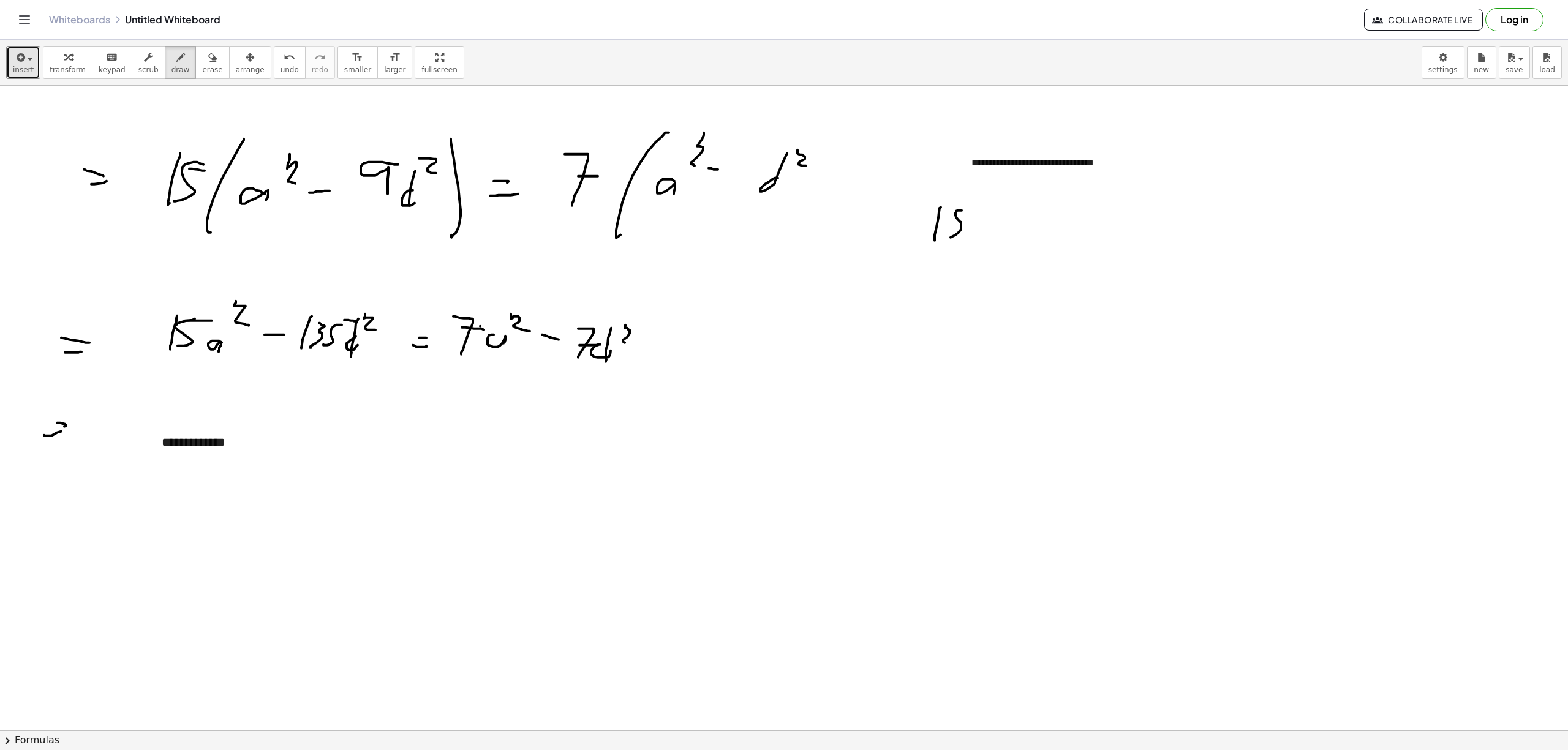
drag, startPoint x: 961, startPoint y: 212, endPoint x: 956, endPoint y: 206, distance: 7.8
click at [951, 238] on div at bounding box center [784, 729] width 1568 height 1288
drag, startPoint x: 969, startPoint y: 204, endPoint x: 977, endPoint y: 207, distance: 8.5
click at [977, 207] on div at bounding box center [784, 729] width 1568 height 1288
drag, startPoint x: 997, startPoint y: 230, endPoint x: 993, endPoint y: 240, distance: 10.8
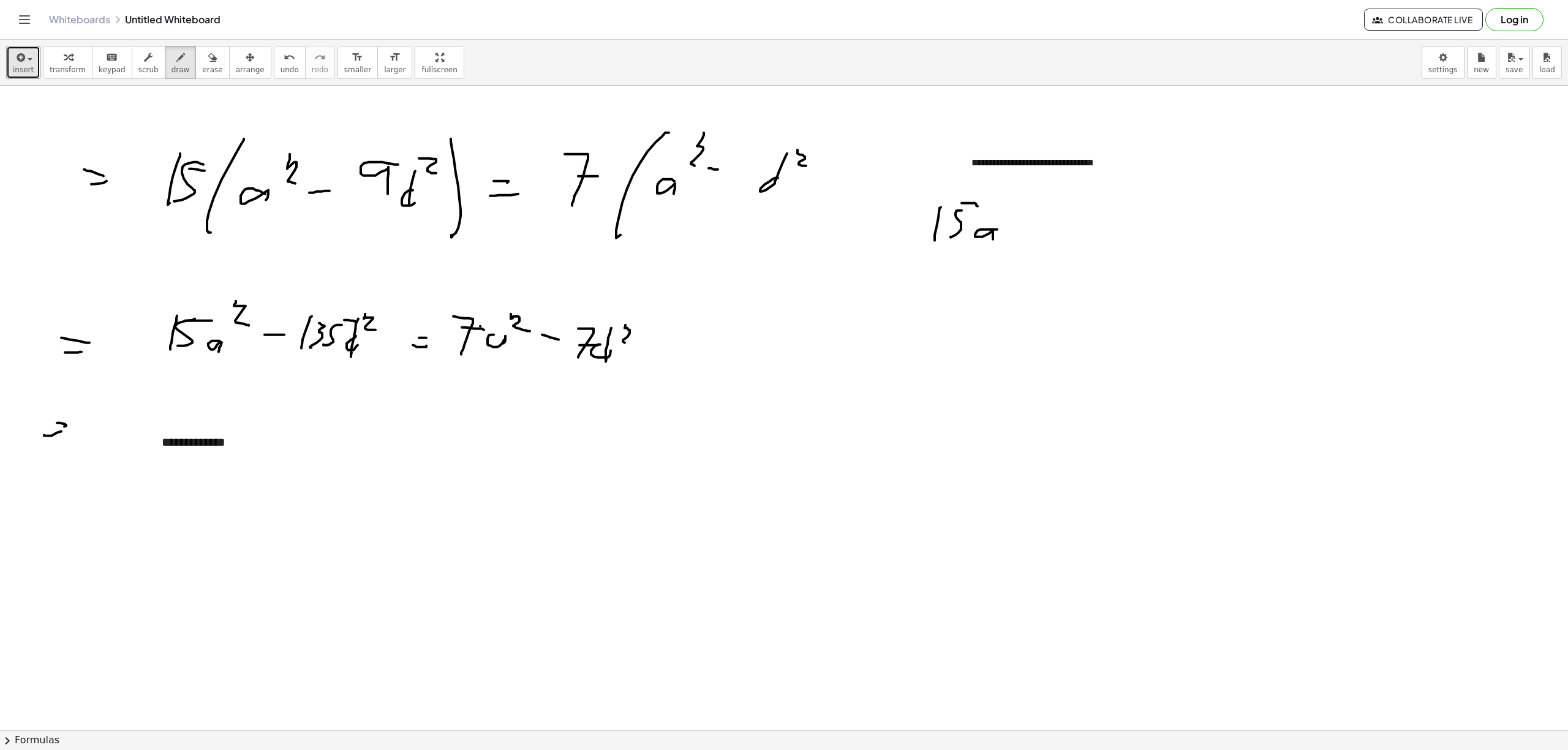
click at [993, 240] on div at bounding box center [784, 729] width 1568 height 1288
drag, startPoint x: 1002, startPoint y: 206, endPoint x: 1015, endPoint y: 219, distance: 18.4
click at [1015, 219] on div at bounding box center [784, 729] width 1568 height 1288
drag, startPoint x: 1032, startPoint y: 228, endPoint x: 1052, endPoint y: 228, distance: 20.0
click at [1049, 228] on div at bounding box center [784, 729] width 1568 height 1288
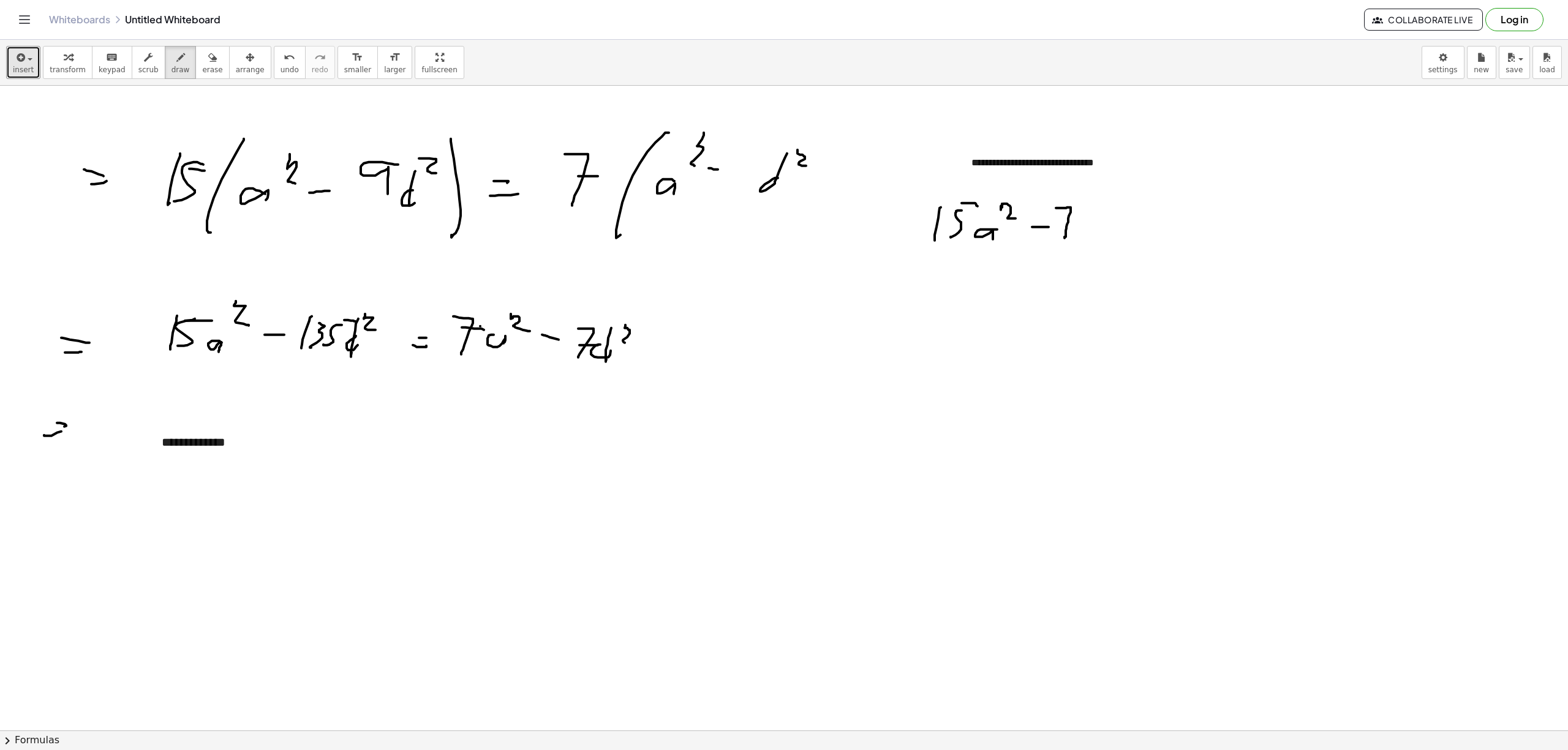
drag, startPoint x: 1056, startPoint y: 209, endPoint x: 1064, endPoint y: 239, distance: 31.0
click at [1064, 239] on div at bounding box center [784, 729] width 1568 height 1288
drag, startPoint x: 1062, startPoint y: 226, endPoint x: 1071, endPoint y: 224, distance: 9.2
click at [1069, 224] on div at bounding box center [784, 729] width 1568 height 1288
drag, startPoint x: 1086, startPoint y: 229, endPoint x: 1095, endPoint y: 236, distance: 11.4
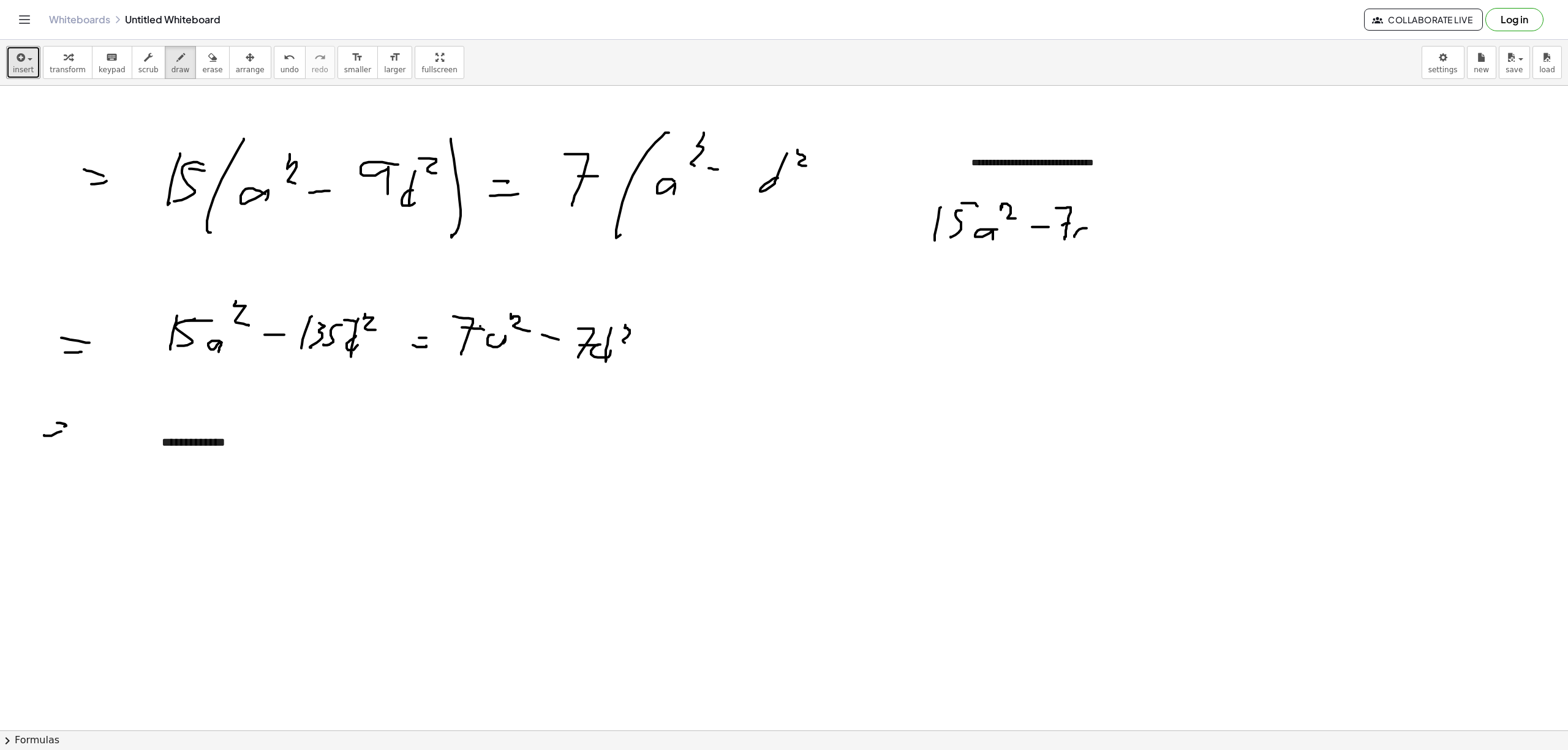
click at [1095, 236] on div at bounding box center [784, 729] width 1568 height 1288
drag, startPoint x: 1090, startPoint y: 222, endPoint x: 1091, endPoint y: 245, distance: 23.0
click at [1091, 246] on div at bounding box center [784, 729] width 1568 height 1288
drag, startPoint x: 1097, startPoint y: 206, endPoint x: 1107, endPoint y: 221, distance: 18.0
click at [1107, 221] on div at bounding box center [784, 729] width 1568 height 1288
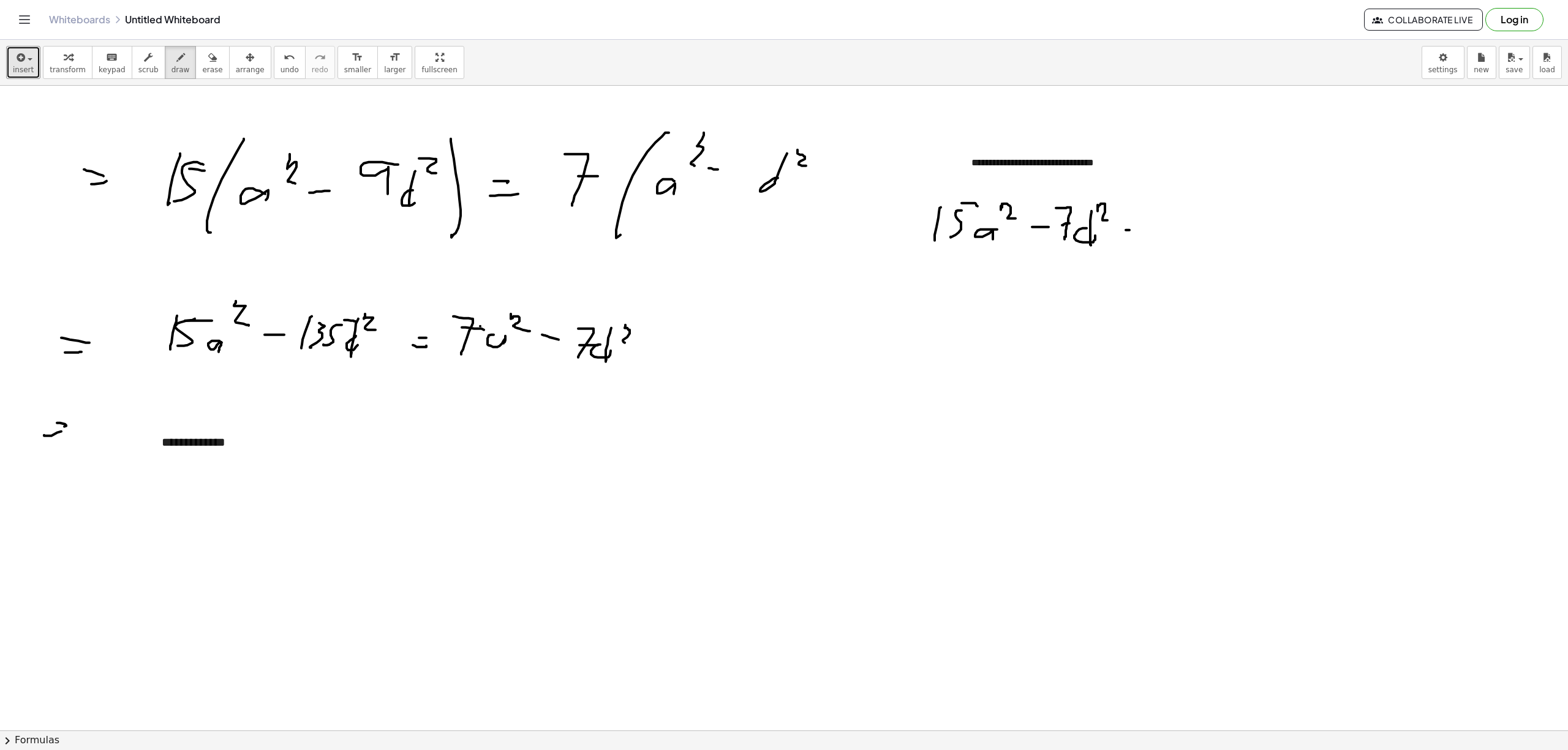
drag, startPoint x: 1127, startPoint y: 231, endPoint x: 1137, endPoint y: 234, distance: 10.4
click at [1137, 233] on div at bounding box center [784, 729] width 1568 height 1288
drag, startPoint x: 1132, startPoint y: 240, endPoint x: 1142, endPoint y: 239, distance: 10.0
click at [1141, 239] on div at bounding box center [784, 729] width 1568 height 1288
drag, startPoint x: 1168, startPoint y: 212, endPoint x: 1171, endPoint y: 236, distance: 24.2
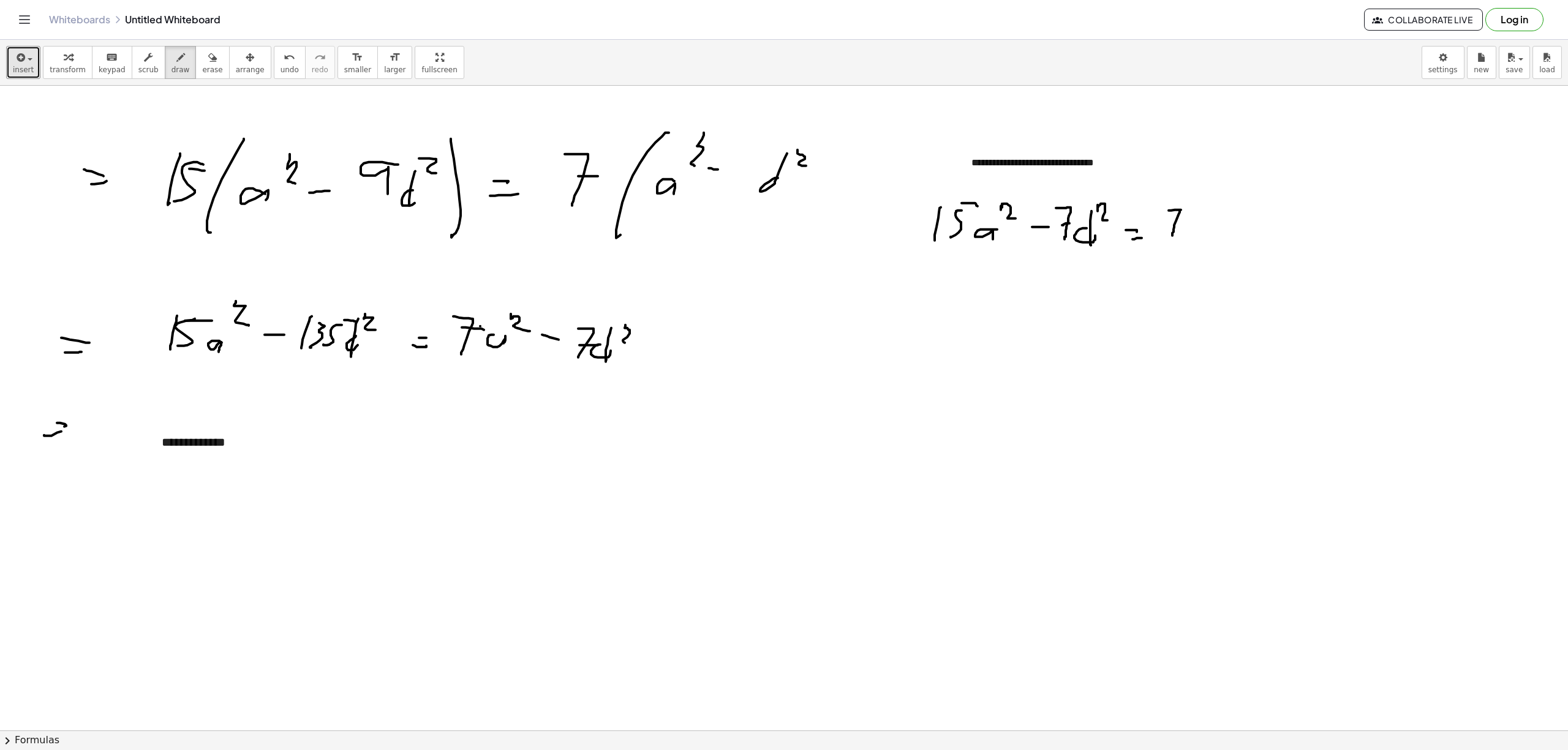
click at [1171, 236] on div at bounding box center [784, 729] width 1568 height 1288
click at [1181, 222] on div at bounding box center [784, 729] width 1568 height 1288
click at [1199, 235] on div at bounding box center [784, 729] width 1568 height 1288
drag, startPoint x: 1198, startPoint y: 207, endPoint x: 1198, endPoint y: 234, distance: 27.0
click at [1198, 234] on div at bounding box center [784, 729] width 1568 height 1288
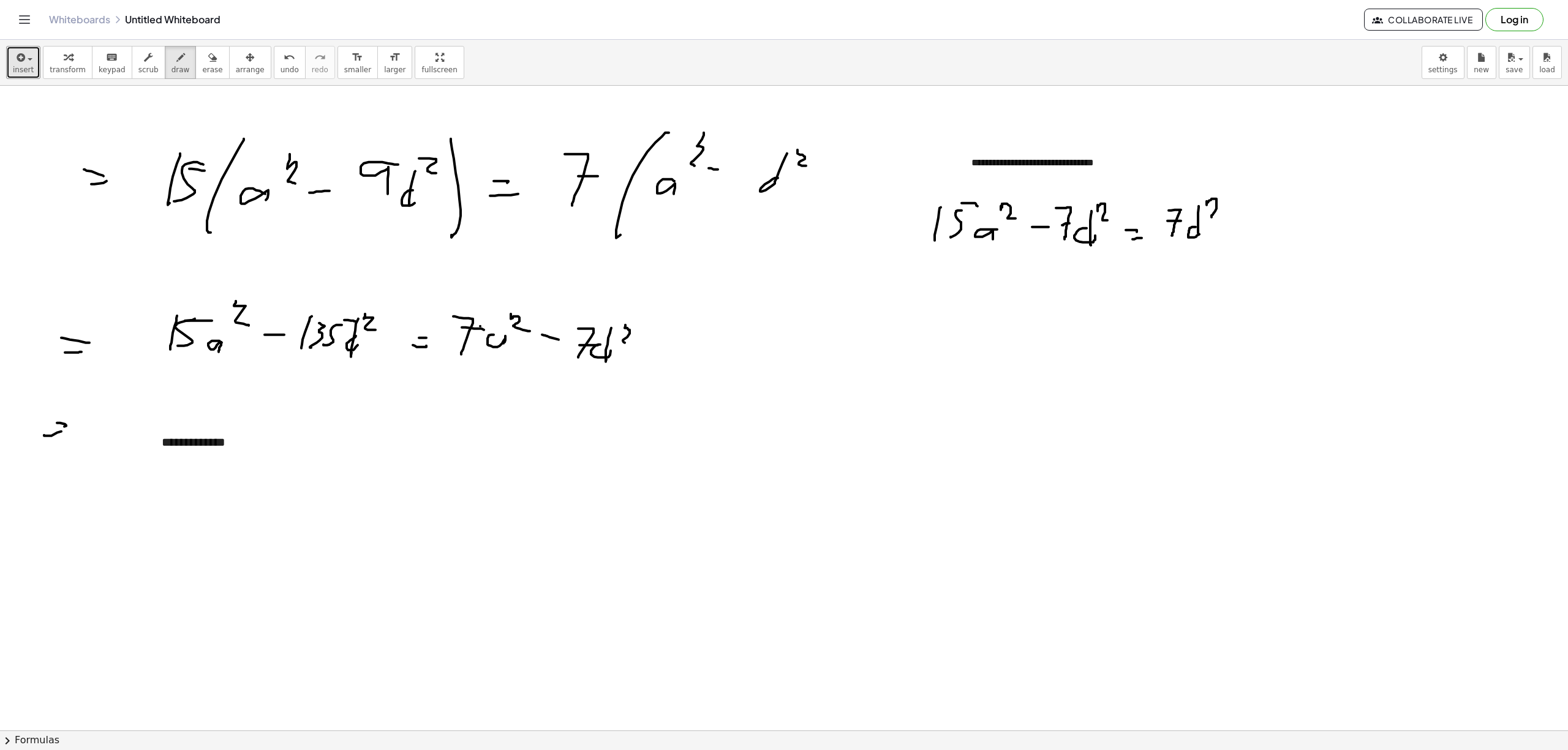
drag, startPoint x: 1206, startPoint y: 202, endPoint x: 1215, endPoint y: 219, distance: 19.2
click at [1215, 219] on div at bounding box center [784, 729] width 1568 height 1288
drag, startPoint x: 1219, startPoint y: 232, endPoint x: 1238, endPoint y: 230, distance: 19.1
click at [1238, 230] on div at bounding box center [784, 729] width 1568 height 1288
drag, startPoint x: 1252, startPoint y: 212, endPoint x: 1254, endPoint y: 242, distance: 30.1
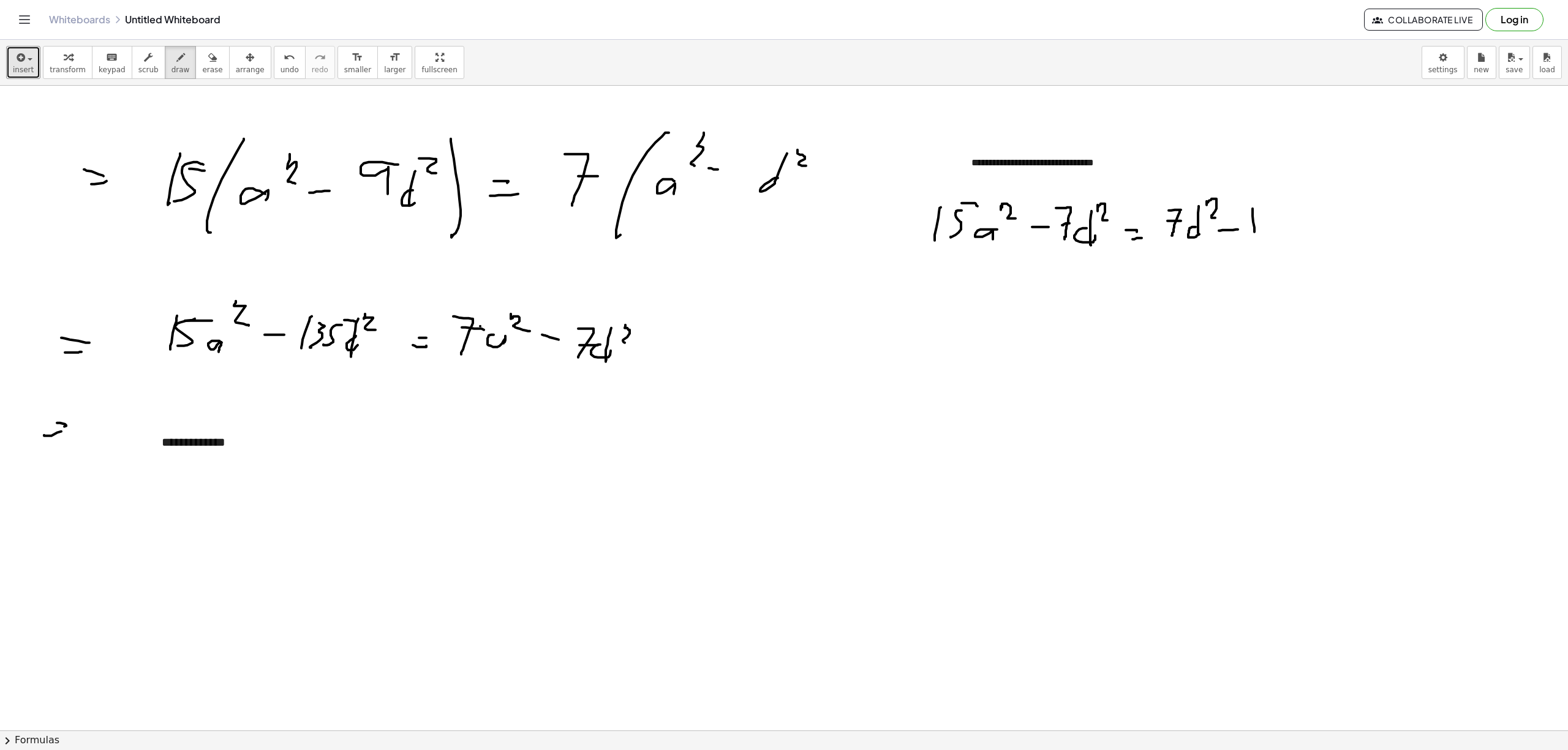
click at [1254, 242] on div at bounding box center [784, 729] width 1568 height 1288
drag, startPoint x: 1256, startPoint y: 214, endPoint x: 1269, endPoint y: 234, distance: 23.9
click at [1264, 236] on div at bounding box center [784, 729] width 1568 height 1288
drag, startPoint x: 1287, startPoint y: 216, endPoint x: 1274, endPoint y: 231, distance: 19.8
click at [1274, 232] on div at bounding box center [784, 729] width 1568 height 1288
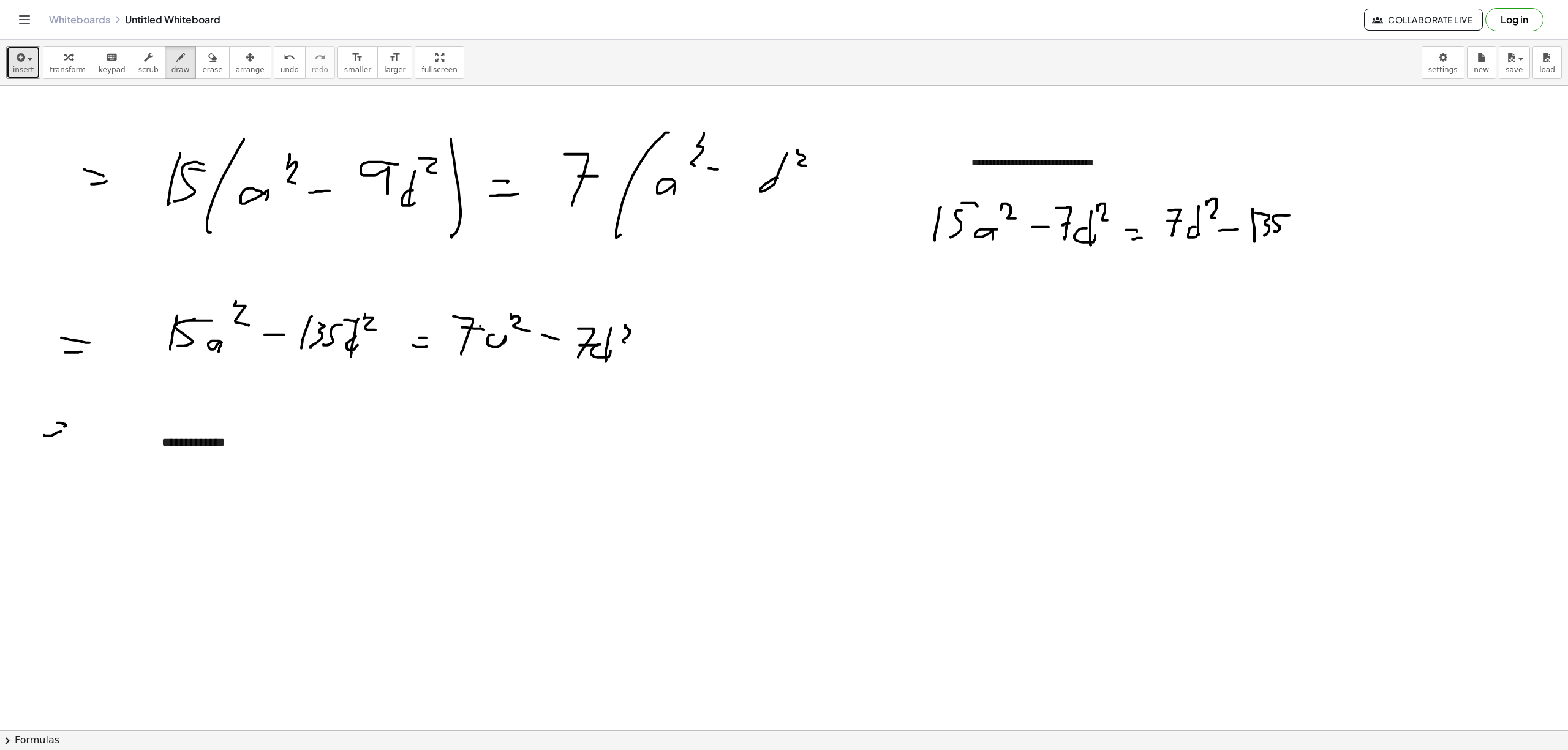
drag, startPoint x: 1289, startPoint y: 216, endPoint x: 1301, endPoint y: 219, distance: 12.4
click at [1292, 216] on div at bounding box center [784, 729] width 1568 height 1288
drag, startPoint x: 1292, startPoint y: 232, endPoint x: 1307, endPoint y: 234, distance: 15.1
click at [1306, 235] on div at bounding box center [784, 729] width 1568 height 1288
drag, startPoint x: 1308, startPoint y: 212, endPoint x: 1316, endPoint y: 228, distance: 17.9
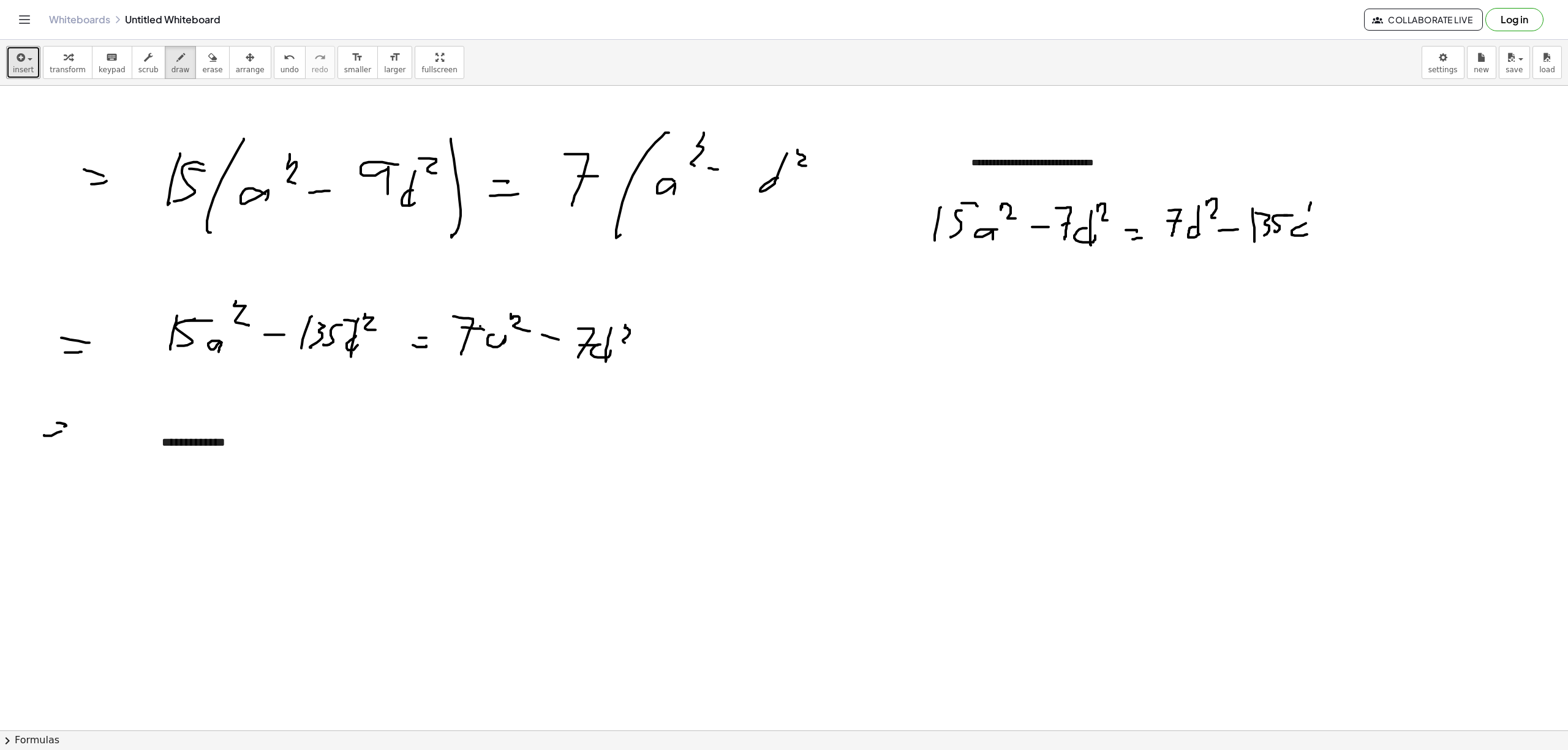
click at [1306, 241] on div at bounding box center [784, 729] width 1568 height 1288
drag, startPoint x: 1320, startPoint y: 204, endPoint x: 1308, endPoint y: 226, distance: 25.1
click at [1306, 224] on div at bounding box center [784, 729] width 1568 height 1288
click at [888, 309] on div at bounding box center [784, 729] width 1568 height 1288
click at [902, 315] on div at bounding box center [784, 729] width 1568 height 1288
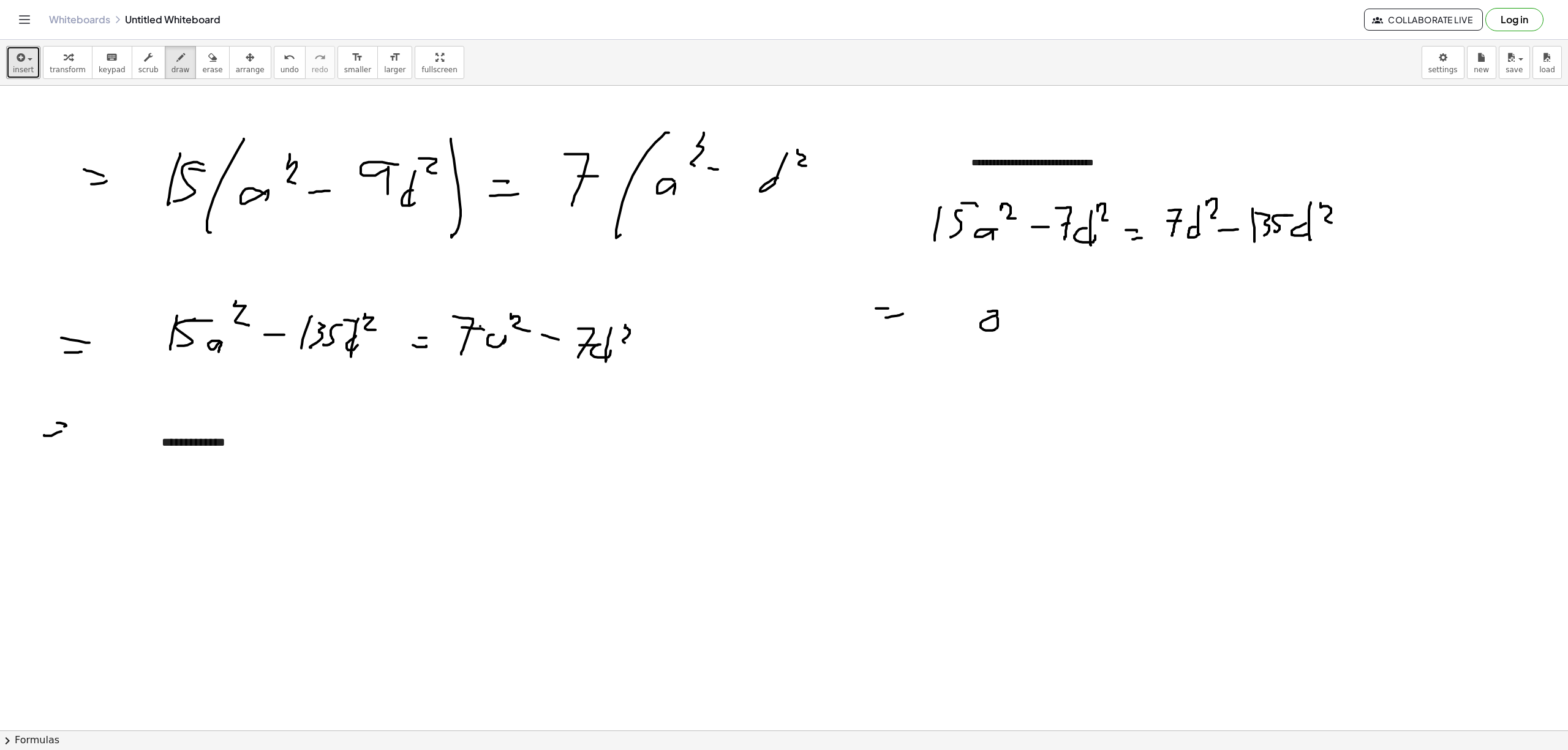
click at [993, 308] on div at bounding box center [784, 729] width 1568 height 1288
click at [1095, 252] on div at bounding box center [784, 729] width 1568 height 1288
click at [1010, 327] on div at bounding box center [784, 729] width 1568 height 1288
click at [1007, 312] on div at bounding box center [784, 729] width 1568 height 1288
click at [1045, 326] on div at bounding box center [784, 729] width 1568 height 1288
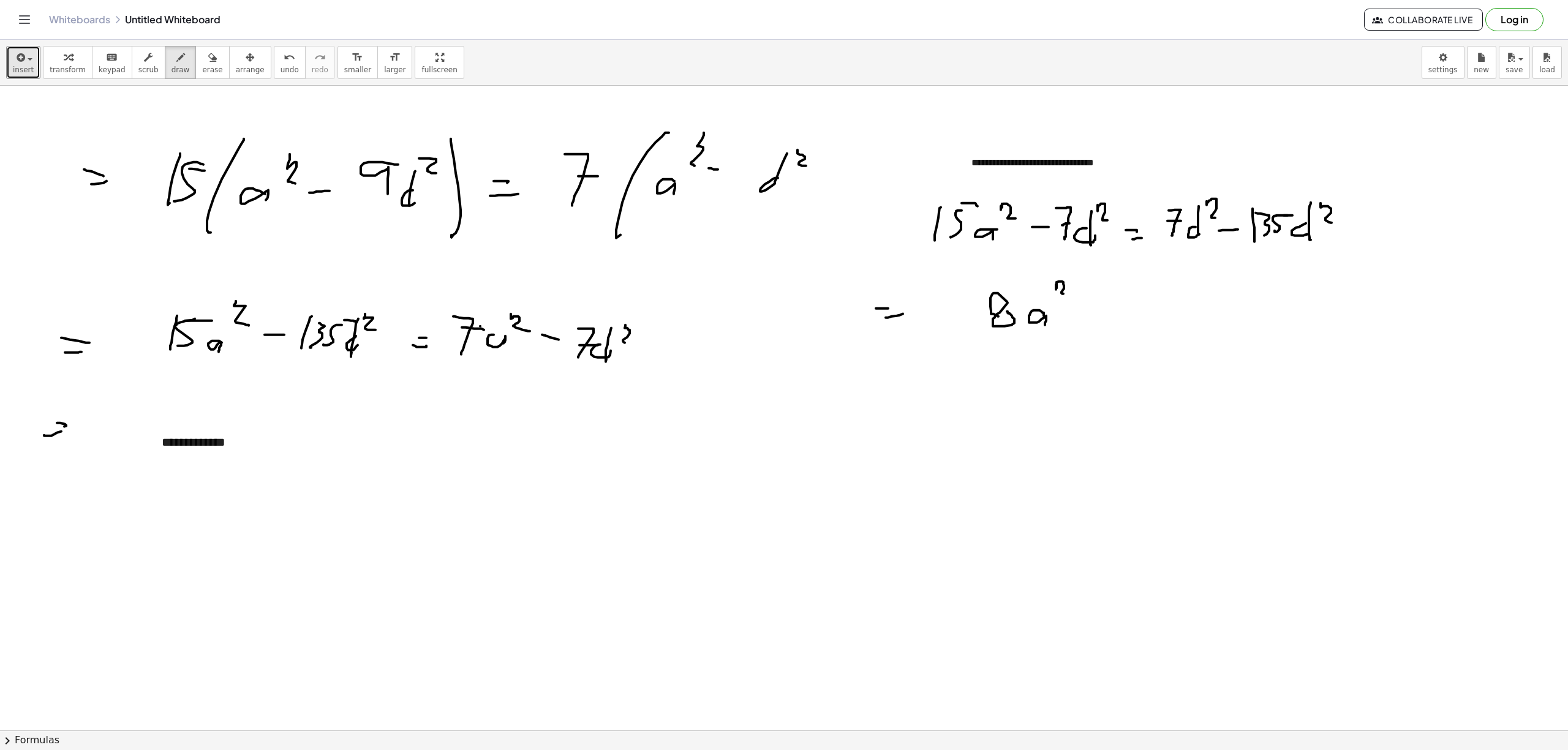
click at [1069, 295] on div at bounding box center [784, 729] width 1568 height 1288
click at [1107, 309] on div at bounding box center [784, 729] width 1568 height 1288
click at [1111, 314] on div at bounding box center [784, 729] width 1568 height 1288
drag, startPoint x: 1145, startPoint y: 222, endPoint x: 1151, endPoint y: 222, distance: 6.0
click at [1150, 222] on div at bounding box center [784, 729] width 1568 height 1288
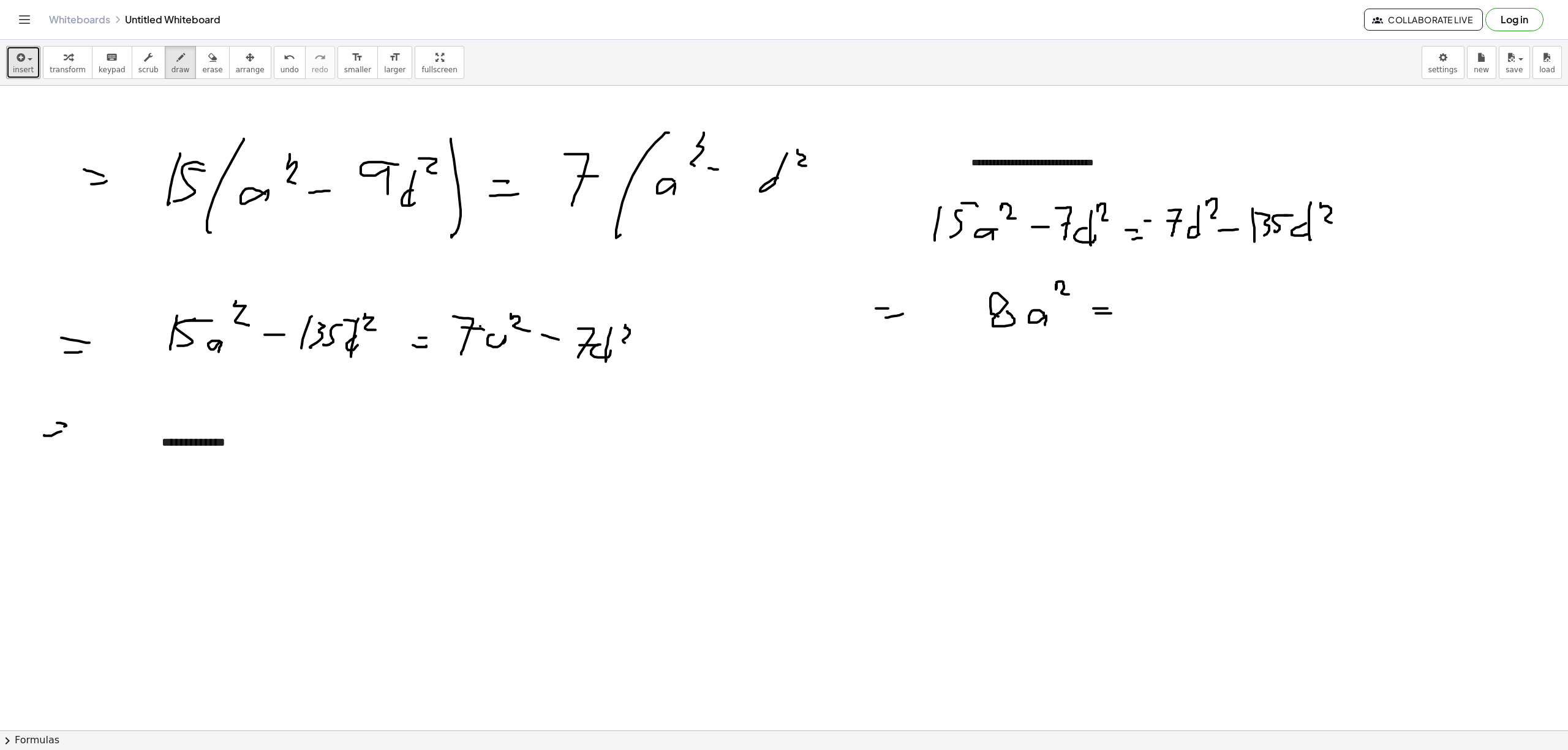
click at [1228, 238] on div at bounding box center [784, 729] width 1568 height 1288
click at [208, 59] on icon "button" at bounding box center [212, 57] width 9 height 15
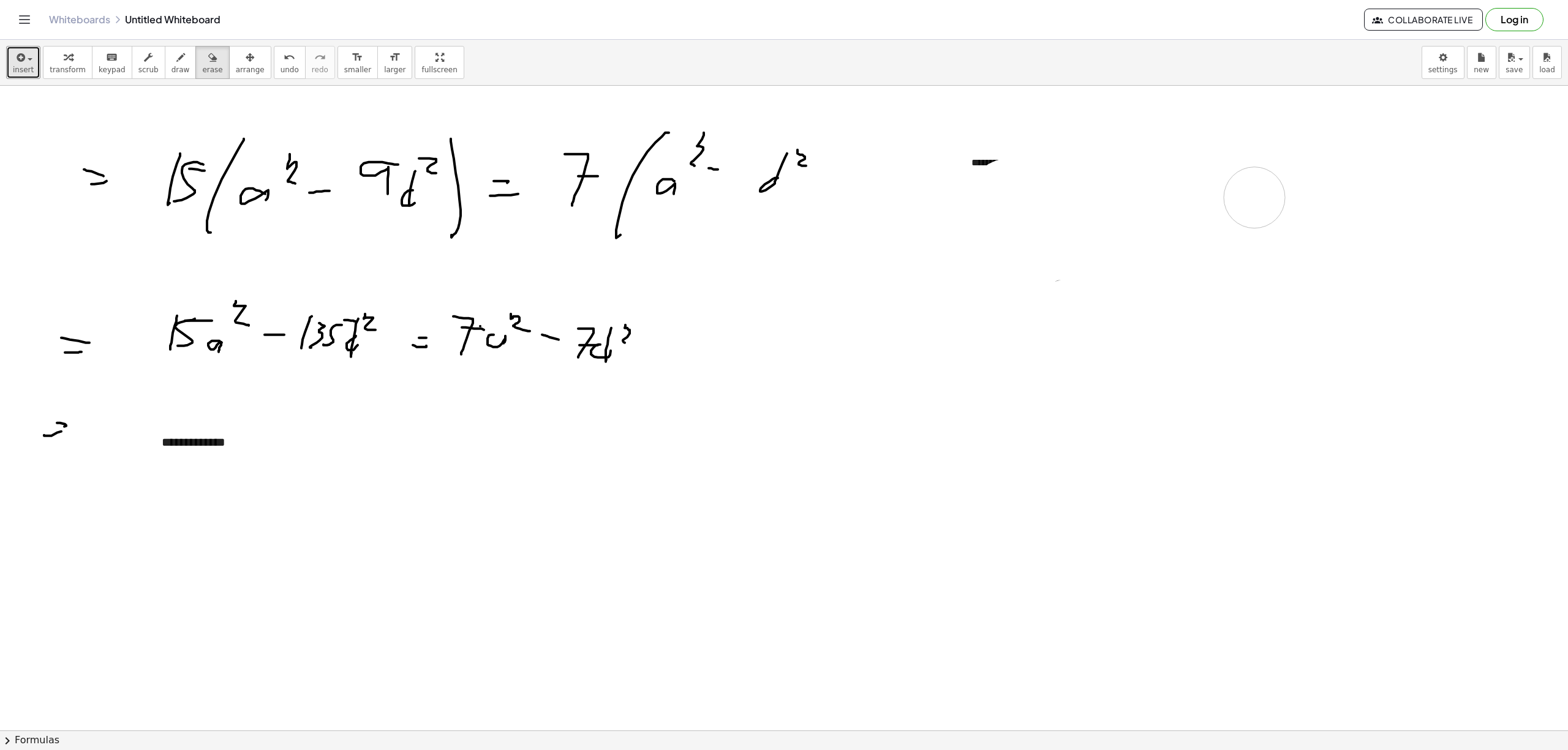
drag, startPoint x: 1003, startPoint y: 211, endPoint x: 1129, endPoint y: 361, distance: 195.9
click at [1127, 294] on div at bounding box center [784, 729] width 1568 height 1288
drag, startPoint x: 1175, startPoint y: 246, endPoint x: 1080, endPoint y: 216, distance: 99.6
click at [1080, 216] on div at bounding box center [784, 729] width 1568 height 1288
drag, startPoint x: 1005, startPoint y: 258, endPoint x: 373, endPoint y: 544, distance: 693.7
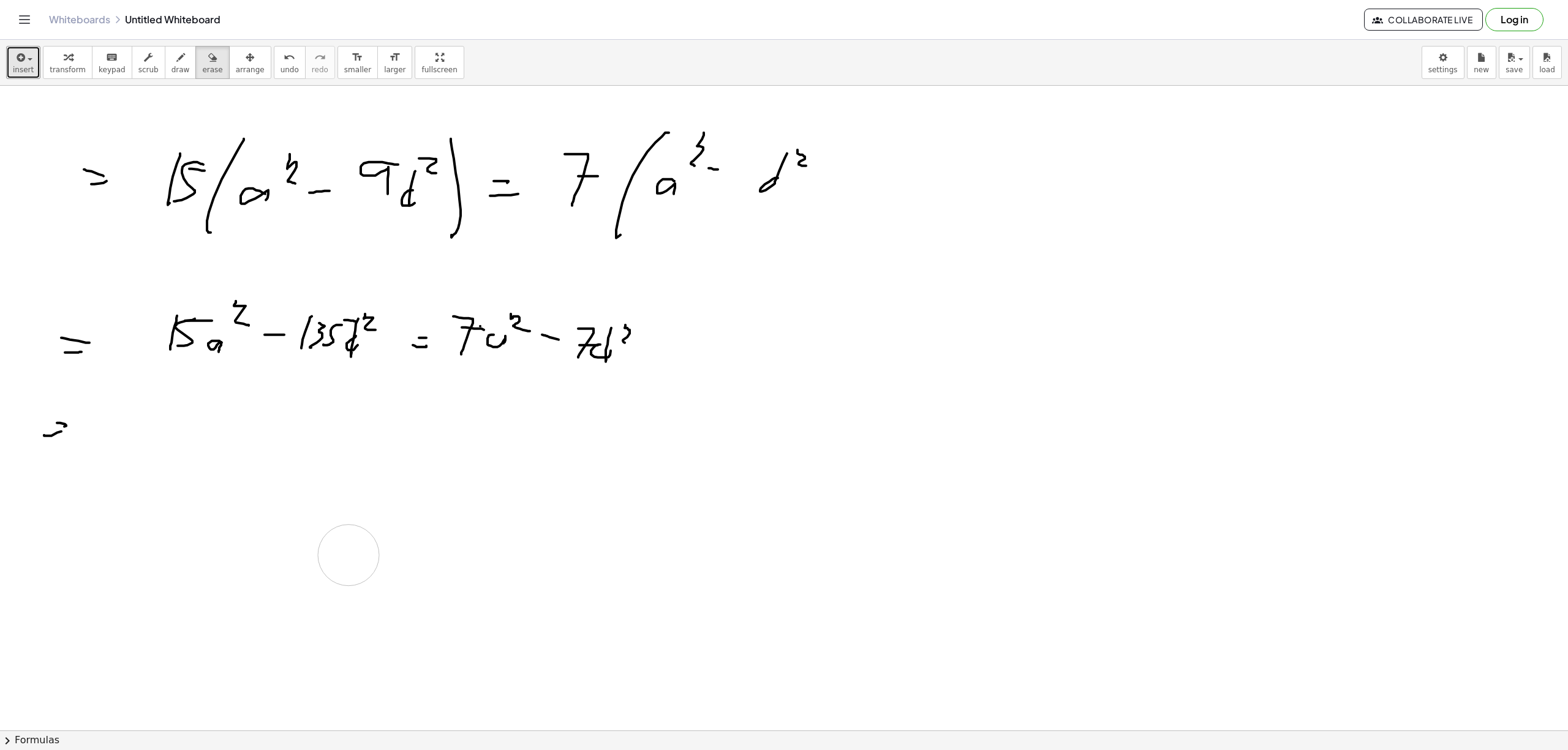
click at [358, 560] on div at bounding box center [784, 729] width 1568 height 1288
click at [172, 69] on span "draw" at bounding box center [181, 69] width 19 height 9
click at [180, 444] on div at bounding box center [784, 729] width 1568 height 1288
drag, startPoint x: 217, startPoint y: 448, endPoint x: 248, endPoint y: 452, distance: 31.3
click at [248, 452] on div at bounding box center [784, 729] width 1568 height 1288
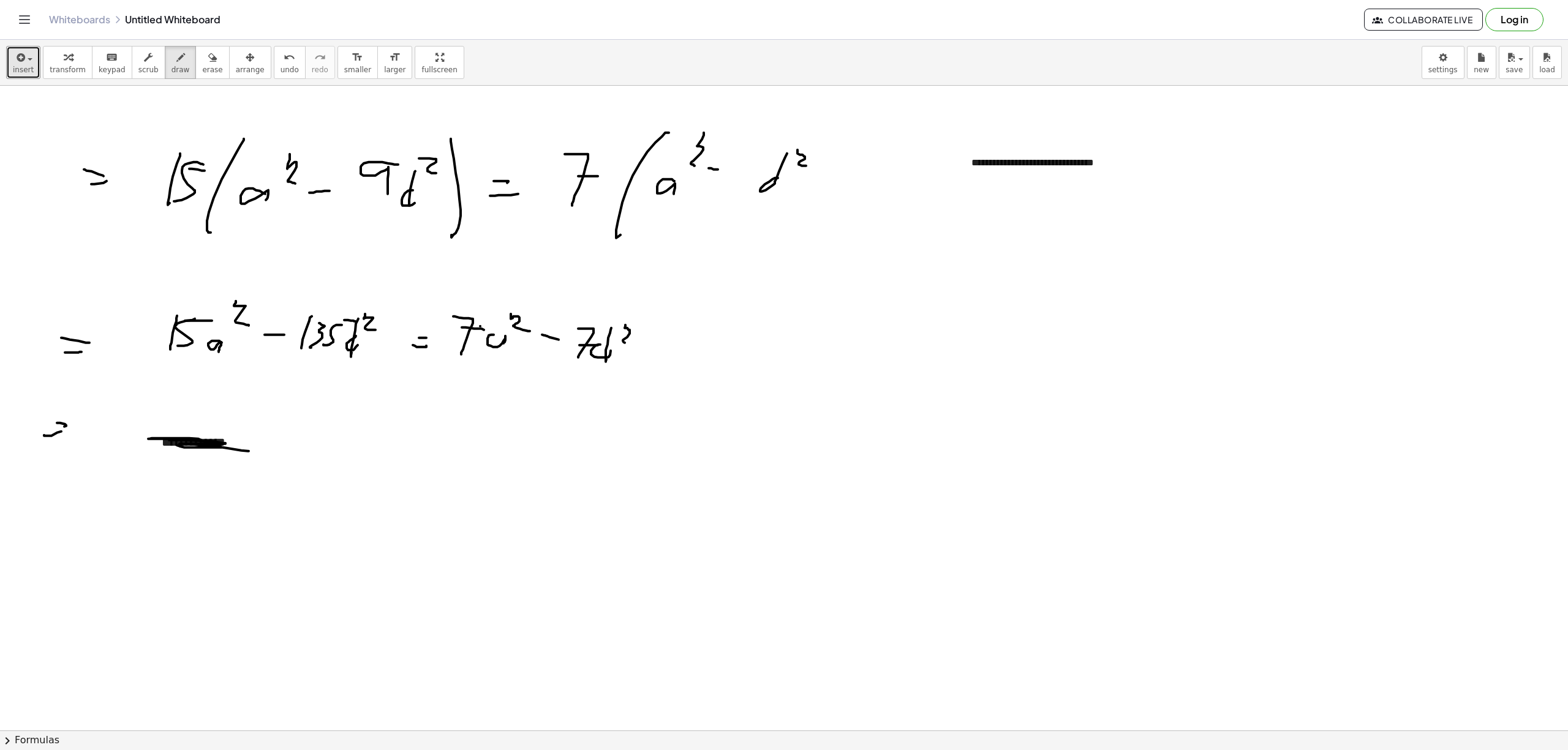
drag, startPoint x: 64, startPoint y: 495, endPoint x: 69, endPoint y: 502, distance: 8.6
click at [78, 497] on div at bounding box center [784, 729] width 1568 height 1288
click at [76, 505] on div at bounding box center [784, 729] width 1568 height 1288
drag, startPoint x: 143, startPoint y: 502, endPoint x: 160, endPoint y: 527, distance: 30.2
click at [138, 534] on div at bounding box center [784, 729] width 1568 height 1288
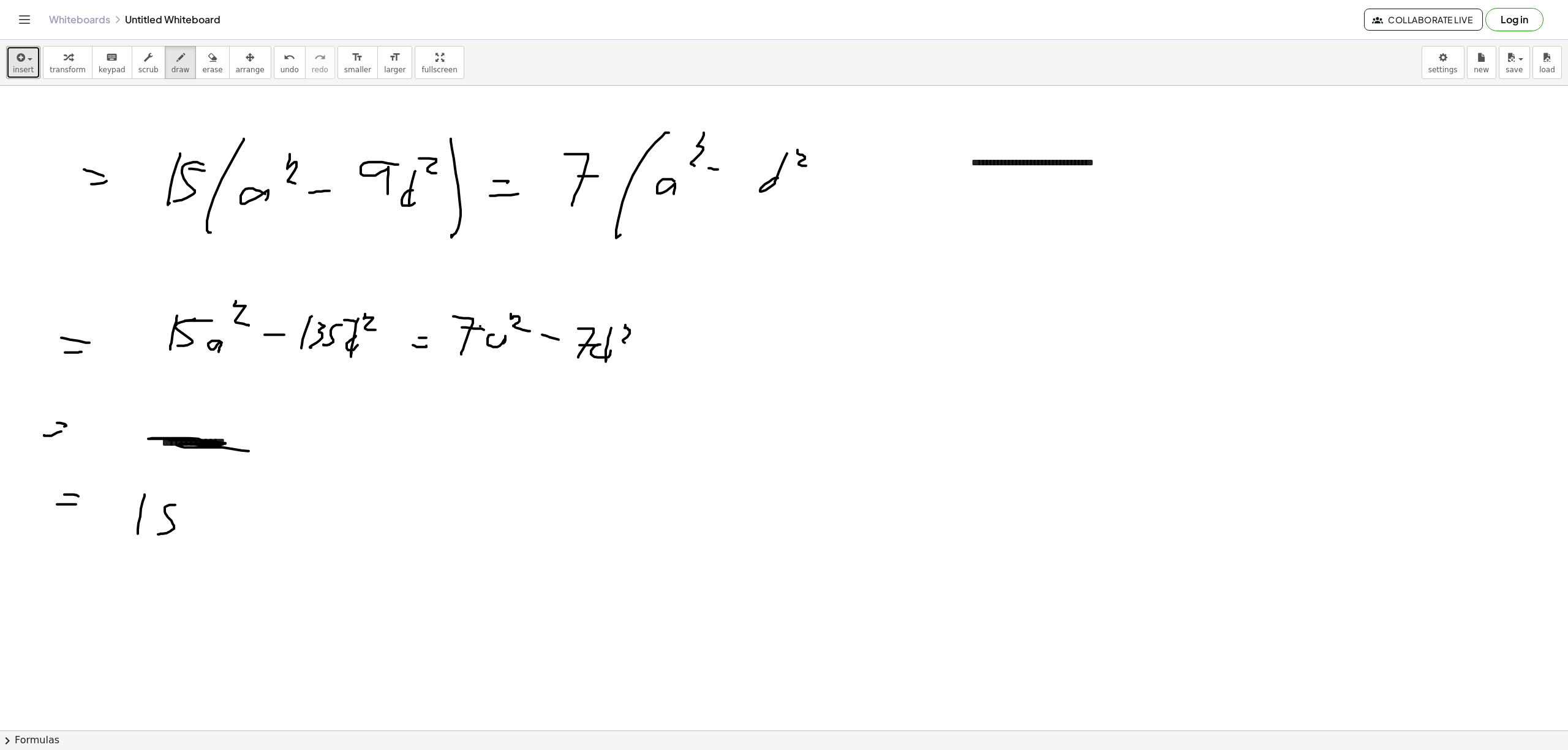
drag, startPoint x: 174, startPoint y: 506, endPoint x: 158, endPoint y: 532, distance: 30.5
click at [158, 534] on div at bounding box center [784, 729] width 1568 height 1288
drag, startPoint x: 160, startPoint y: 508, endPoint x: 185, endPoint y: 507, distance: 25.0
click at [184, 507] on div at bounding box center [784, 729] width 1568 height 1288
drag, startPoint x: 186, startPoint y: 534, endPoint x: 190, endPoint y: 557, distance: 23.3
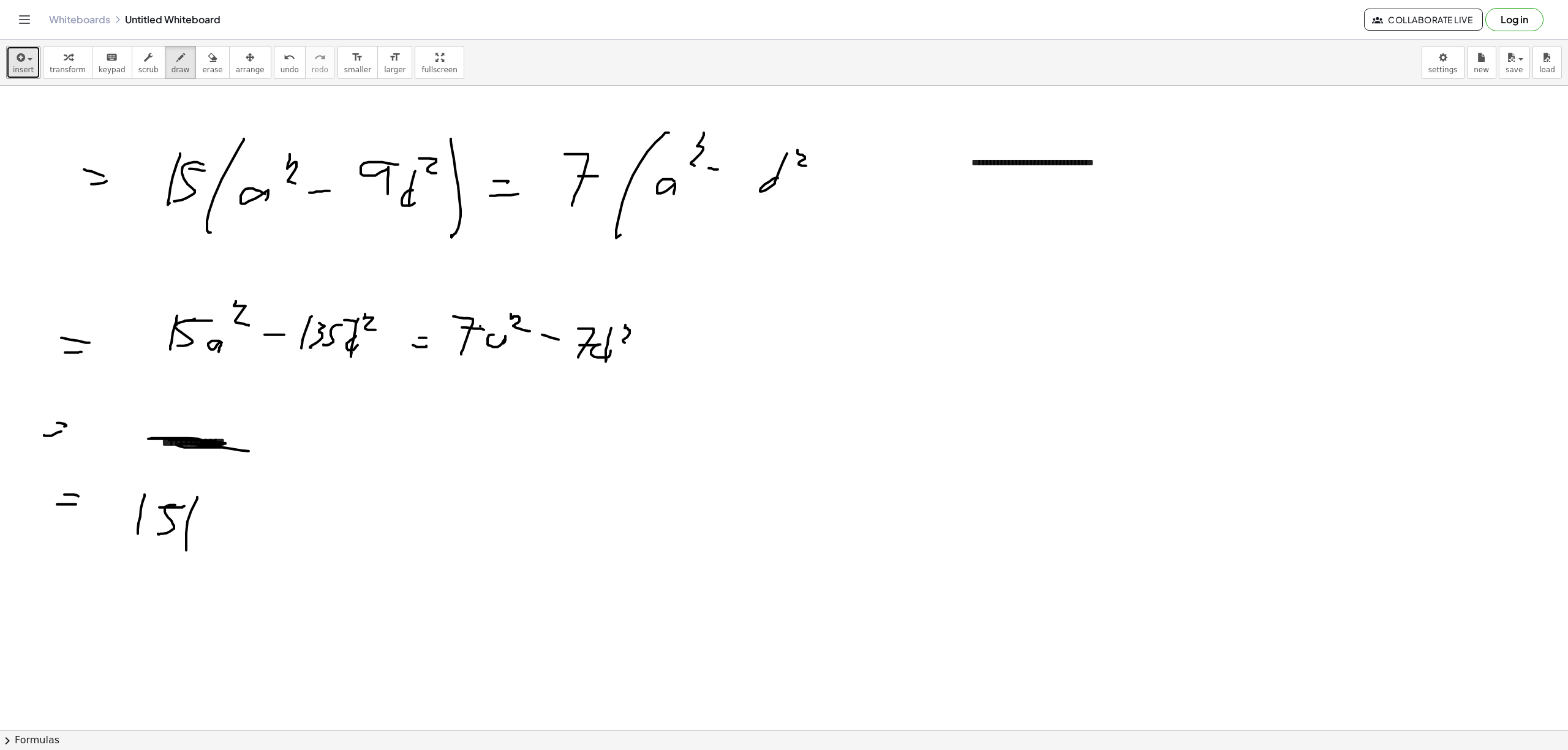
click at [190, 557] on div at bounding box center [784, 729] width 1568 height 1288
drag, startPoint x: 201, startPoint y: 518, endPoint x: 206, endPoint y: 522, distance: 6.4
click at [206, 524] on div at bounding box center [784, 729] width 1568 height 1288
drag, startPoint x: 212, startPoint y: 493, endPoint x: 231, endPoint y: 518, distance: 31.4
click at [226, 554] on div at bounding box center [784, 729] width 1568 height 1288
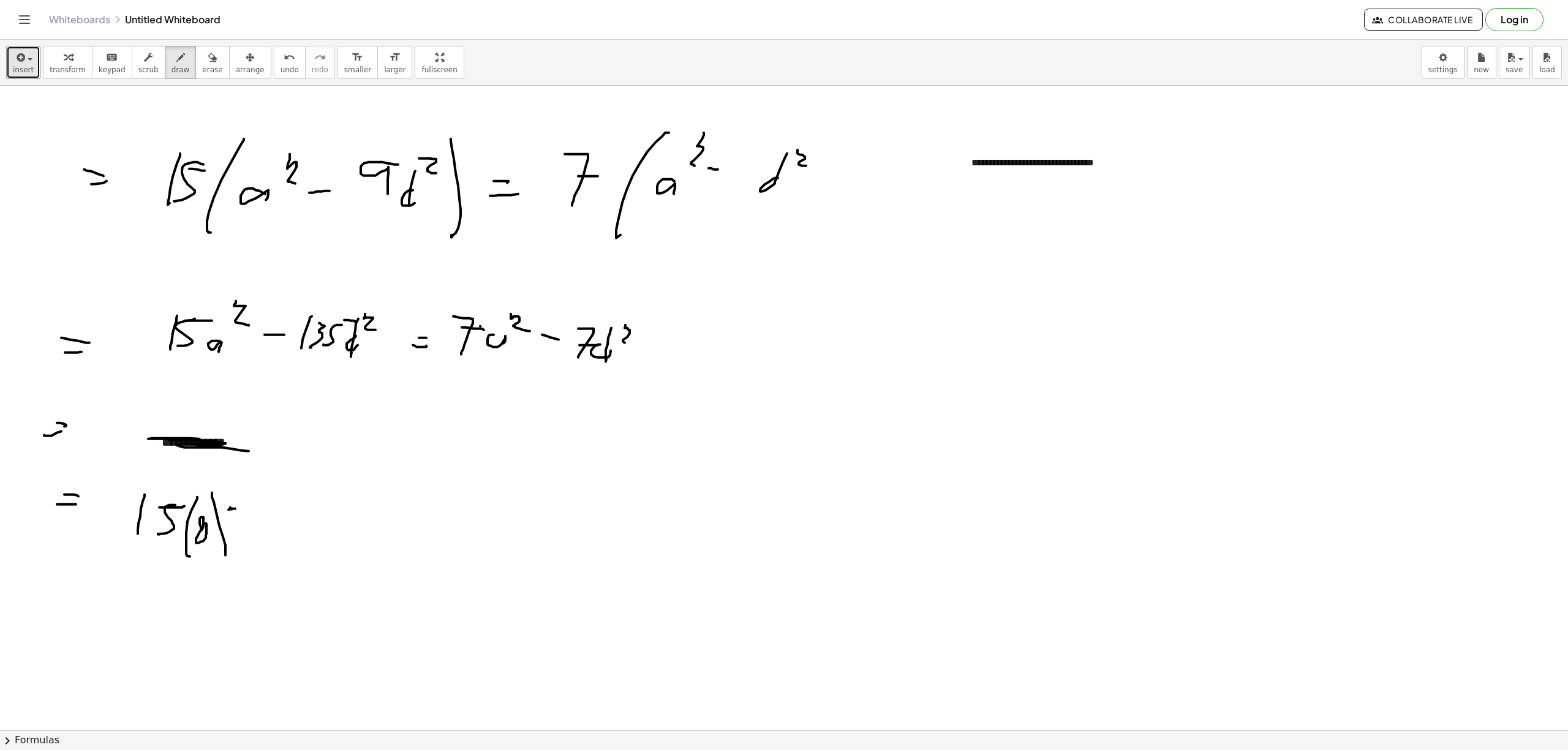
drag, startPoint x: 230, startPoint y: 509, endPoint x: 241, endPoint y: 522, distance: 17.0
click at [241, 522] on div at bounding box center [784, 729] width 1568 height 1288
drag, startPoint x: 252, startPoint y: 535, endPoint x: 272, endPoint y: 537, distance: 20.1
click at [268, 537] on div at bounding box center [784, 729] width 1568 height 1288
drag, startPoint x: 286, startPoint y: 490, endPoint x: 282, endPoint y: 532, distance: 42.2
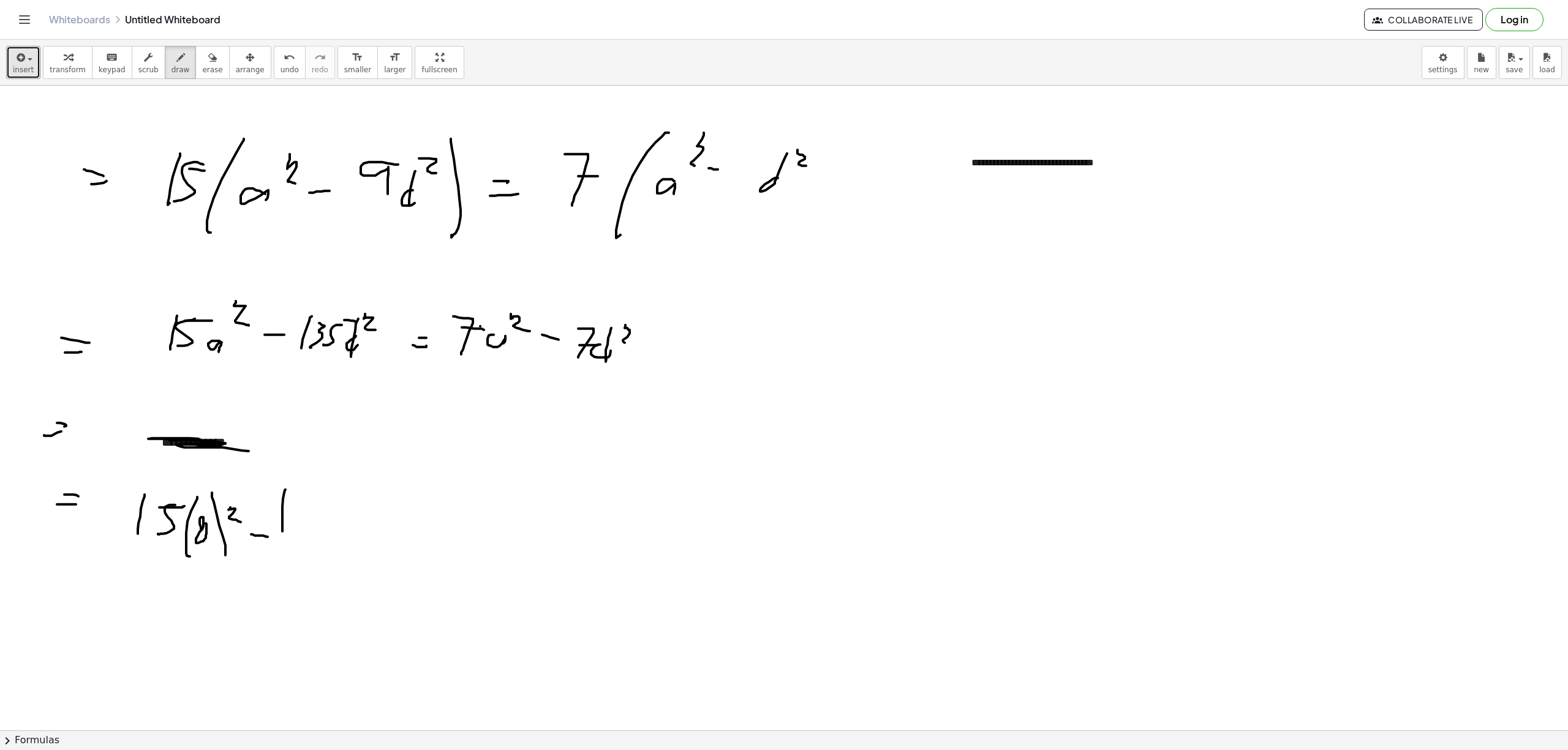
click at [282, 532] on div at bounding box center [784, 729] width 1568 height 1288
drag, startPoint x: 292, startPoint y: 502, endPoint x: 293, endPoint y: 530, distance: 28.0
click at [293, 530] on div at bounding box center [784, 729] width 1568 height 1288
drag, startPoint x: 330, startPoint y: 508, endPoint x: 321, endPoint y: 516, distance: 12.0
click at [312, 534] on div at bounding box center [784, 729] width 1568 height 1288
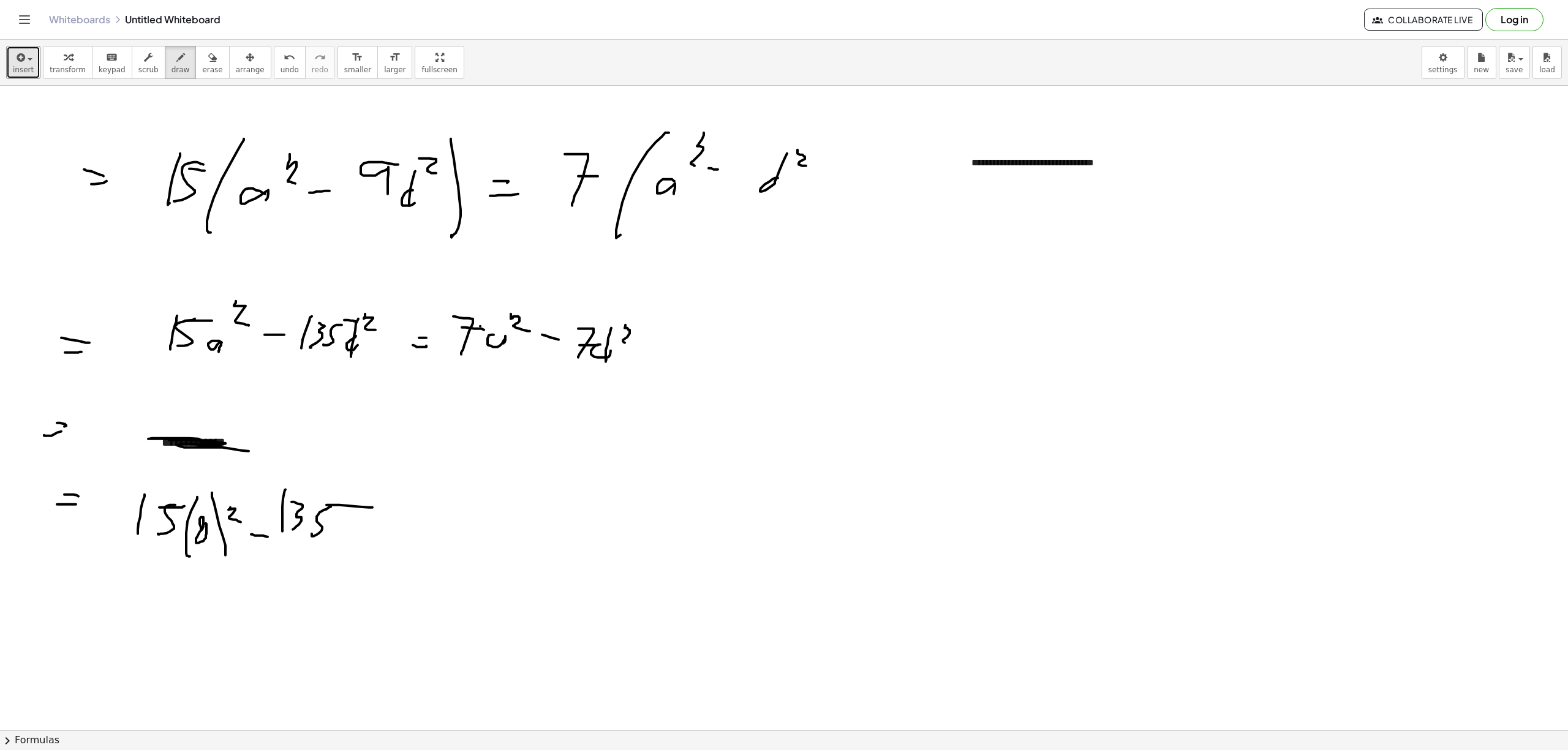
drag, startPoint x: 330, startPoint y: 506, endPoint x: 372, endPoint y: 508, distance: 42.0
click at [372, 508] on div at bounding box center [784, 729] width 1568 height 1288
drag, startPoint x: 380, startPoint y: 500, endPoint x: 371, endPoint y: 547, distance: 47.9
click at [359, 552] on div at bounding box center [784, 729] width 1568 height 1288
drag, startPoint x: 380, startPoint y: 534, endPoint x: 384, endPoint y: 538, distance: 5.7
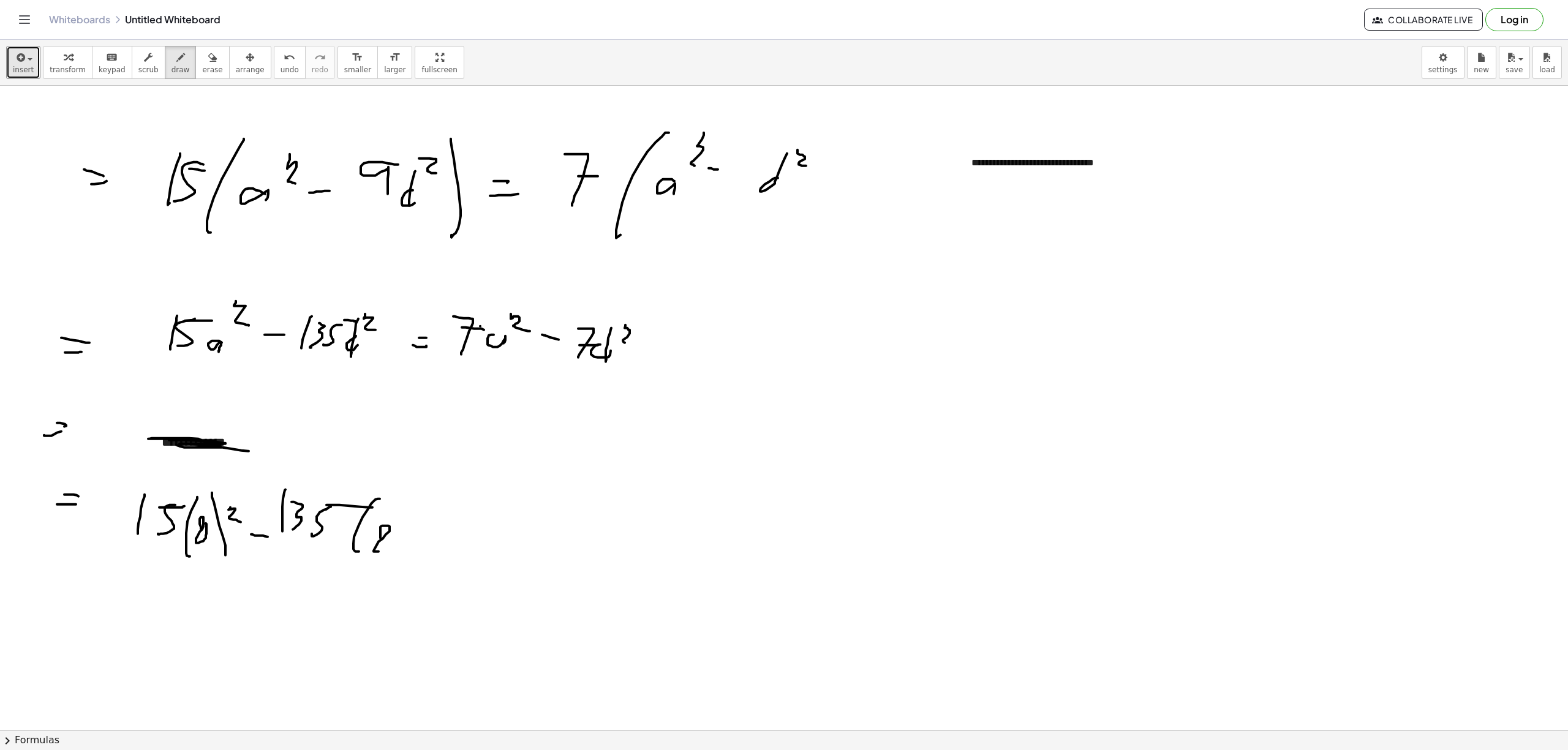
click at [385, 539] on div at bounding box center [784, 729] width 1568 height 1288
drag, startPoint x: 411, startPoint y: 537, endPoint x: 410, endPoint y: 556, distance: 19.0
click at [410, 556] on div at bounding box center [784, 729] width 1568 height 1288
drag, startPoint x: 419, startPoint y: 510, endPoint x: 442, endPoint y: 528, distance: 29.2
click at [437, 525] on div at bounding box center [784, 729] width 1568 height 1288
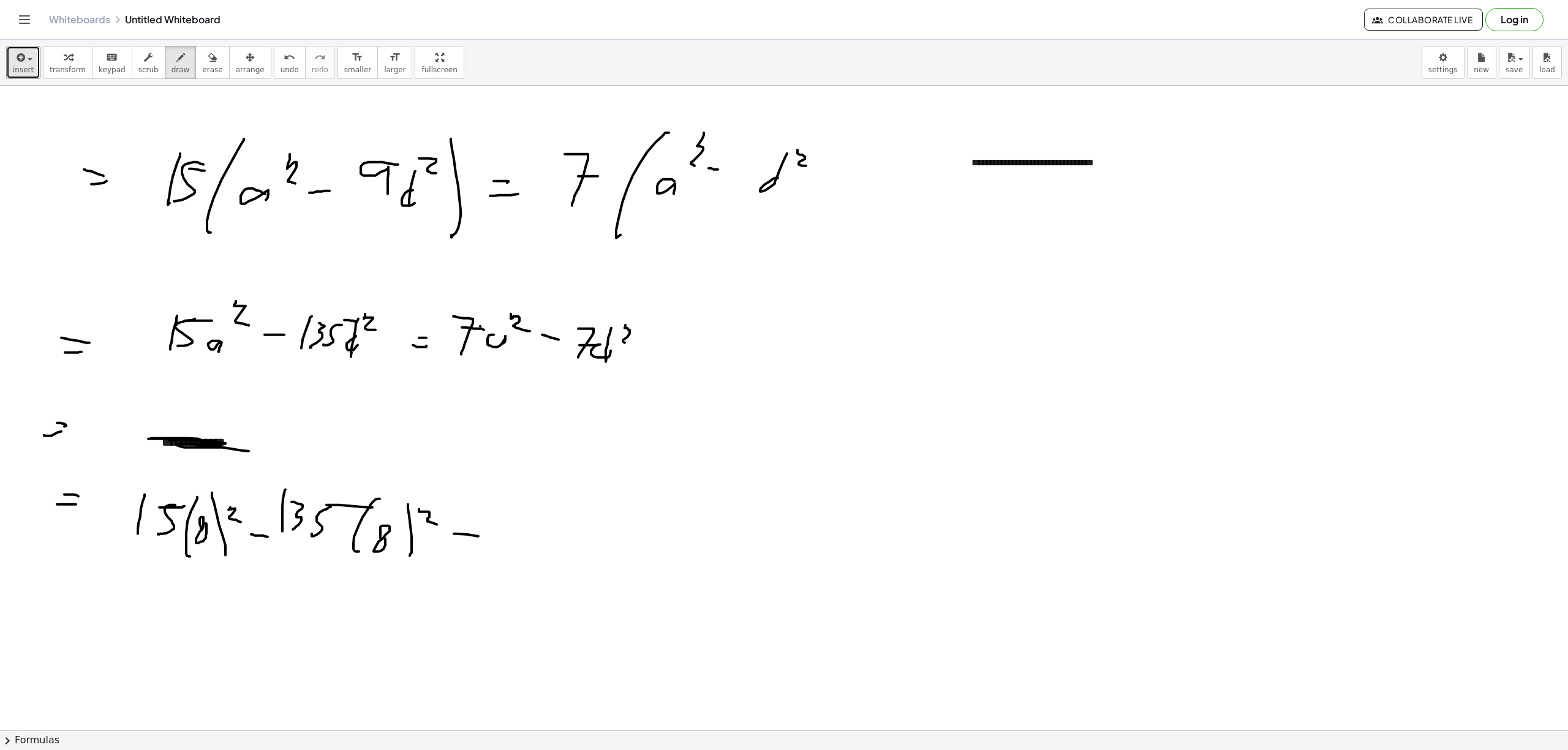
drag, startPoint x: 454, startPoint y: 534, endPoint x: 471, endPoint y: 544, distance: 19.7
click at [478, 537] on div at bounding box center [784, 729] width 1568 height 1288
click at [490, 544] on div at bounding box center [784, 729] width 1568 height 1288
drag, startPoint x: 521, startPoint y: 520, endPoint x: 506, endPoint y: 562, distance: 44.6
click at [506, 562] on div at bounding box center [784, 729] width 1568 height 1288
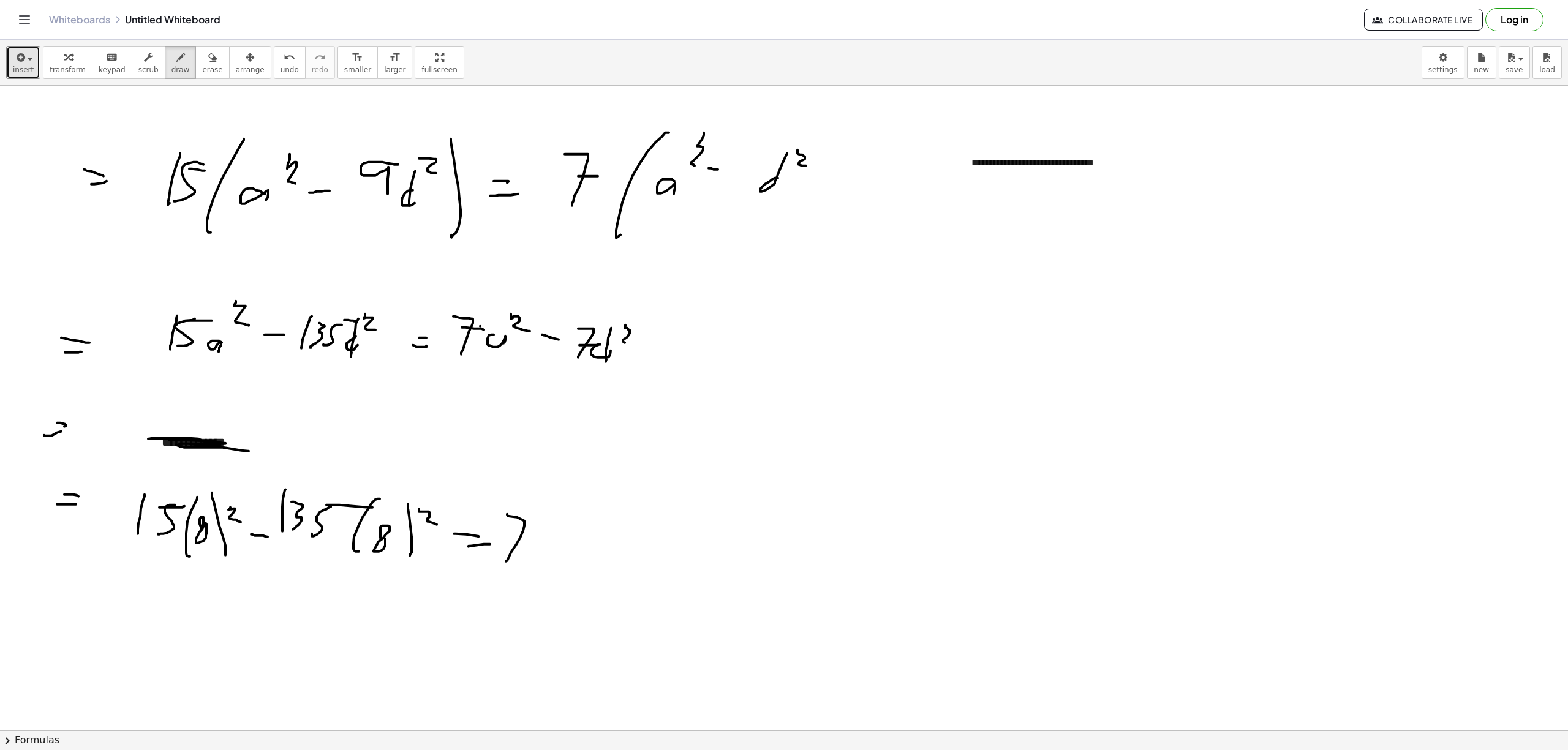
click at [529, 544] on div at bounding box center [784, 729] width 1568 height 1288
drag, startPoint x: 358, startPoint y: 538, endPoint x: 366, endPoint y: 519, distance: 20.6
click at [358, 541] on div at bounding box center [784, 729] width 1568 height 1288
drag, startPoint x: 364, startPoint y: 510, endPoint x: 352, endPoint y: 557, distance: 48.5
click at [352, 558] on div at bounding box center [784, 729] width 1568 height 1288
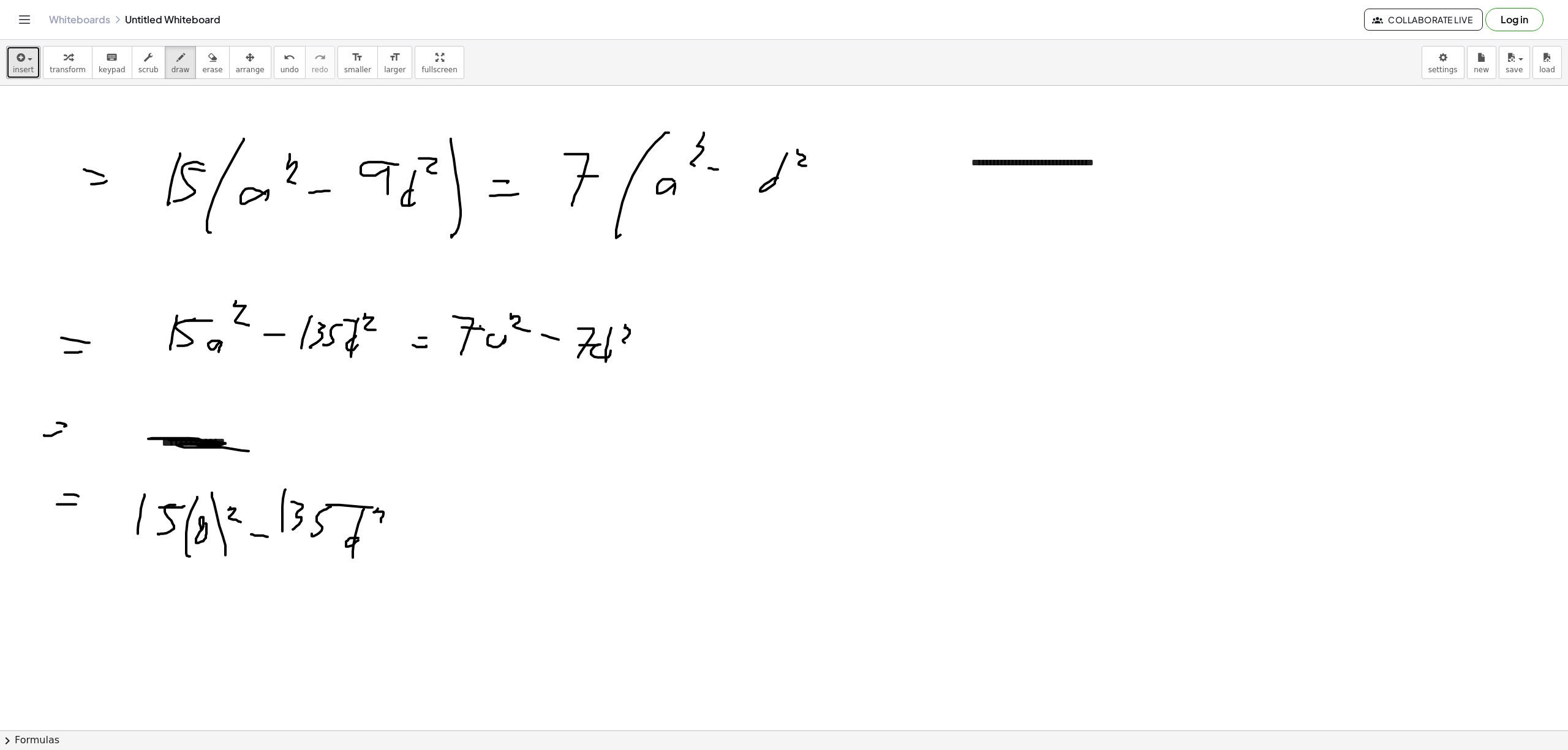
drag, startPoint x: 374, startPoint y: 513, endPoint x: 395, endPoint y: 526, distance: 24.7
click at [392, 525] on div at bounding box center [784, 729] width 1568 height 1288
click at [413, 530] on div at bounding box center [784, 729] width 1568 height 1288
drag, startPoint x: 419, startPoint y: 538, endPoint x: 431, endPoint y: 537, distance: 12.0
click at [427, 538] on div at bounding box center [784, 729] width 1568 height 1288
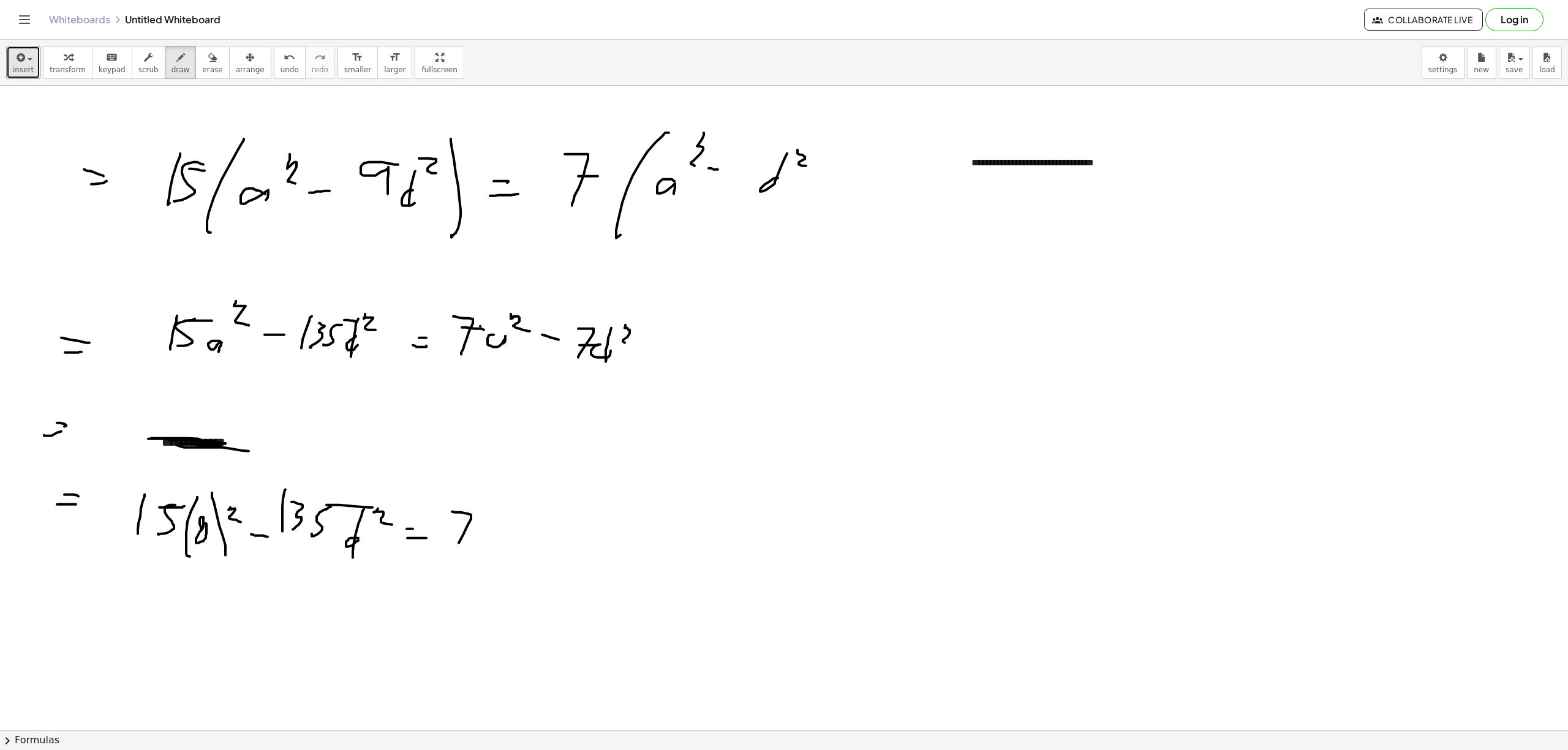
drag, startPoint x: 452, startPoint y: 512, endPoint x: 449, endPoint y: 541, distance: 29.2
click at [449, 562] on div at bounding box center [784, 729] width 1568 height 1288
drag, startPoint x: 449, startPoint y: 534, endPoint x: 505, endPoint y: 512, distance: 60.2
click at [473, 532] on div at bounding box center [784, 729] width 1568 height 1288
drag, startPoint x: 484, startPoint y: 532, endPoint x: 518, endPoint y: 544, distance: 36.1
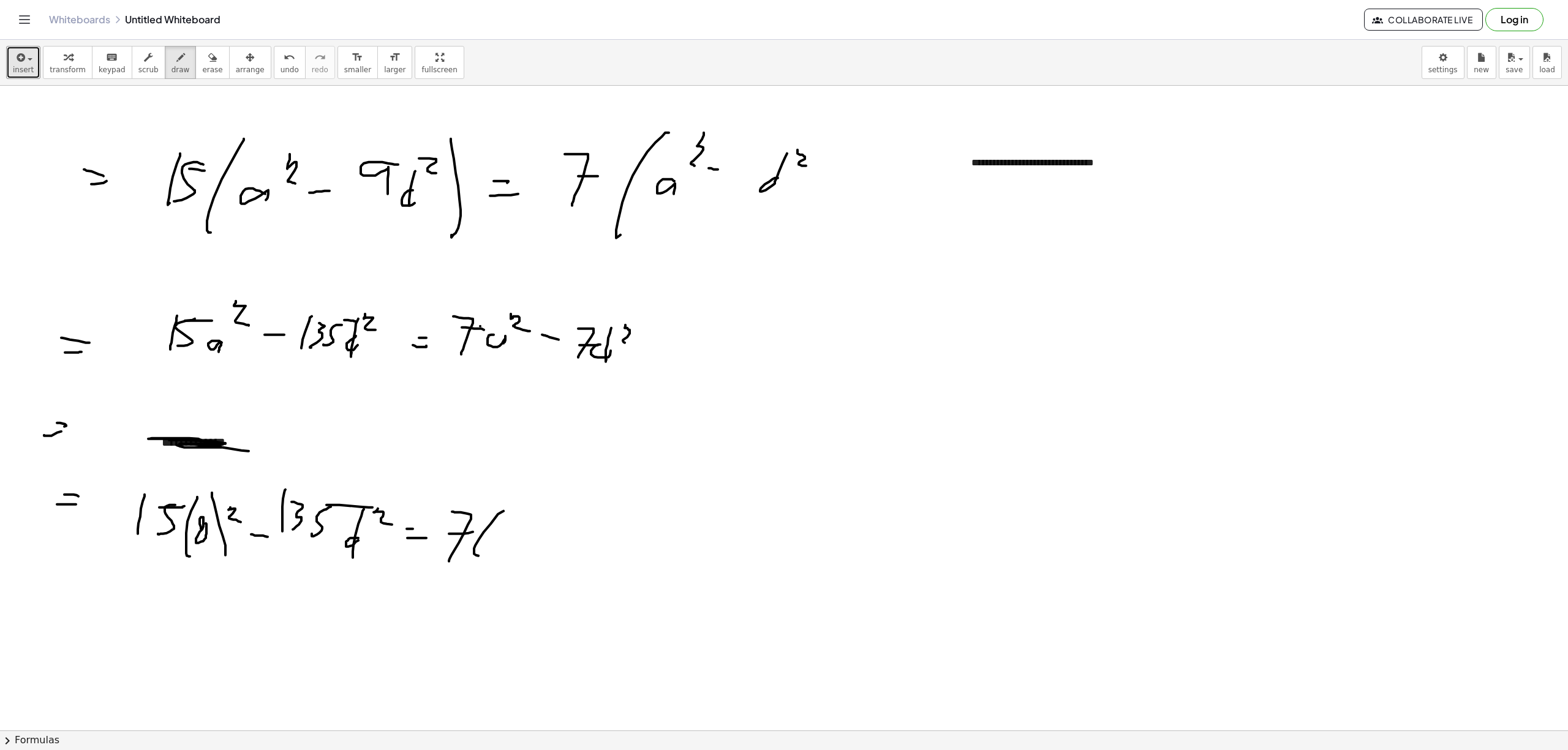
click at [489, 556] on div at bounding box center [784, 729] width 1568 height 1288
click at [519, 534] on div at bounding box center [784, 729] width 1568 height 1288
click at [523, 551] on div at bounding box center [784, 729] width 1568 height 1288
click at [547, 524] on div at bounding box center [784, 729] width 1568 height 1288
click at [573, 537] on div at bounding box center [784, 729] width 1568 height 1288
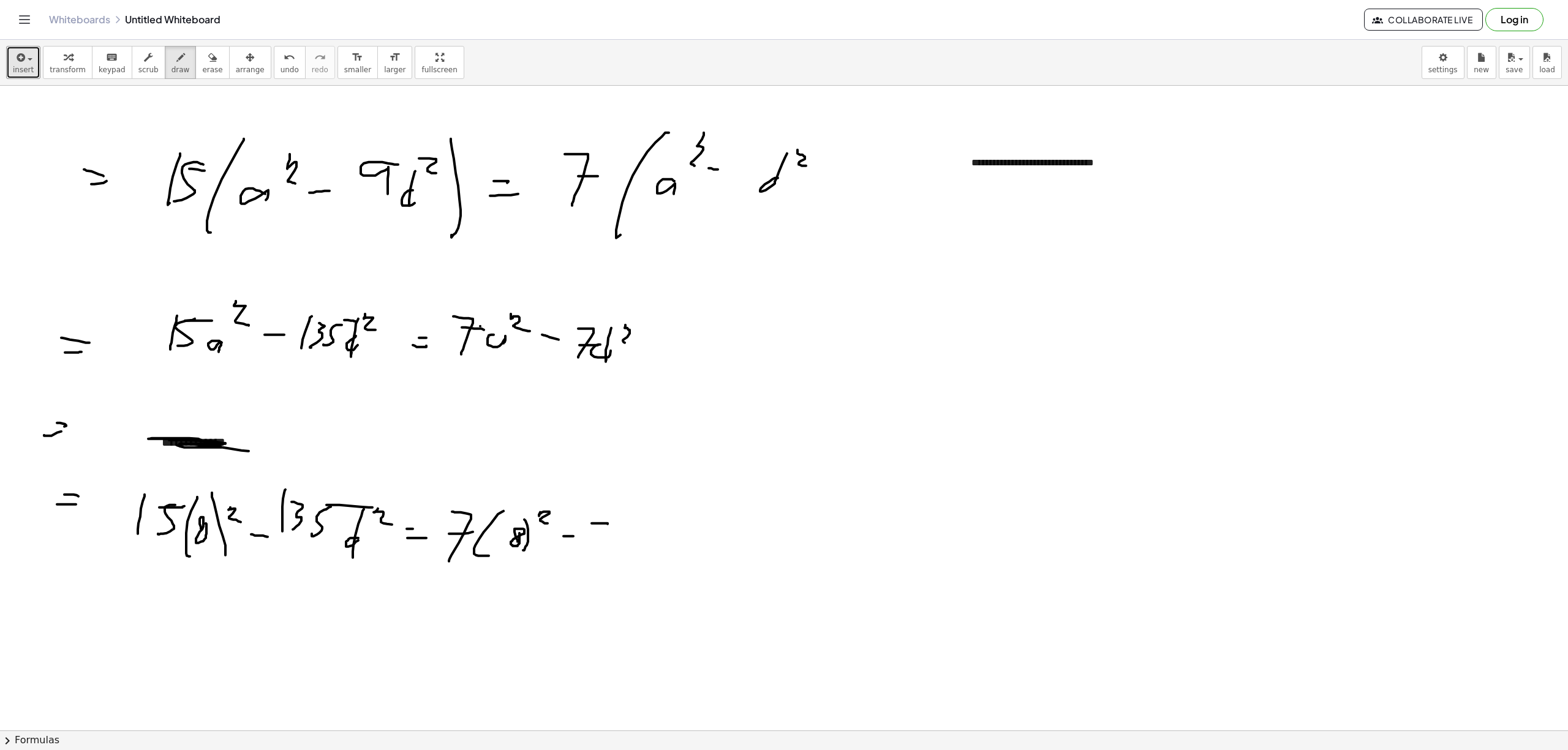
click at [593, 557] on div at bounding box center [784, 729] width 1568 height 1288
click at [611, 544] on div at bounding box center [784, 729] width 1568 height 1288
click at [626, 551] on div at bounding box center [784, 729] width 1568 height 1288
click at [623, 539] on div at bounding box center [784, 729] width 1568 height 1288
click at [660, 547] on div at bounding box center [784, 729] width 1568 height 1288
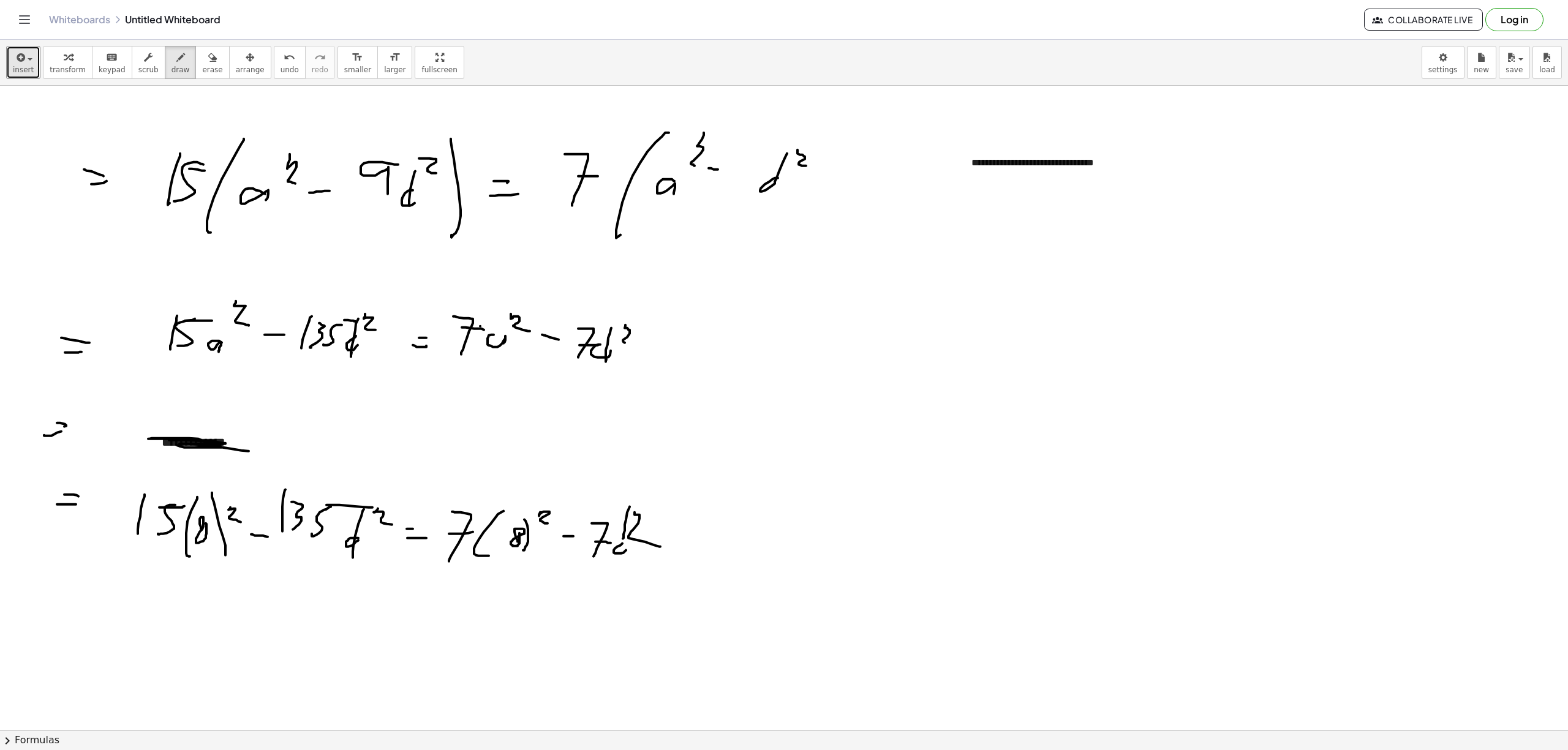
click at [65, 620] on div at bounding box center [784, 729] width 1568 height 1288
click at [88, 625] on div at bounding box center [784, 729] width 1568 height 1288
click at [111, 625] on div at bounding box center [784, 729] width 1568 height 1288
click at [136, 625] on div at bounding box center [784, 729] width 1568 height 1288
click at [158, 625] on div at bounding box center [784, 729] width 1568 height 1288
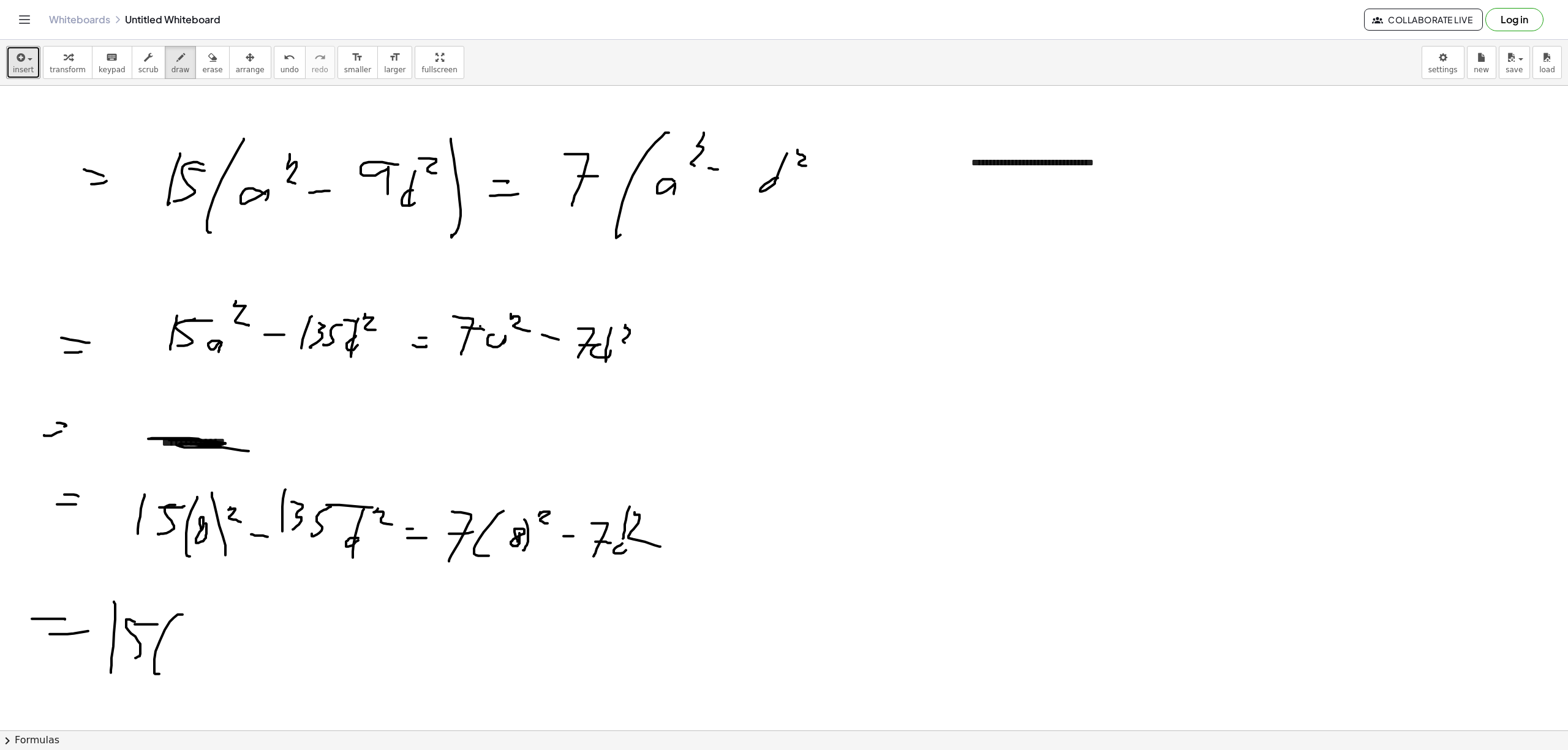
click at [160, 625] on div at bounding box center [784, 729] width 1568 height 1288
click at [186, 625] on div at bounding box center [784, 729] width 1568 height 1288
click at [226, 625] on div at bounding box center [784, 729] width 1568 height 1288
click at [236, 625] on div at bounding box center [784, 729] width 1568 height 1288
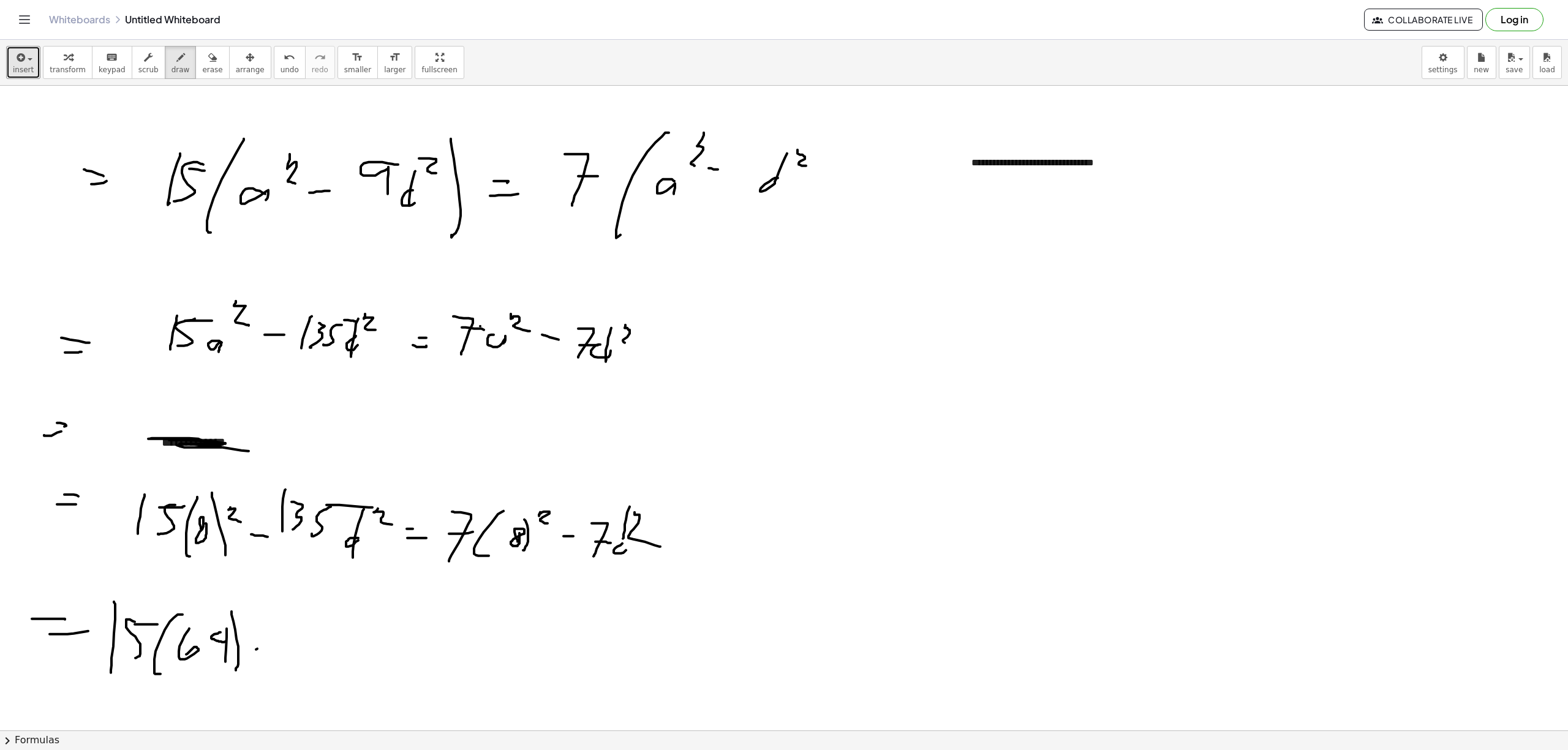
click at [278, 625] on div at bounding box center [784, 729] width 1568 height 1288
click at [286, 625] on div at bounding box center [784, 729] width 1568 height 1288
click at [309, 625] on div at bounding box center [784, 729] width 1568 height 1288
click at [326, 625] on div at bounding box center [784, 729] width 1568 height 1288
click at [368, 625] on div at bounding box center [784, 729] width 1568 height 1288
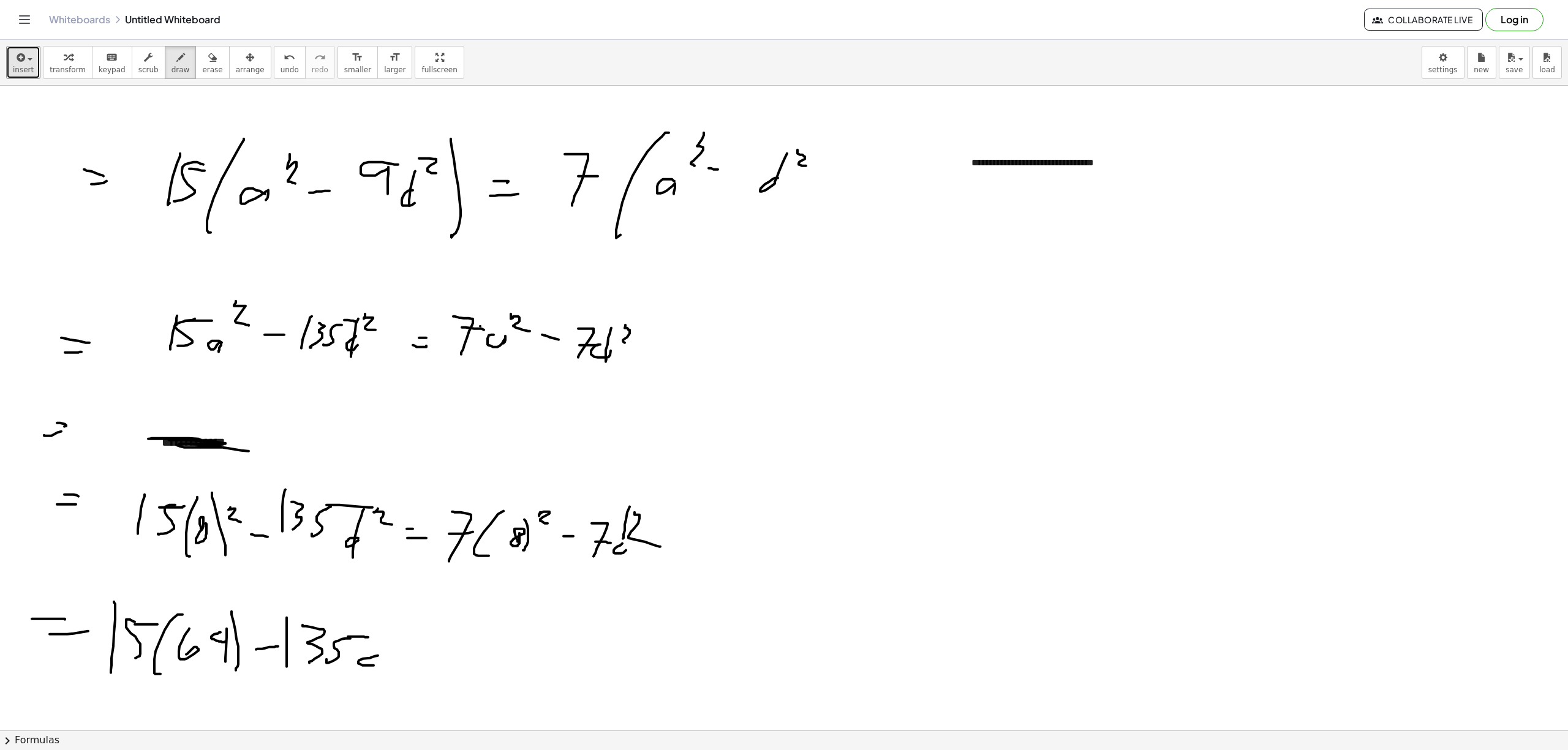
click at [380, 625] on div at bounding box center [784, 729] width 1568 height 1288
click at [370, 625] on div at bounding box center [784, 729] width 1568 height 1288
click at [395, 625] on div at bounding box center [784, 729] width 1568 height 1288
click at [444, 625] on div at bounding box center [784, 729] width 1568 height 1288
click at [447, 625] on div at bounding box center [784, 729] width 1568 height 1288
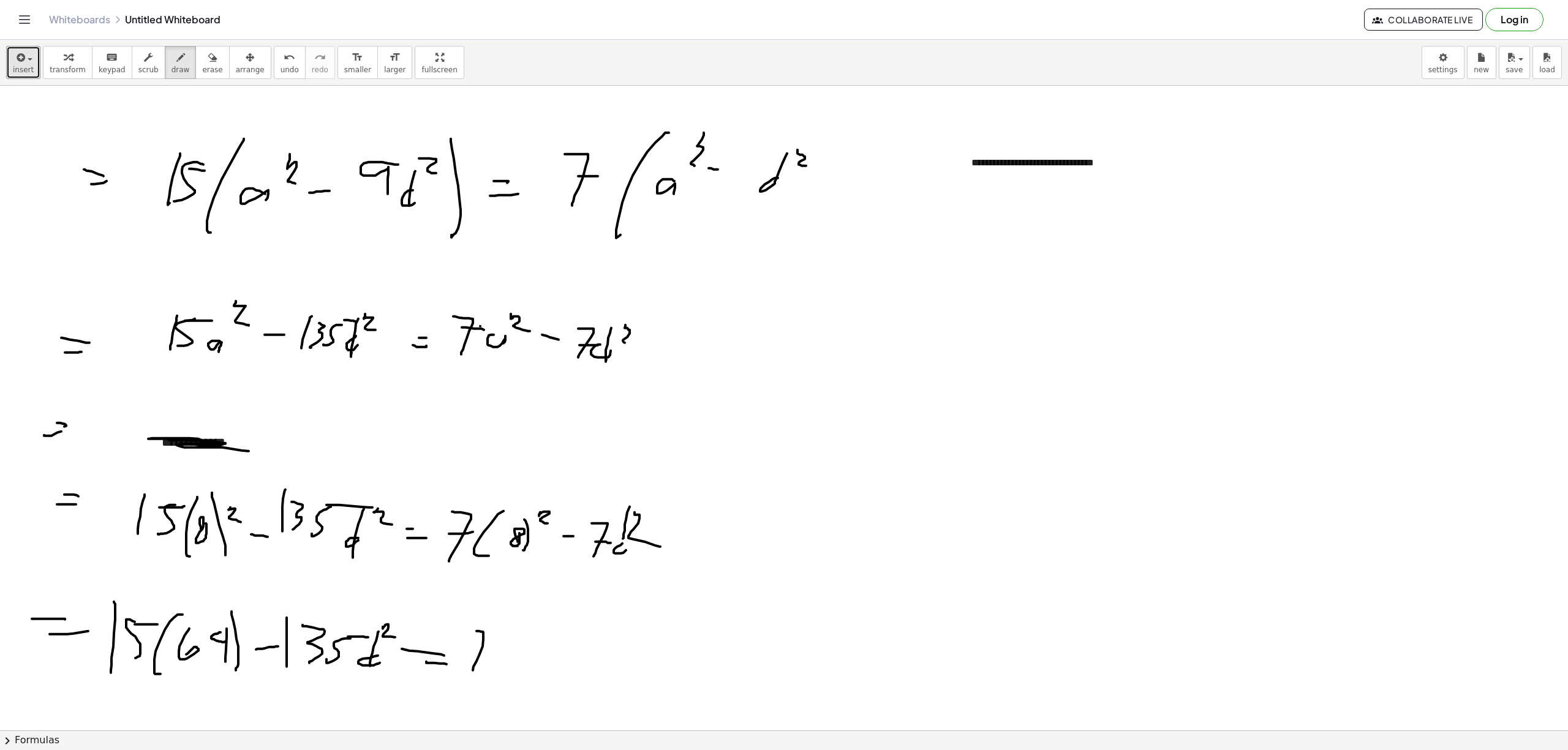
click at [473, 625] on div at bounding box center [784, 729] width 1568 height 1288
click at [493, 625] on div at bounding box center [784, 729] width 1568 height 1288
click at [503, 625] on div at bounding box center [784, 729] width 1568 height 1288
click at [513, 625] on div at bounding box center [784, 729] width 1568 height 1288
click at [541, 625] on div at bounding box center [784, 729] width 1568 height 1288
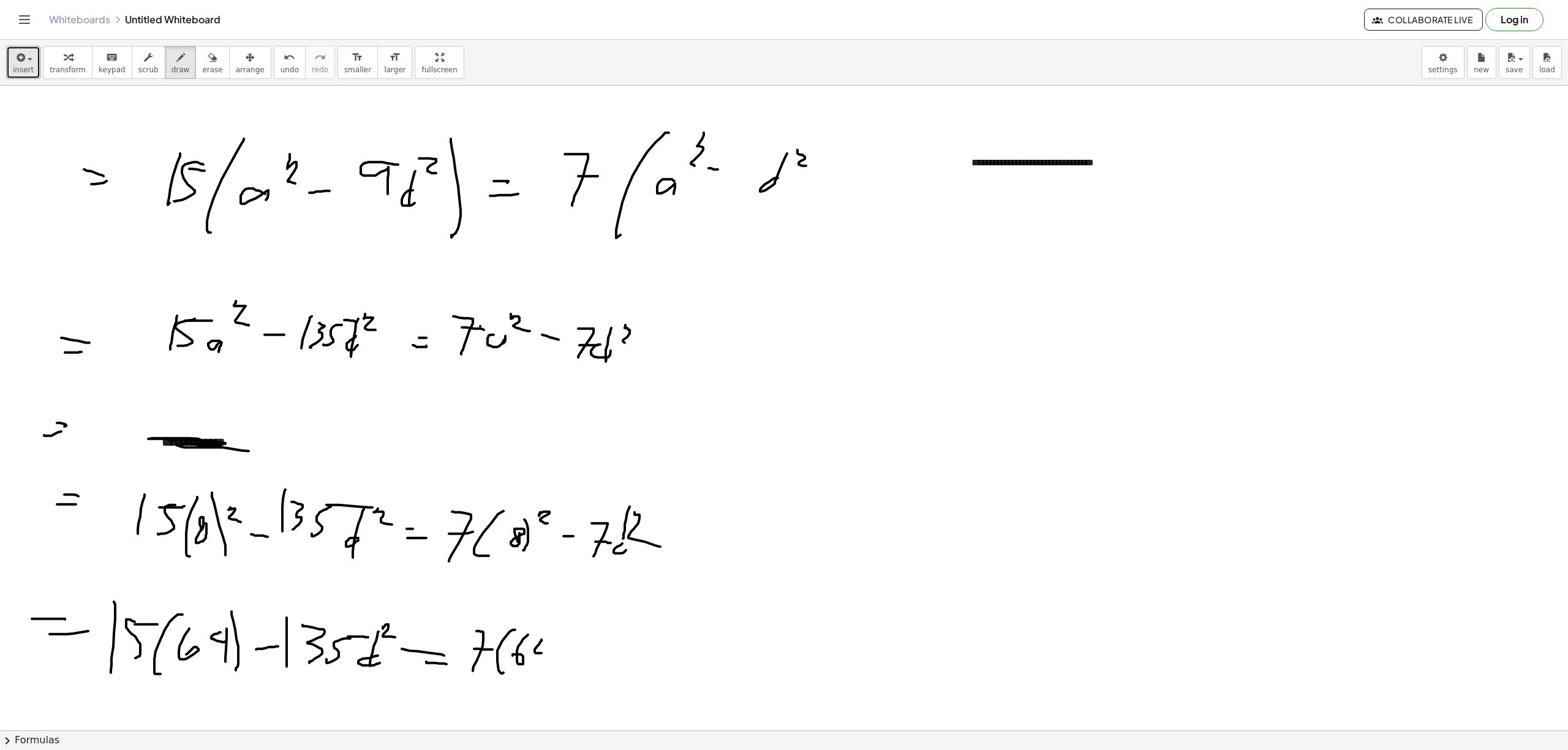
click at [542, 625] on div at bounding box center [784, 729] width 1568 height 1288
click at [549, 625] on div at bounding box center [784, 729] width 1568 height 1288
click at [578, 625] on div at bounding box center [784, 729] width 1568 height 1288
click at [610, 625] on div at bounding box center [784, 729] width 1568 height 1288
click at [626, 625] on div at bounding box center [784, 729] width 1568 height 1288
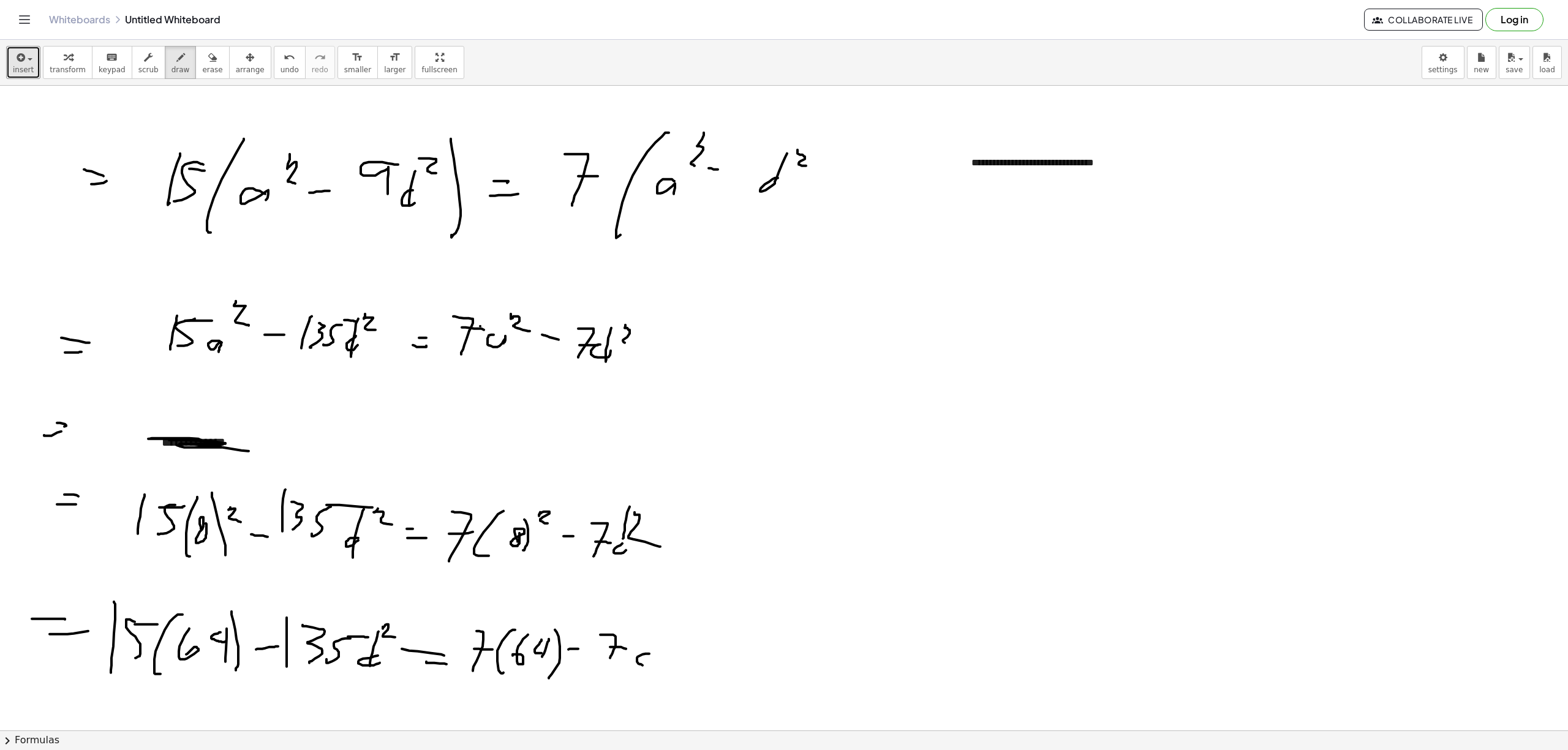
click at [656, 625] on div at bounding box center [784, 729] width 1568 height 1288
click at [656, 625] on div at bounding box center [784, 729] width 1568 height 1288
click at [730, 625] on div at bounding box center [784, 729] width 1568 height 1288
click at [872, 256] on div at bounding box center [784, 729] width 1568 height 1288
click at [872, 268] on div at bounding box center [784, 729] width 1568 height 1288
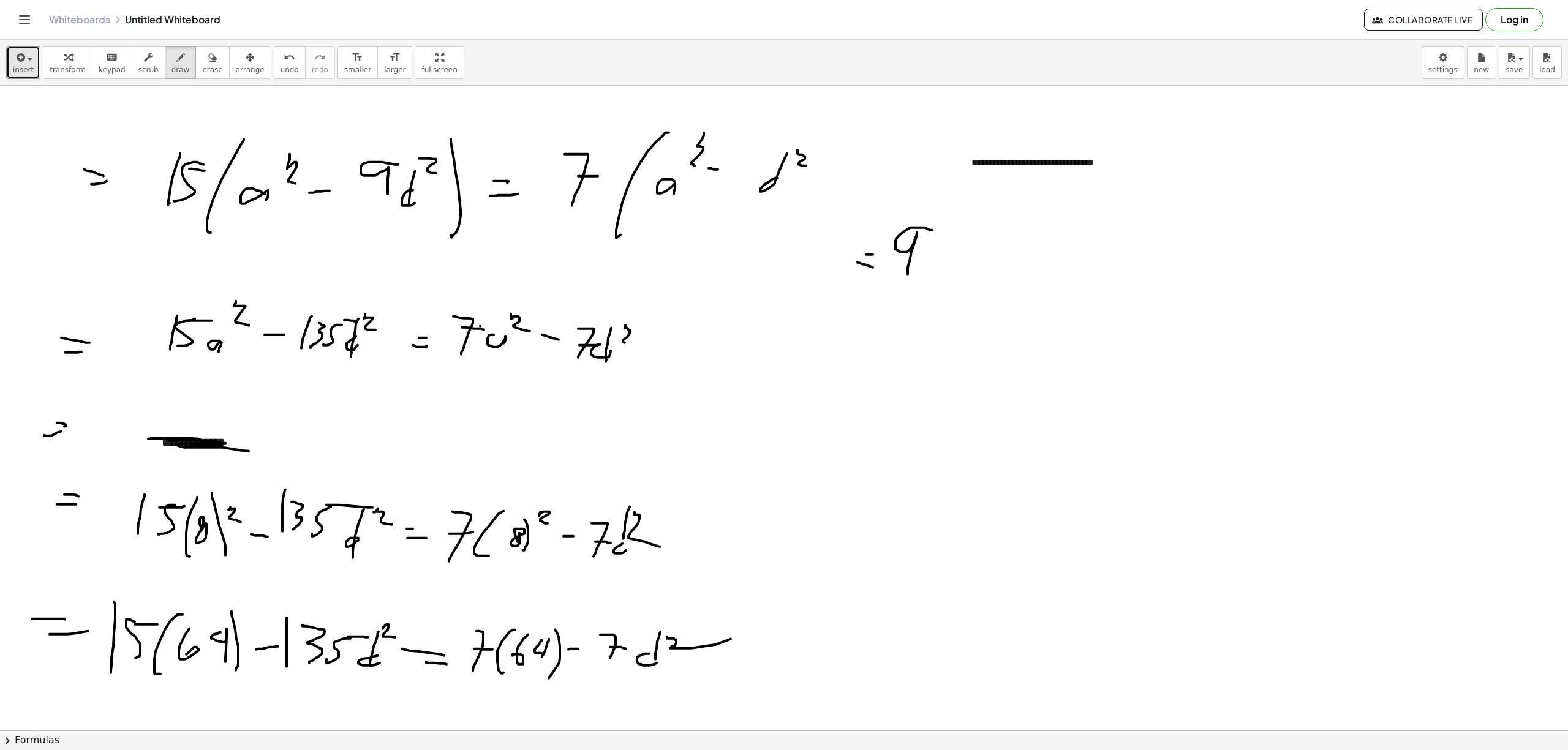
click at [908, 273] on div at bounding box center [784, 729] width 1568 height 1288
click at [923, 268] on div at bounding box center [784, 729] width 1568 height 1288
click at [955, 239] on div at bounding box center [784, 729] width 1568 height 1288
click at [1014, 252] on div at bounding box center [784, 729] width 1568 height 1288
click at [1030, 263] on div at bounding box center [784, 729] width 1568 height 1288
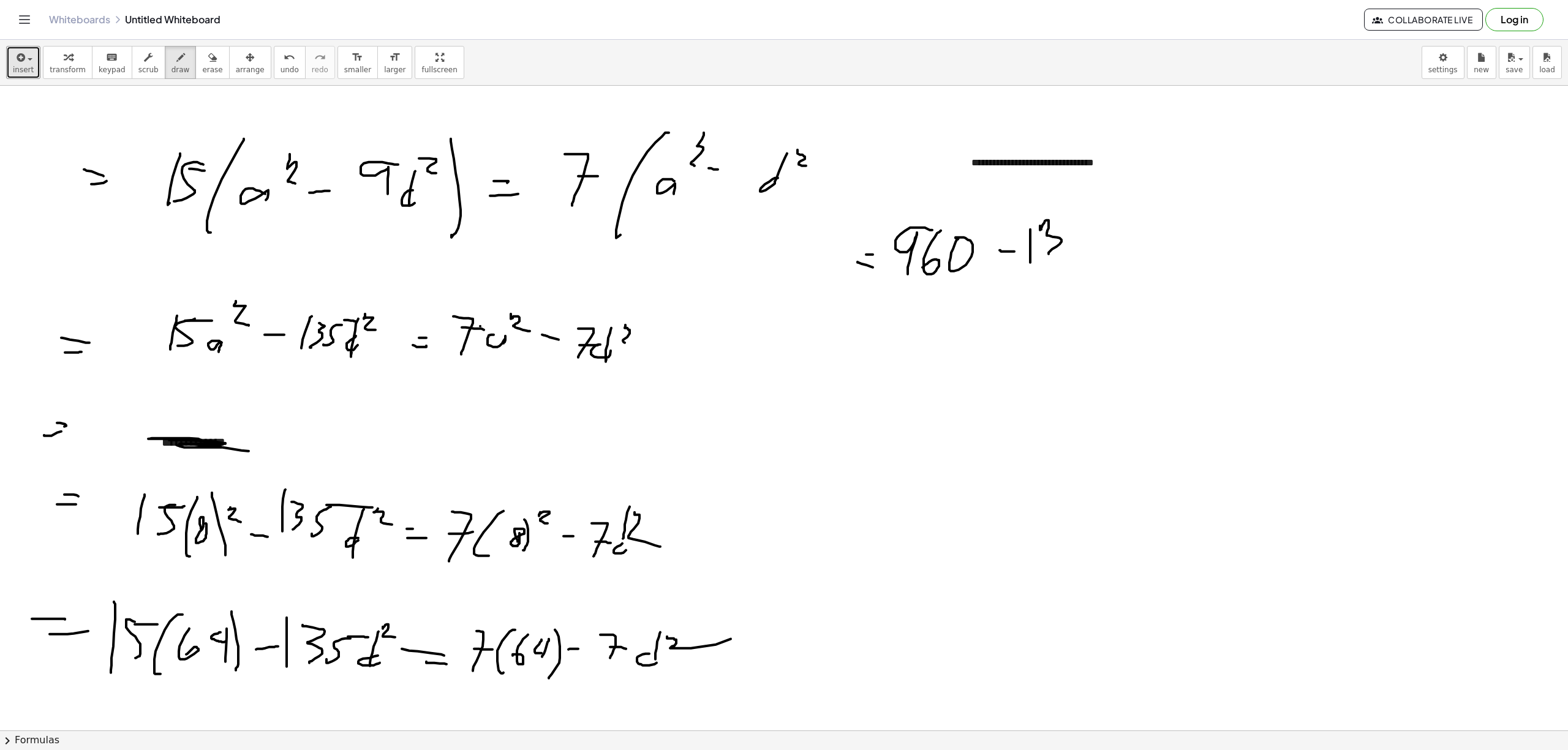
click at [1049, 255] on div at bounding box center [784, 729] width 1568 height 1288
click at [1071, 254] on div at bounding box center [784, 729] width 1568 height 1288
click at [1110, 228] on div at bounding box center [784, 729] width 1568 height 1288
click at [1117, 251] on div at bounding box center [784, 729] width 1568 height 1288
click at [1112, 260] on div at bounding box center [784, 729] width 1568 height 1288
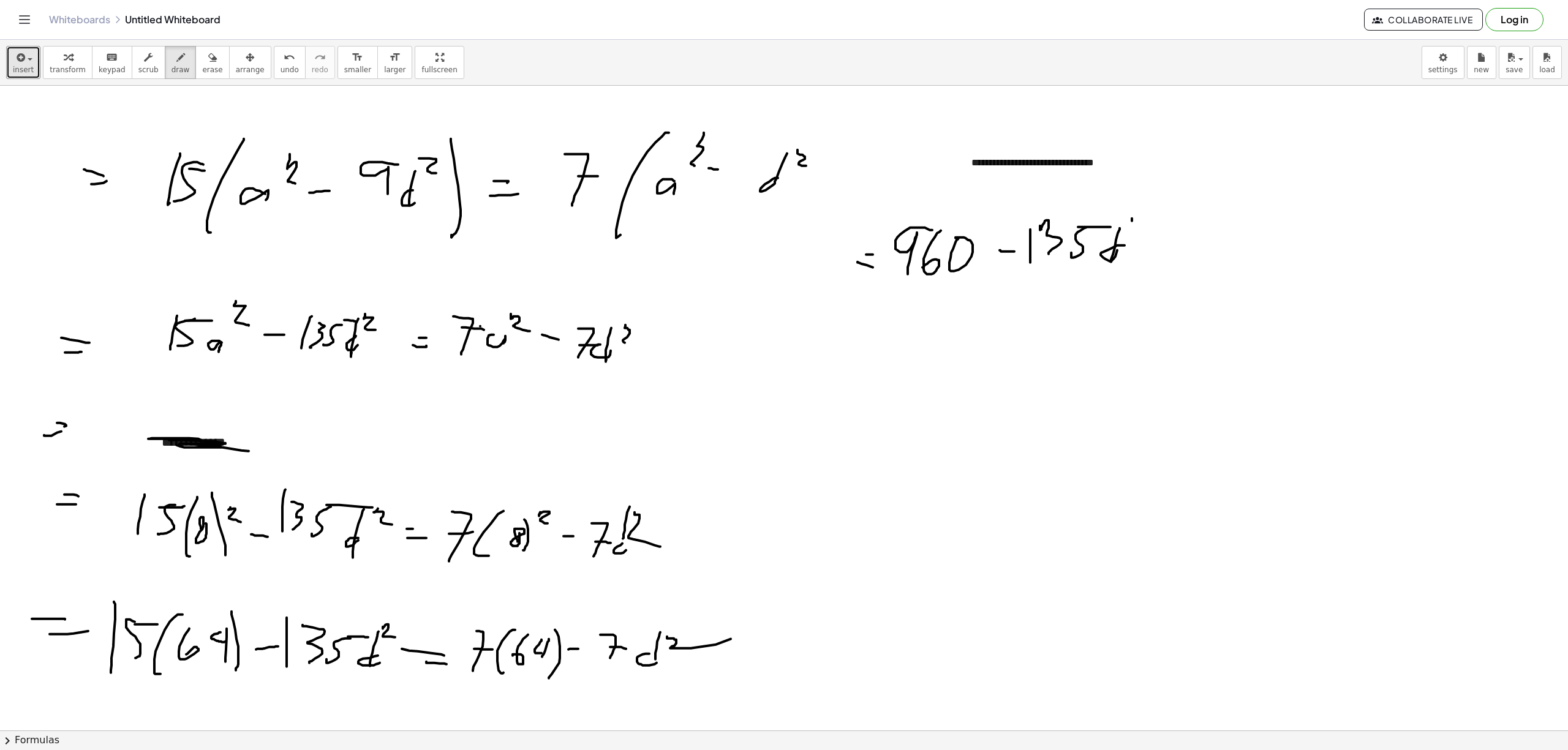
click at [1131, 222] on div at bounding box center [784, 729] width 1568 height 1288
click at [1147, 240] on div at bounding box center [784, 729] width 1568 height 1288
click at [1196, 243] on div at bounding box center [784, 729] width 1568 height 1288
click at [1210, 257] on div at bounding box center [784, 729] width 1568 height 1288
click at [1237, 236] on div at bounding box center [784, 729] width 1568 height 1288
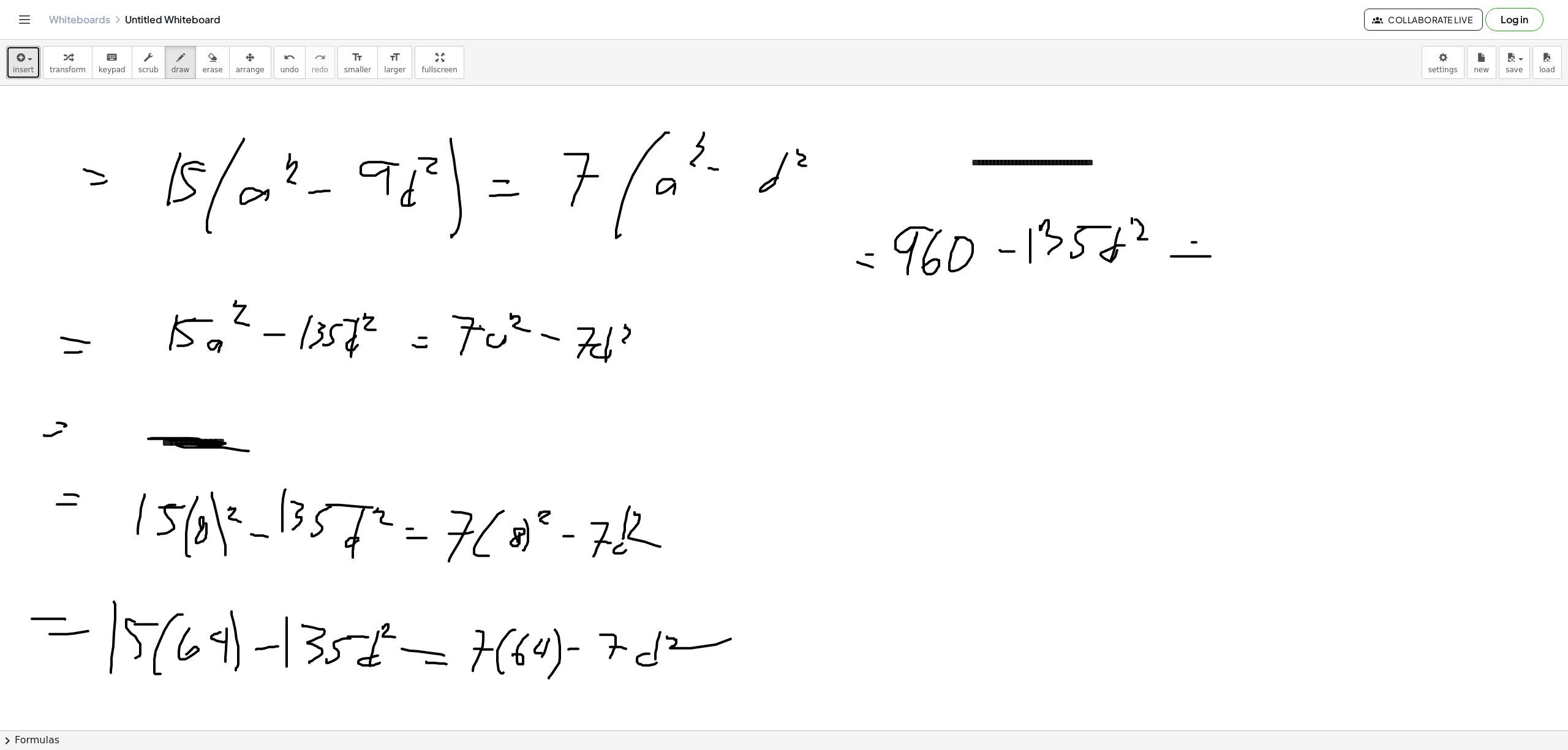
click at [1245, 224] on div at bounding box center [784, 729] width 1568 height 1288
click at [1242, 223] on div at bounding box center [784, 729] width 1568 height 1288
click at [1240, 236] on div at bounding box center [784, 729] width 1568 height 1288
click at [1240, 242] on div at bounding box center [784, 729] width 1568 height 1288
click at [1263, 233] on div at bounding box center [784, 729] width 1568 height 1288
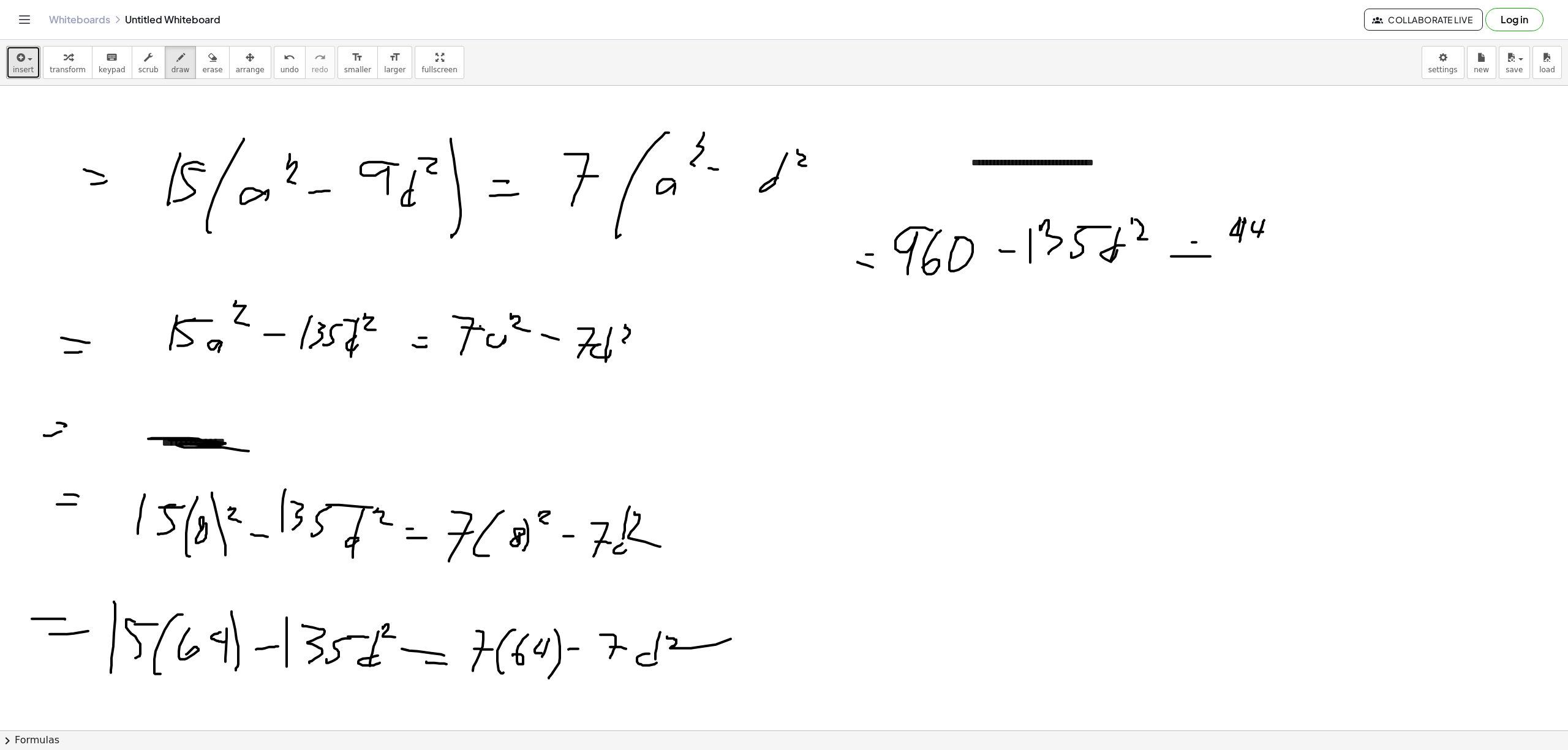
click at [1255, 243] on div at bounding box center [784, 729] width 1568 height 1288
click at [1265, 236] on div at bounding box center [784, 729] width 1568 height 1288
